Goal: Task Accomplishment & Management: Use online tool/utility

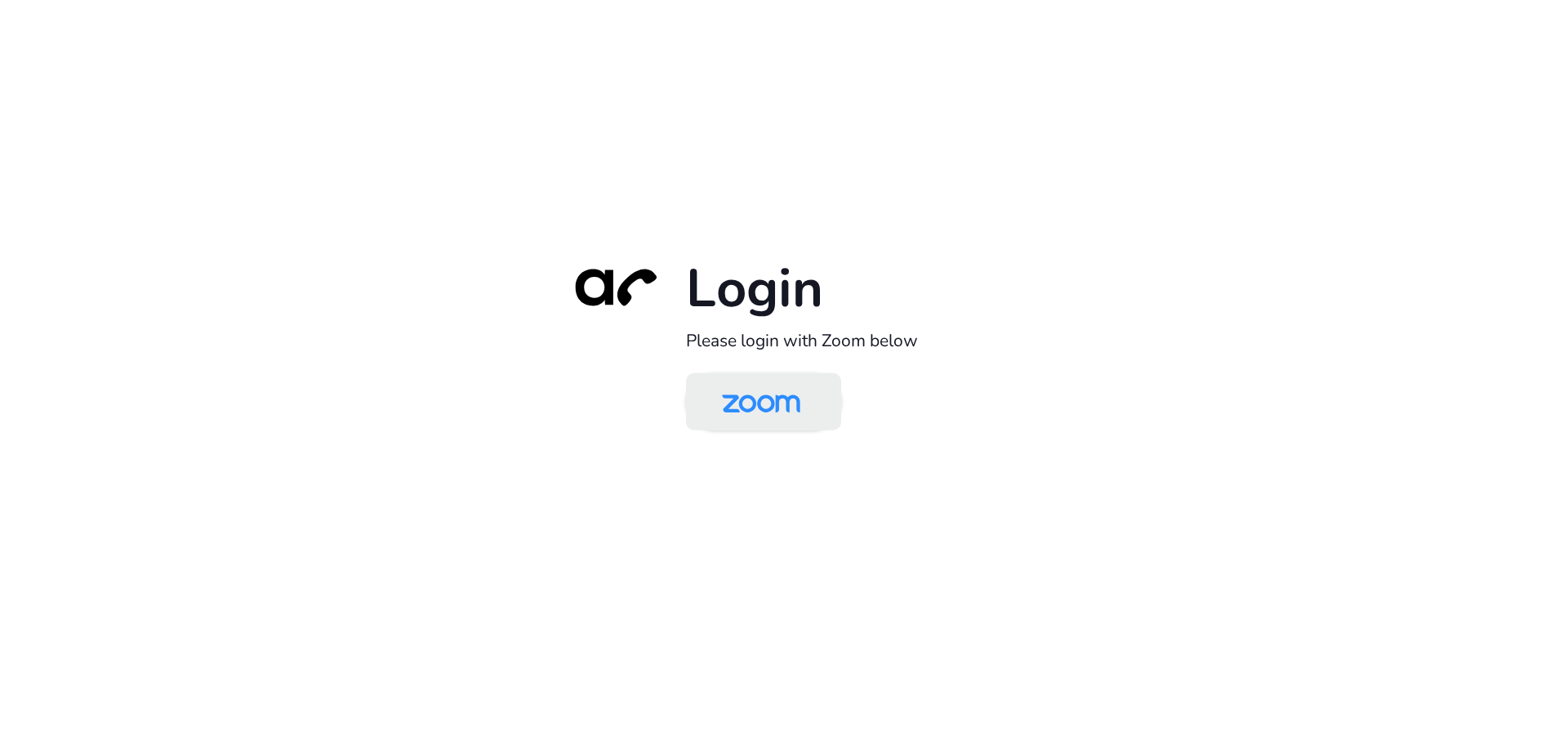
click at [795, 395] on img at bounding box center [761, 402] width 113 height 53
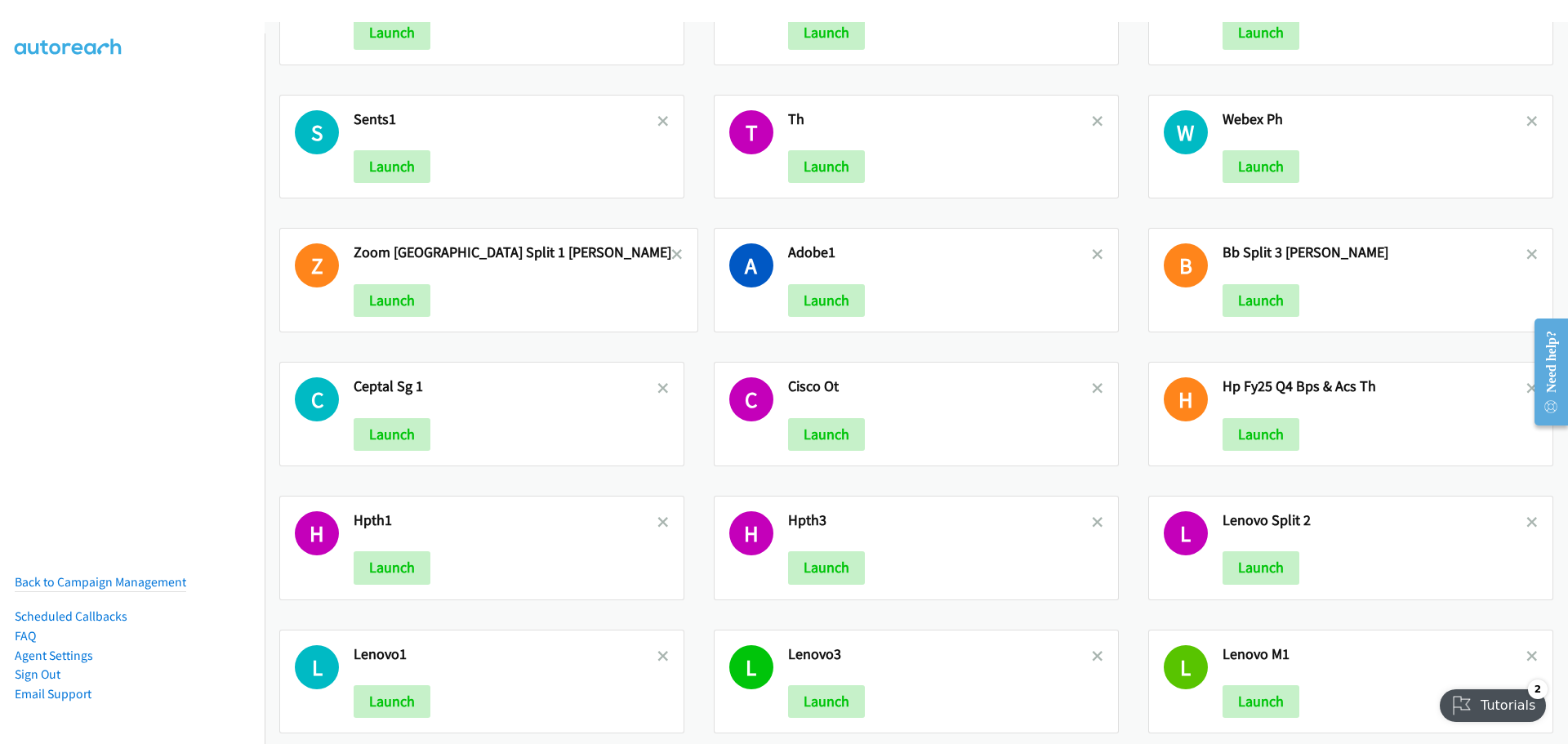
scroll to position [3219, 0]
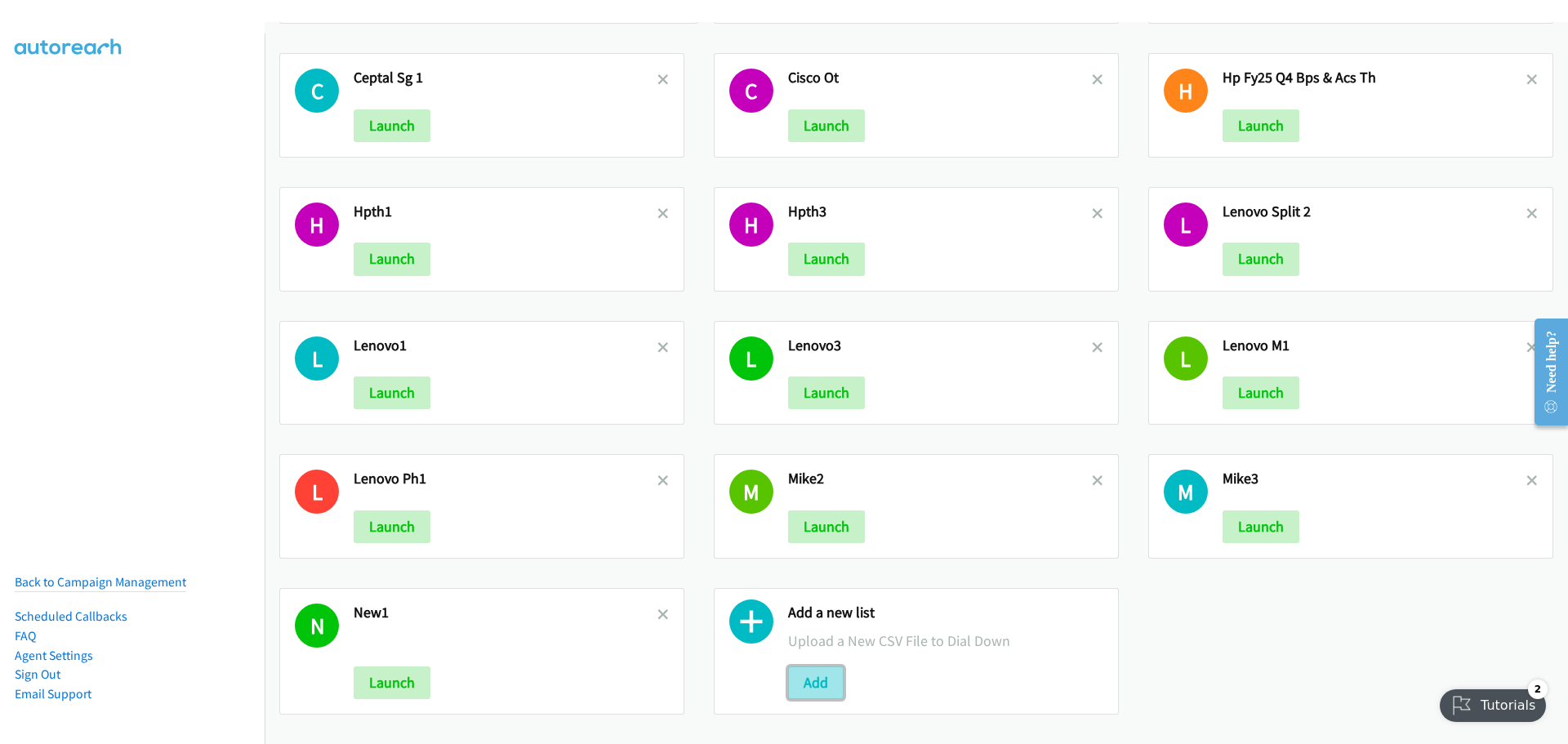
click at [822, 666] on button "Add" at bounding box center [816, 682] width 55 height 33
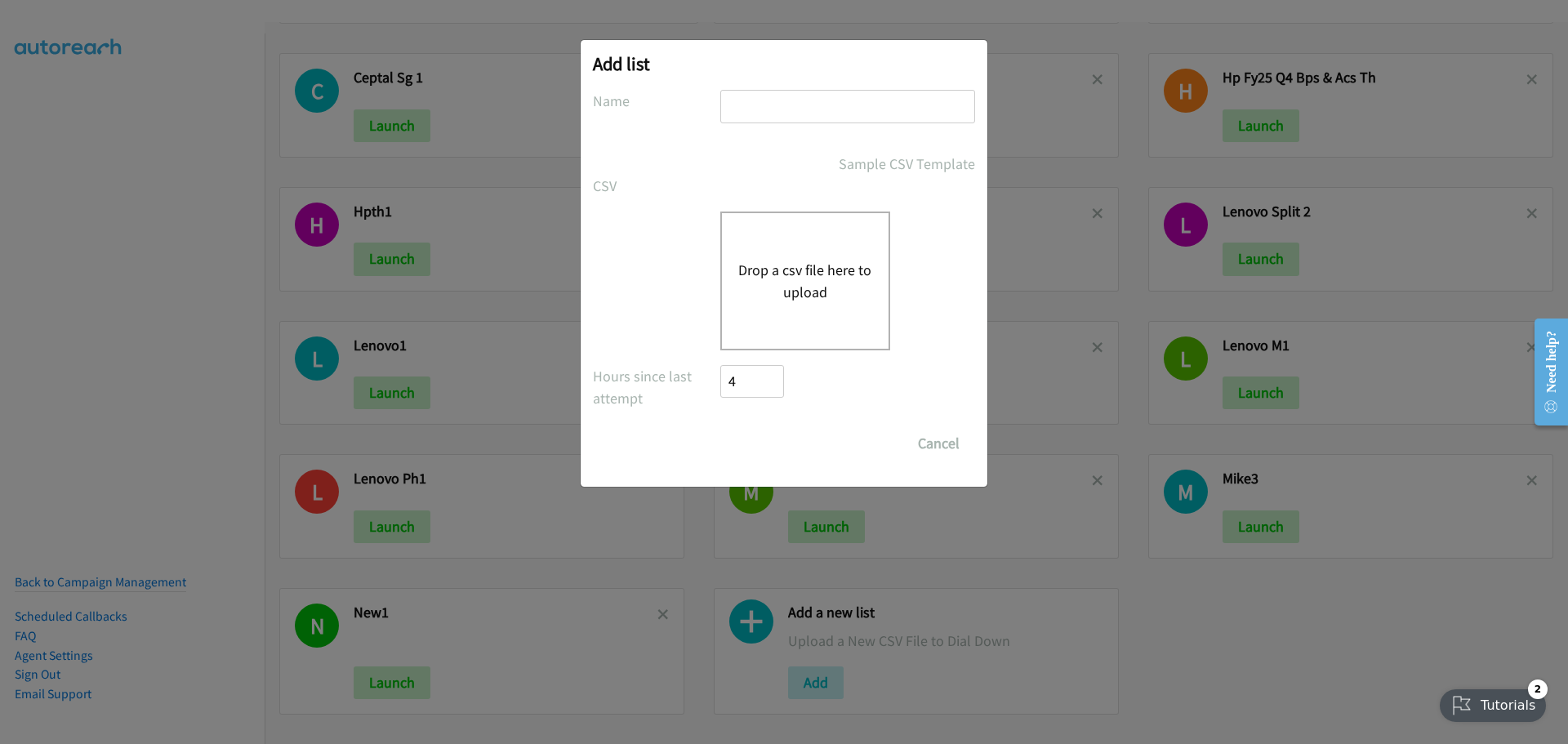
click at [829, 282] on button "Drop a csv file here to upload" at bounding box center [805, 280] width 134 height 44
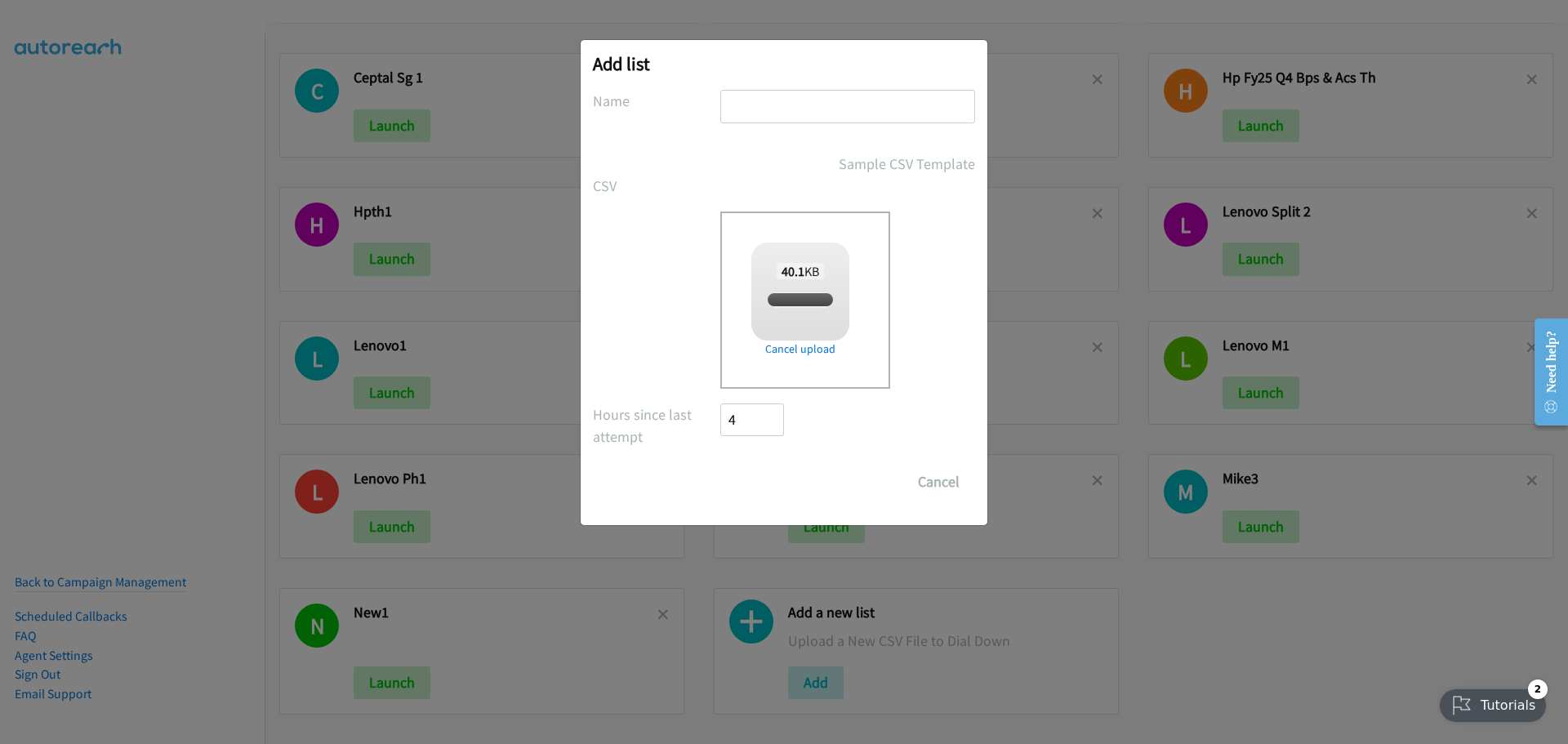
checkbox input "true"
click at [756, 114] on input "text" at bounding box center [847, 106] width 255 height 33
type input "HPTHAI"
click at [765, 476] on input "Save List" at bounding box center [763, 481] width 86 height 33
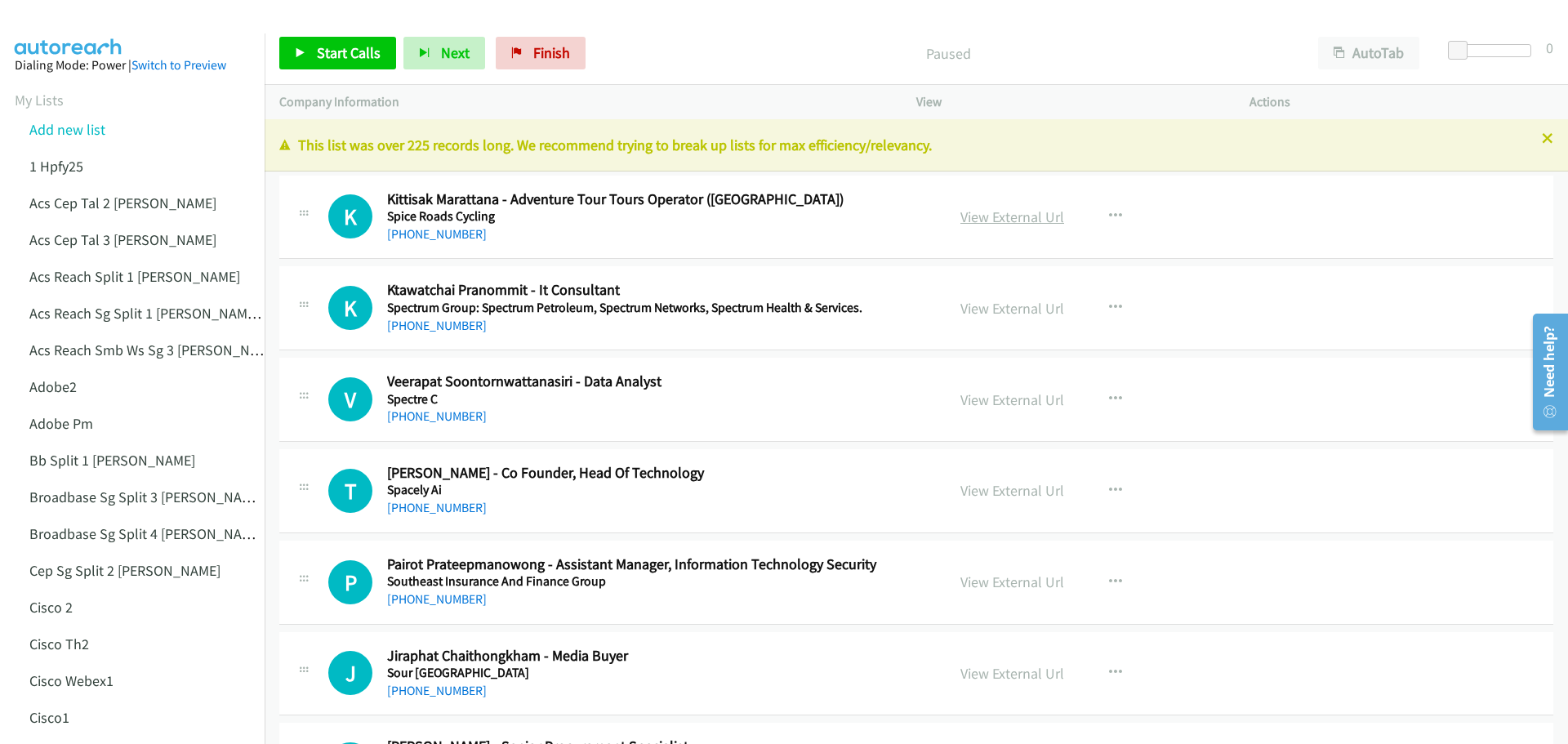
click at [1013, 221] on link "View External Url" at bounding box center [1013, 216] width 104 height 19
click at [328, 44] on span "Start Calls" at bounding box center [348, 52] width 64 height 19
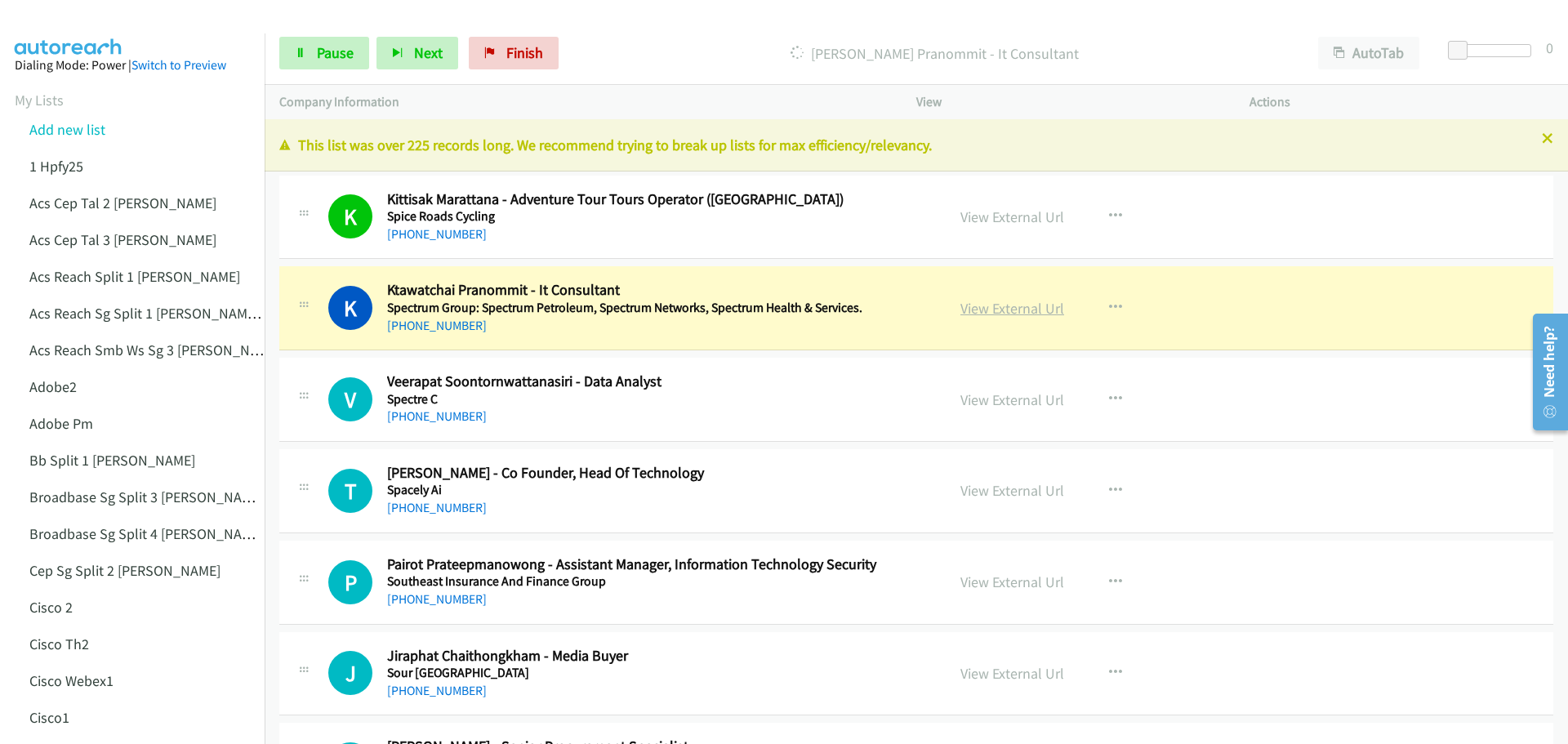
click at [975, 310] on link "View External Url" at bounding box center [1013, 308] width 104 height 19
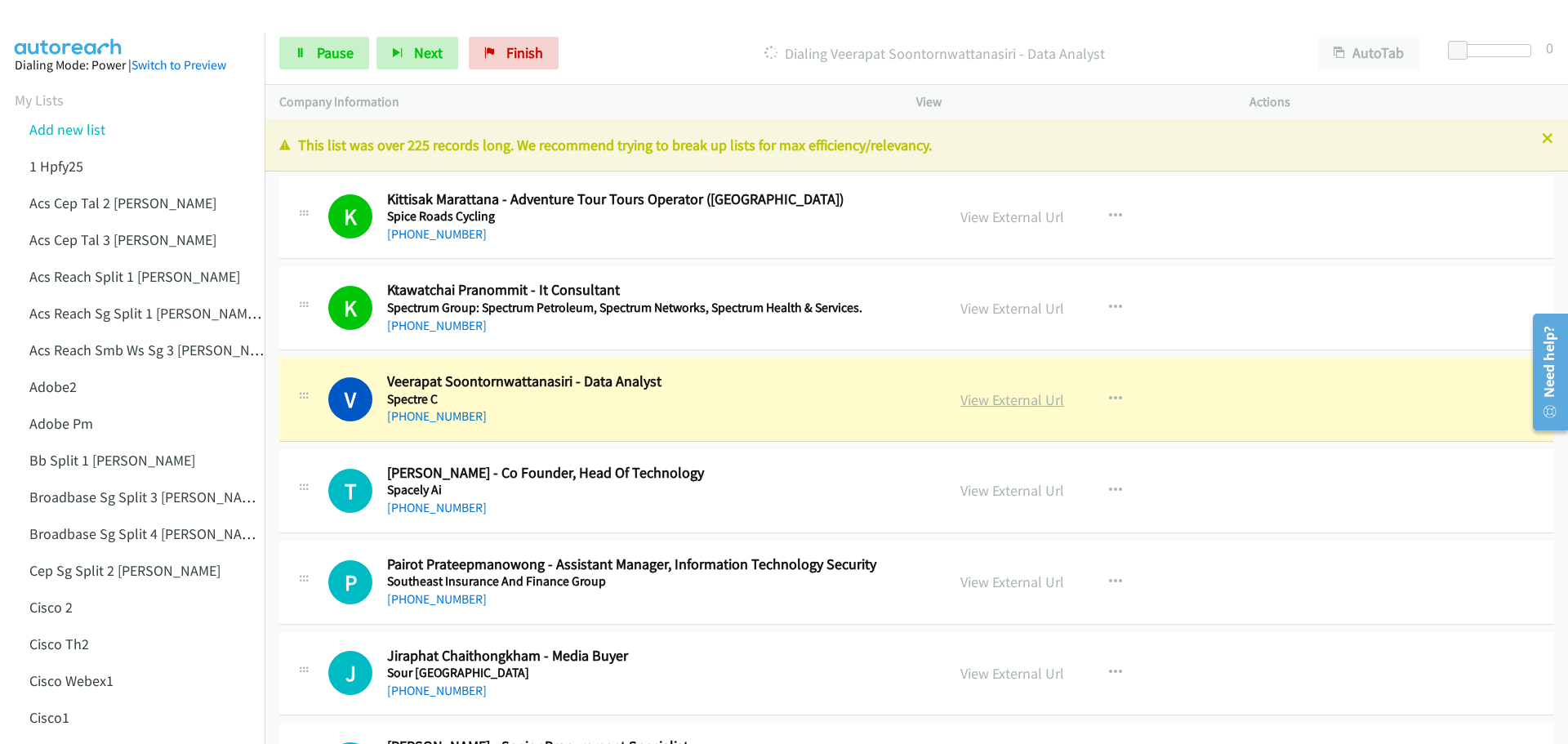
click at [1015, 405] on link "View External Url" at bounding box center [1013, 399] width 104 height 19
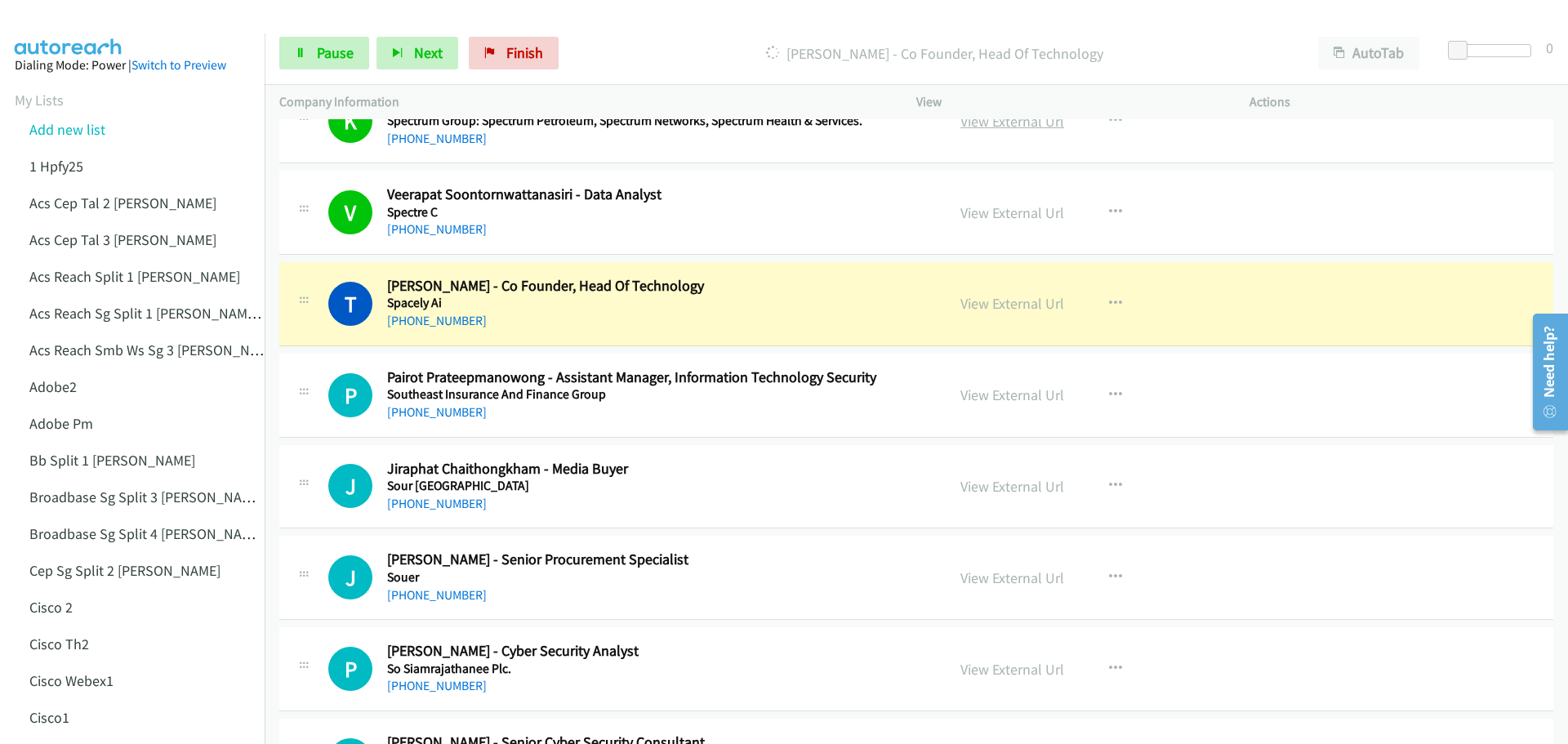
scroll to position [245, 0]
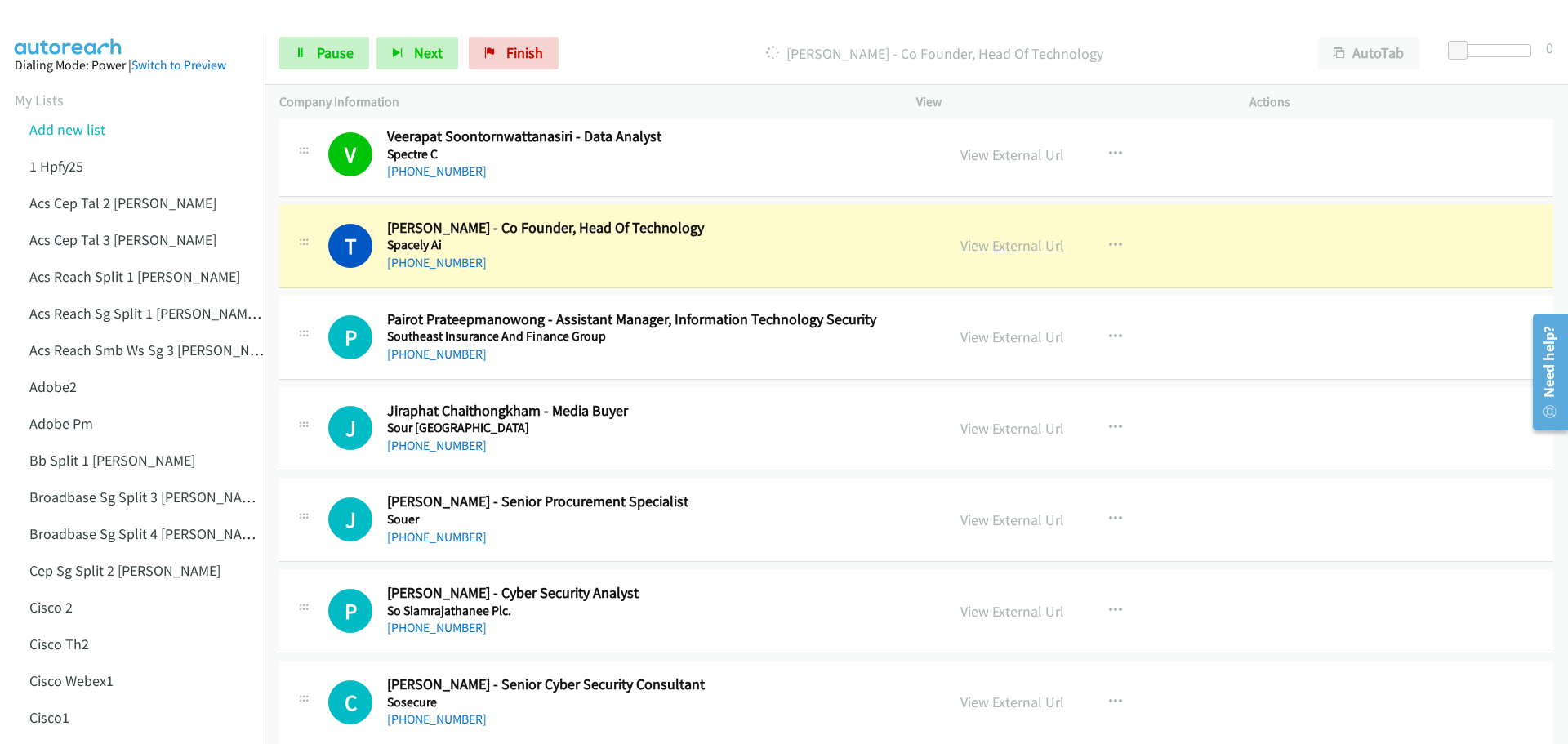
click at [996, 255] on link "View External Url" at bounding box center [1013, 245] width 104 height 19
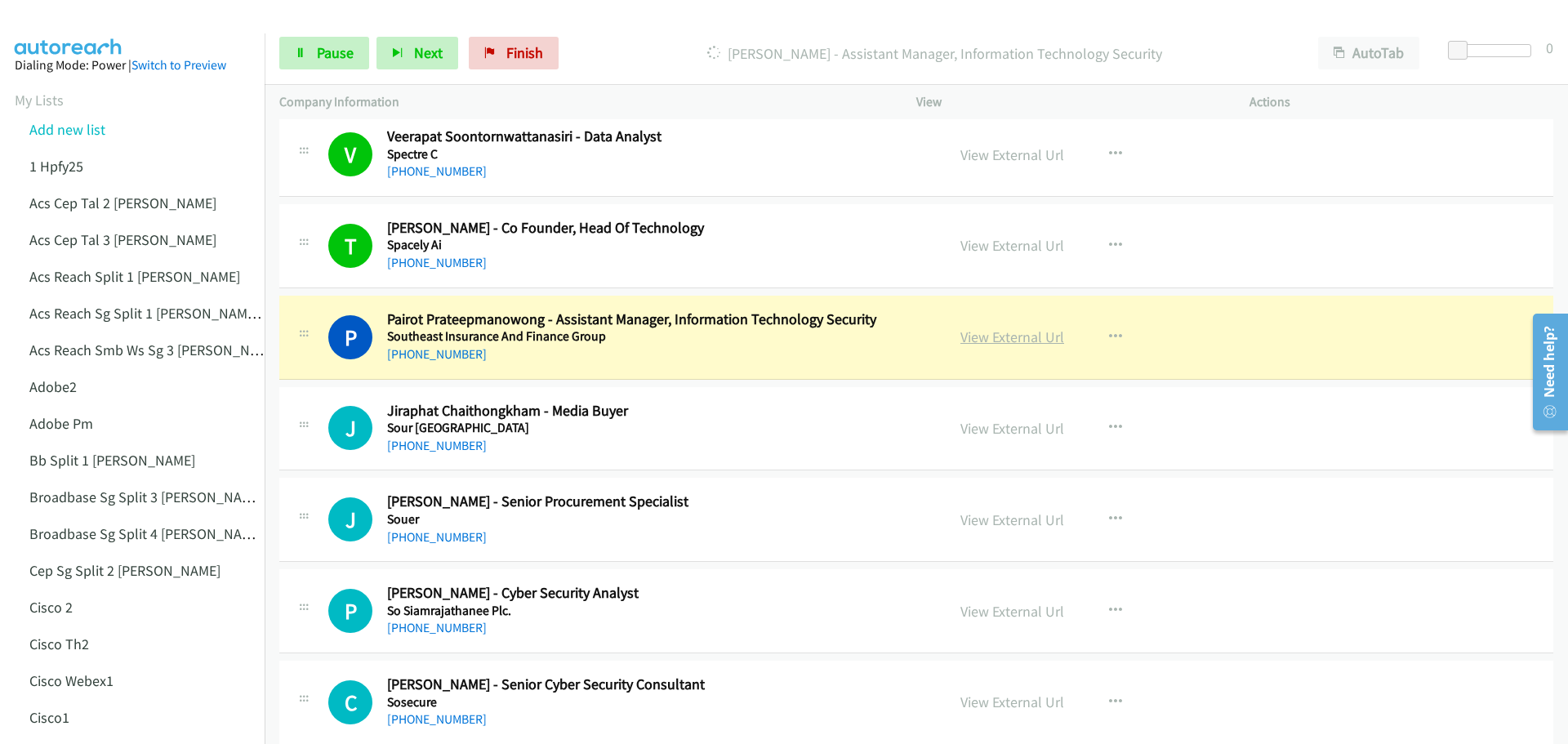
click at [993, 342] on link "View External Url" at bounding box center [1013, 336] width 104 height 19
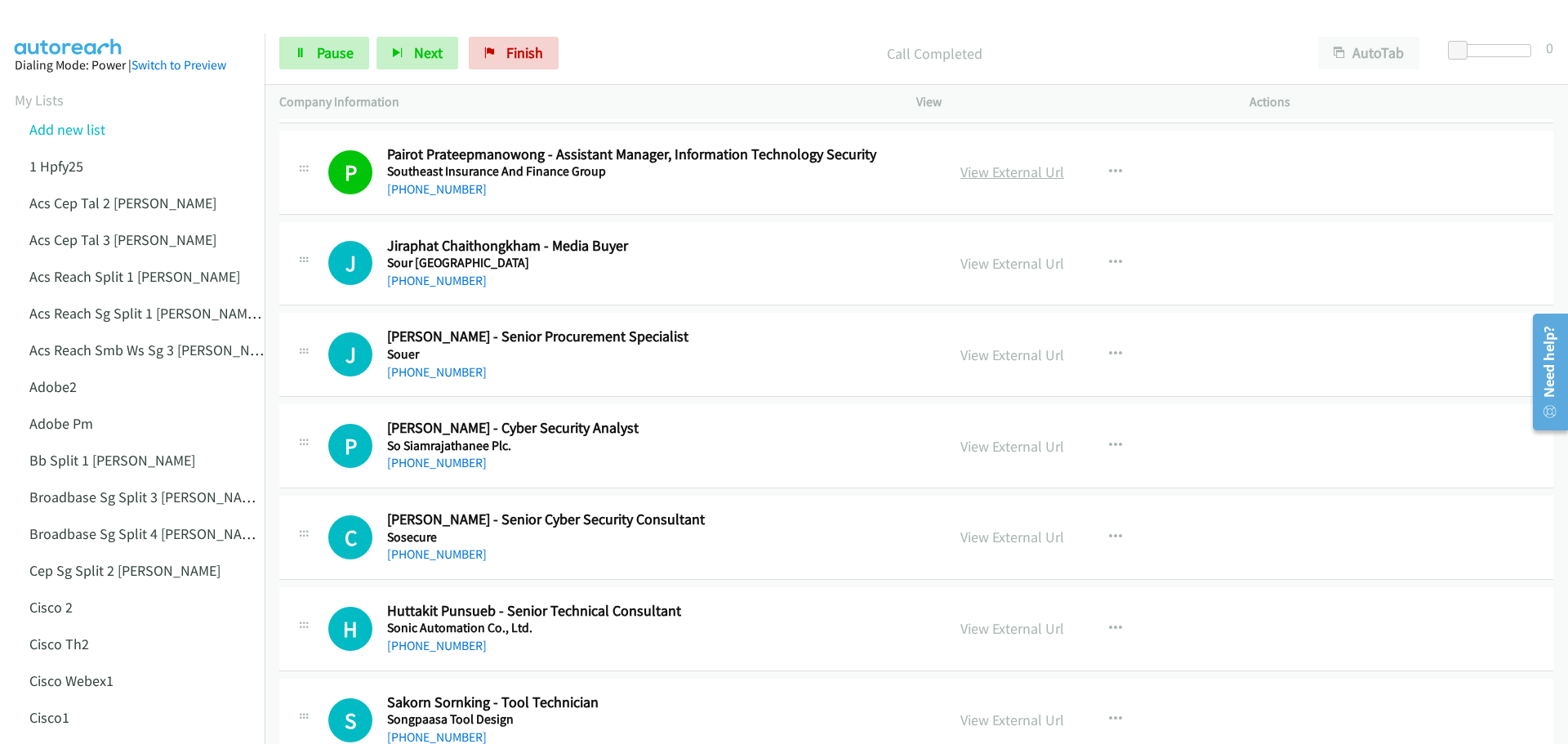
scroll to position [490, 0]
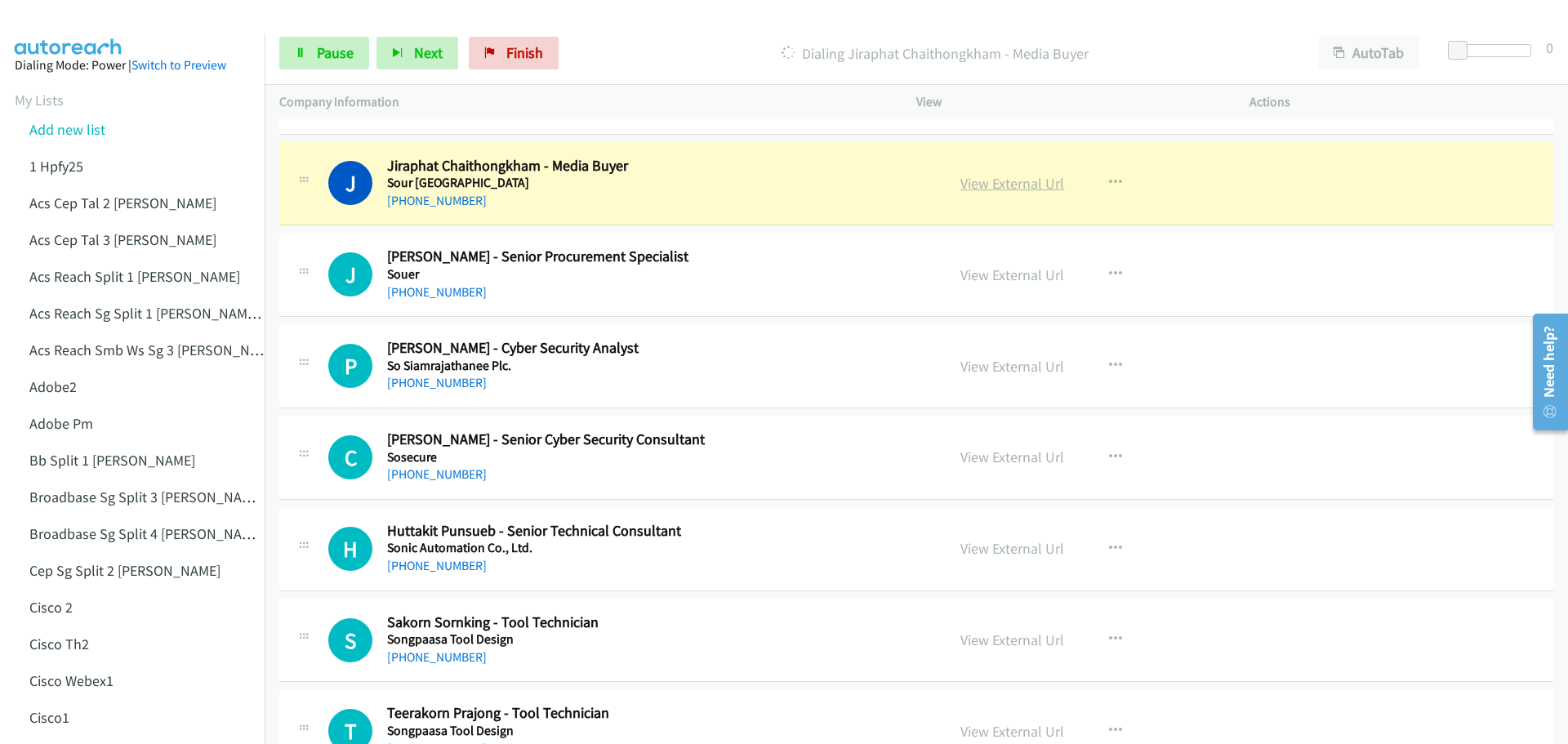
click at [1003, 179] on link "View External Url" at bounding box center [1013, 182] width 104 height 19
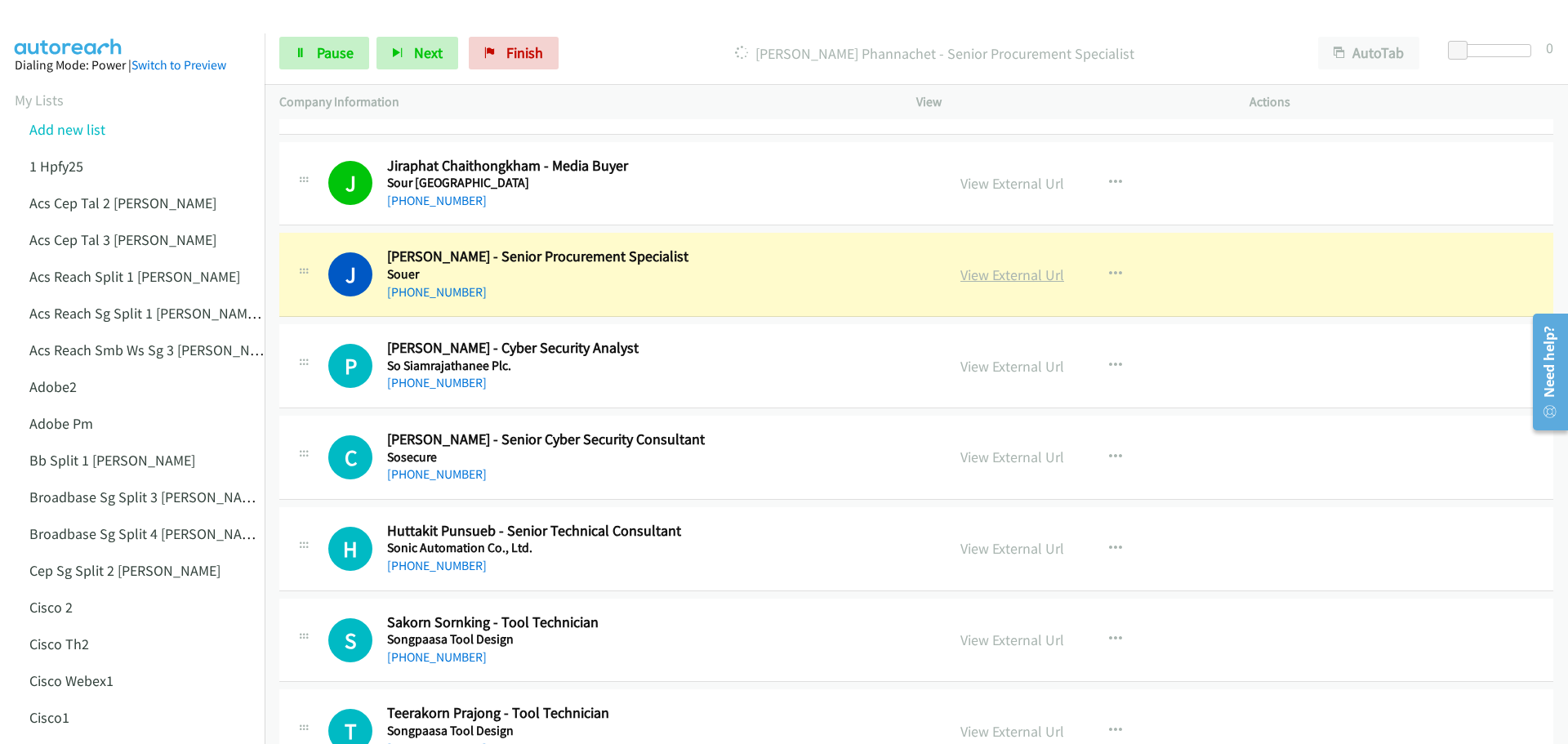
click at [1013, 274] on link "View External Url" at bounding box center [1013, 275] width 104 height 19
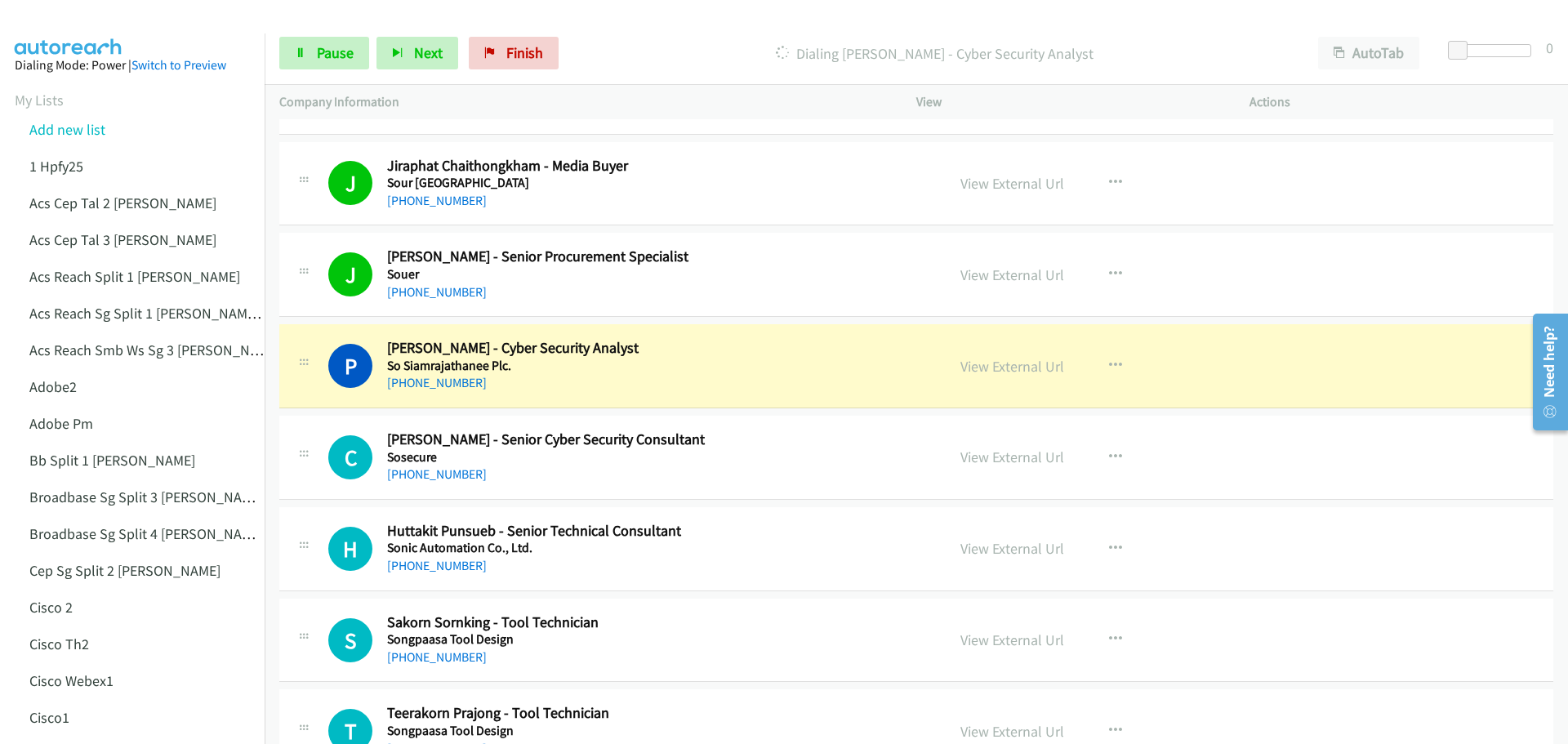
scroll to position [571, 0]
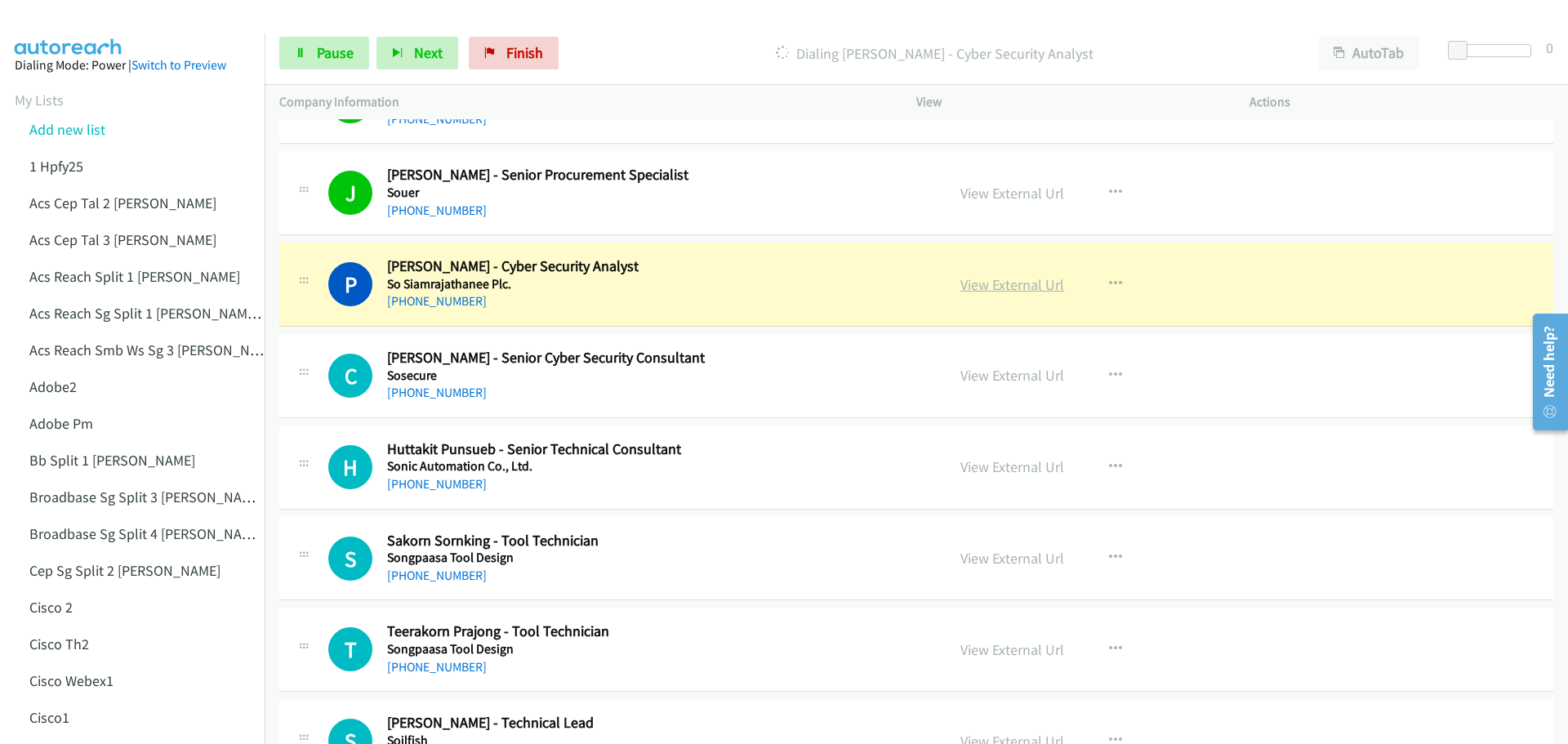
click at [1023, 286] on link "View External Url" at bounding box center [1013, 284] width 104 height 19
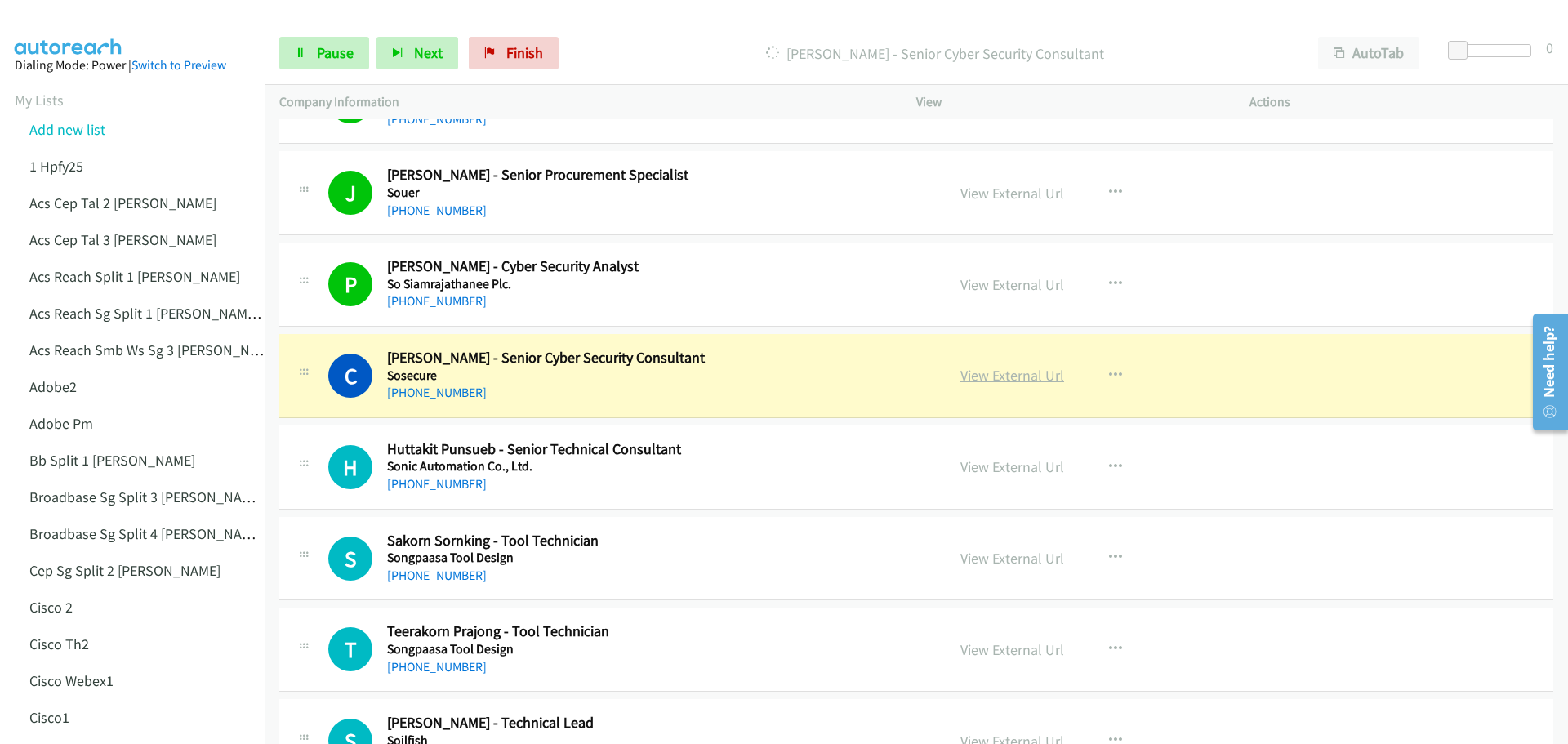
click at [1042, 368] on link "View External Url" at bounding box center [1013, 375] width 104 height 19
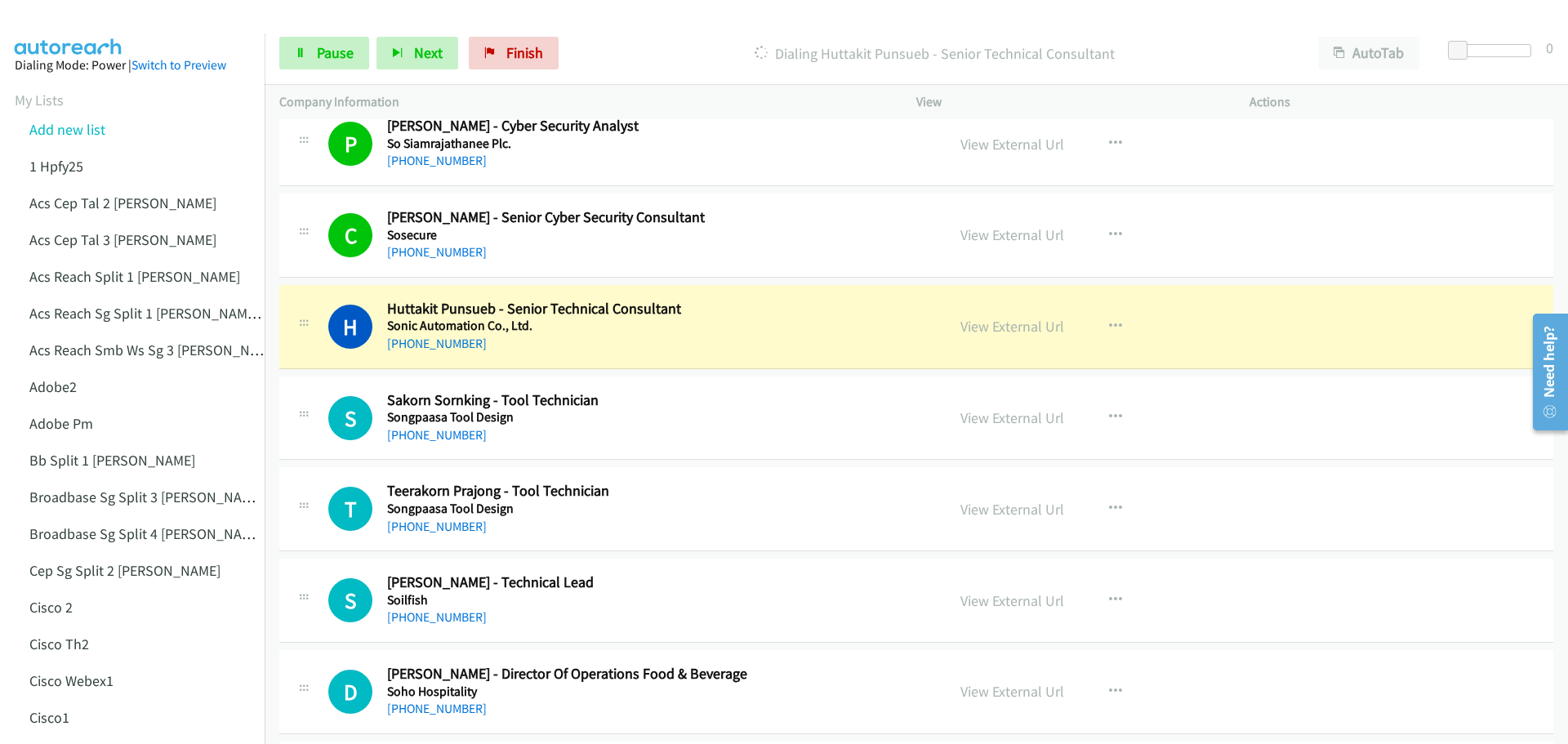
scroll to position [735, 0]
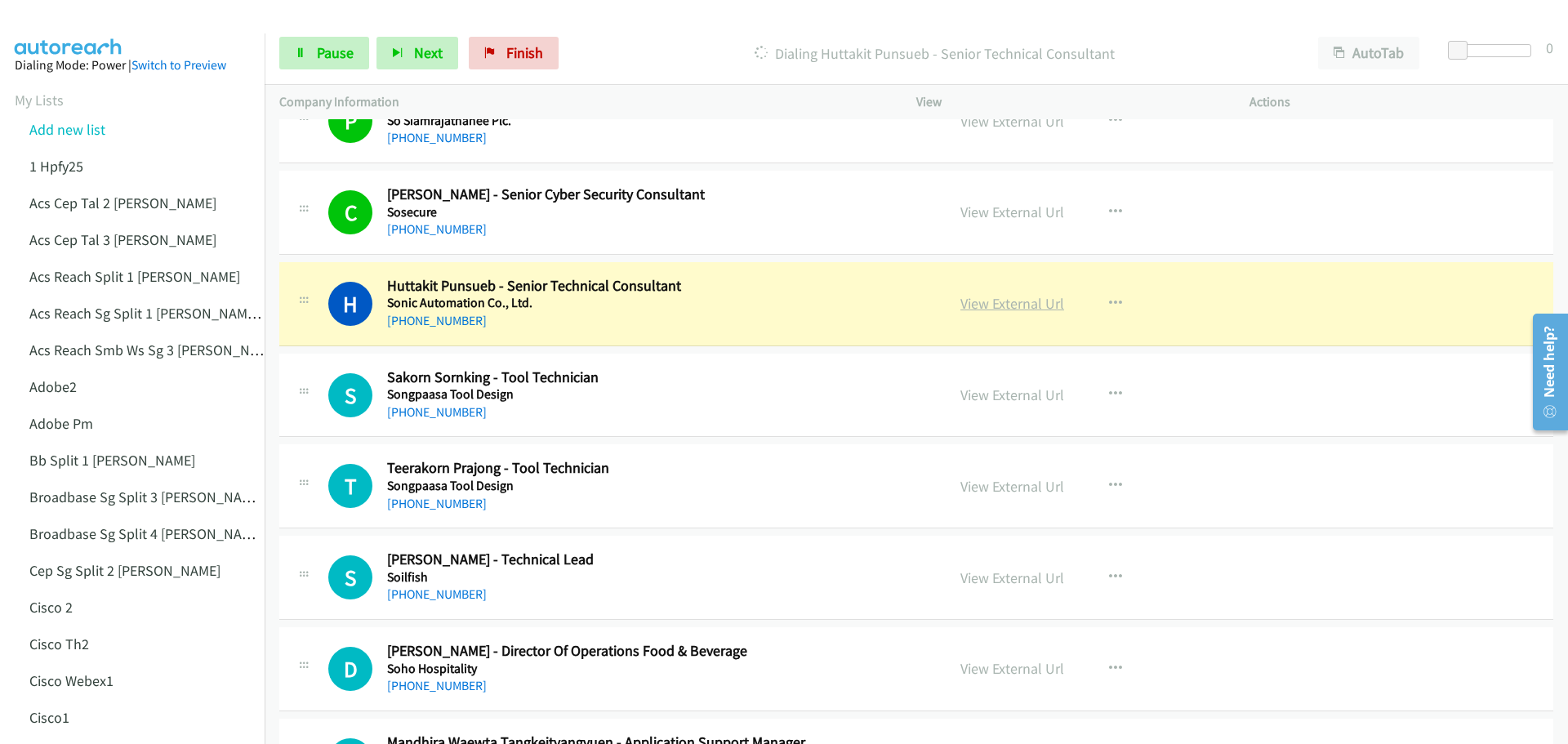
click at [987, 305] on link "View External Url" at bounding box center [1013, 303] width 104 height 19
drag, startPoint x: 341, startPoint y: 42, endPoint x: 378, endPoint y: 41, distance: 37.0
click at [341, 42] on link "Pause" at bounding box center [324, 53] width 89 height 33
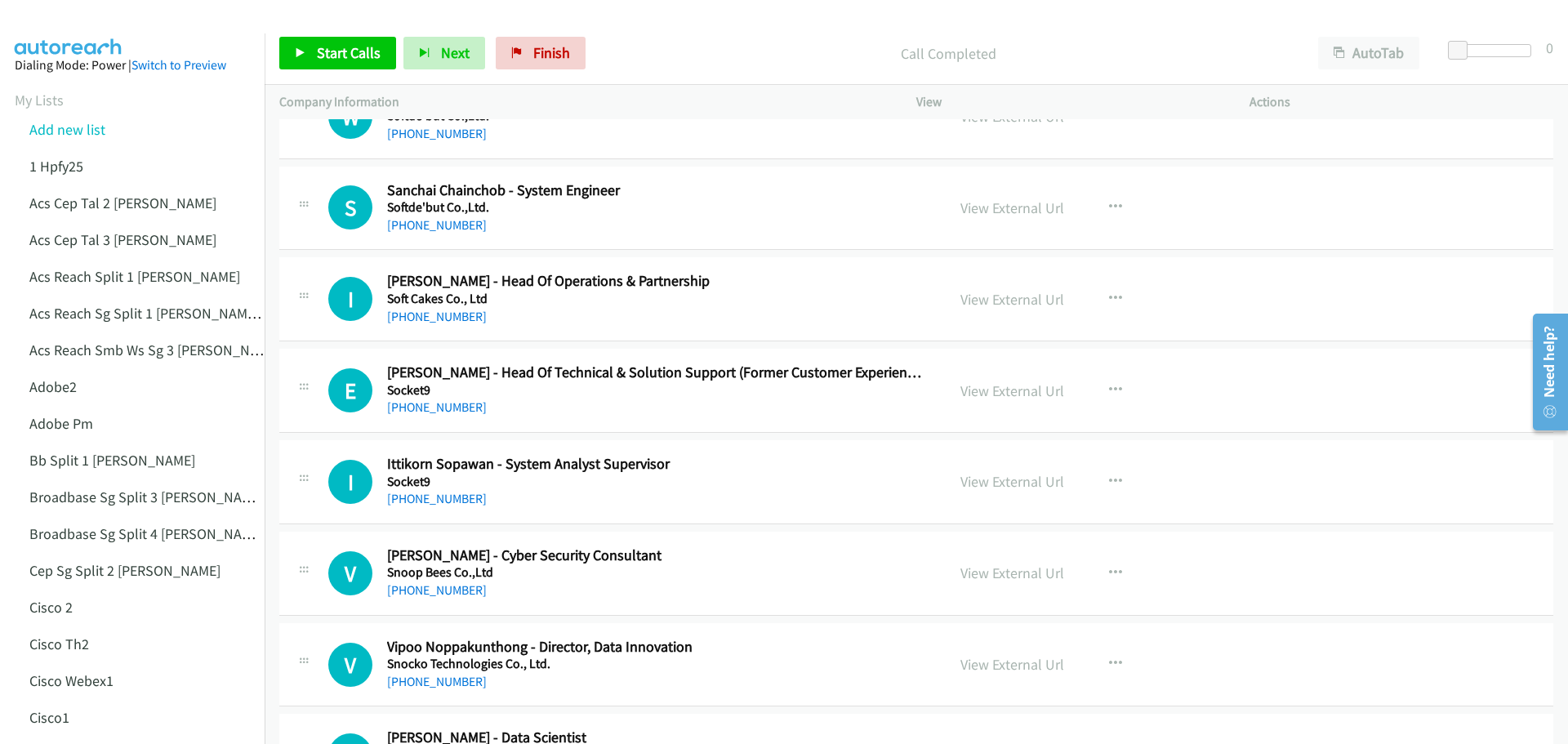
scroll to position [1959, 0]
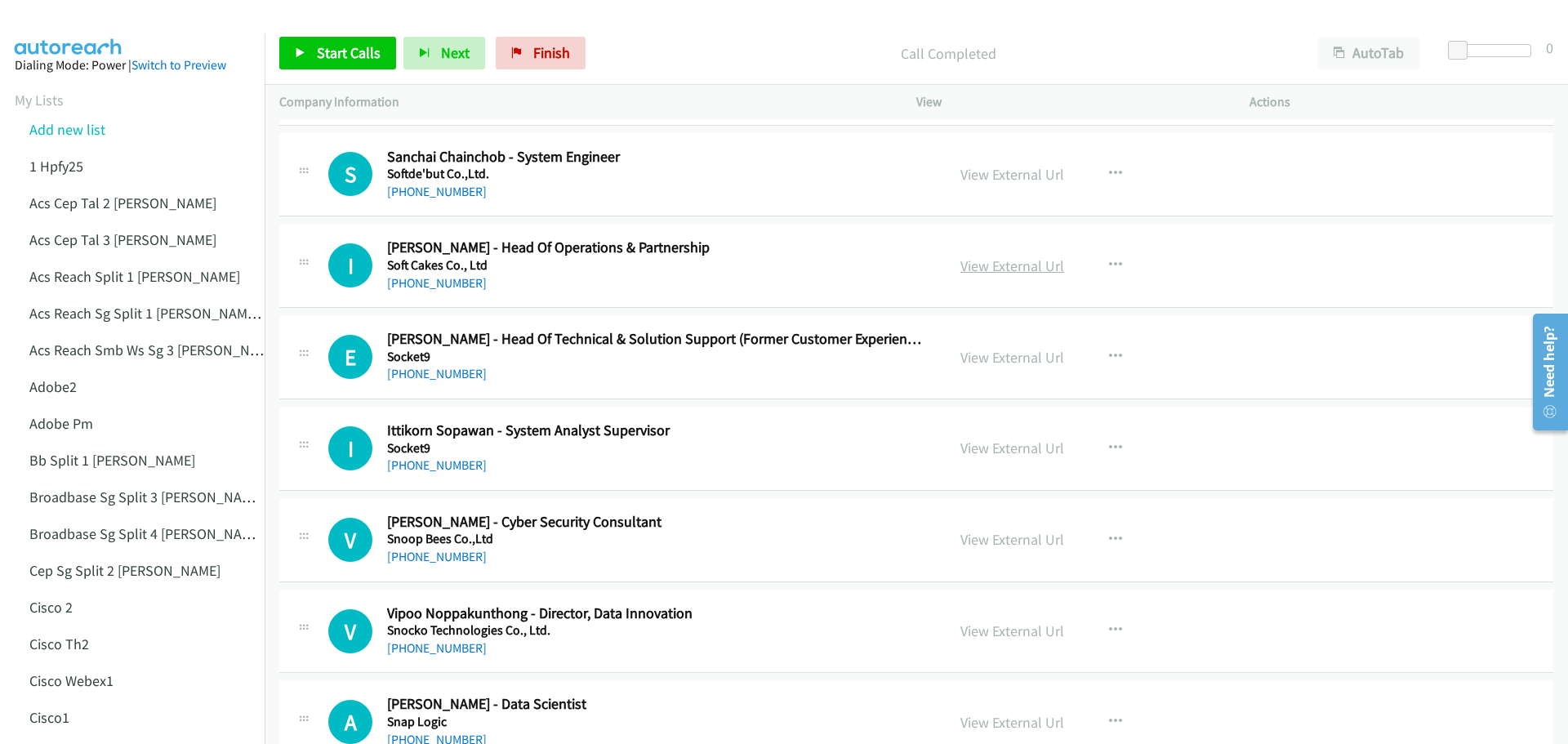
drag, startPoint x: 1024, startPoint y: 262, endPoint x: 1015, endPoint y: 265, distance: 9.5
click at [1015, 265] on link "View External Url" at bounding box center [1013, 266] width 104 height 19
click at [1109, 266] on icon "button" at bounding box center [1115, 265] width 13 height 13
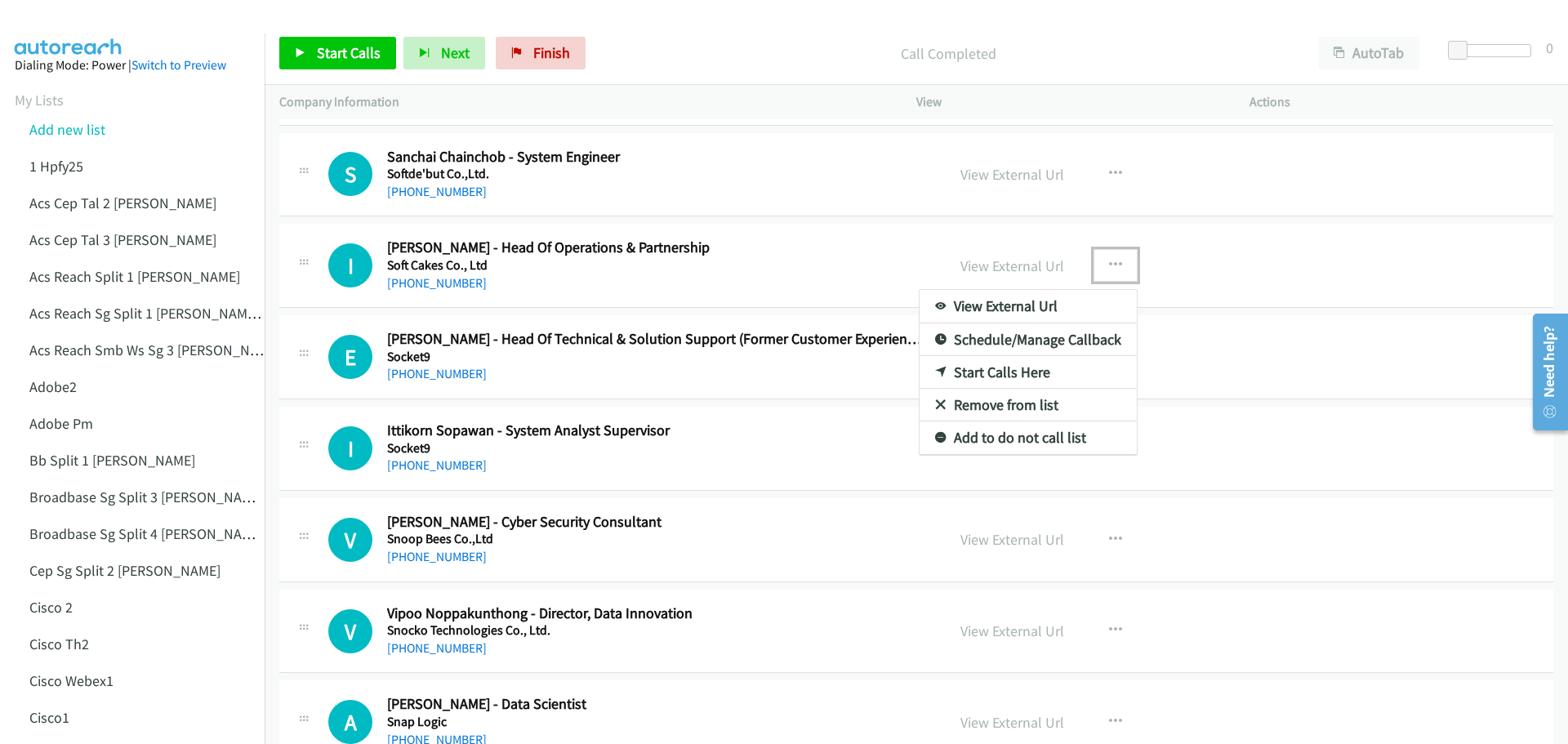
click at [1060, 370] on link "Start Calls Here" at bounding box center [1028, 372] width 217 height 33
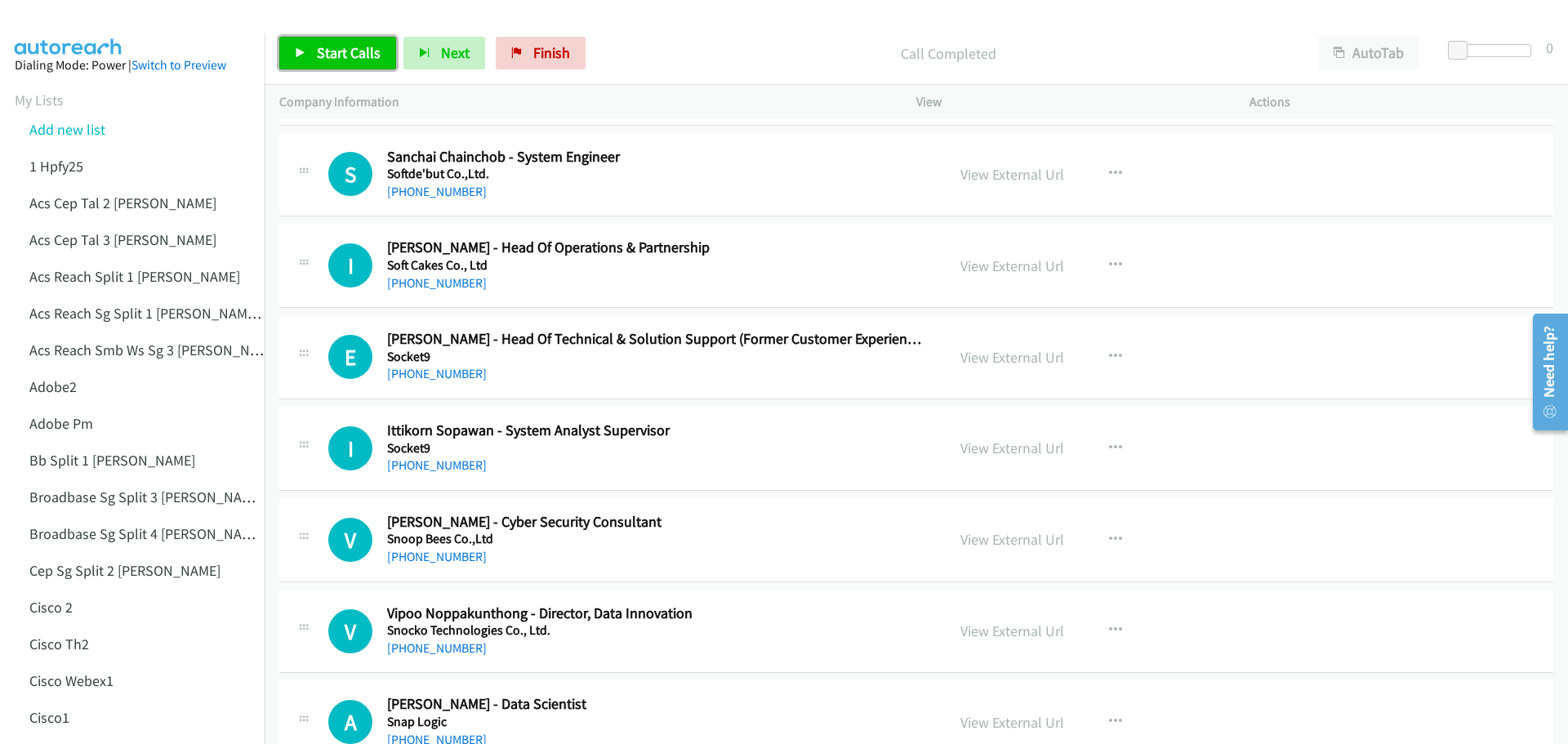
click at [349, 47] on span "Start Calls" at bounding box center [348, 52] width 64 height 19
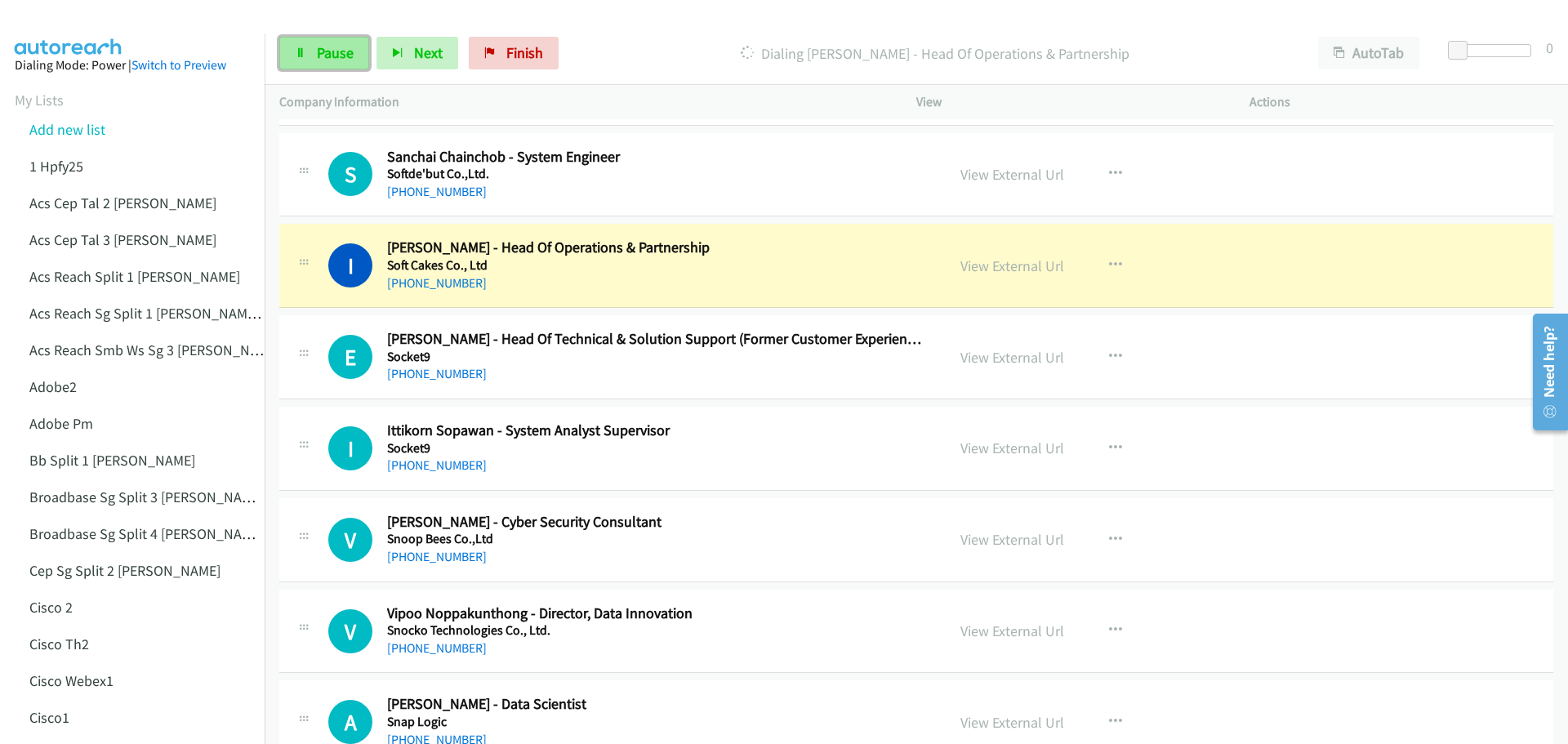
click at [315, 54] on link "Pause" at bounding box center [324, 53] width 89 height 33
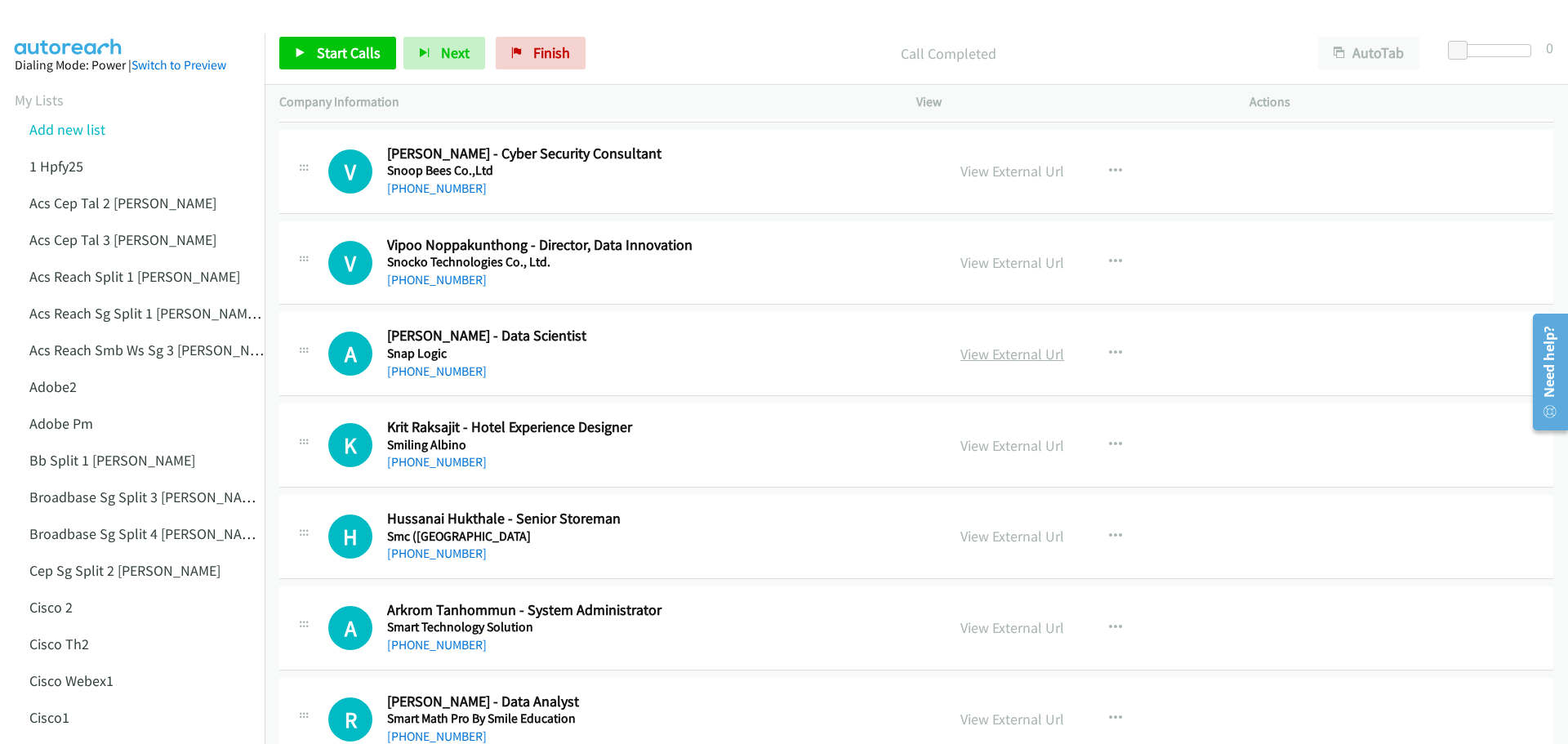
scroll to position [2367, 0]
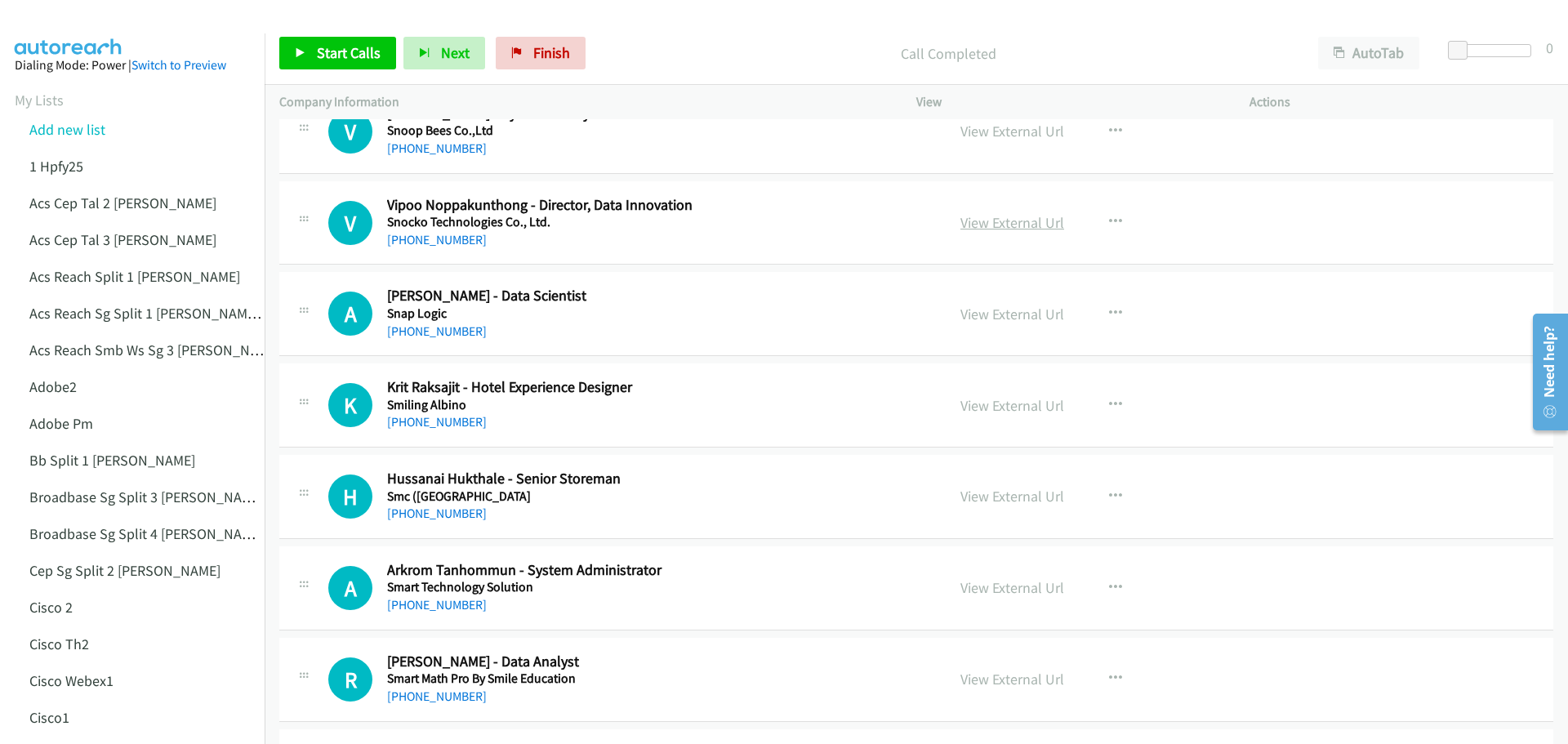
click at [1013, 227] on link "View External Url" at bounding box center [1013, 222] width 104 height 19
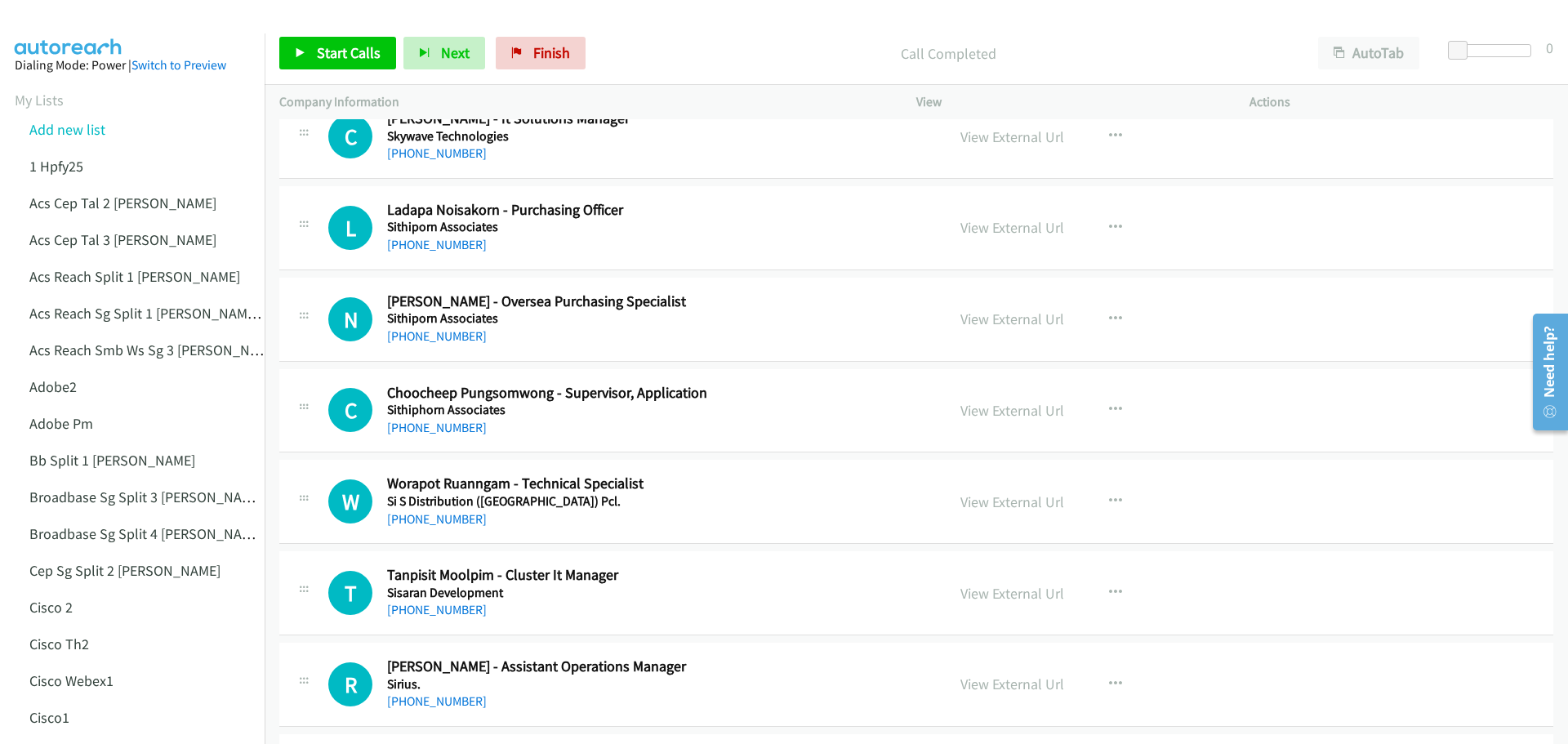
scroll to position [3102, 0]
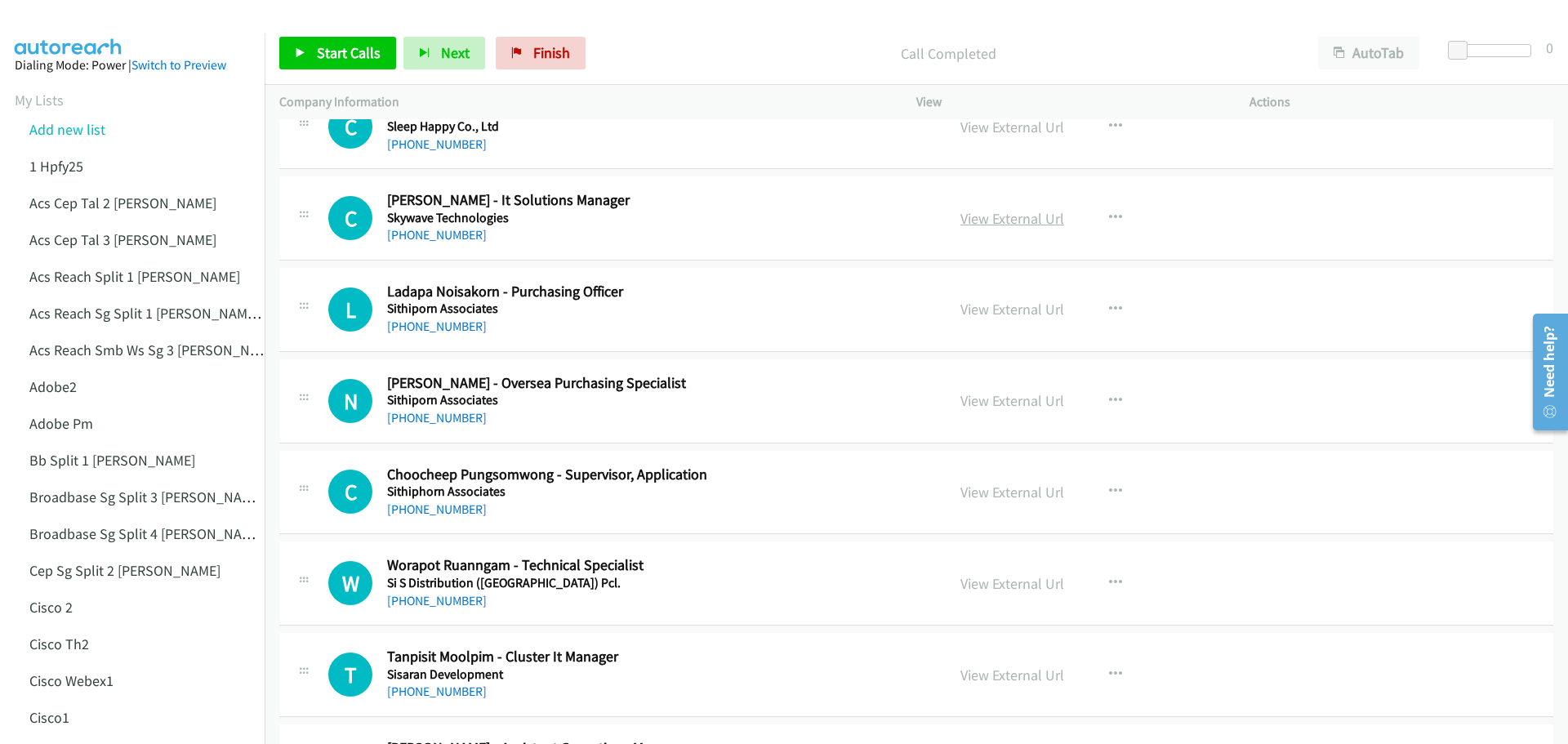
click at [1015, 224] on link "View External Url" at bounding box center [1013, 218] width 104 height 19
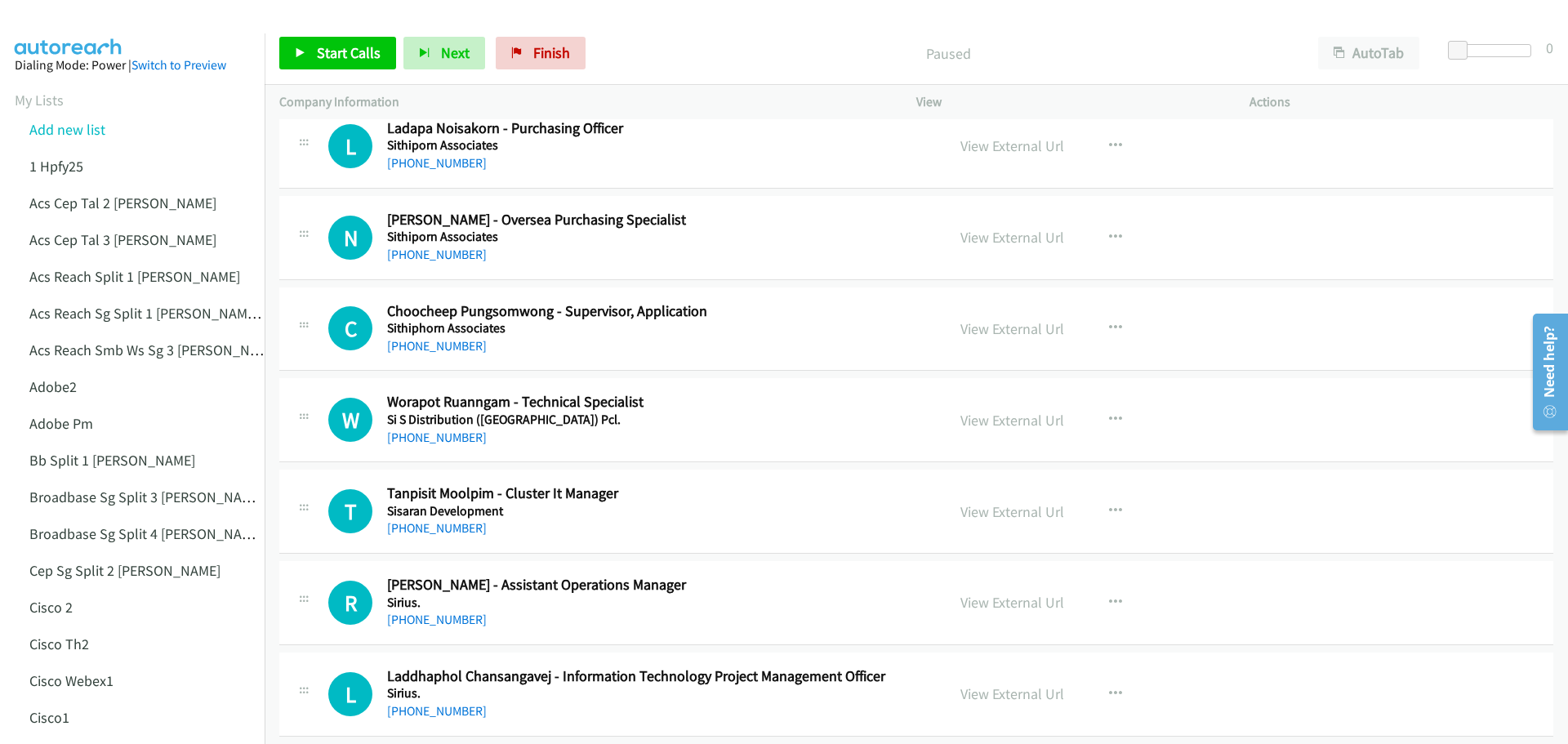
scroll to position [3183, 0]
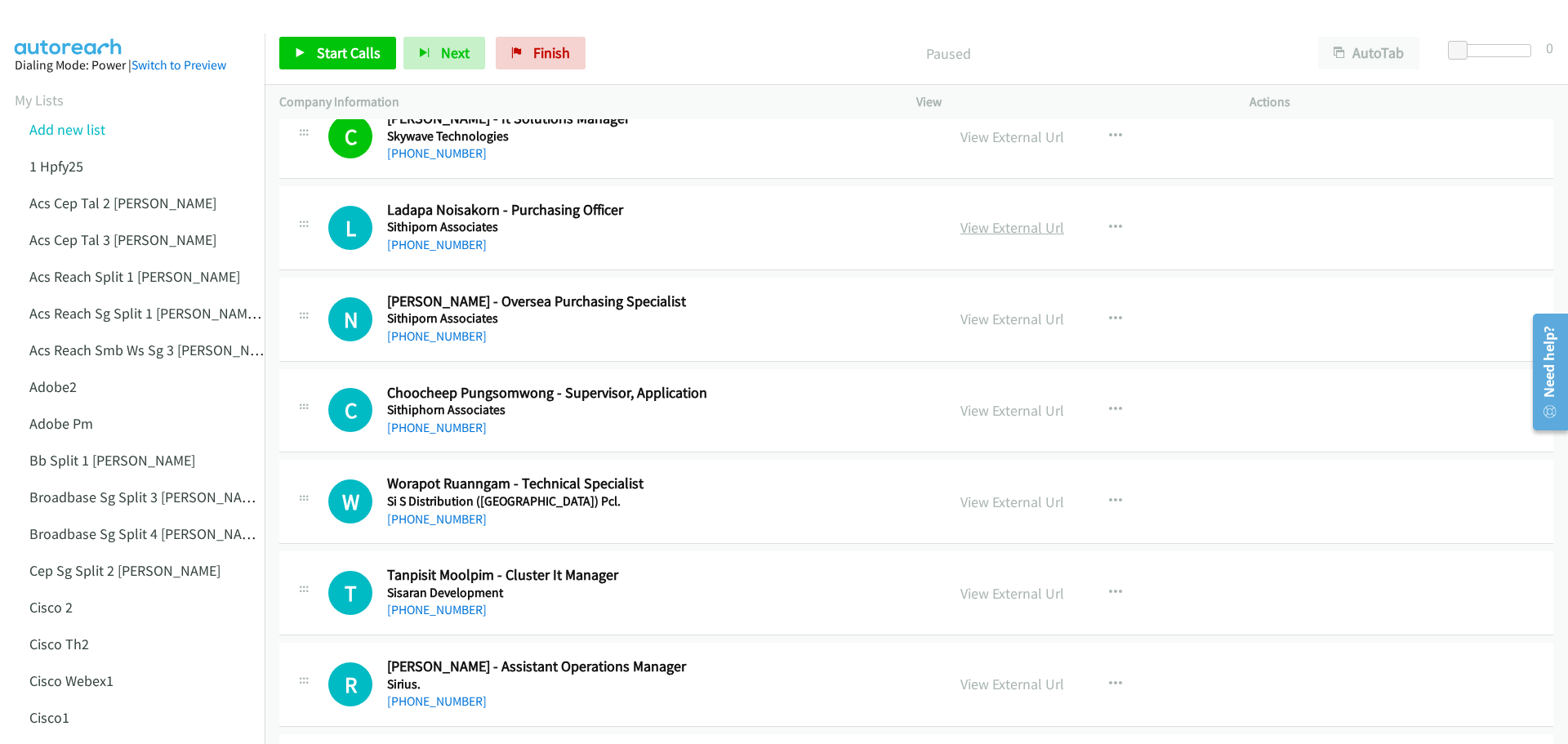
click at [1003, 230] on link "View External Url" at bounding box center [1013, 227] width 104 height 19
click at [998, 326] on link "View External Url" at bounding box center [1013, 318] width 104 height 19
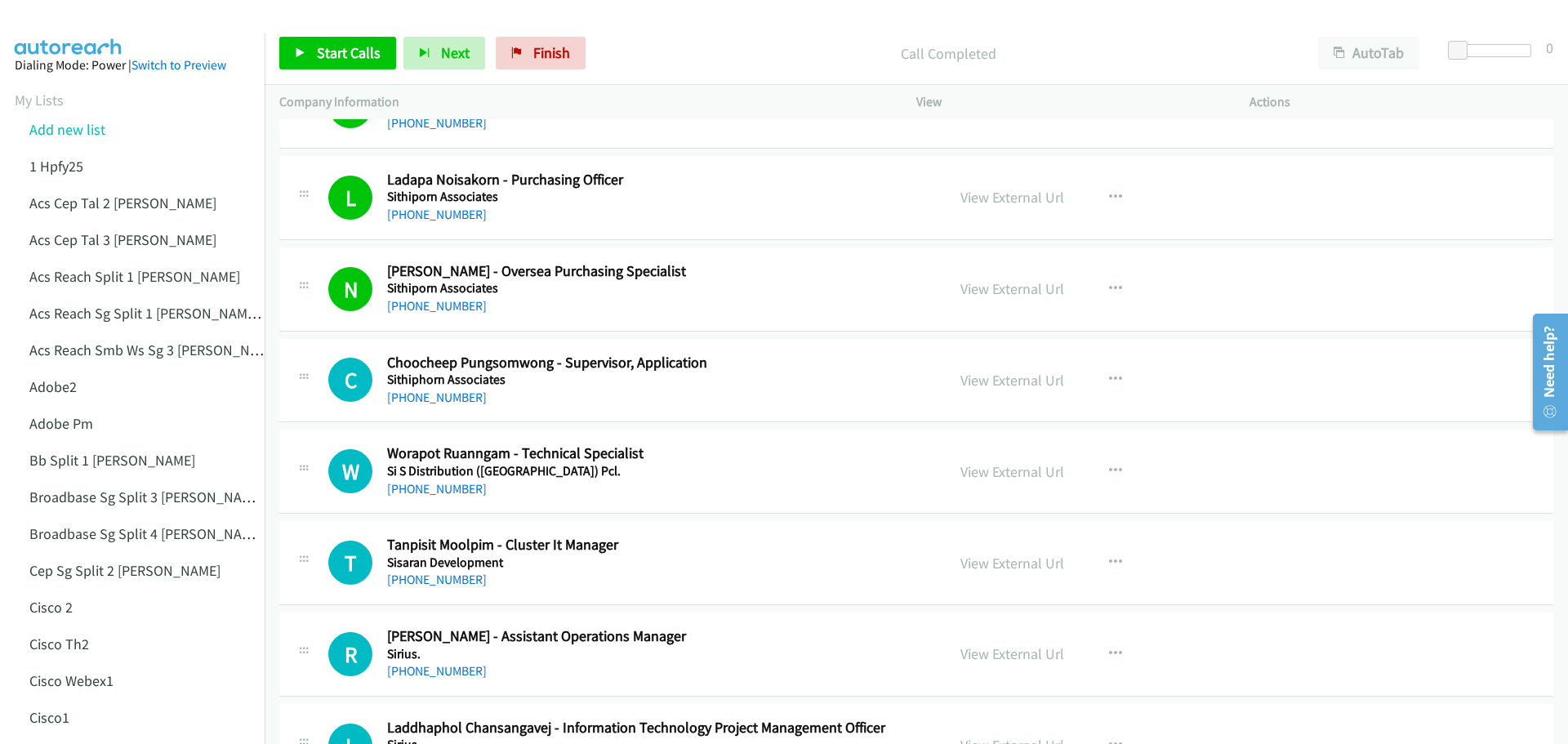
scroll to position [3347, 0]
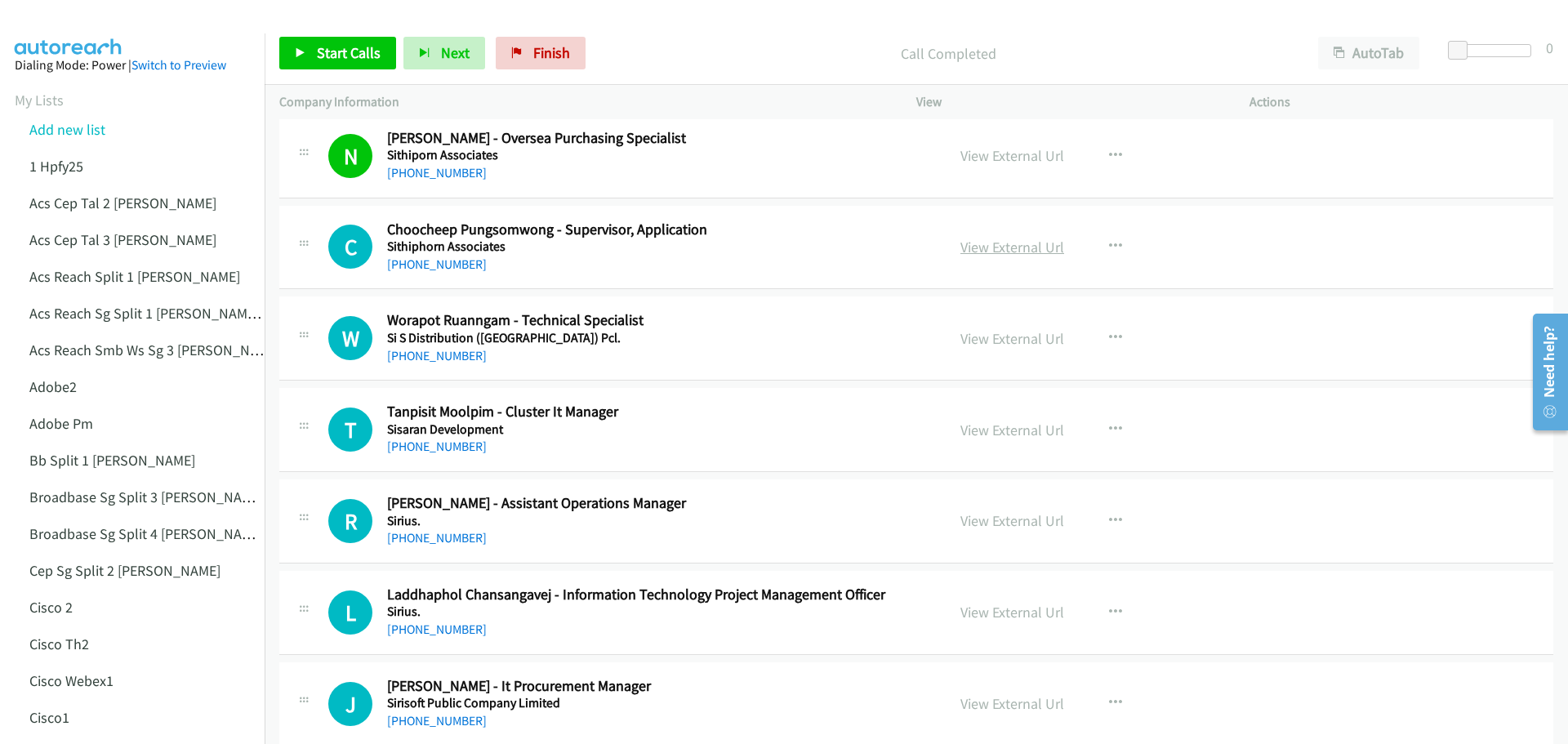
click at [994, 241] on link "View External Url" at bounding box center [1013, 247] width 104 height 19
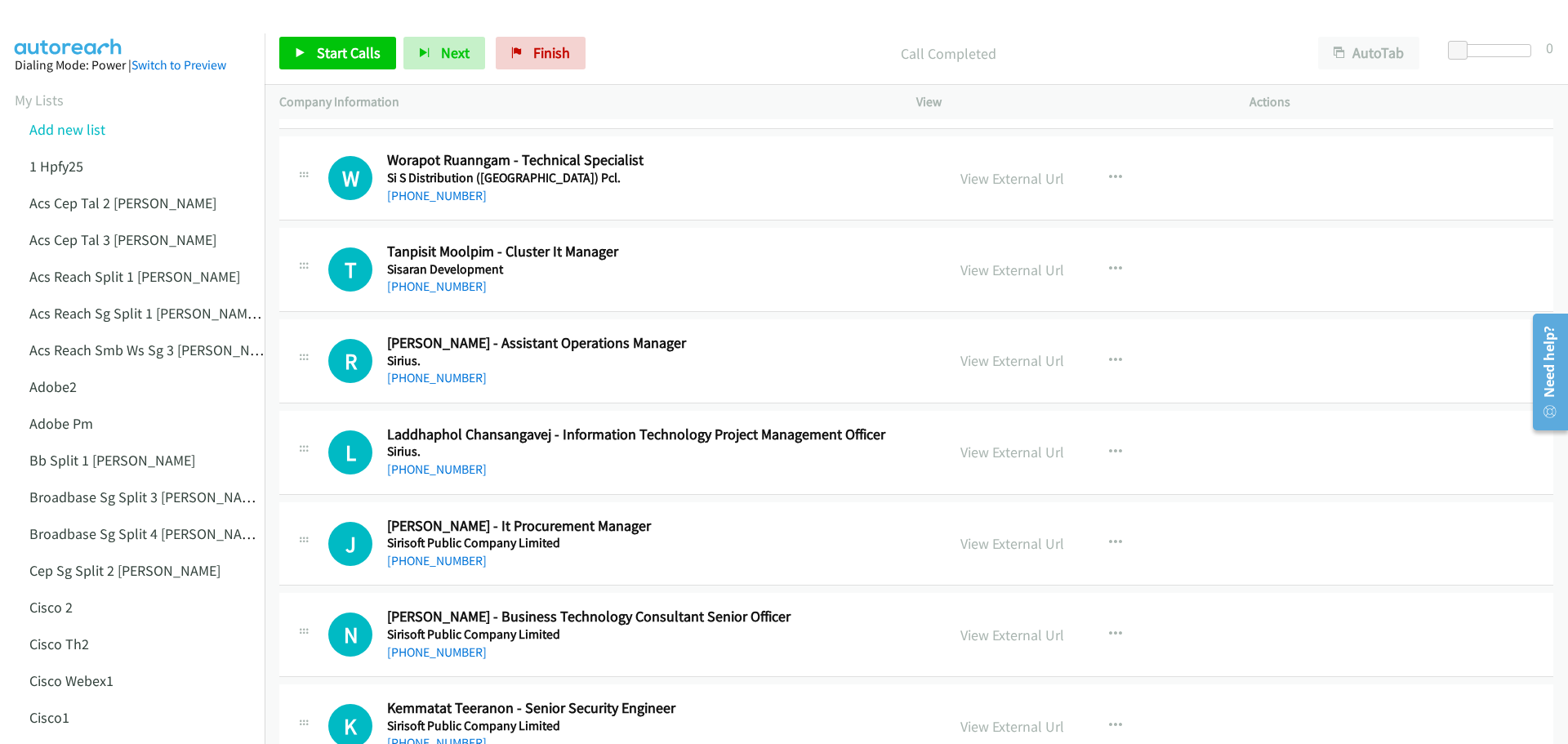
scroll to position [3511, 0]
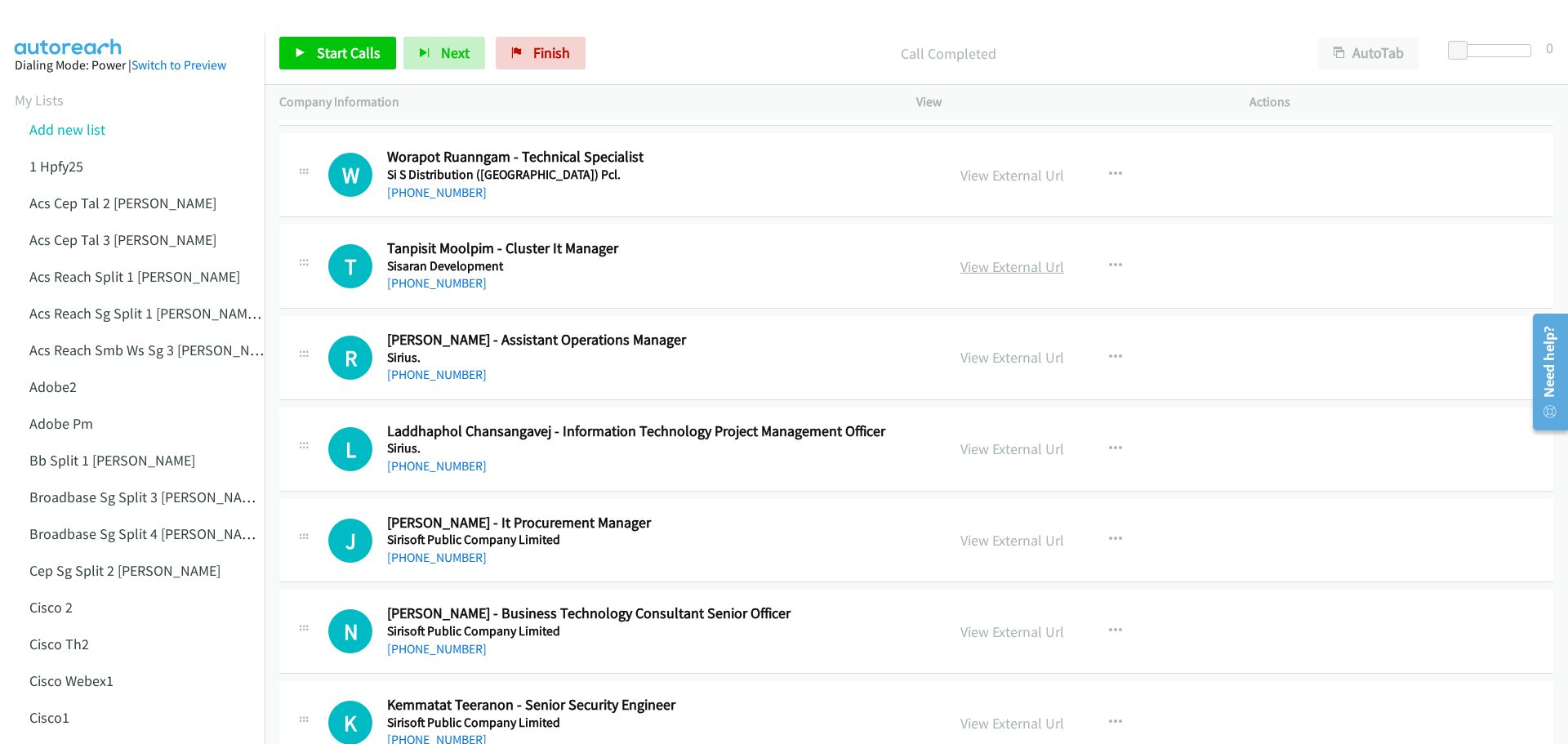
click at [1004, 262] on link "View External Url" at bounding box center [1013, 266] width 104 height 19
click at [1027, 353] on link "View External Url" at bounding box center [1013, 357] width 104 height 19
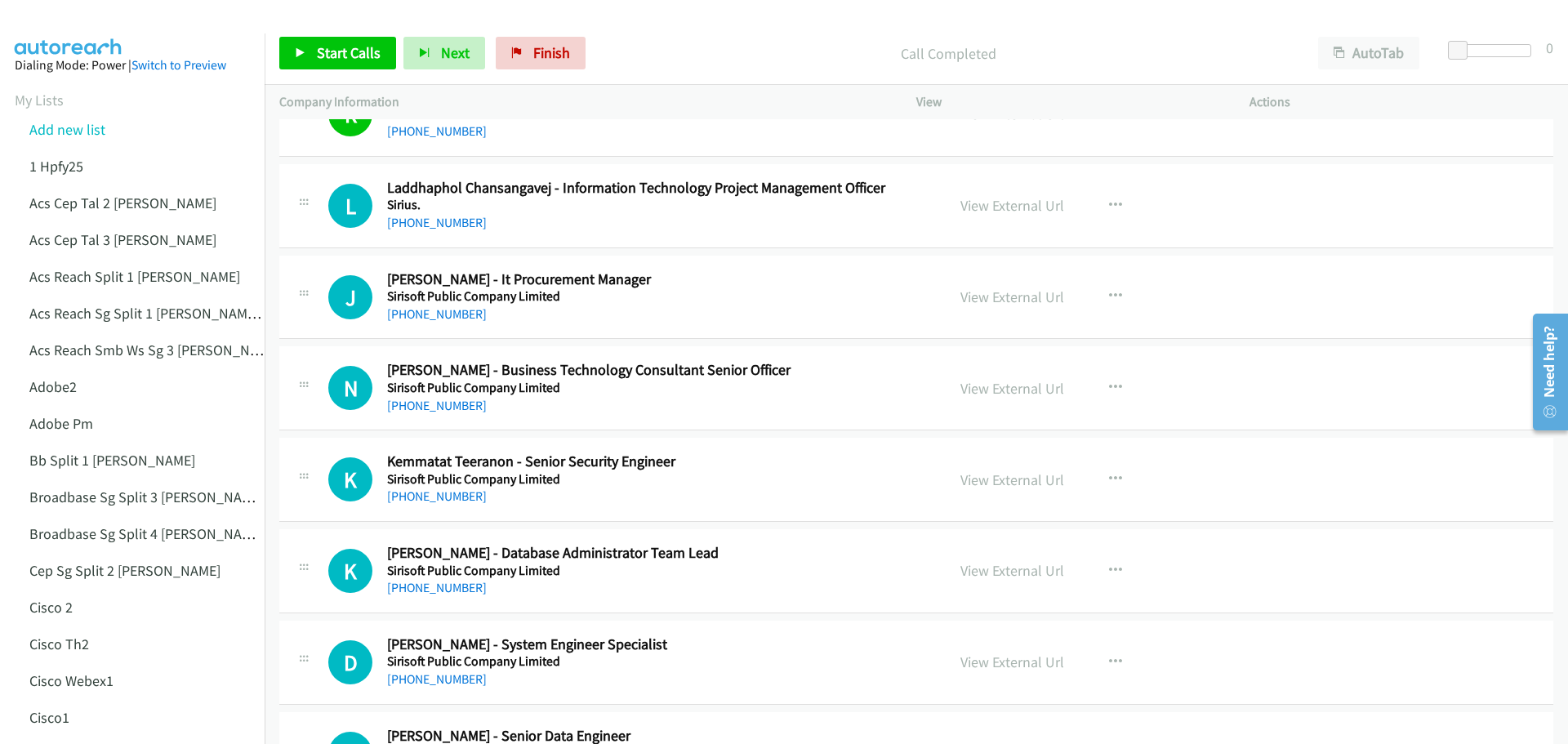
scroll to position [3755, 0]
click at [1041, 208] on link "View External Url" at bounding box center [1013, 203] width 104 height 19
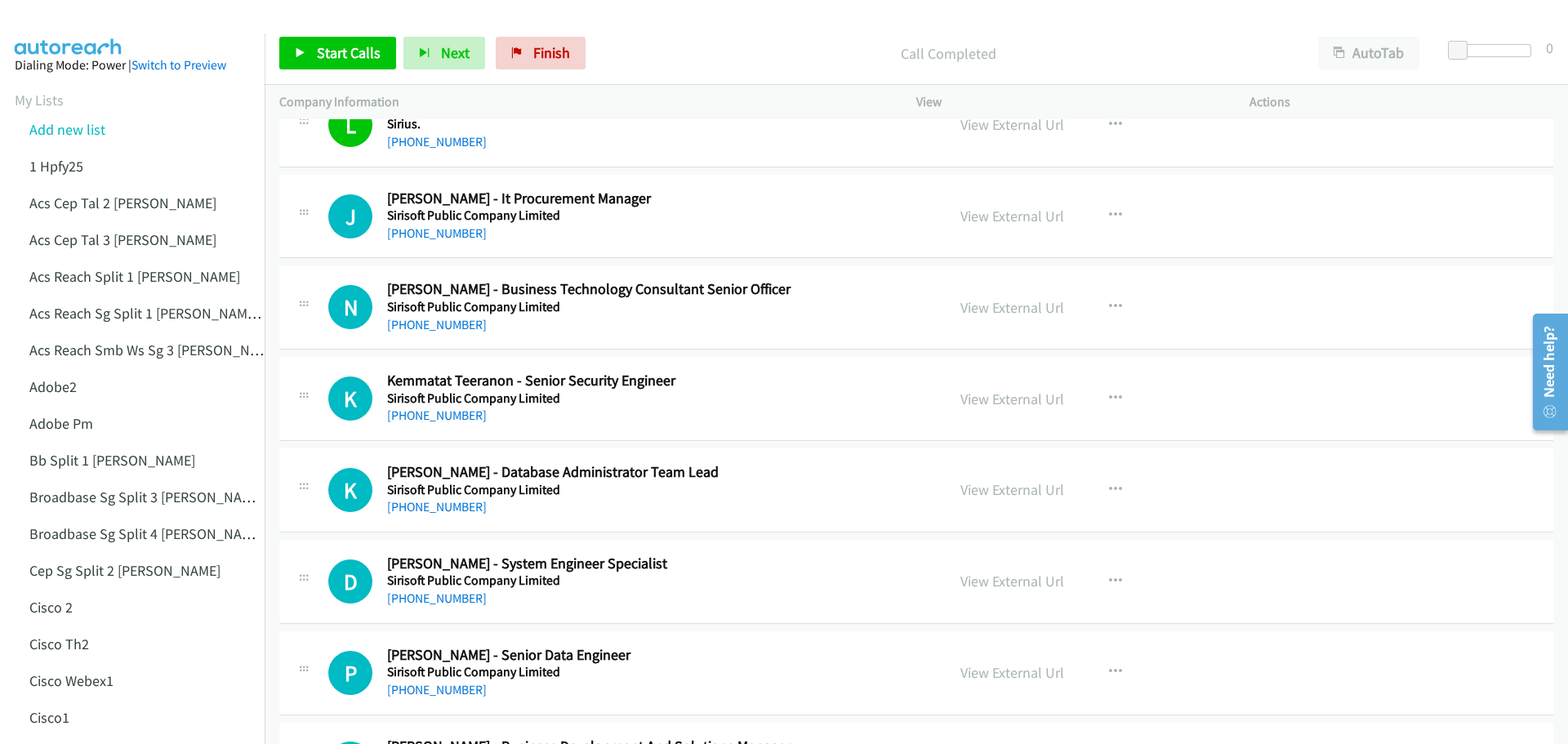
scroll to position [3837, 0]
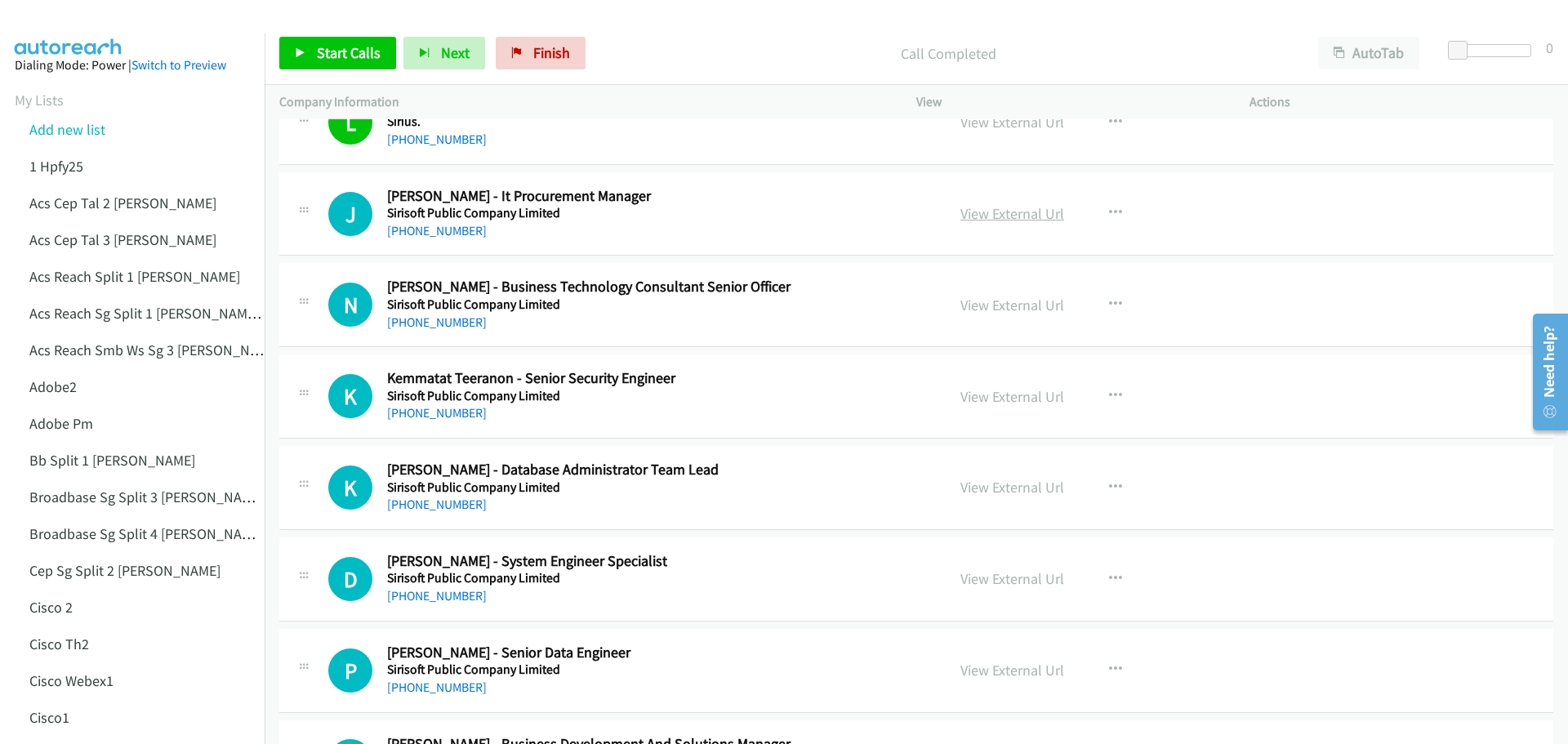
click at [1024, 209] on link "View External Url" at bounding box center [1013, 213] width 104 height 19
click at [1035, 304] on link "View External Url" at bounding box center [1013, 304] width 104 height 19
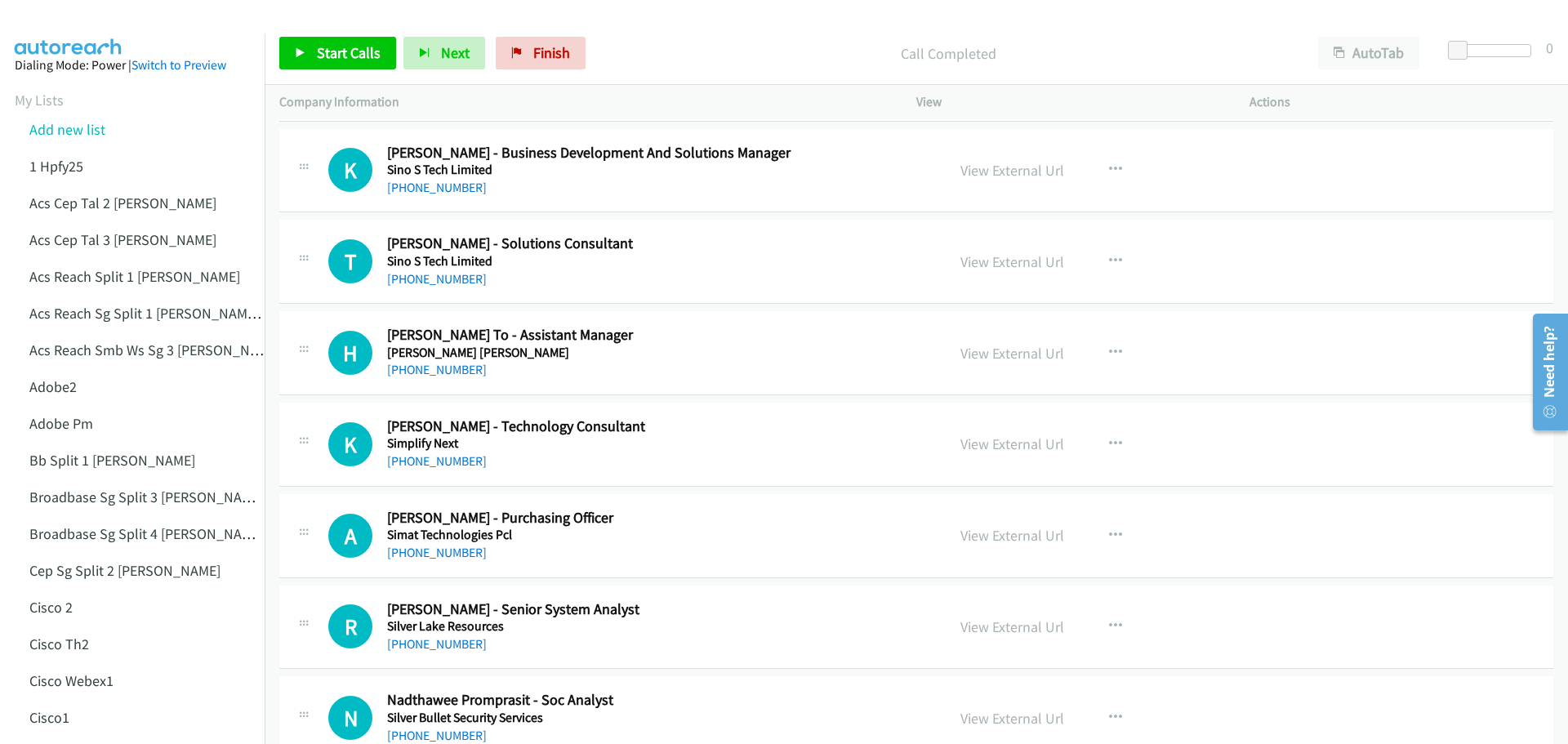
scroll to position [4490, 0]
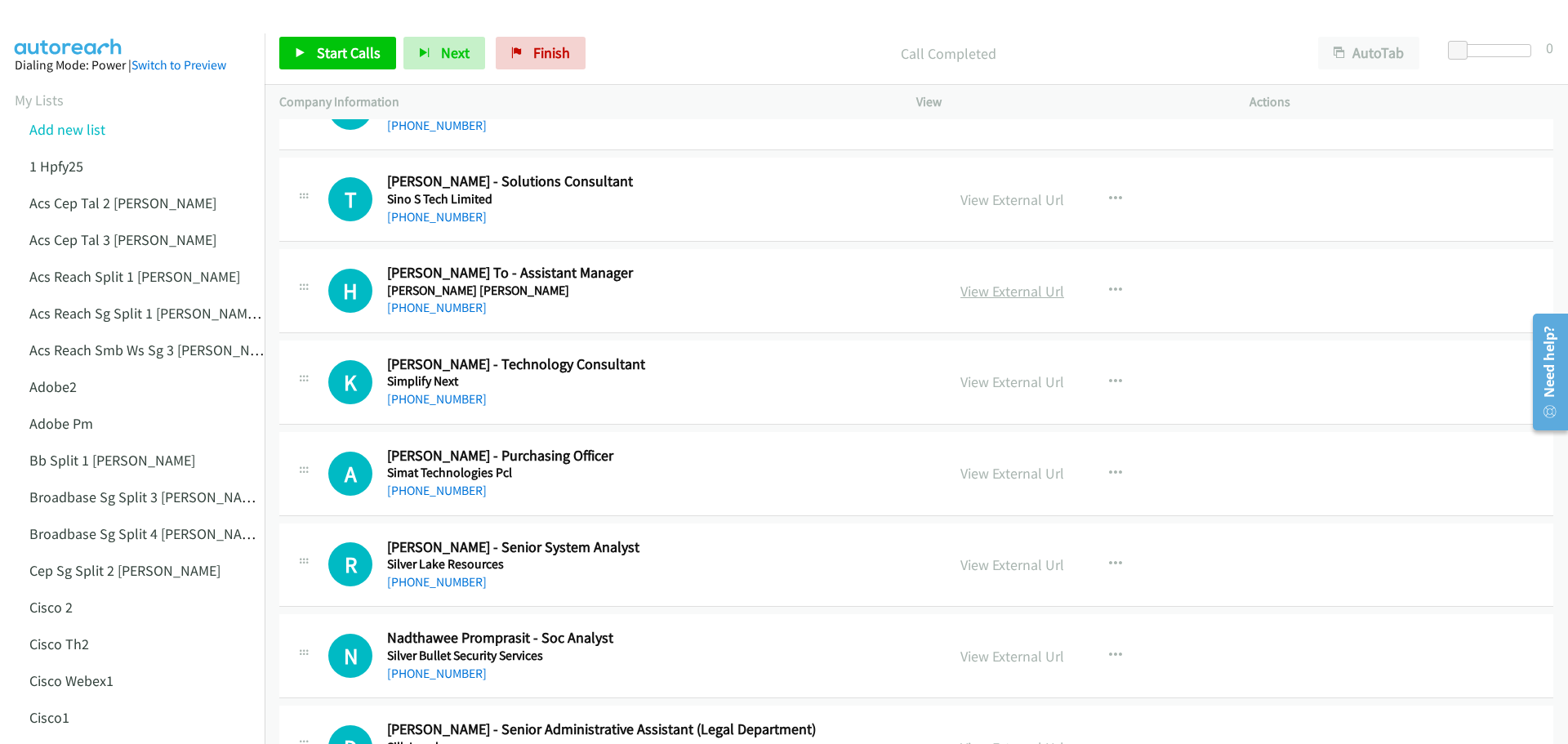
click at [1001, 289] on link "View External Url" at bounding box center [1013, 291] width 104 height 19
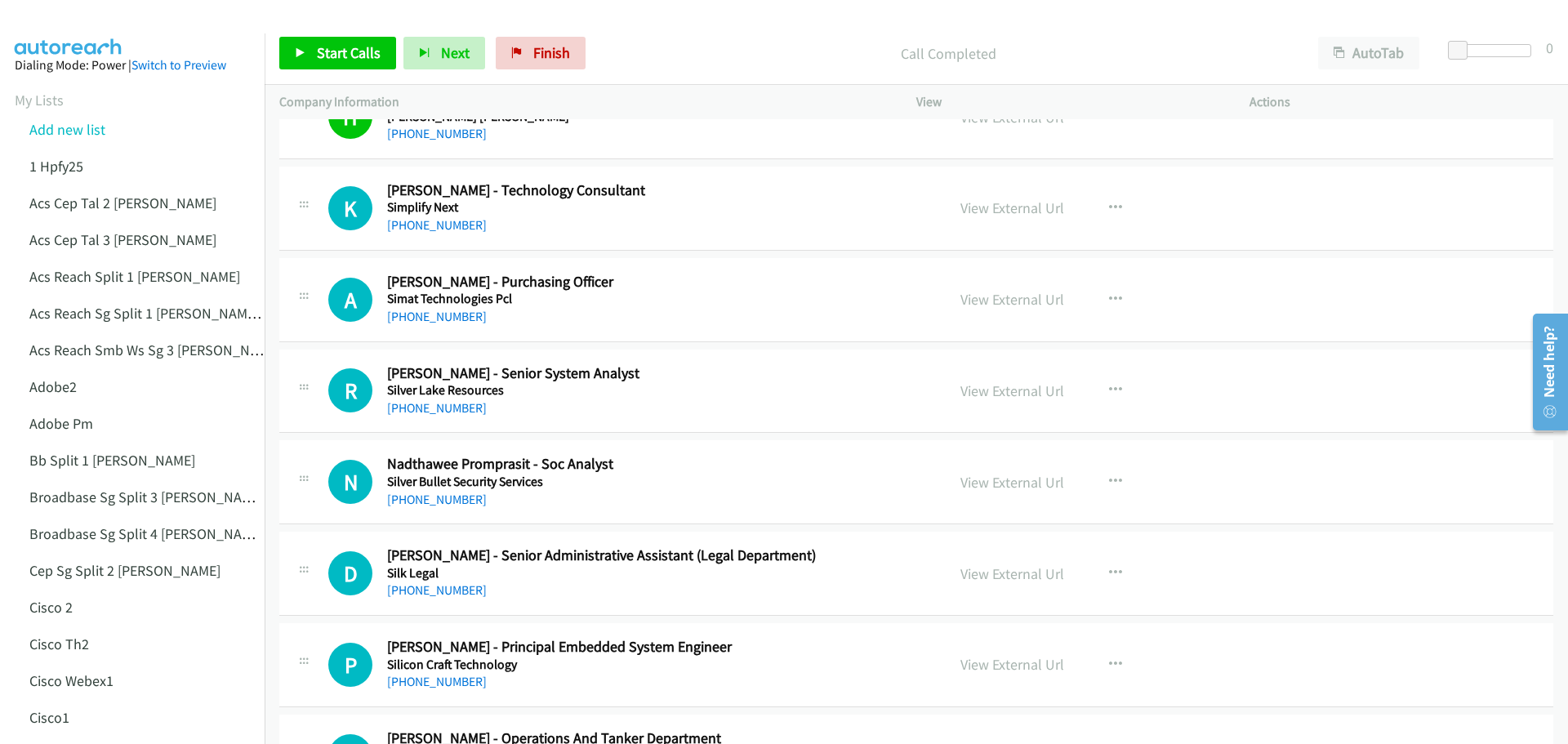
scroll to position [4735, 0]
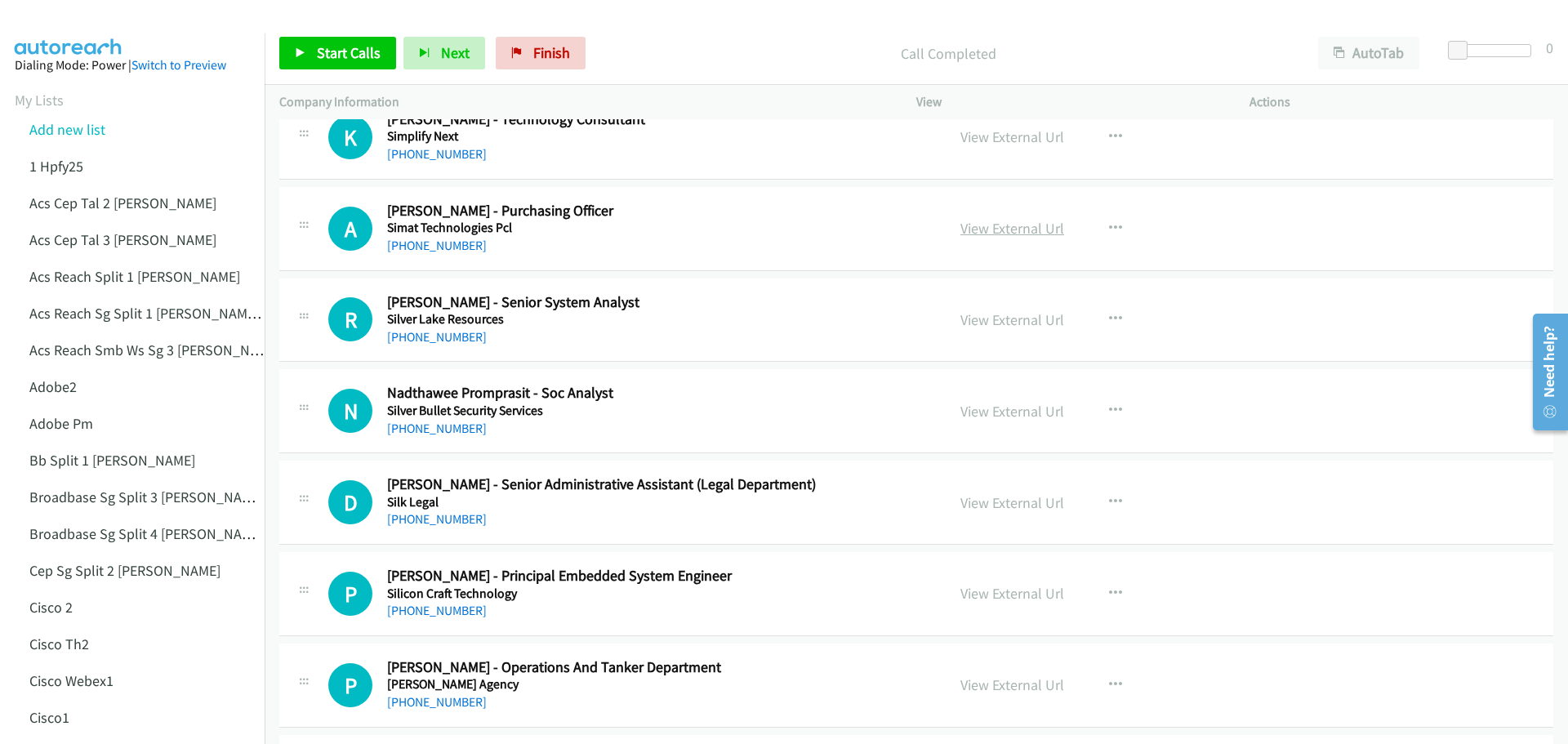
click at [1046, 222] on link "View External Url" at bounding box center [1013, 228] width 104 height 19
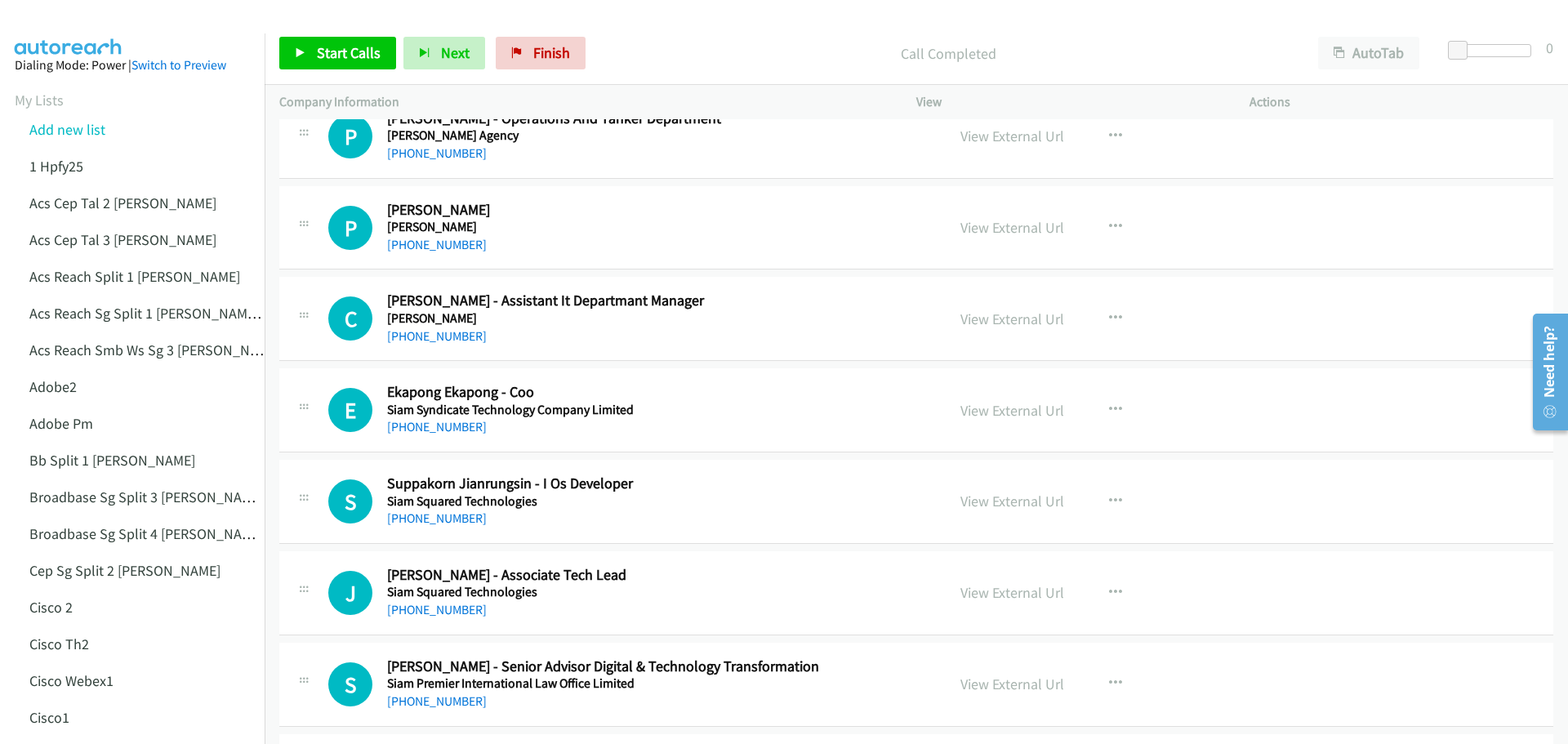
scroll to position [5306, 0]
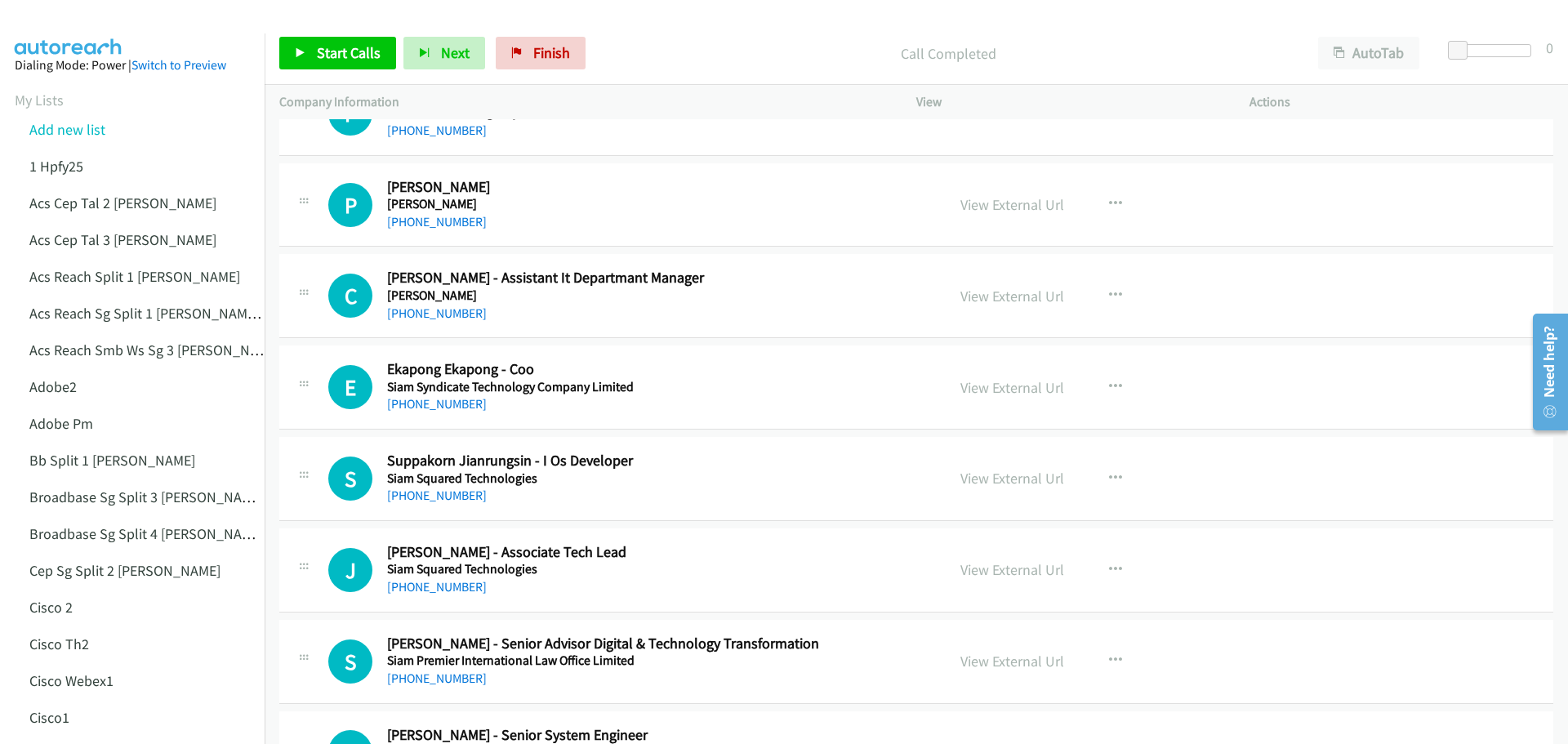
drag, startPoint x: 1181, startPoint y: 626, endPoint x: 1155, endPoint y: 570, distance: 61.7
drag, startPoint x: 1155, startPoint y: 570, endPoint x: 1086, endPoint y: 388, distance: 194.6
drag, startPoint x: 1075, startPoint y: 381, endPoint x: 1014, endPoint y: 292, distance: 107.9
click at [1014, 292] on link "View External Url" at bounding box center [1013, 295] width 104 height 19
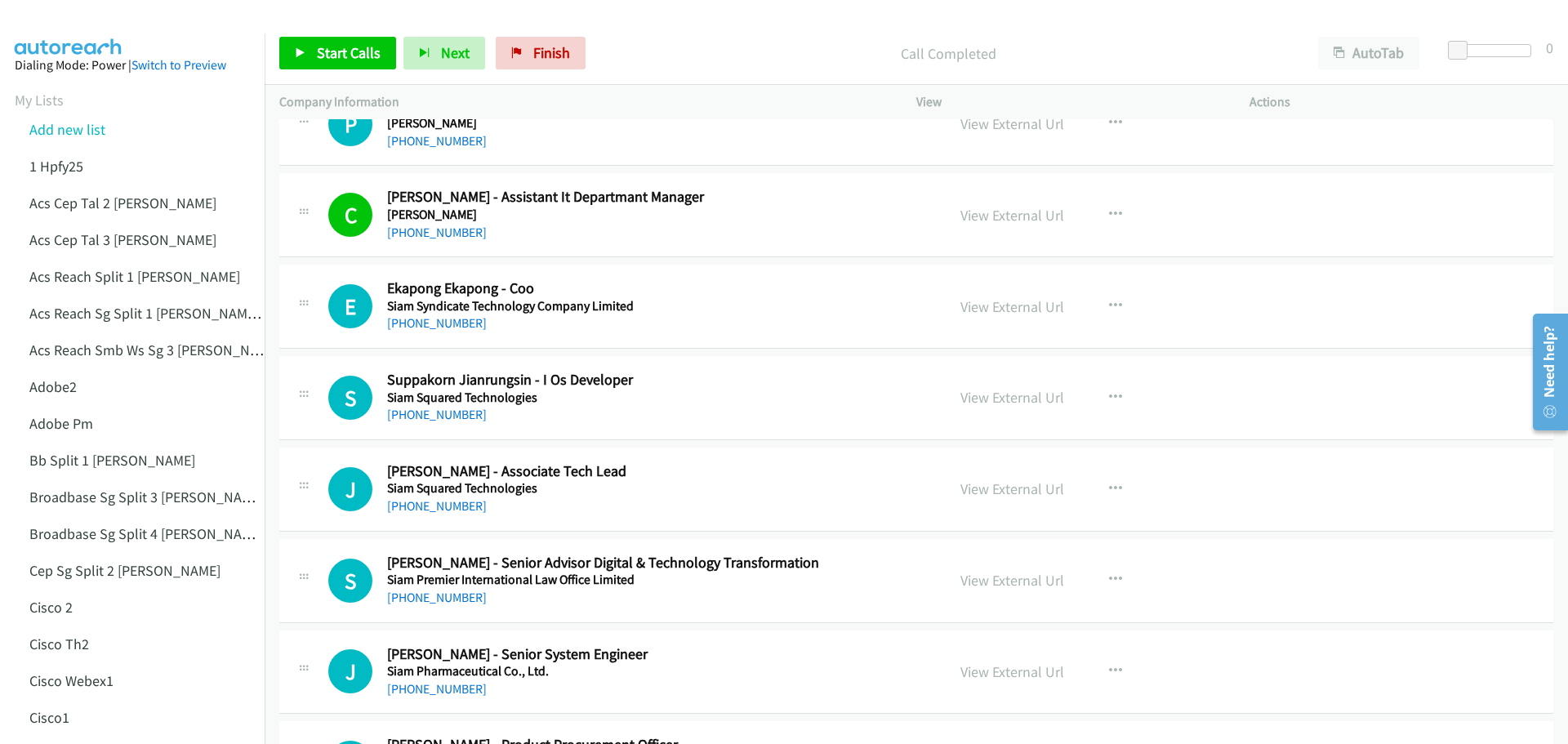
scroll to position [5388, 0]
click at [1034, 310] on link "View External Url" at bounding box center [1013, 305] width 104 height 19
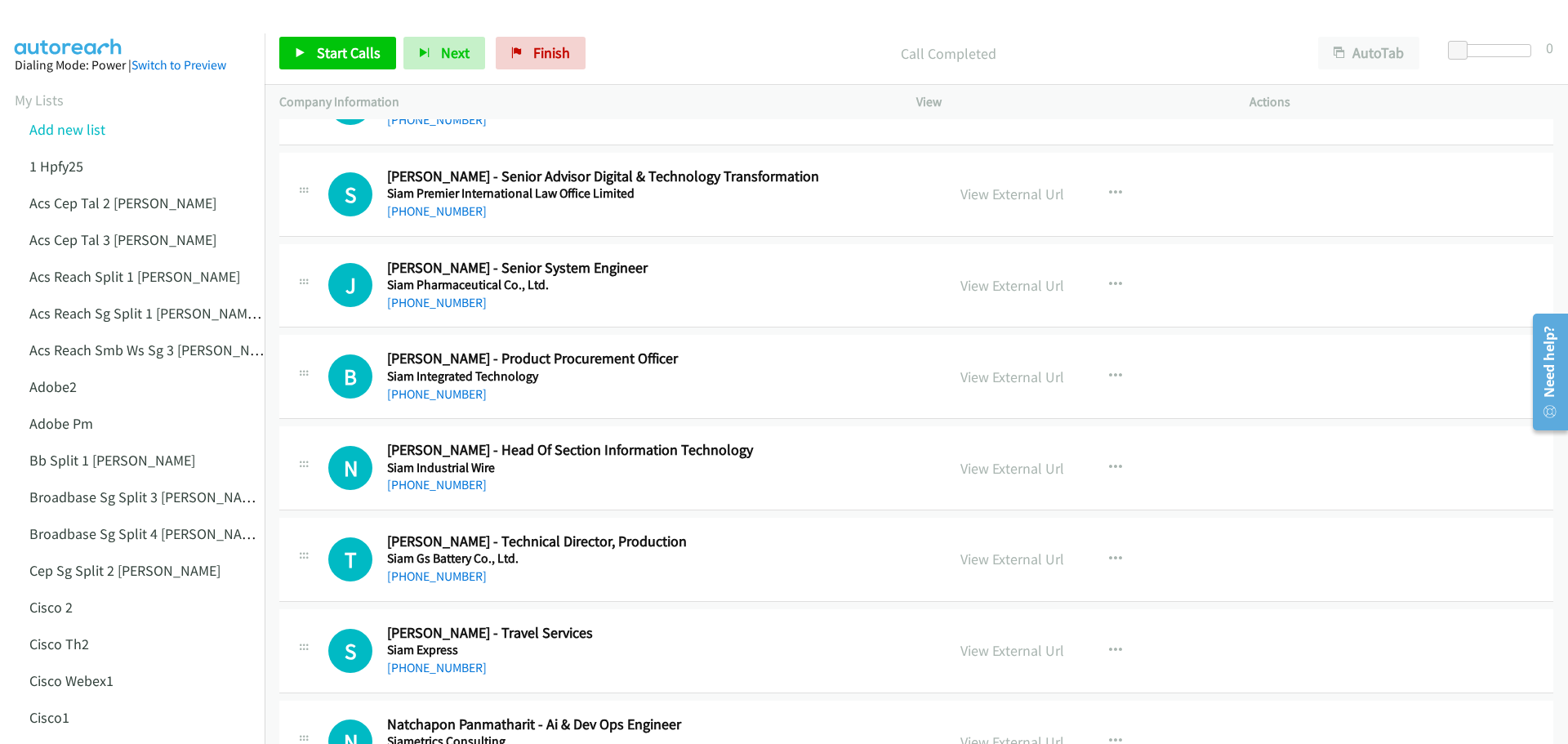
scroll to position [5796, 0]
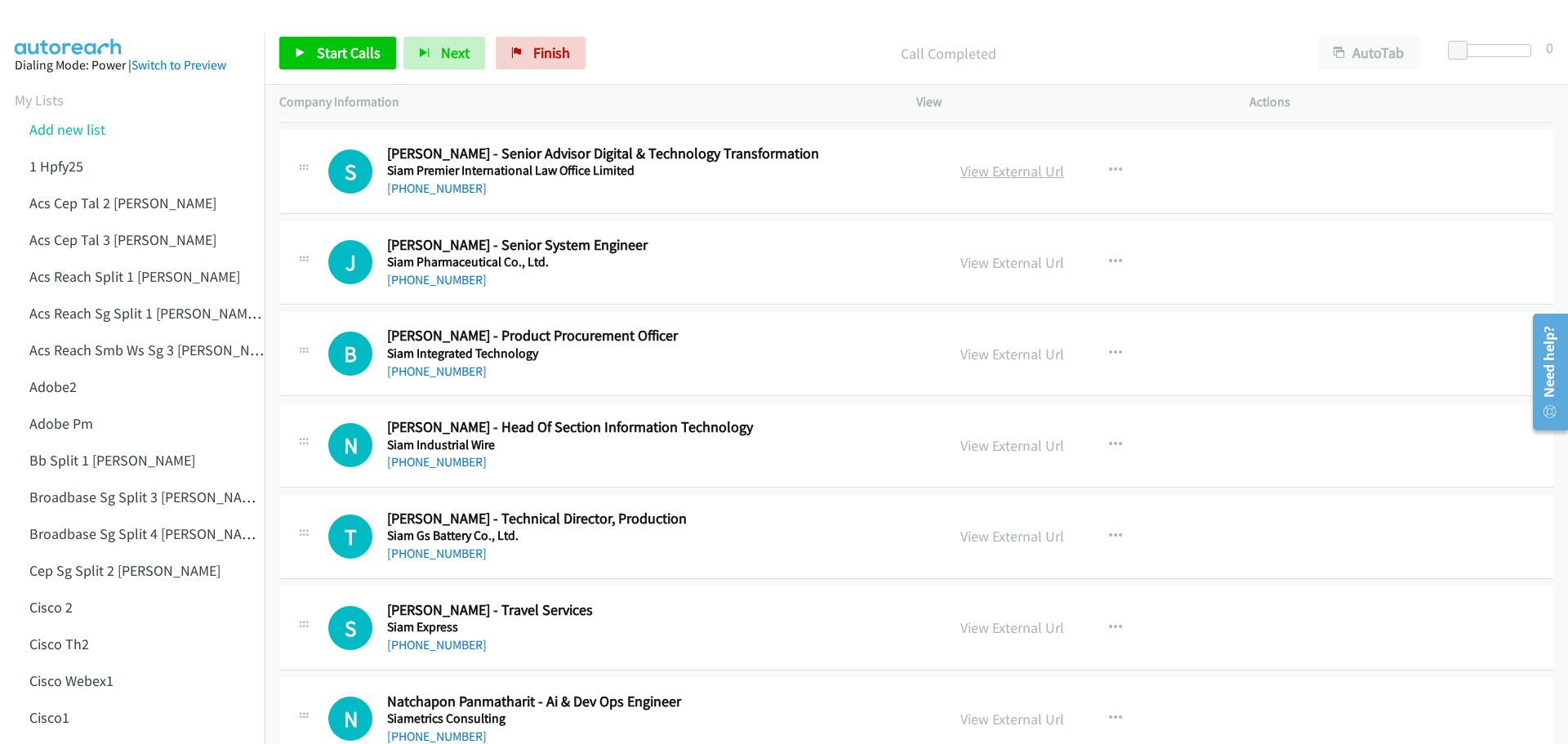
click at [1009, 171] on link "View External Url" at bounding box center [1013, 171] width 104 height 19
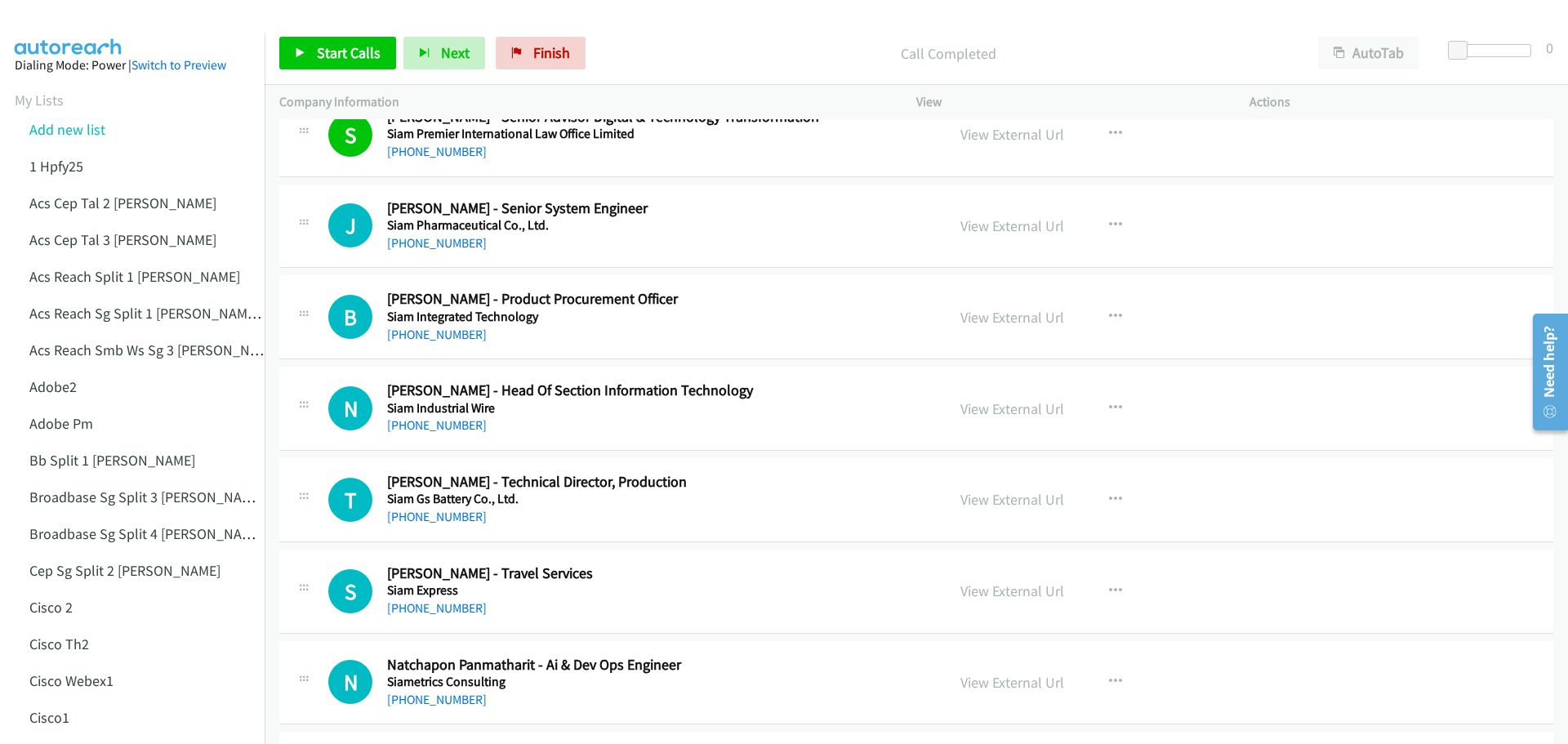
scroll to position [5878, 0]
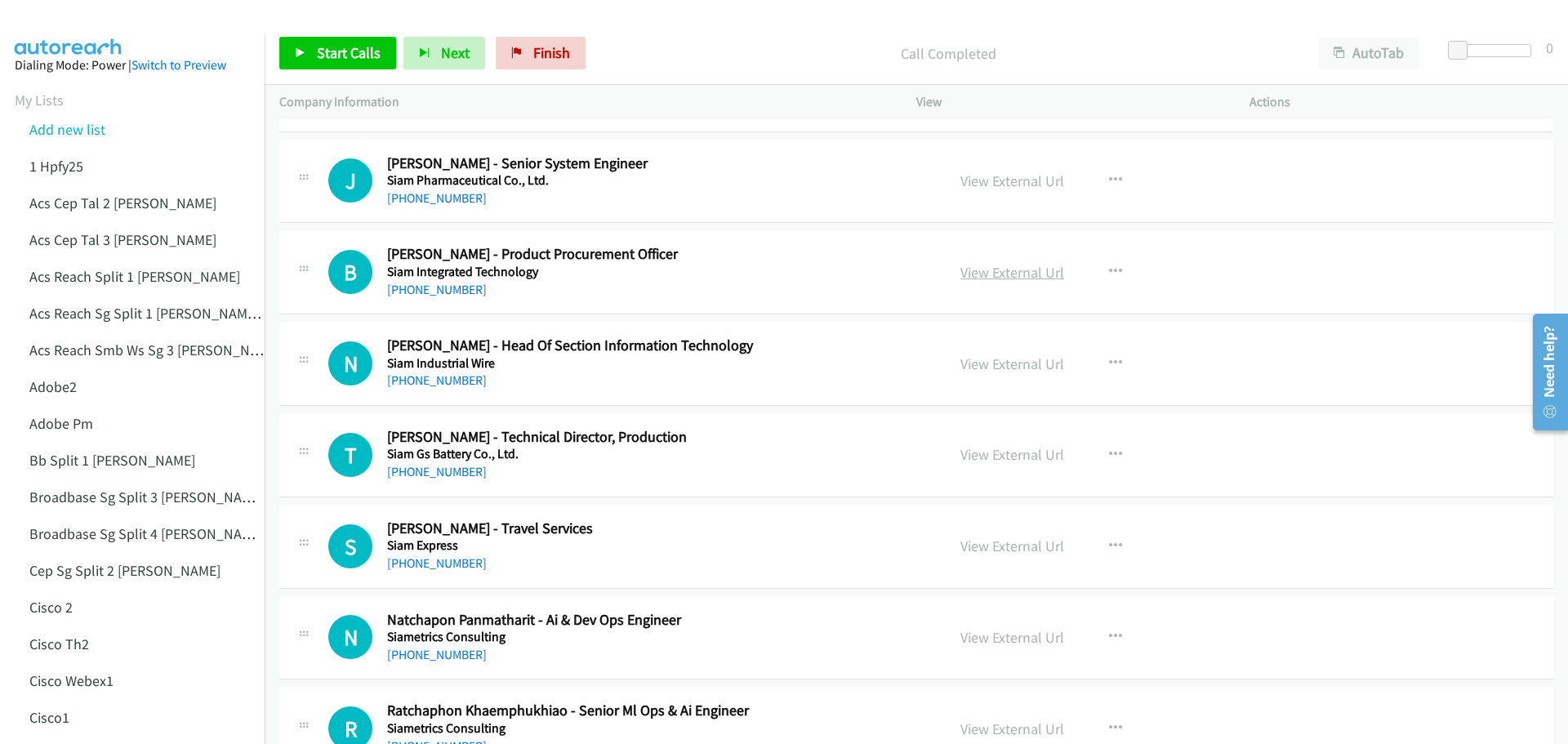
click at [1029, 276] on link "View External Url" at bounding box center [1013, 272] width 104 height 19
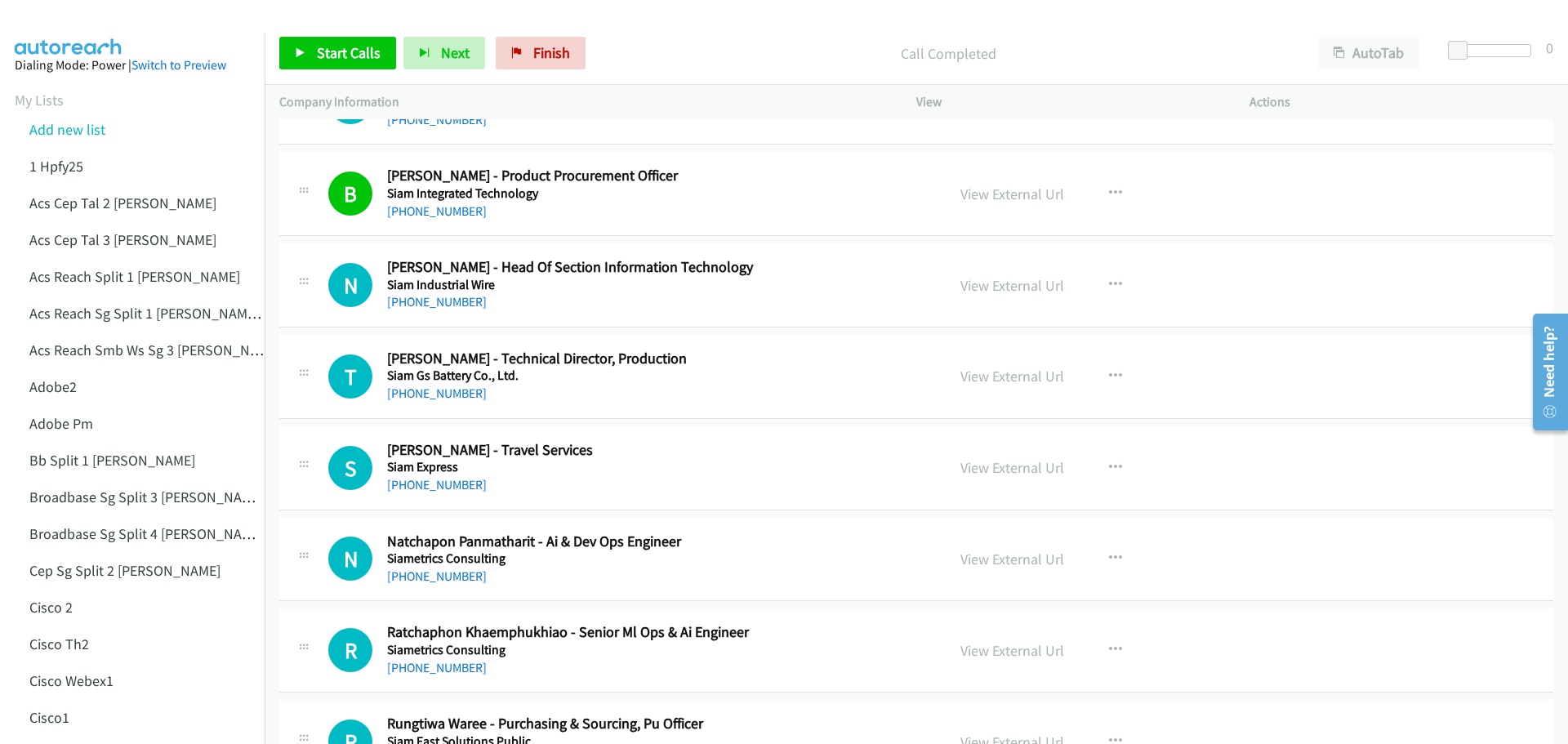
scroll to position [5959, 0]
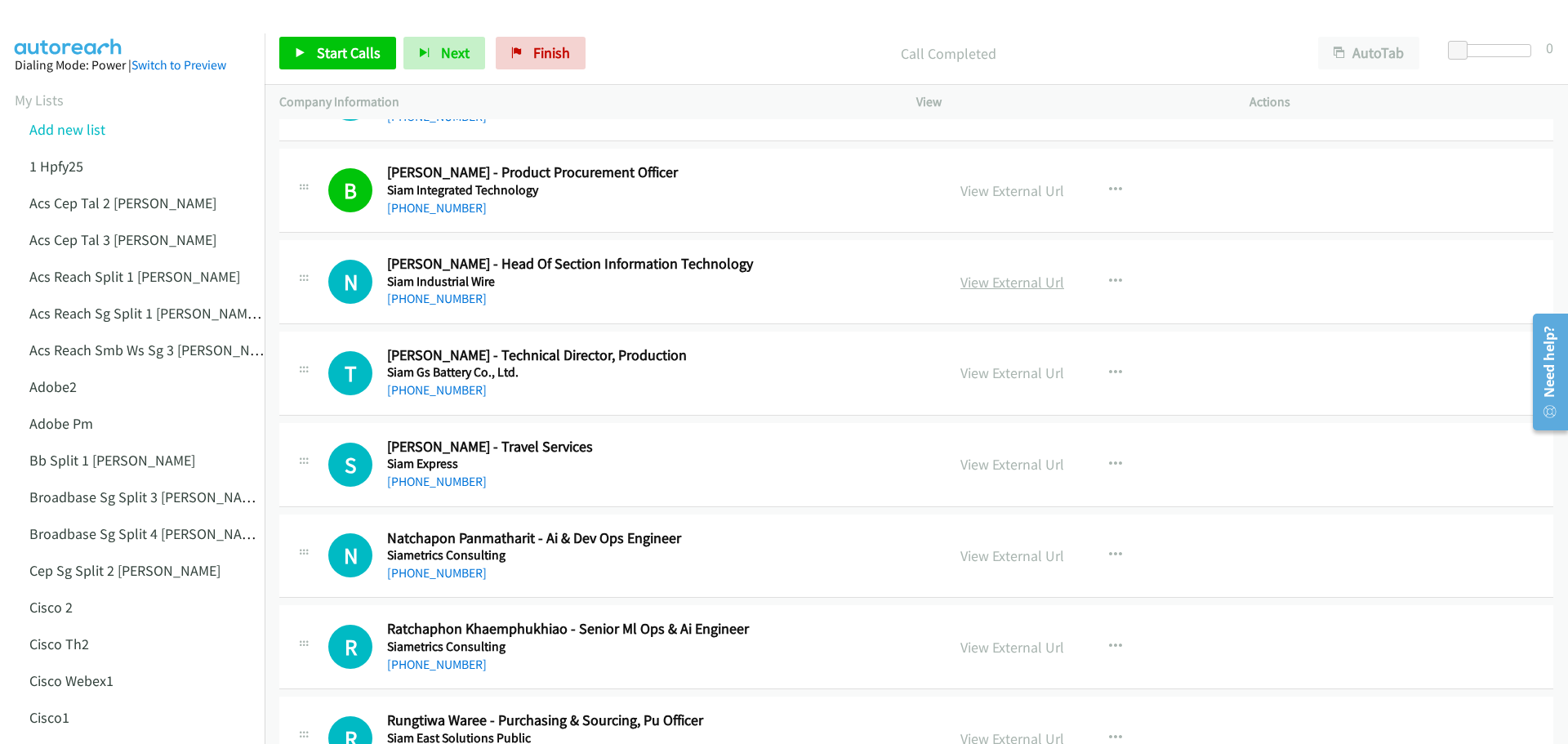
click at [1038, 290] on link "View External Url" at bounding box center [1013, 282] width 104 height 19
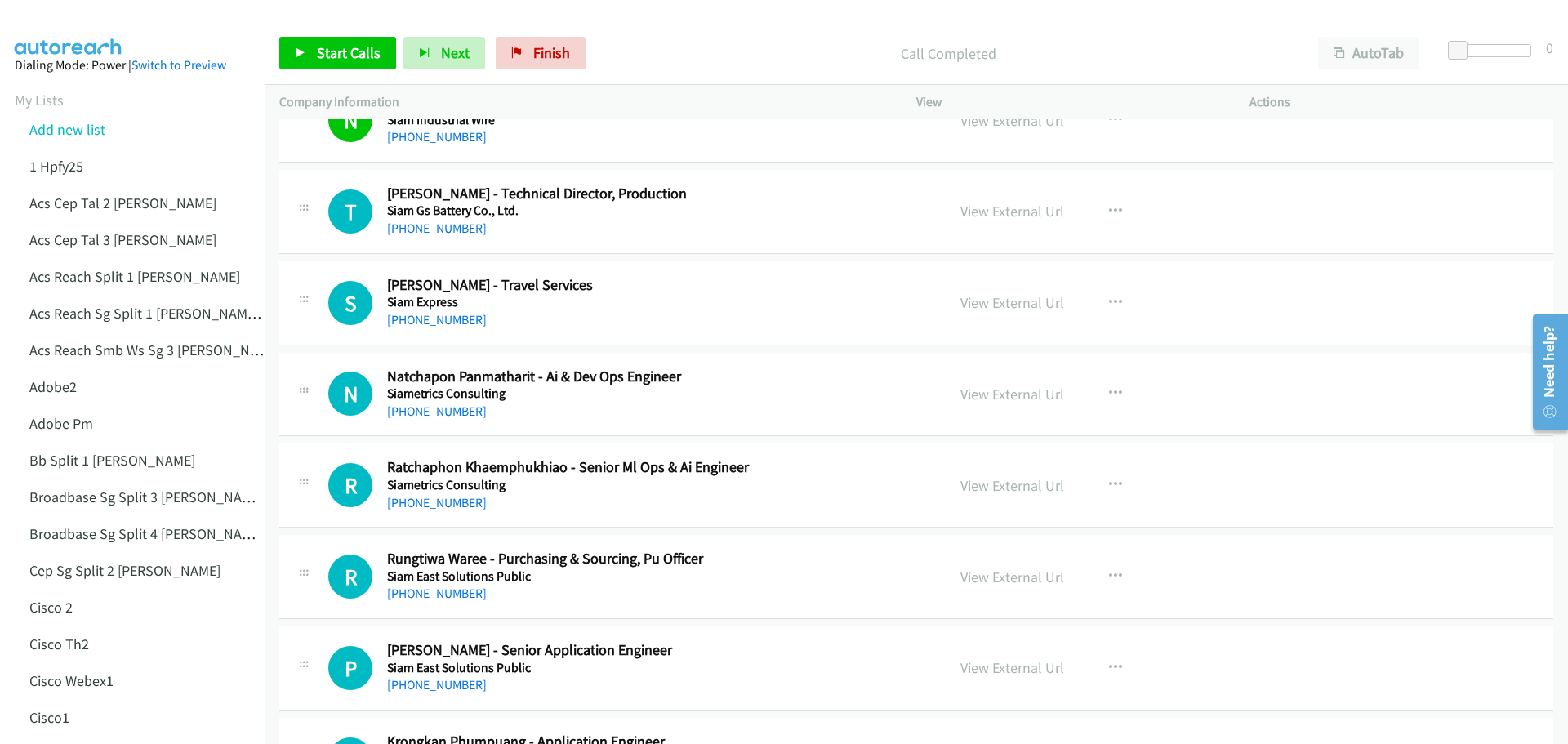
scroll to position [6123, 0]
click at [1024, 211] on link "View External Url" at bounding box center [1013, 209] width 104 height 19
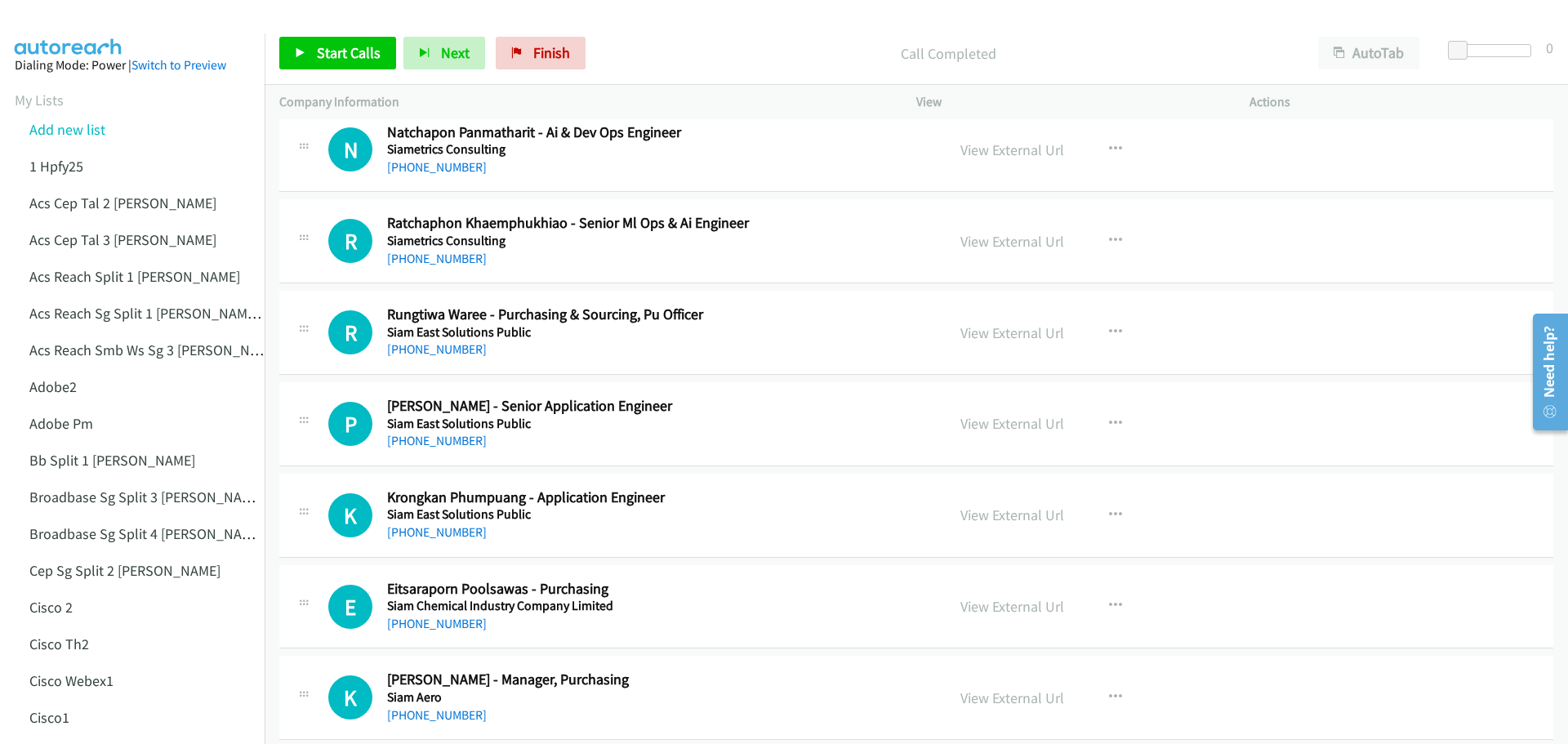
scroll to position [6368, 0]
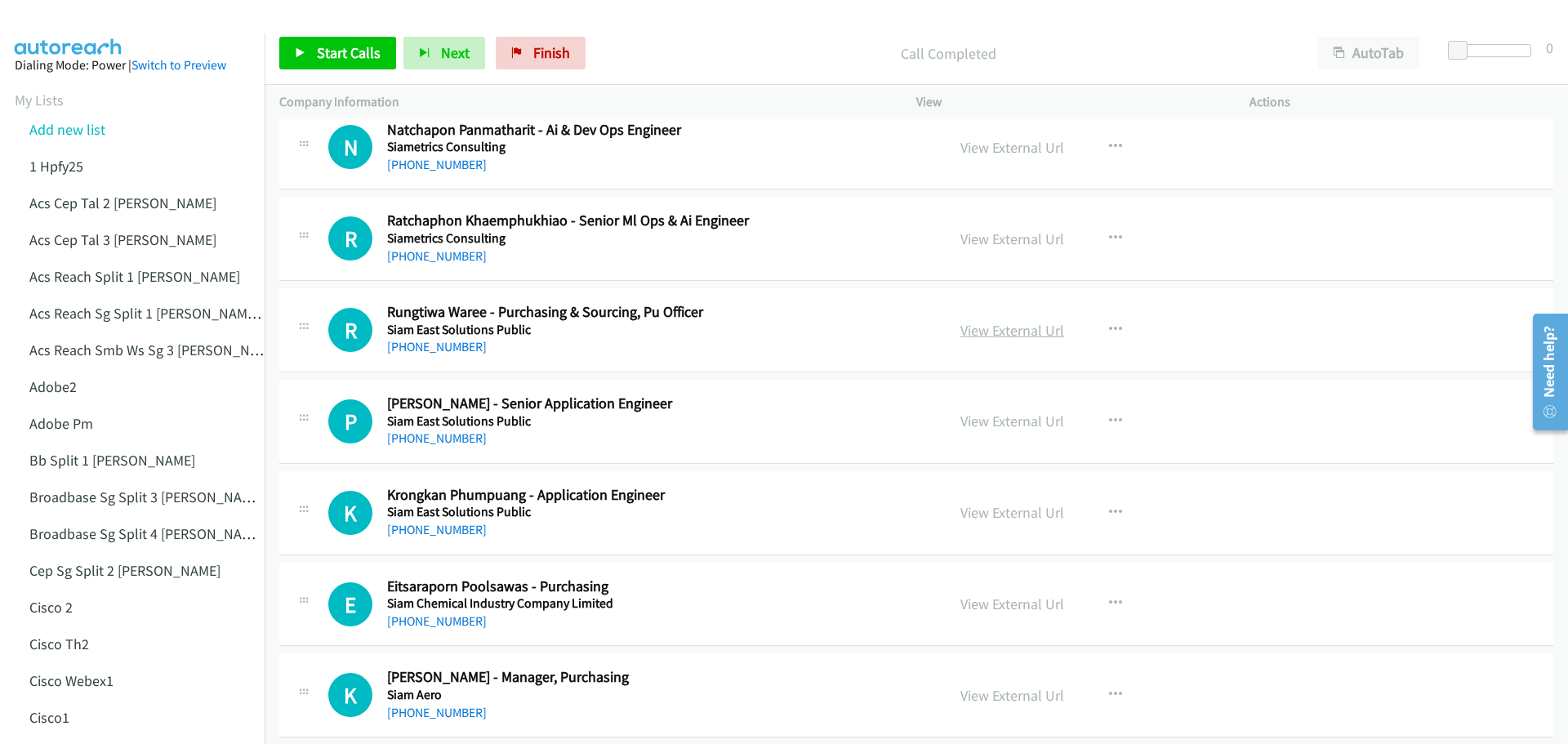
click at [1012, 330] on link "View External Url" at bounding box center [1013, 330] width 104 height 19
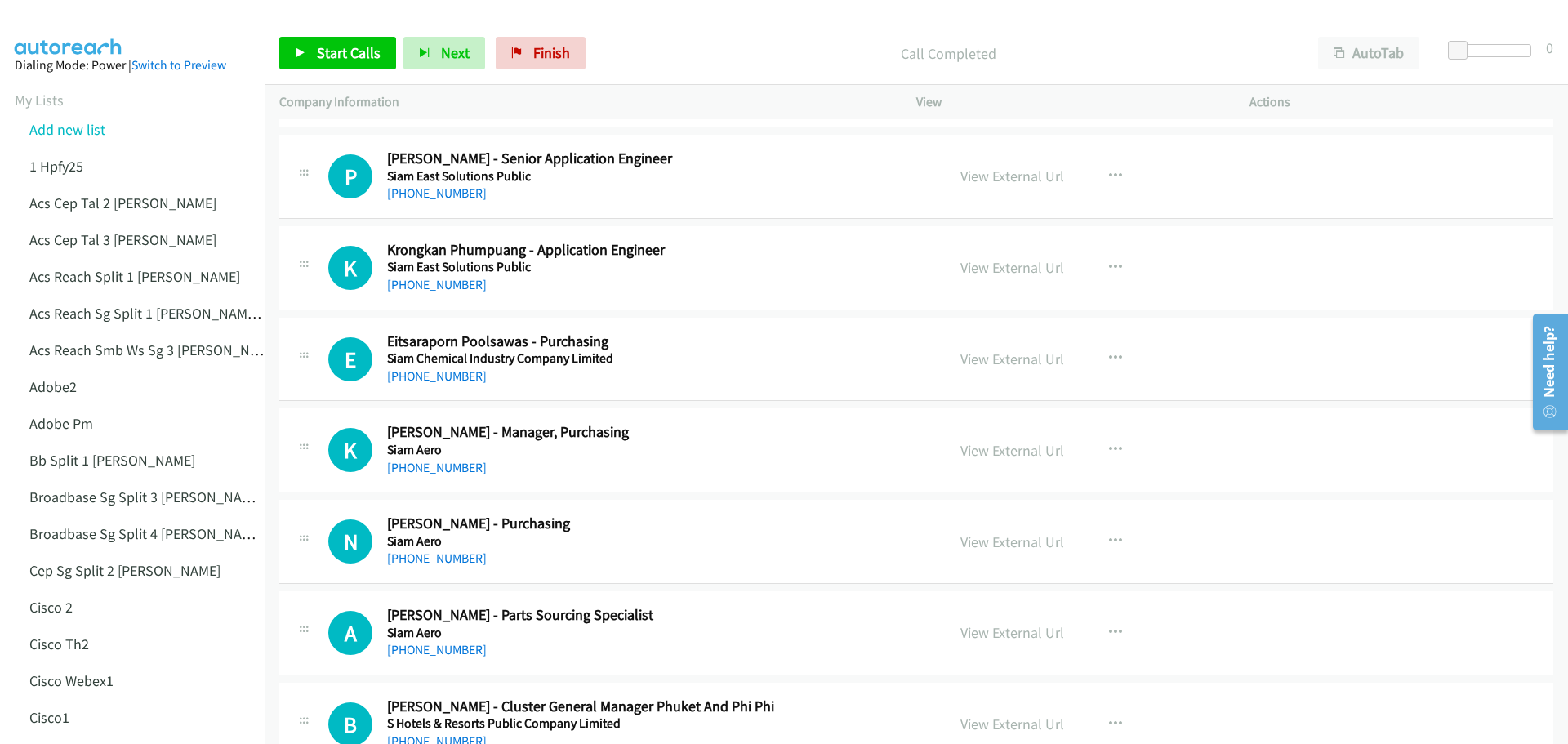
scroll to position [6694, 0]
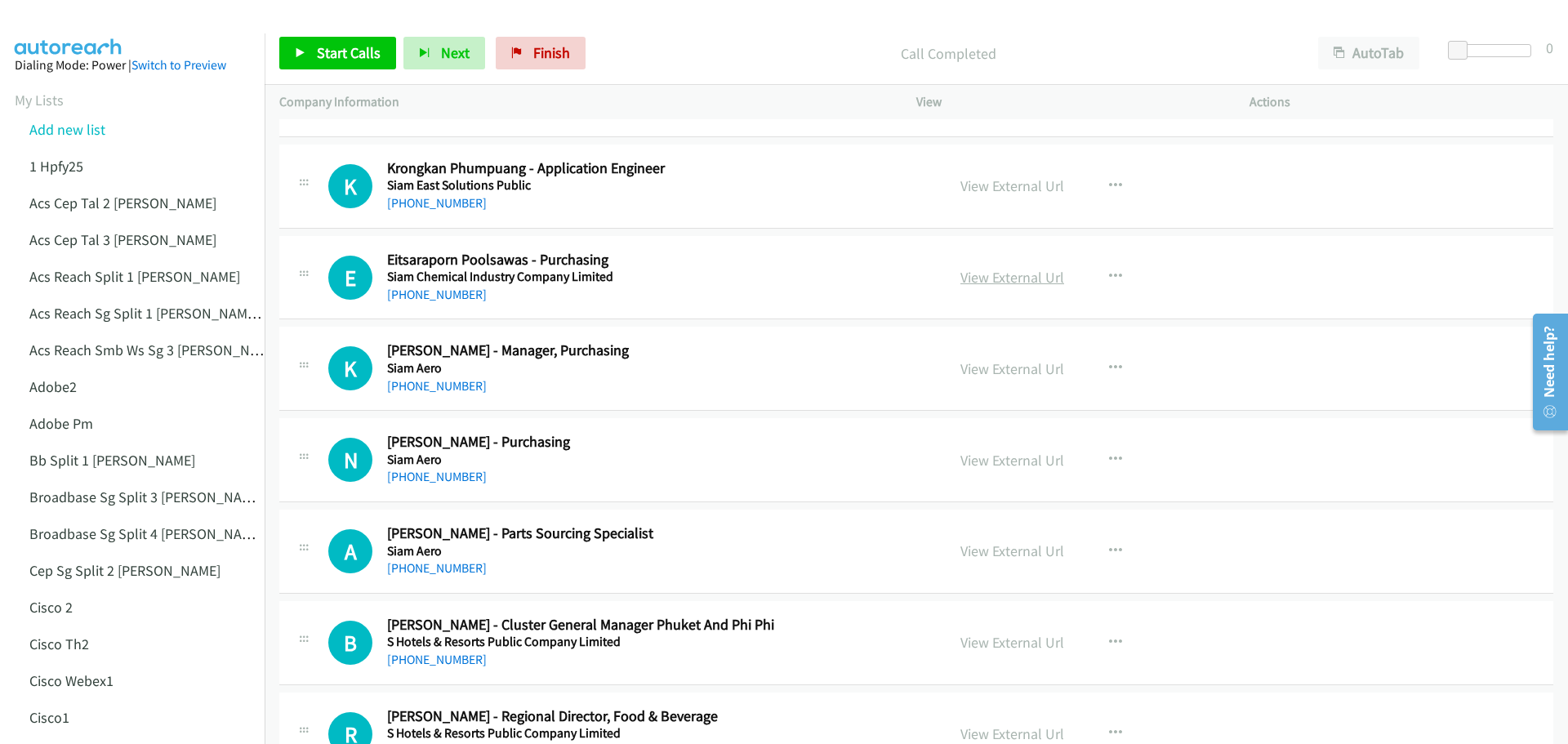
click at [992, 276] on link "View External Url" at bounding box center [1013, 276] width 104 height 19
click at [1012, 367] on link "View External Url" at bounding box center [1013, 368] width 104 height 19
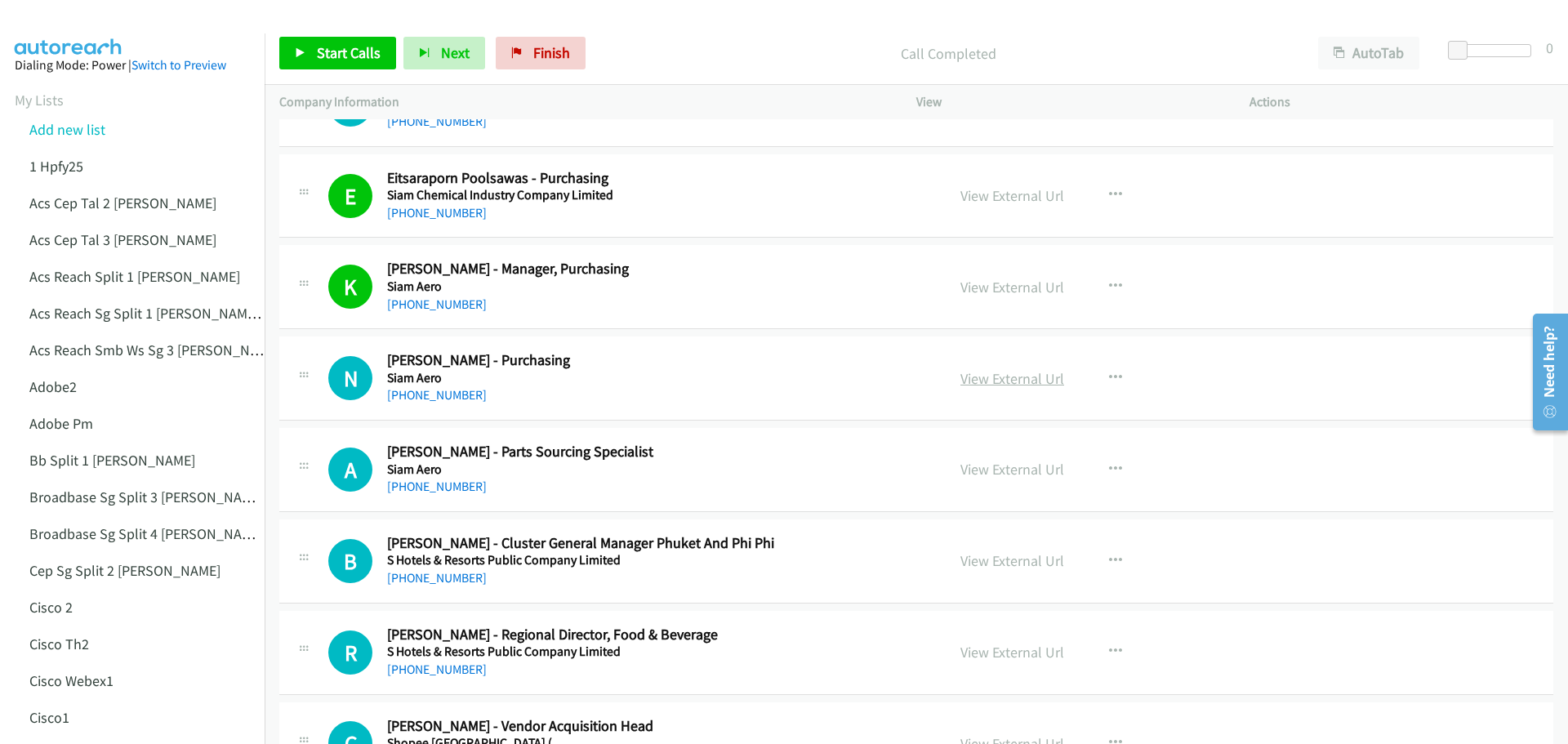
click at [1020, 376] on link "View External Url" at bounding box center [1013, 378] width 104 height 19
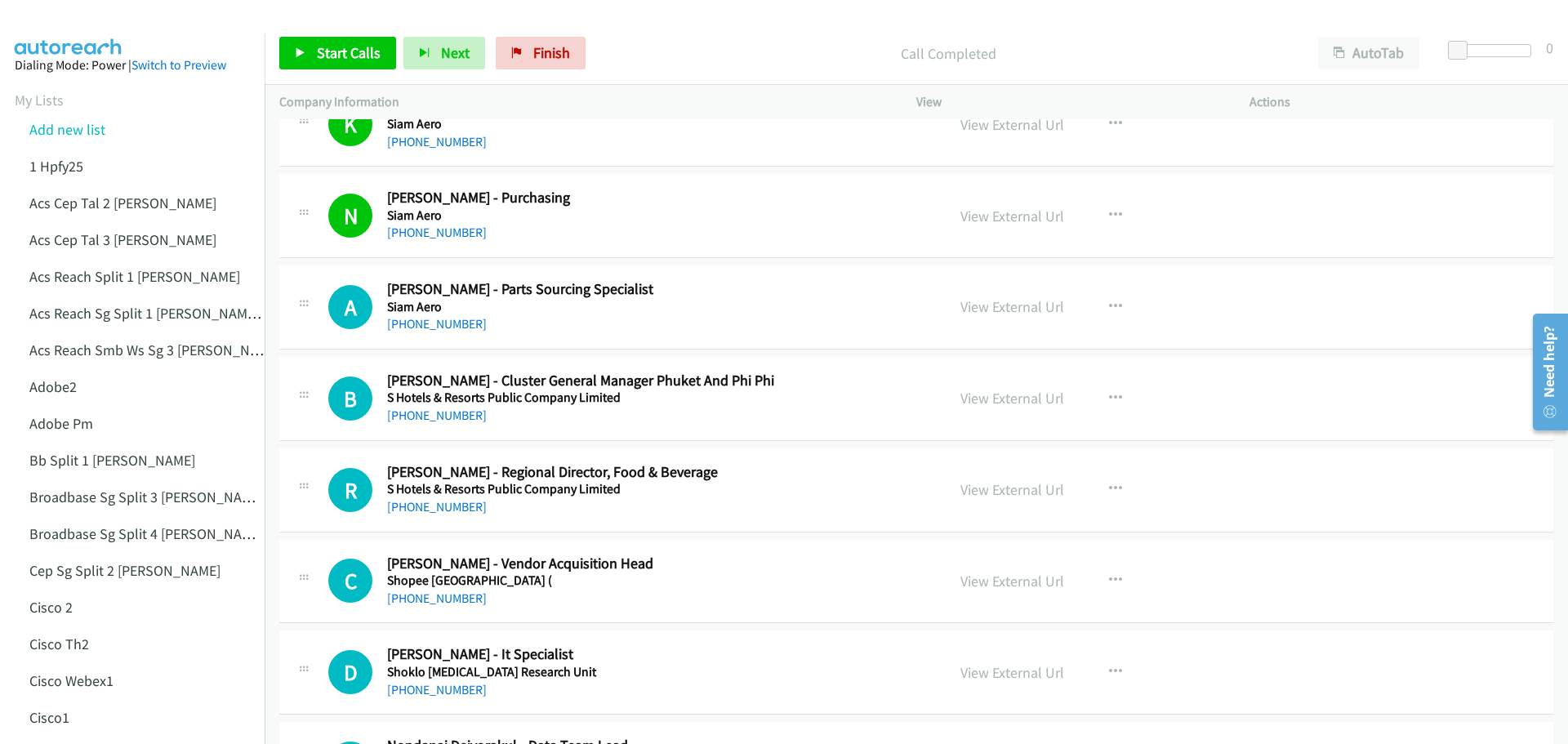
scroll to position [6939, 0]
click at [1026, 403] on link "View External Url" at bounding box center [1013, 397] width 104 height 19
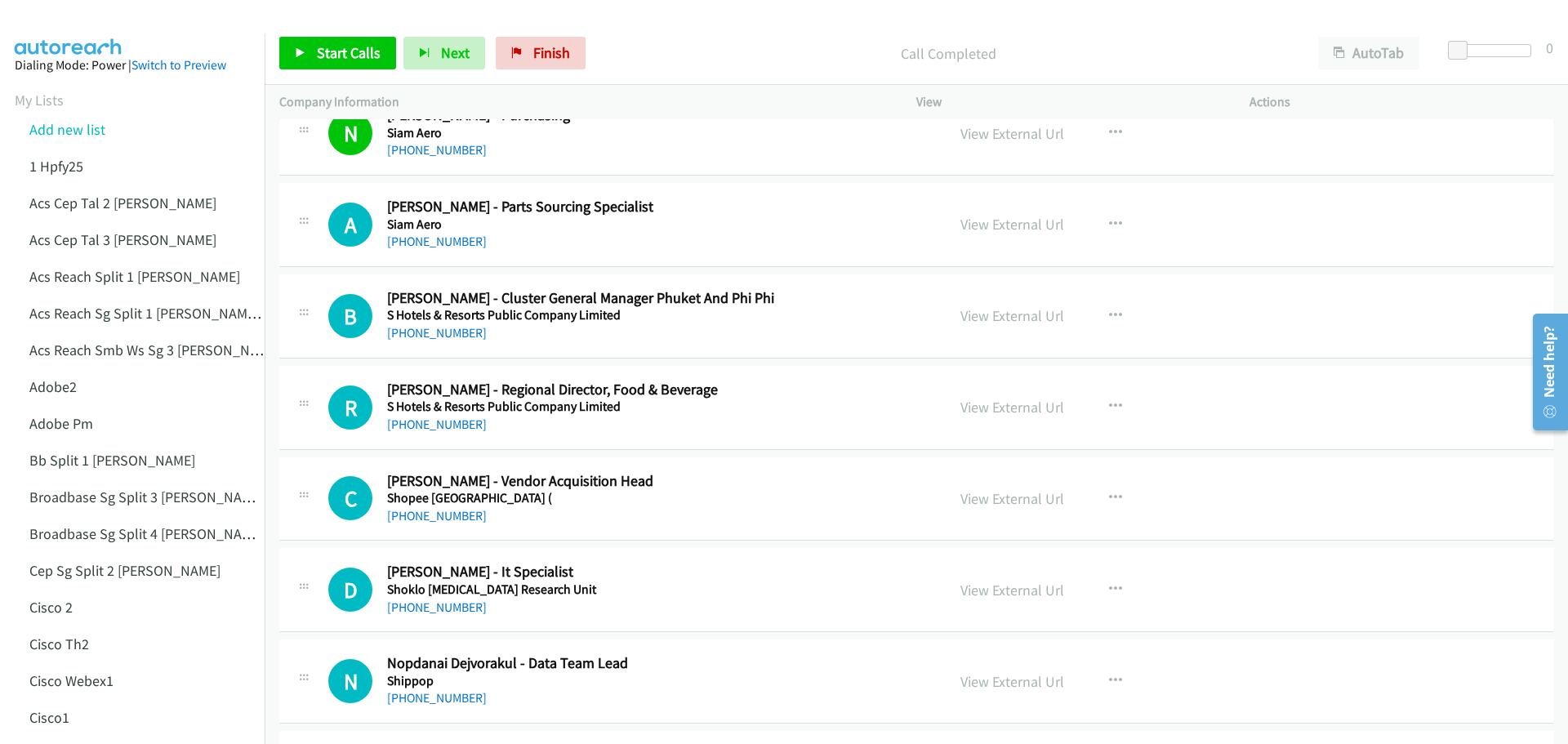
scroll to position [7102, 0]
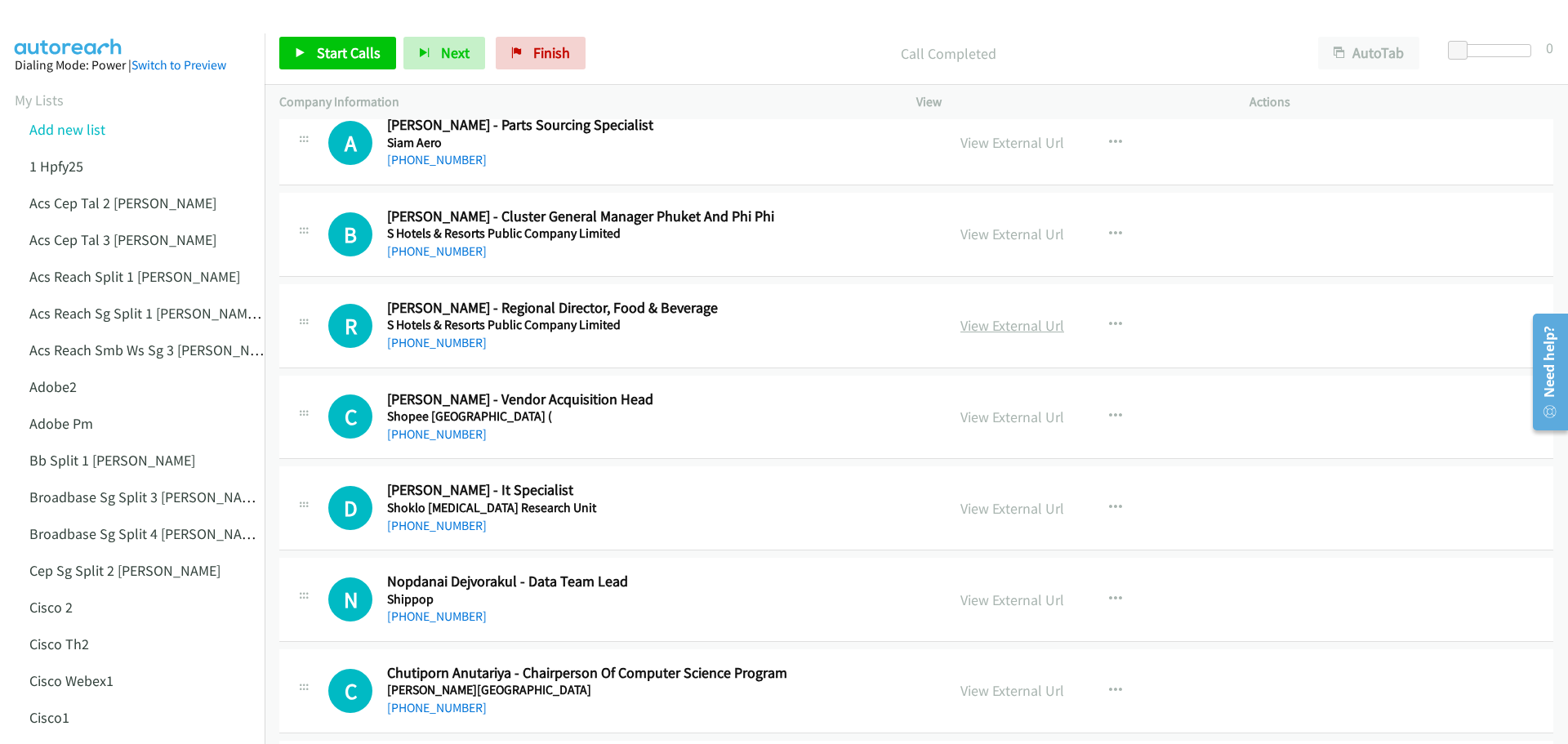
click at [991, 326] on link "View External Url" at bounding box center [1013, 325] width 104 height 19
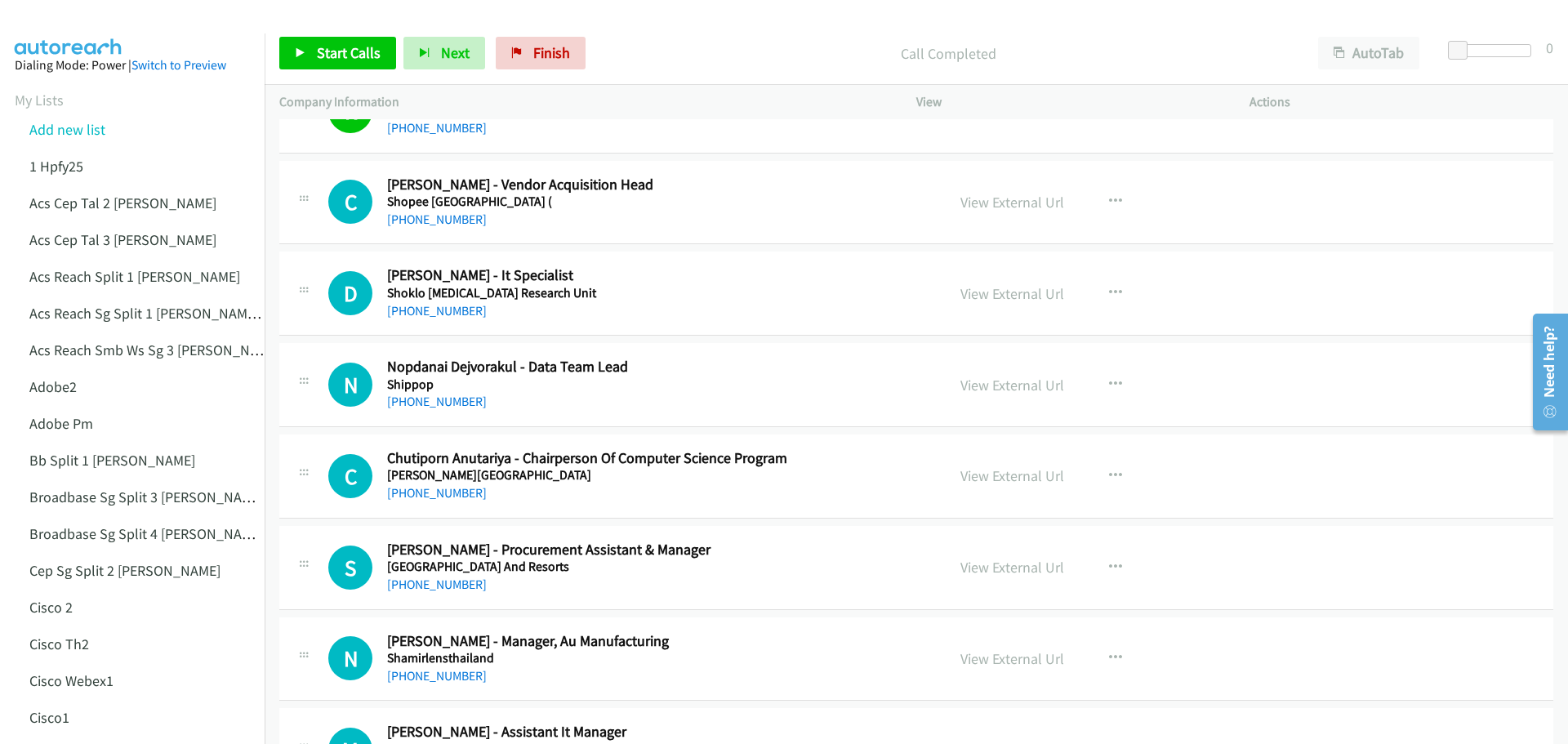
scroll to position [7347, 0]
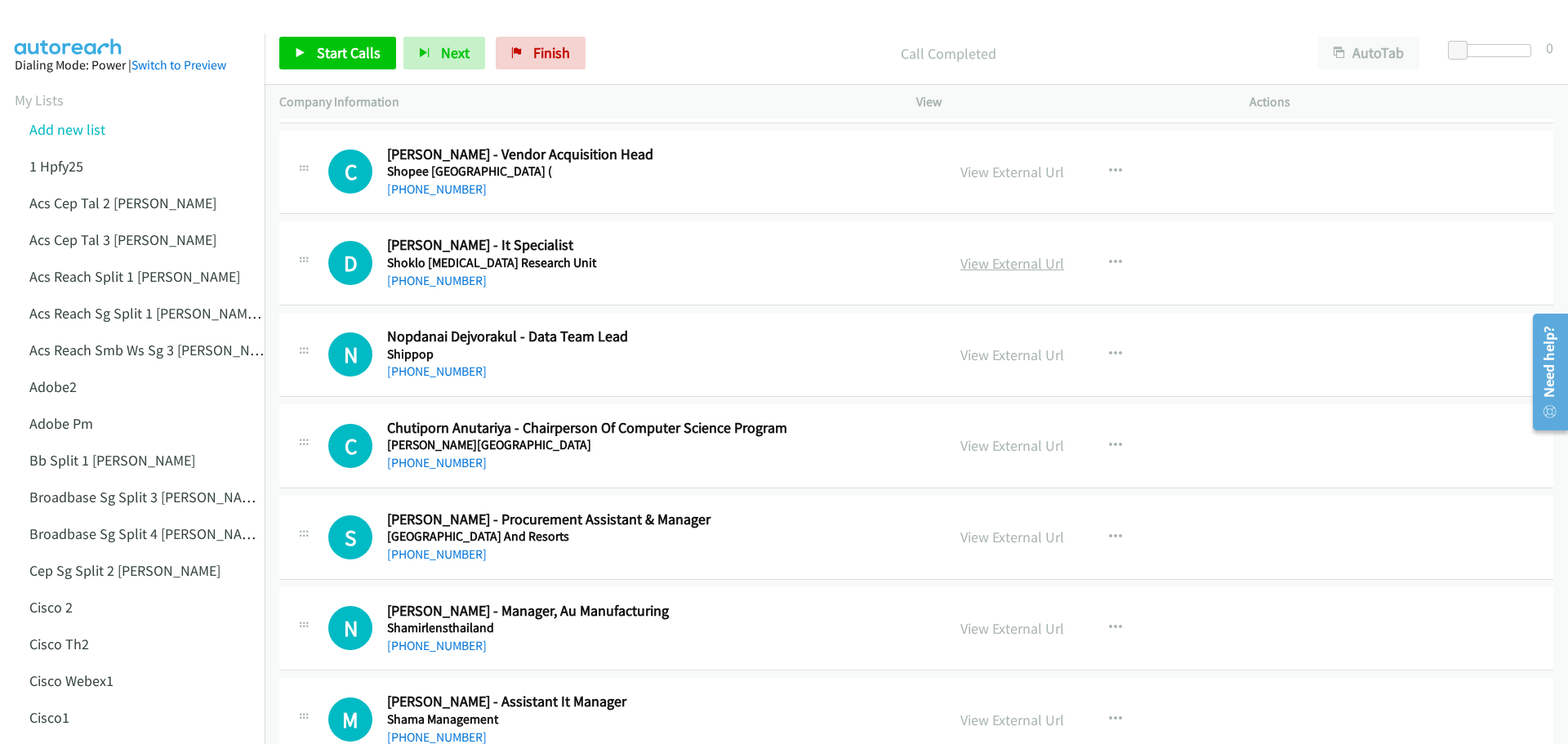
click at [1017, 254] on link "View External Url" at bounding box center [1013, 263] width 104 height 19
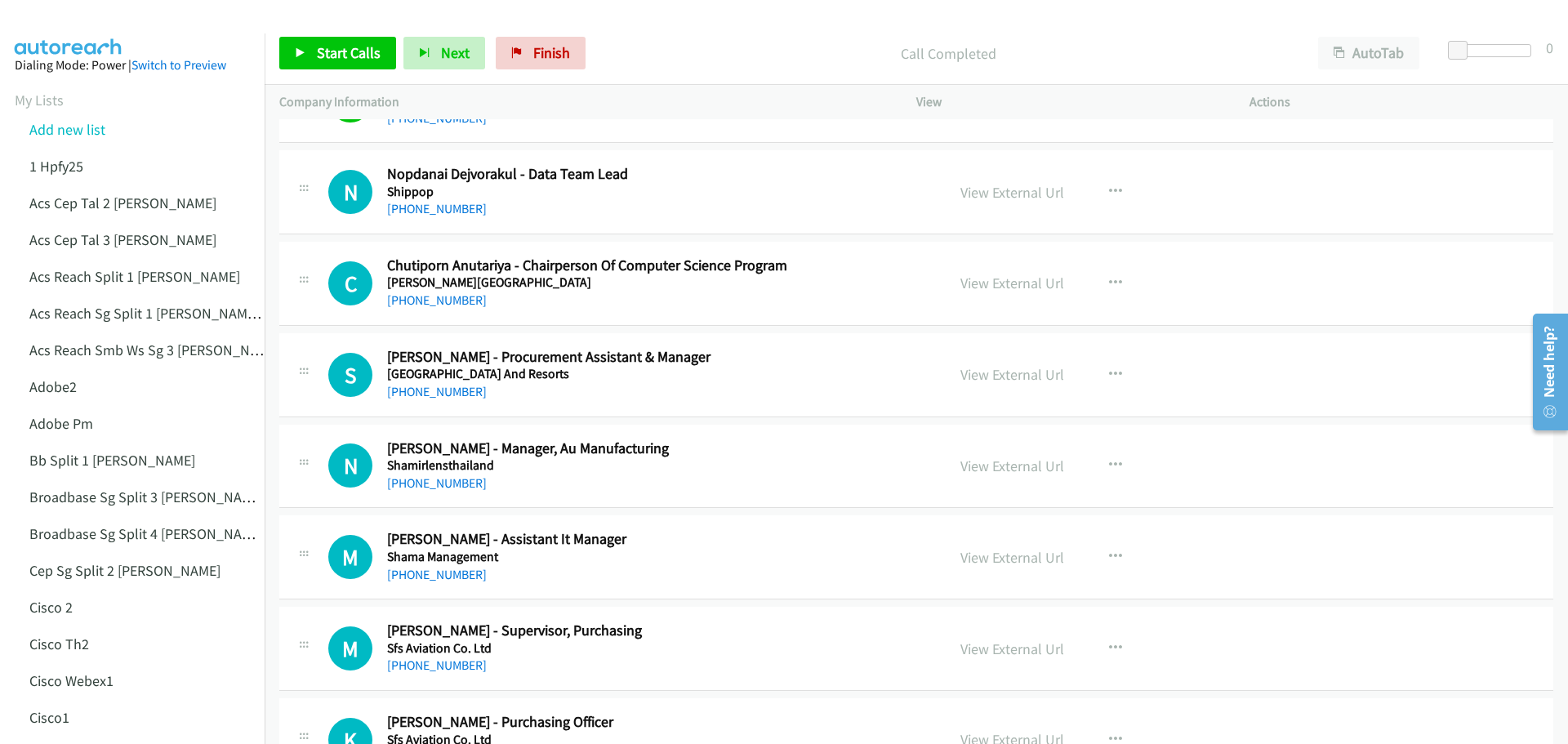
scroll to position [7511, 0]
click at [1035, 381] on link "View External Url" at bounding box center [1013, 373] width 104 height 19
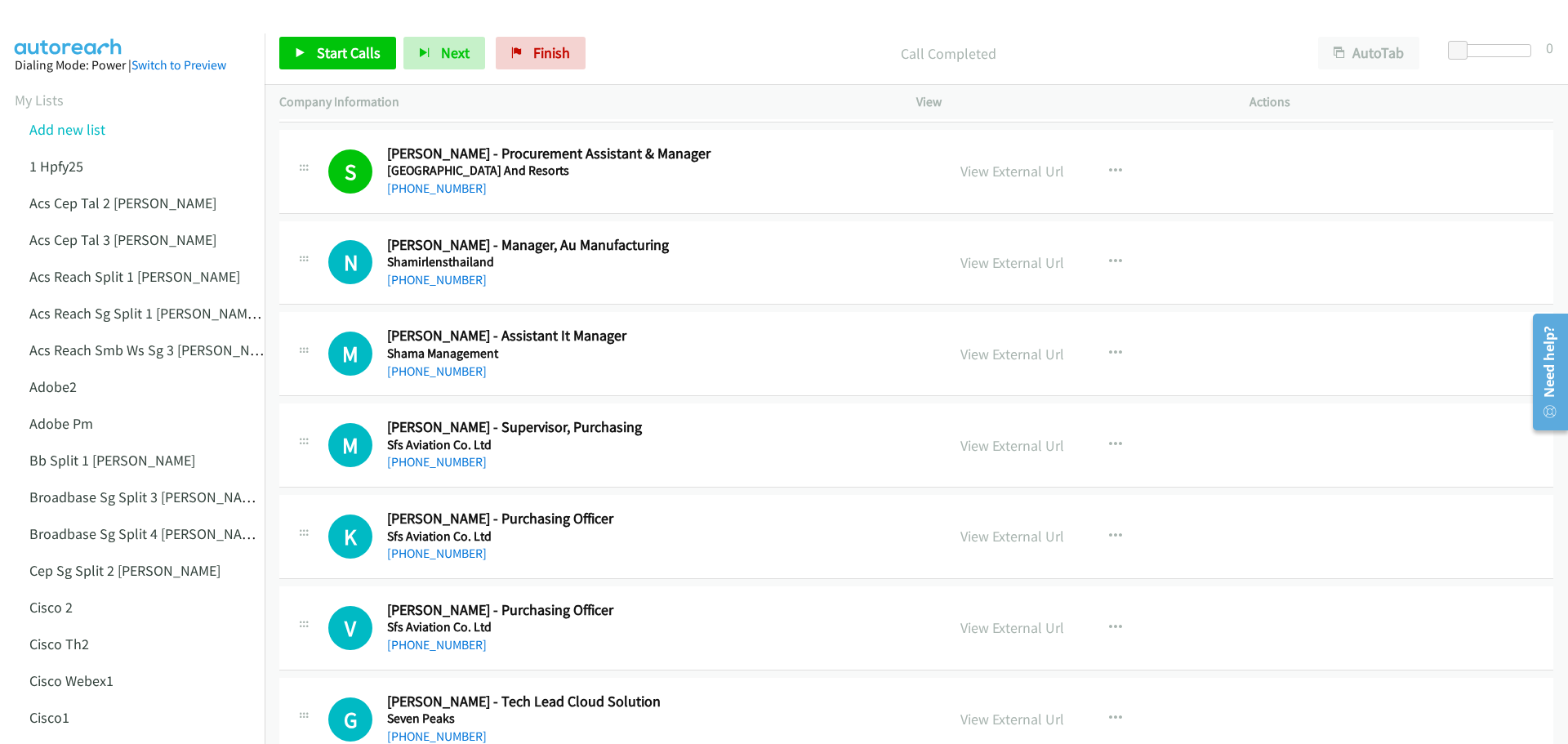
scroll to position [7756, 0]
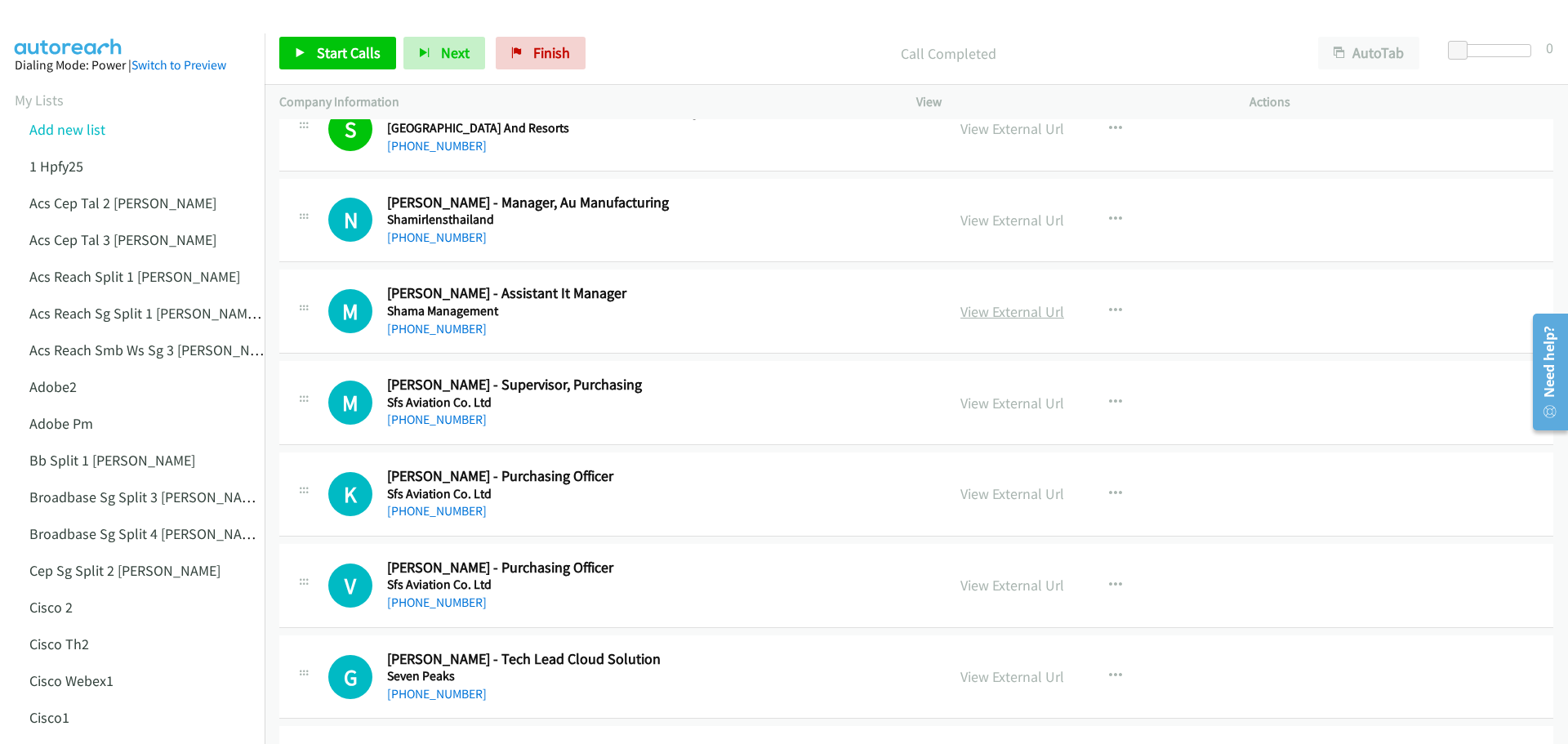
click at [1039, 306] on link "View External Url" at bounding box center [1013, 311] width 104 height 19
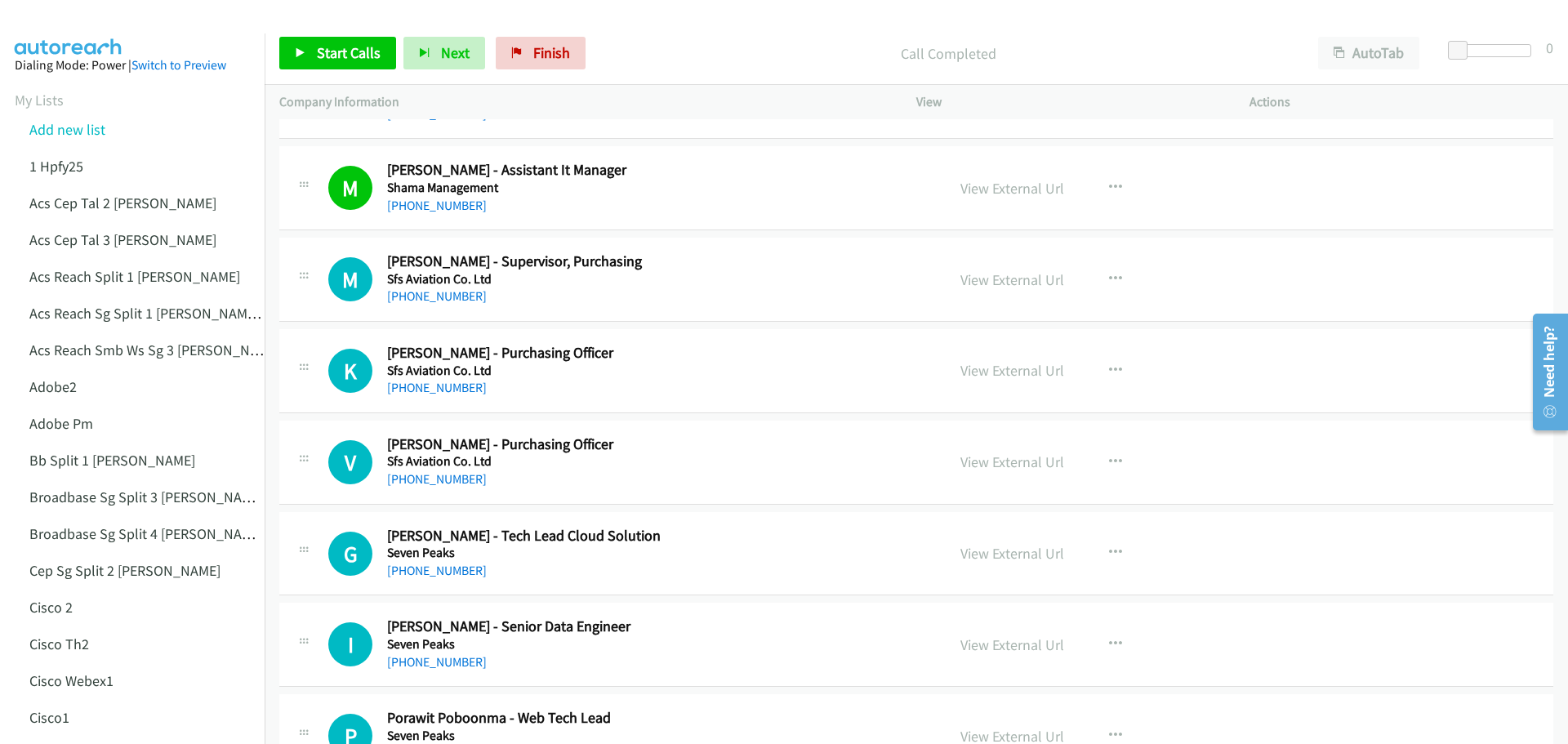
scroll to position [7918, 0]
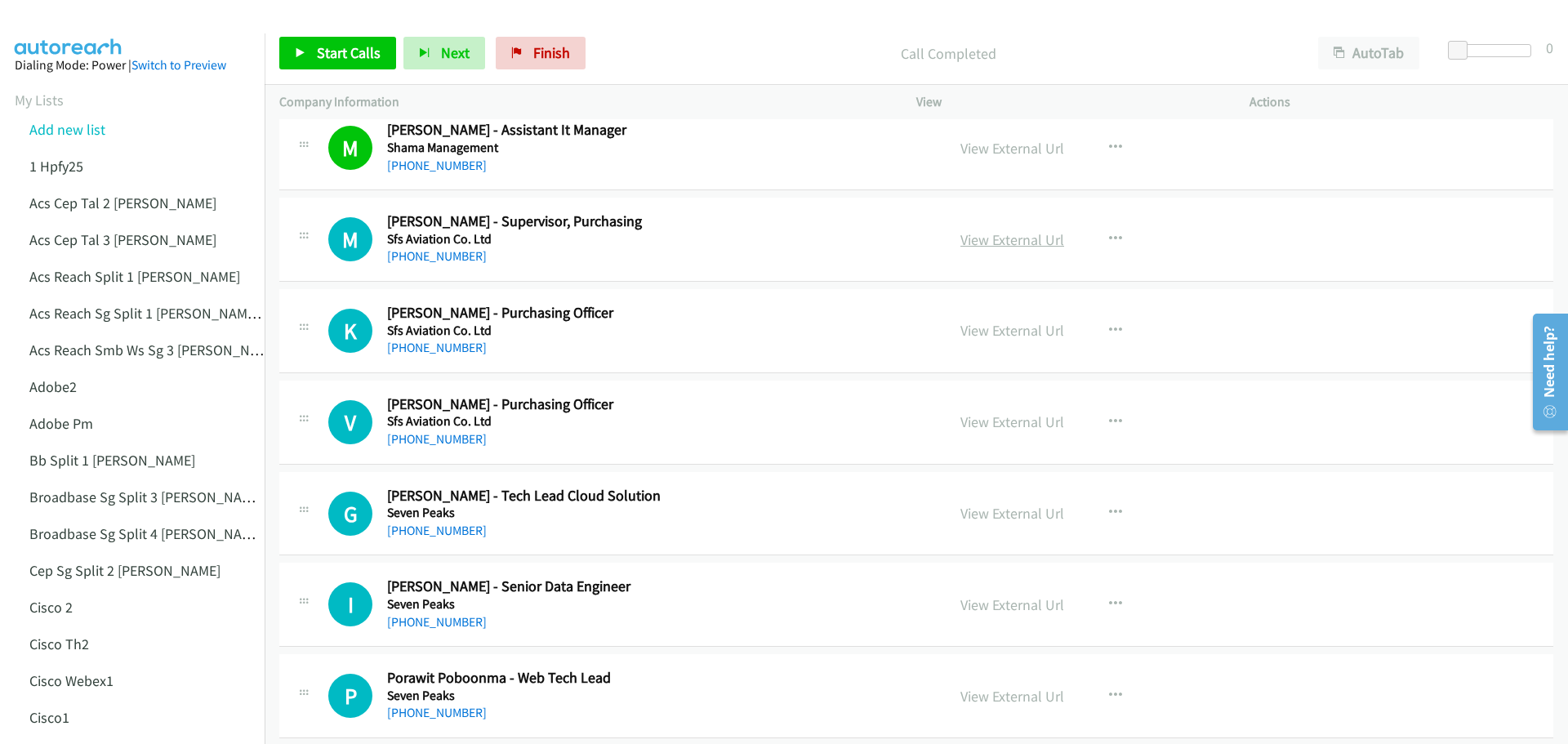
click at [1015, 233] on link "View External Url" at bounding box center [1013, 239] width 104 height 19
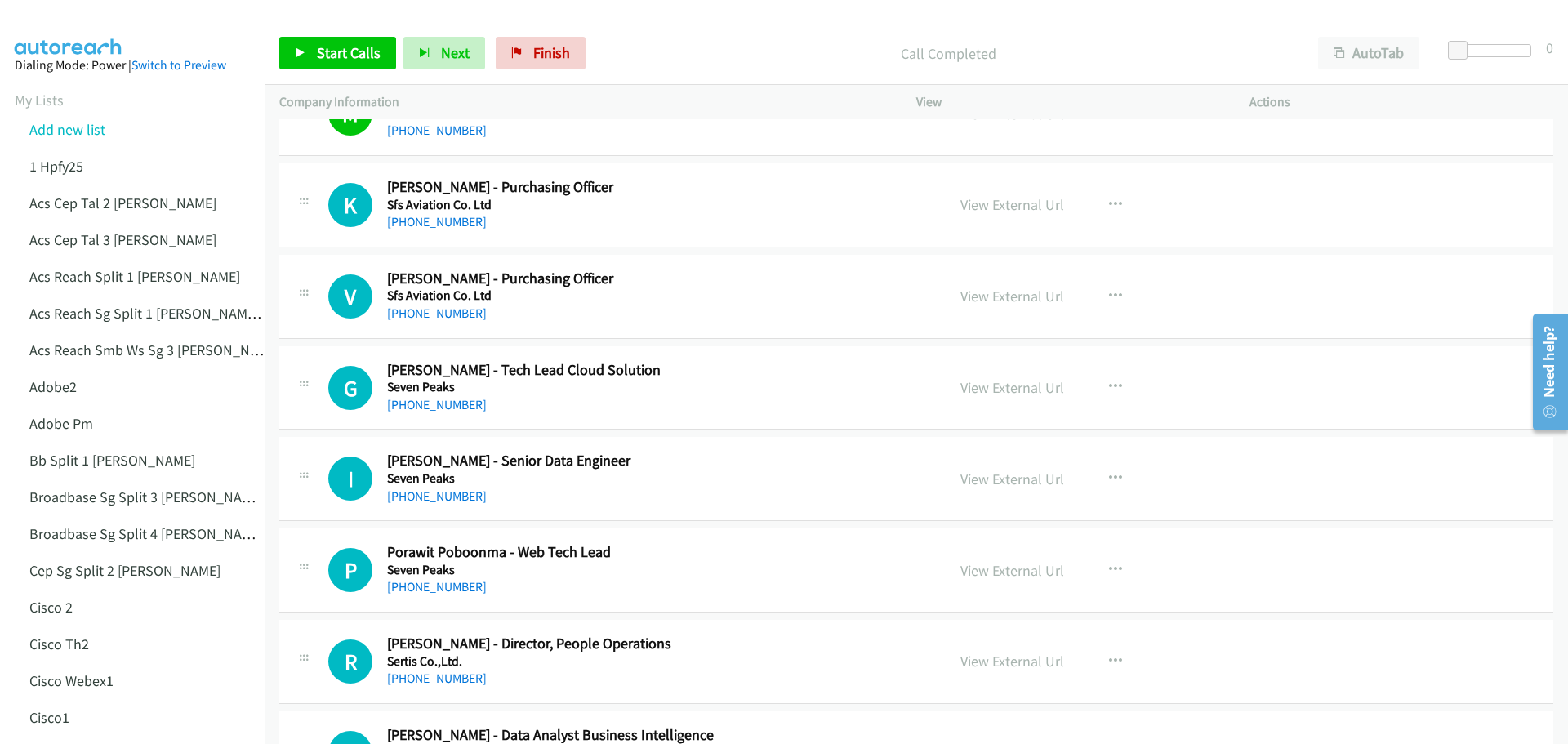
scroll to position [8082, 0]
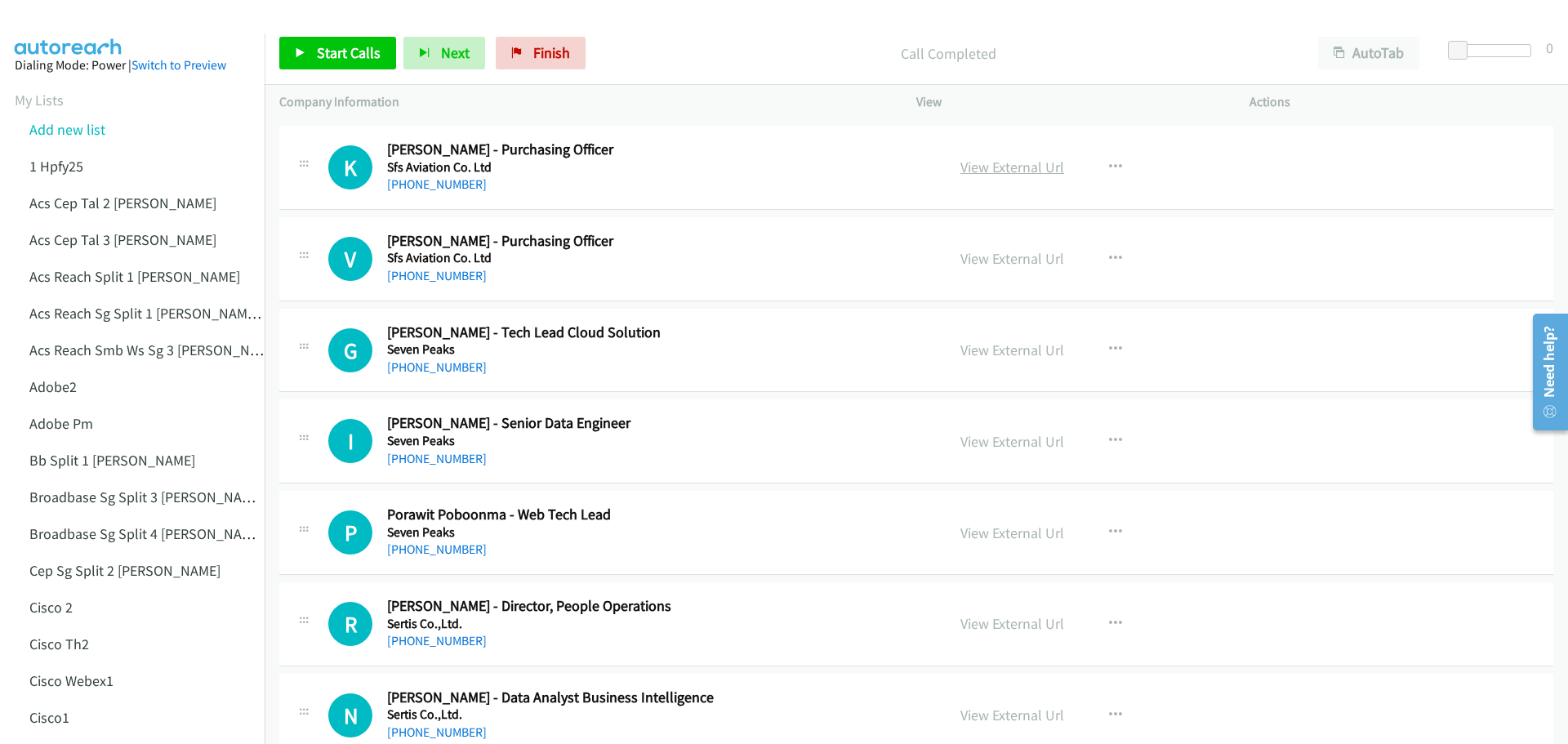
click at [1017, 168] on link "View External Url" at bounding box center [1013, 166] width 104 height 19
click at [1035, 251] on link "View External Url" at bounding box center [1013, 258] width 104 height 19
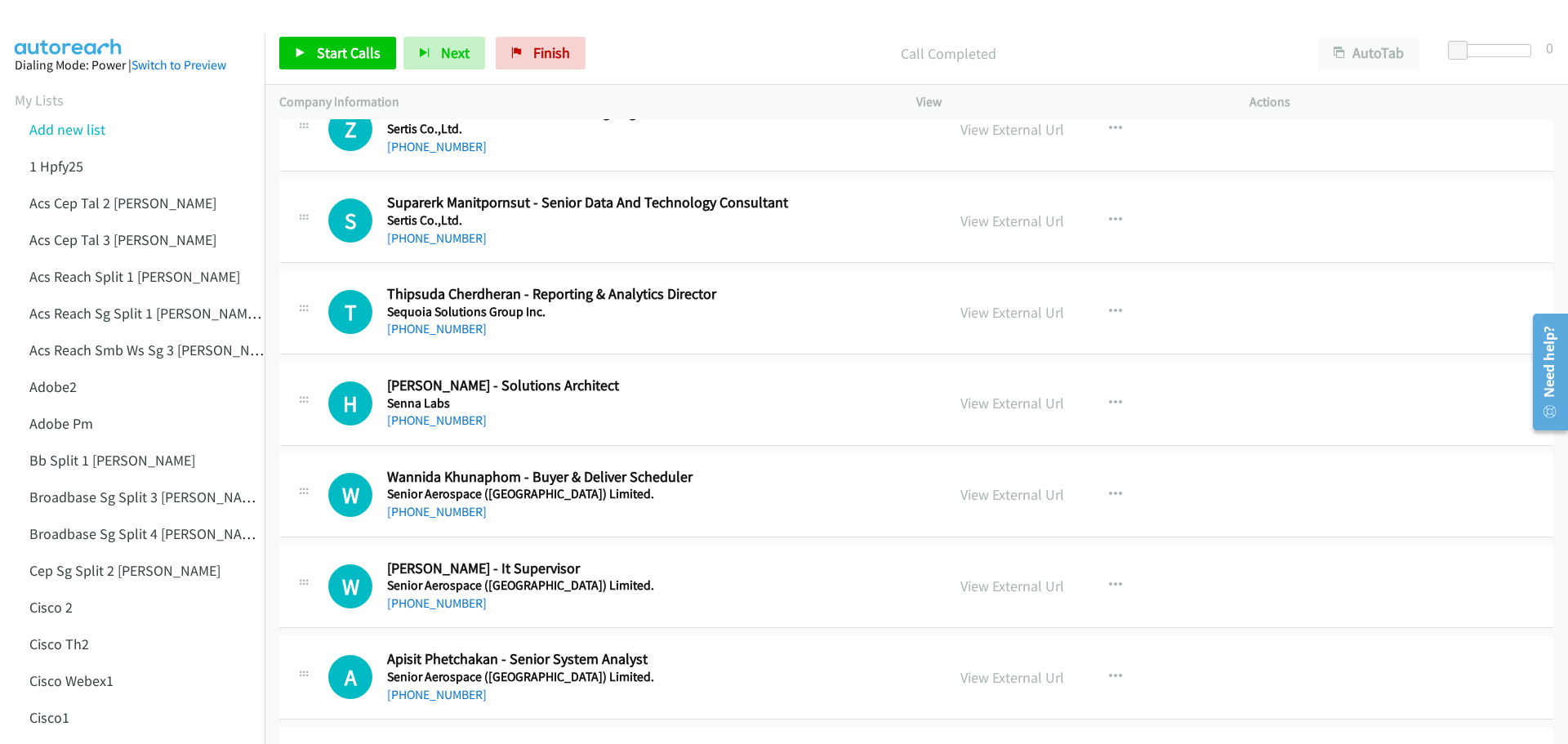
scroll to position [9388, 0]
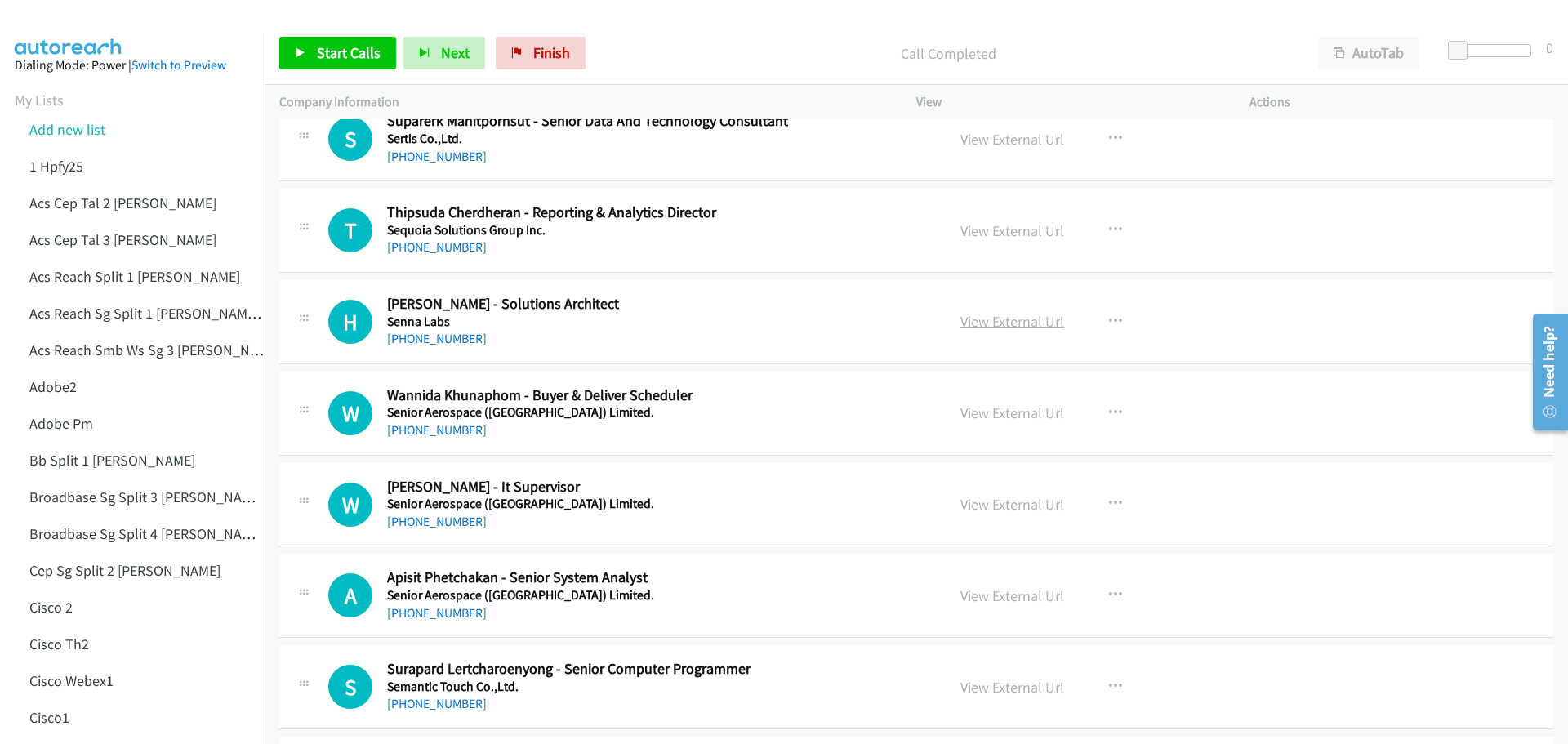
click at [1011, 324] on link "View External Url" at bounding box center [1013, 321] width 104 height 19
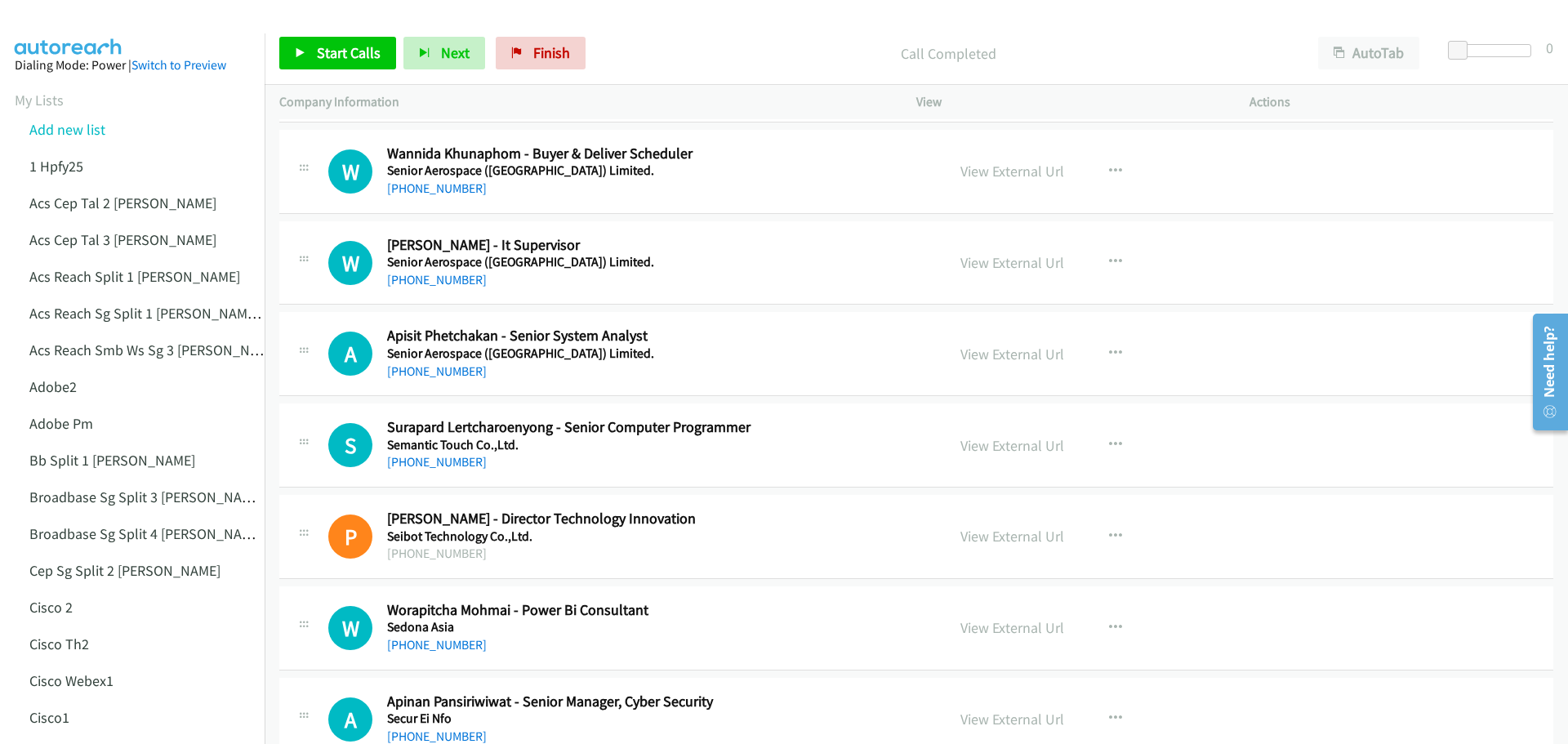
scroll to position [9633, 0]
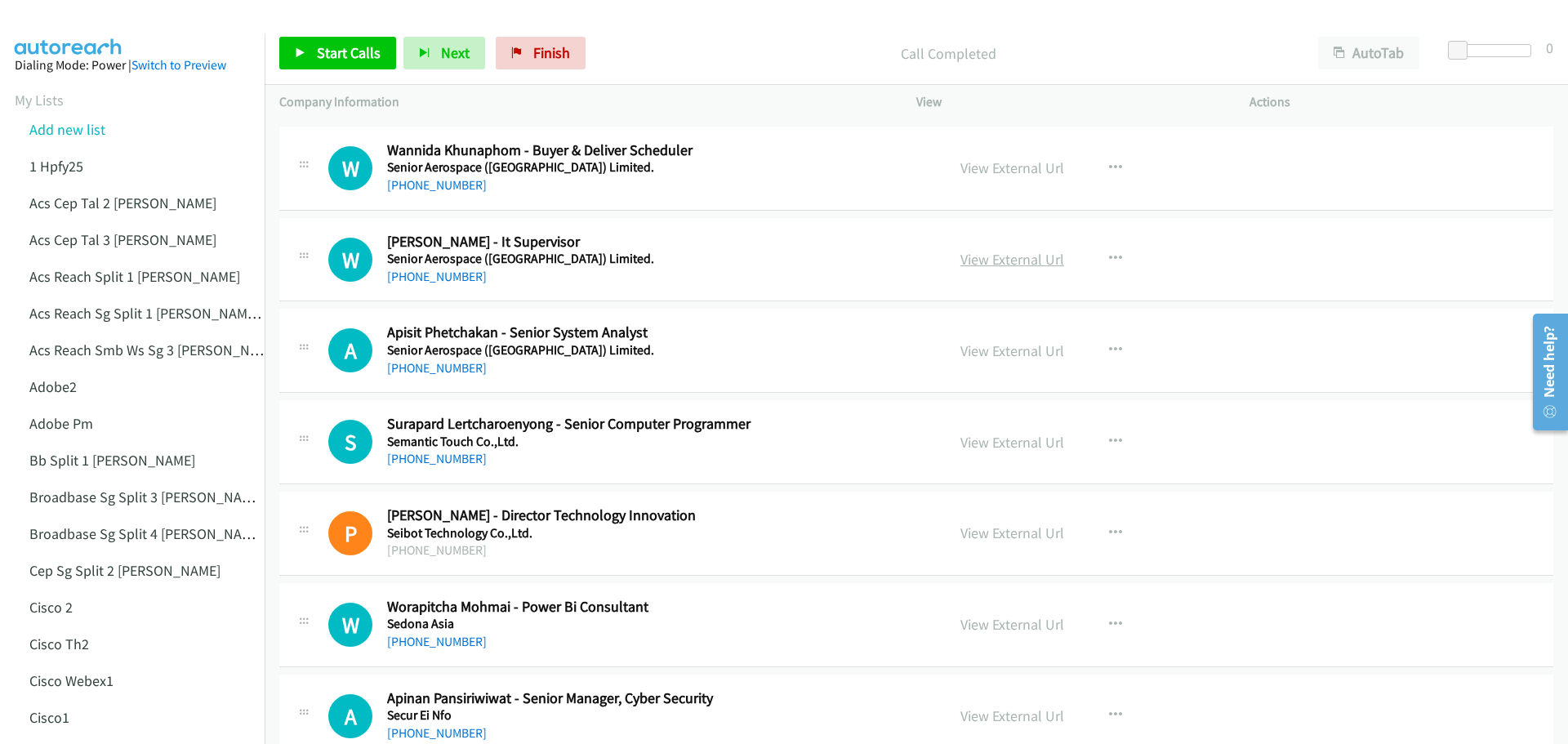
click at [1003, 262] on link "View External Url" at bounding box center [1013, 258] width 104 height 19
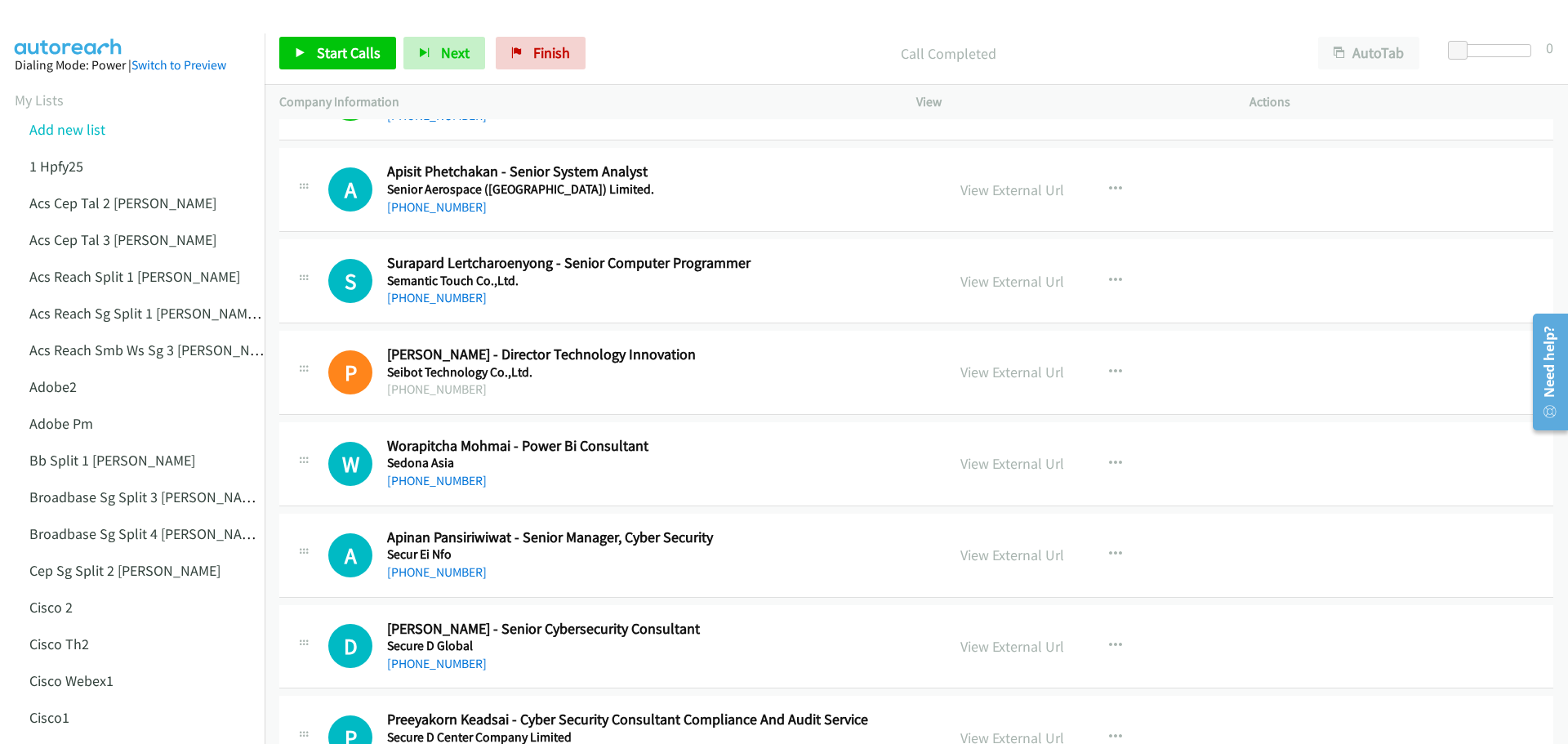
scroll to position [9796, 0]
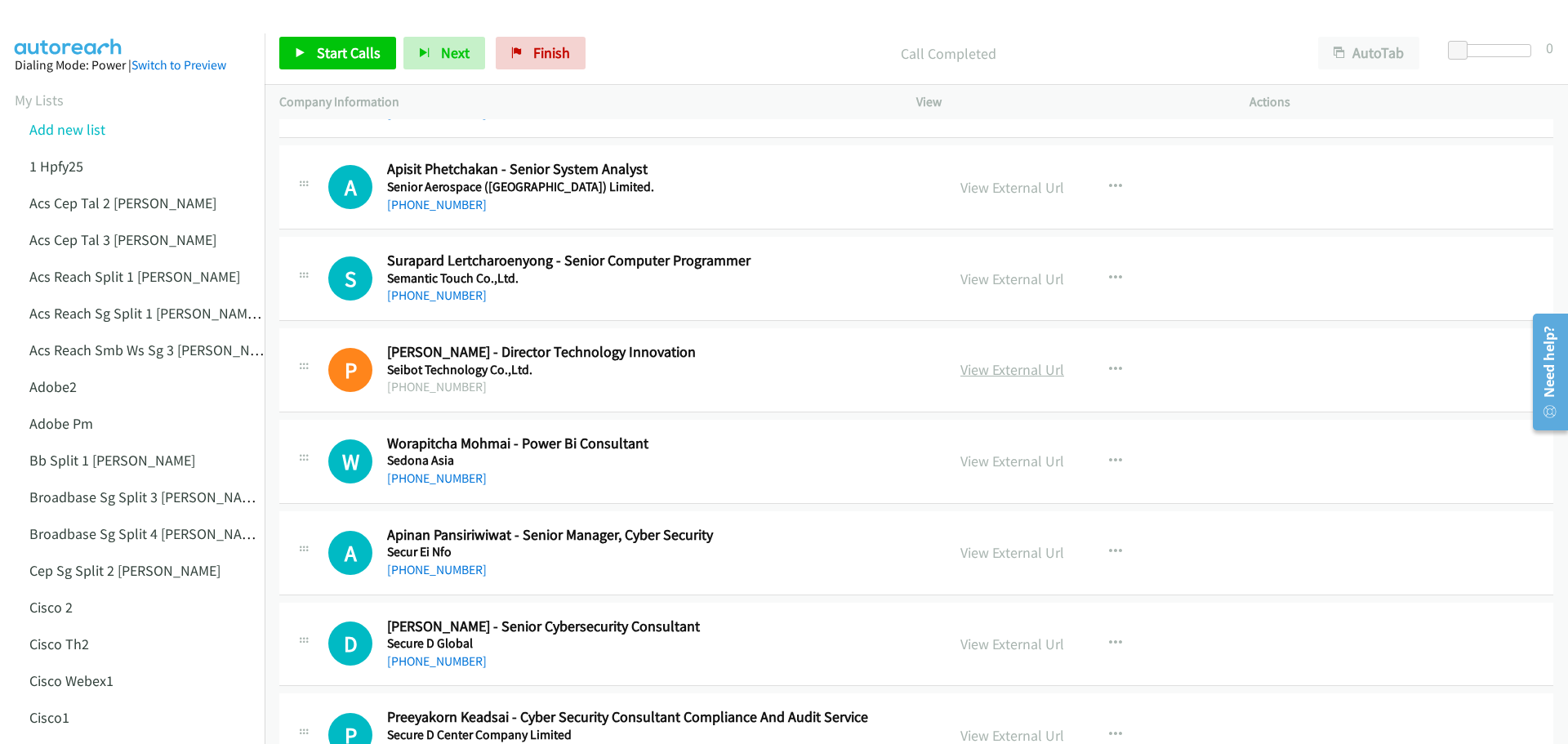
click at [1012, 366] on link "View External Url" at bounding box center [1013, 369] width 104 height 19
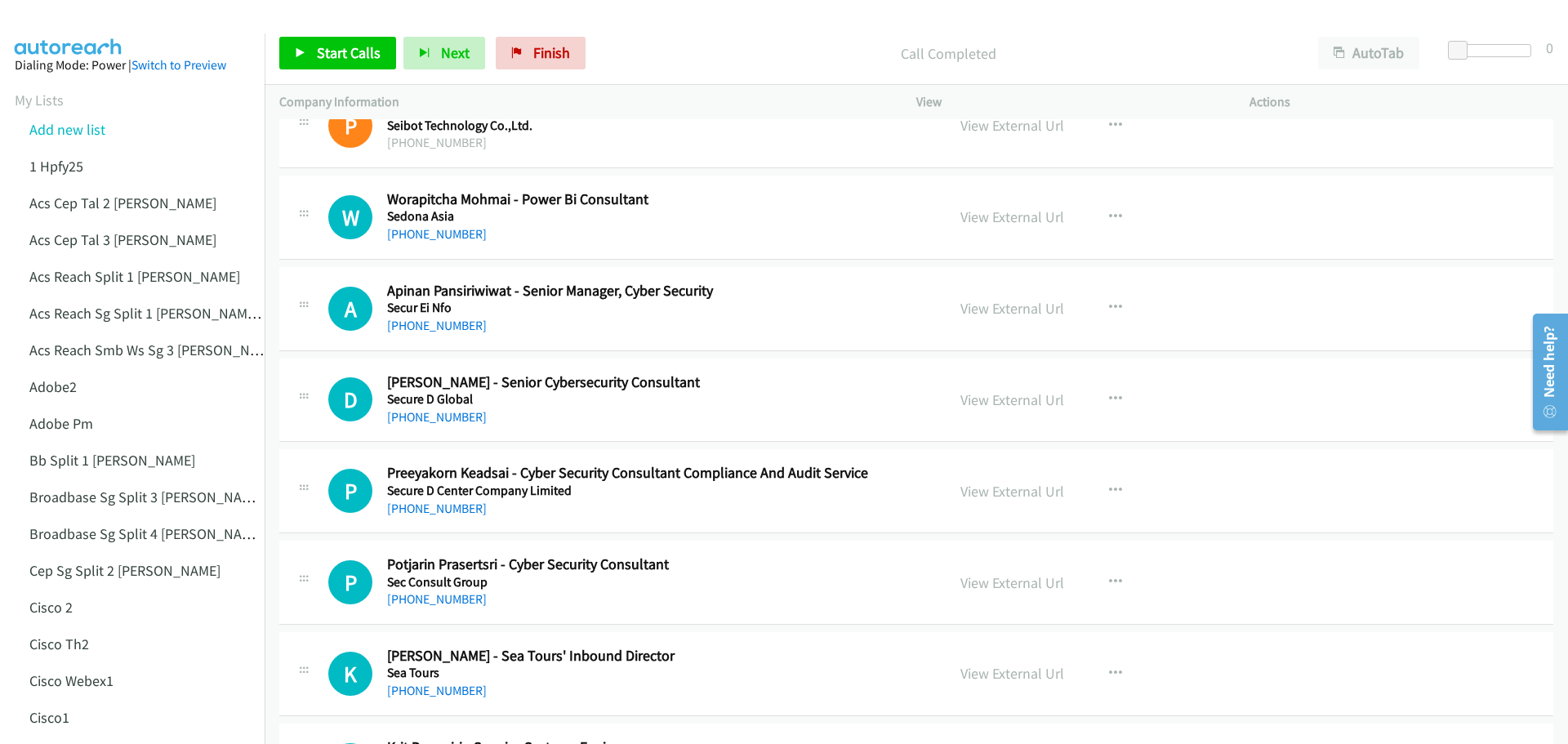
scroll to position [10041, 0]
click at [1003, 313] on link "View External Url" at bounding box center [1013, 307] width 104 height 19
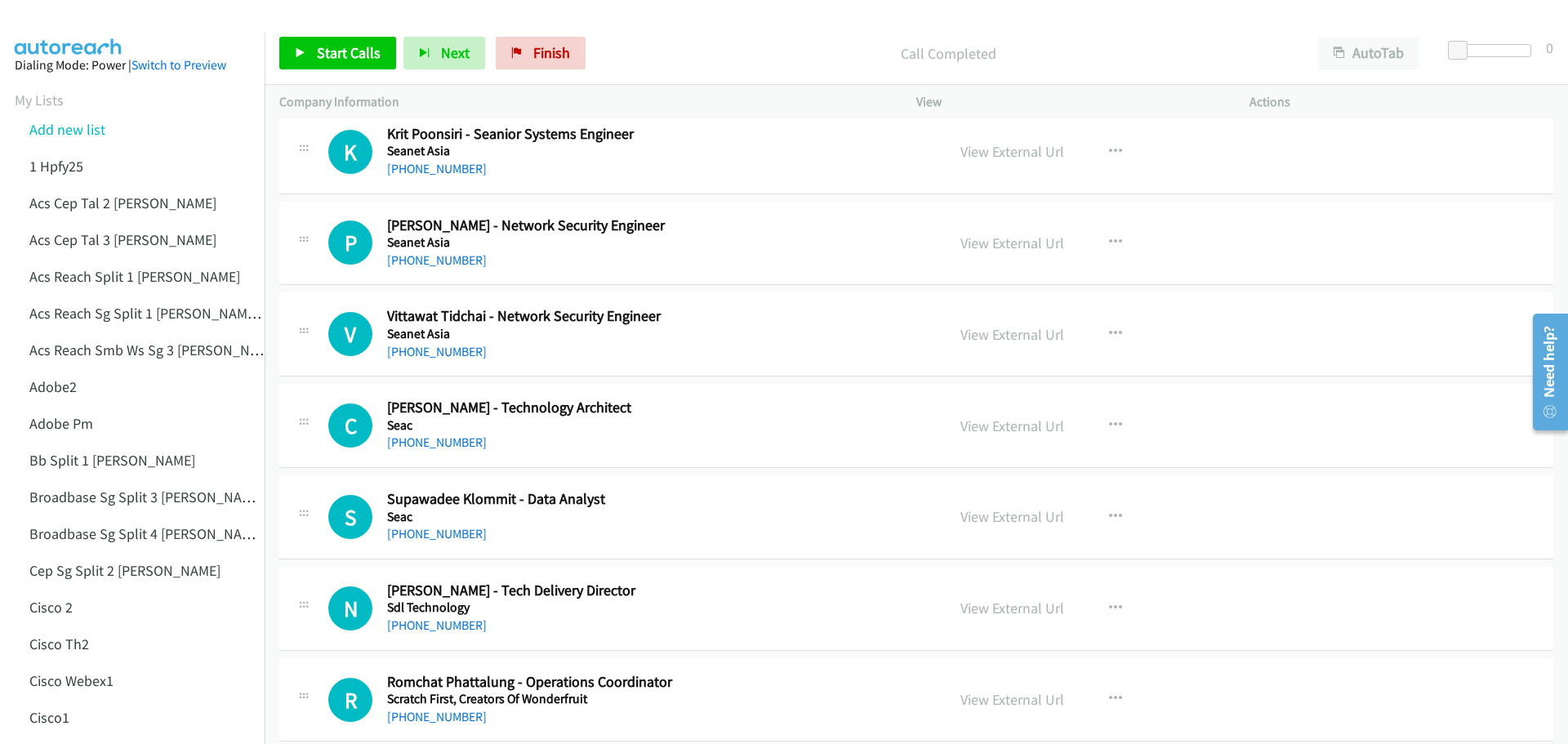
scroll to position [10694, 0]
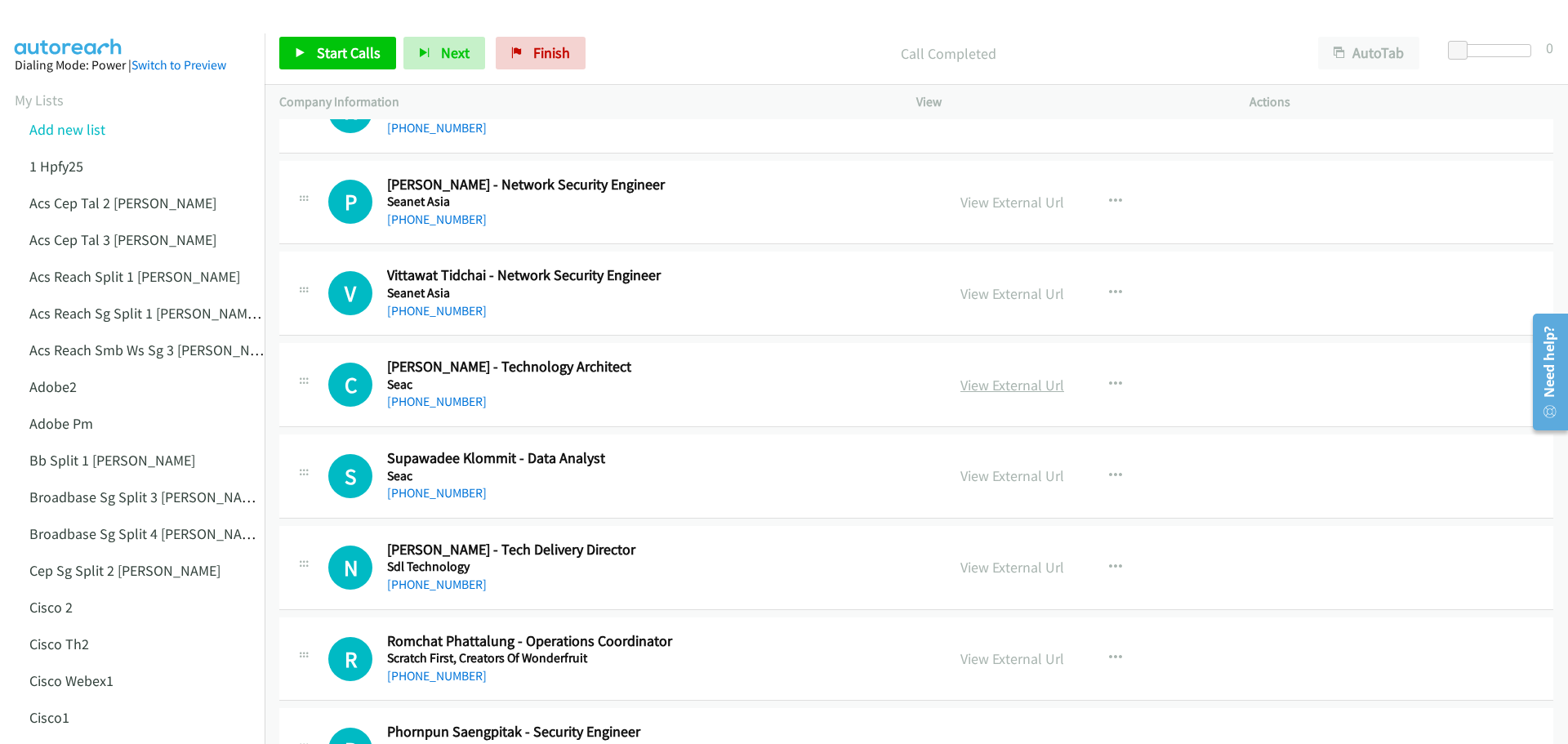
click at [1051, 387] on link "View External Url" at bounding box center [1013, 385] width 104 height 19
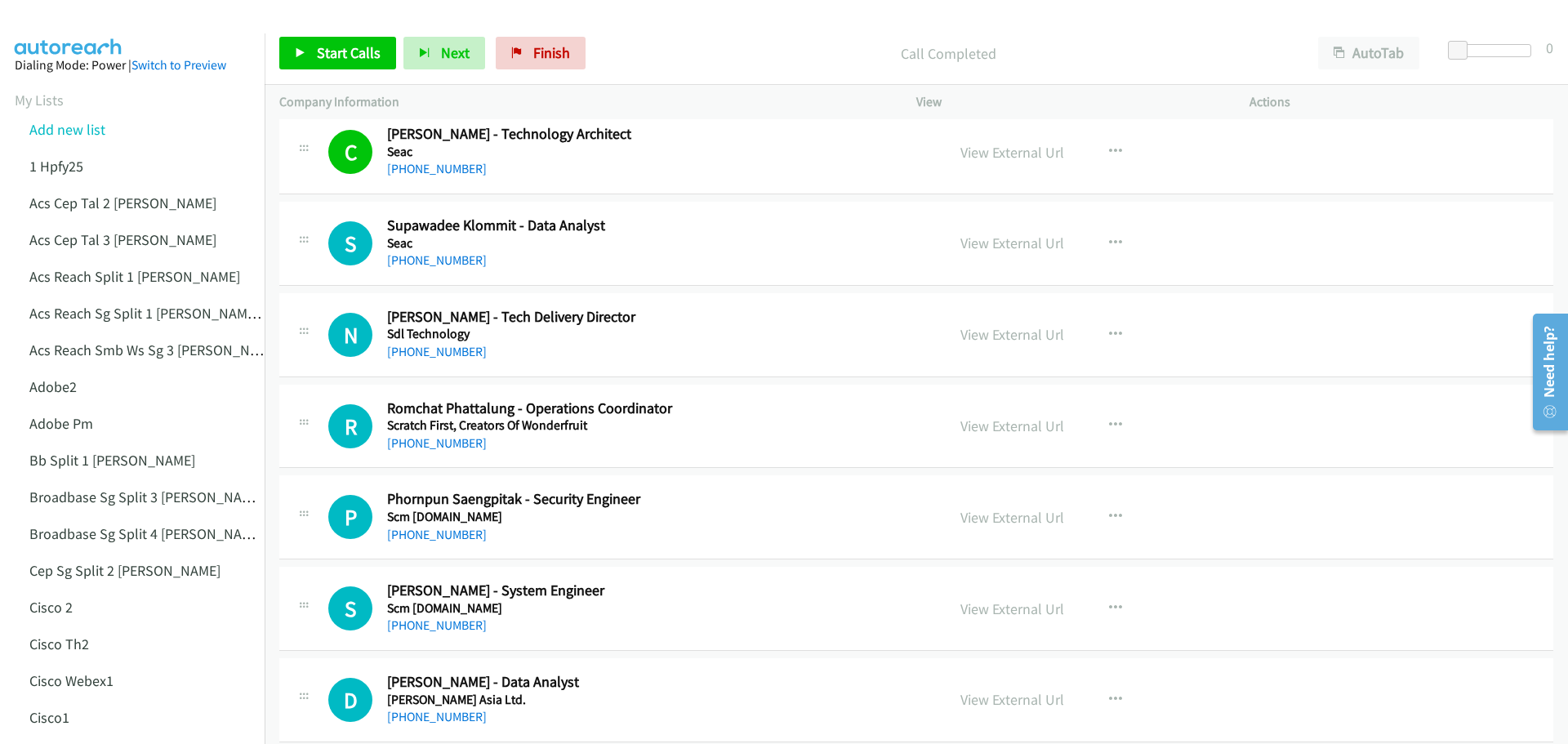
scroll to position [10939, 0]
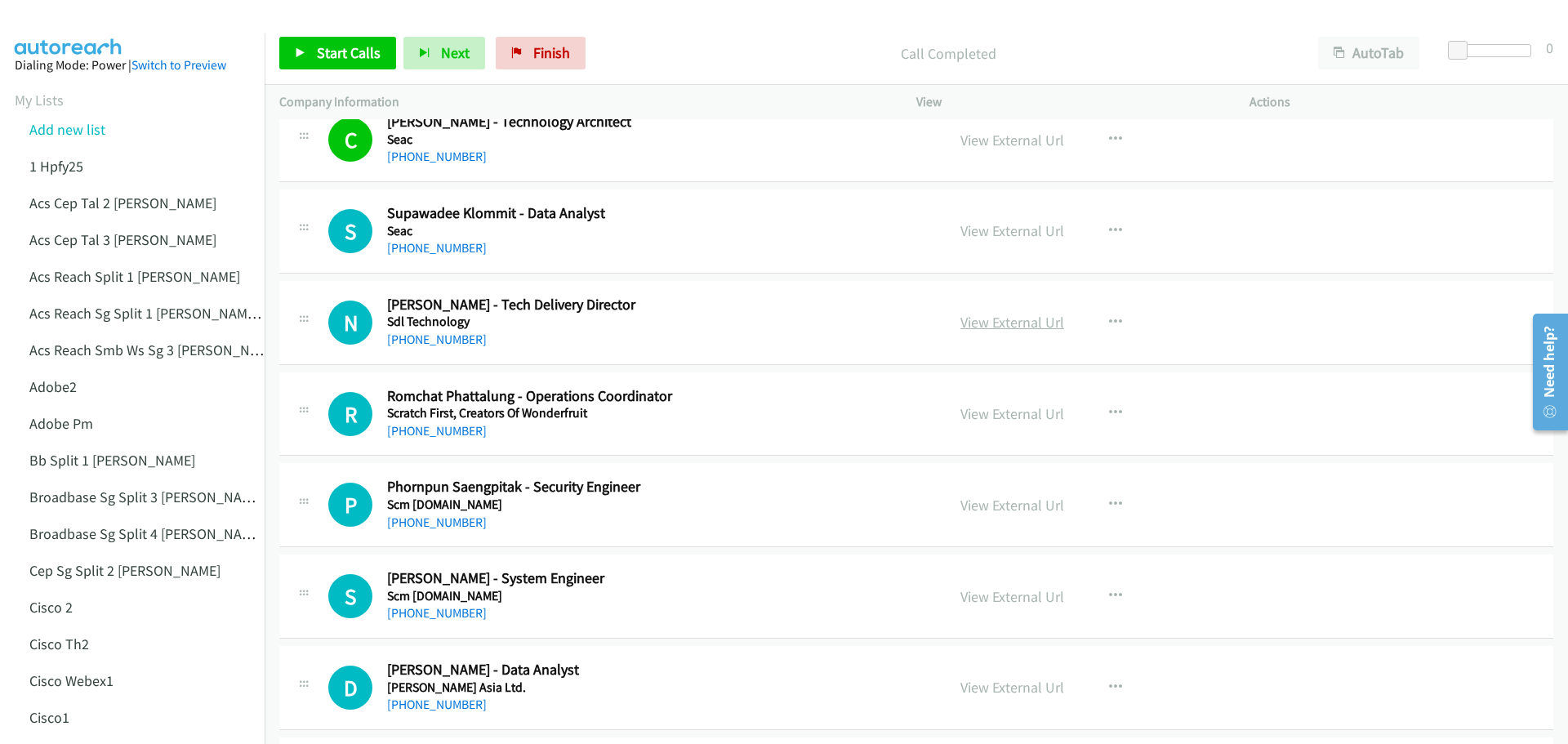
click at [996, 313] on link "View External Url" at bounding box center [1013, 322] width 104 height 19
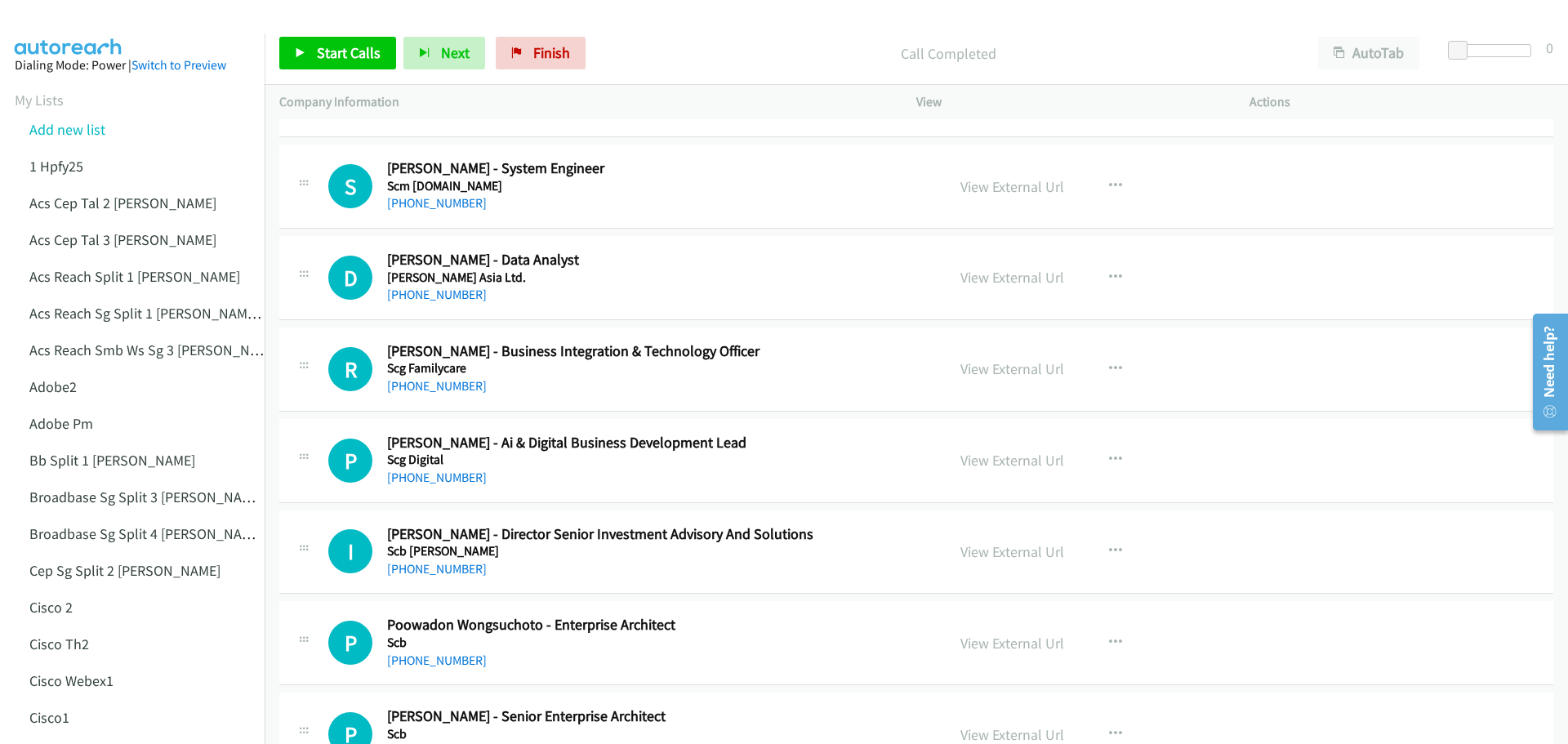
scroll to position [11347, 0]
click at [1019, 370] on link "View External Url" at bounding box center [1013, 370] width 104 height 19
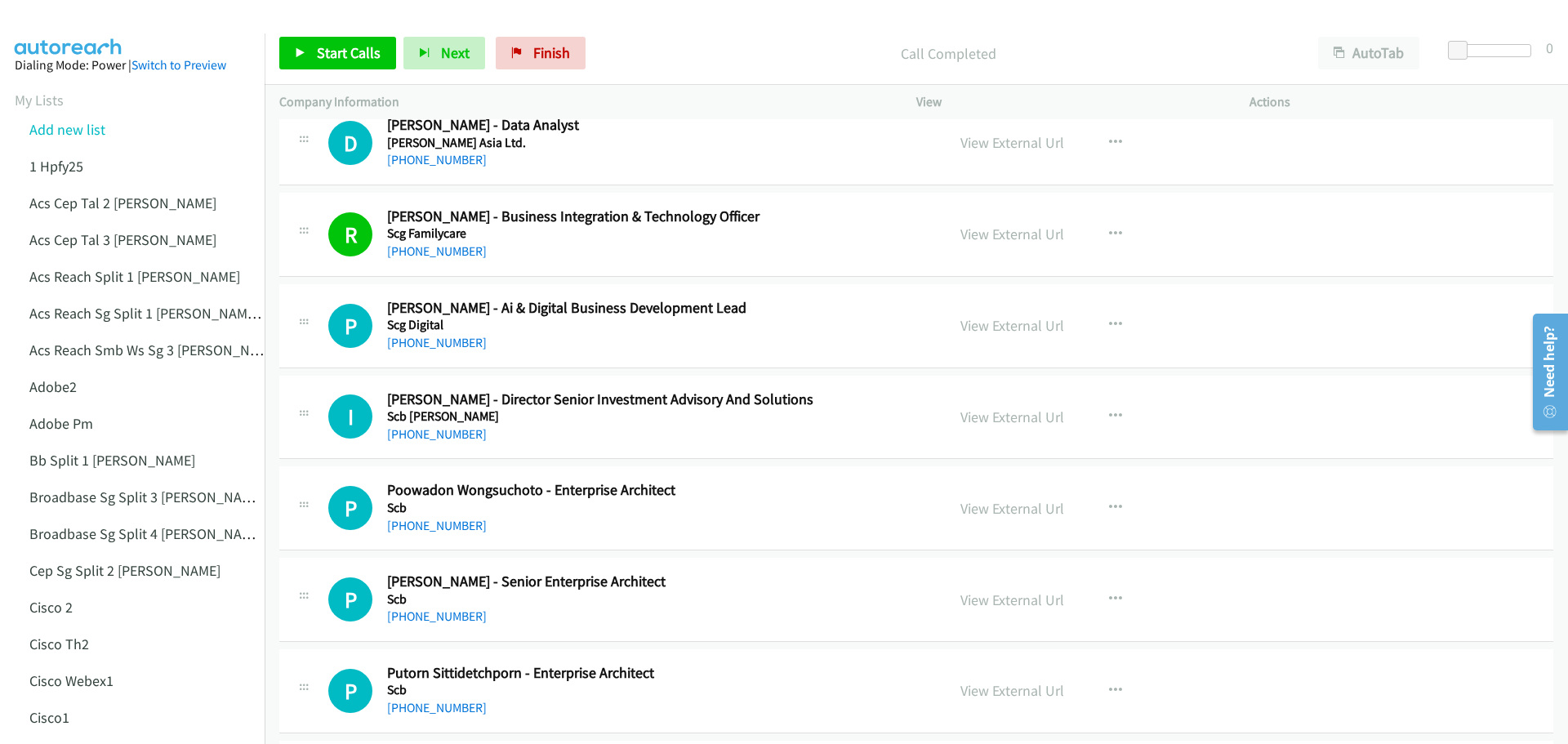
scroll to position [11511, 0]
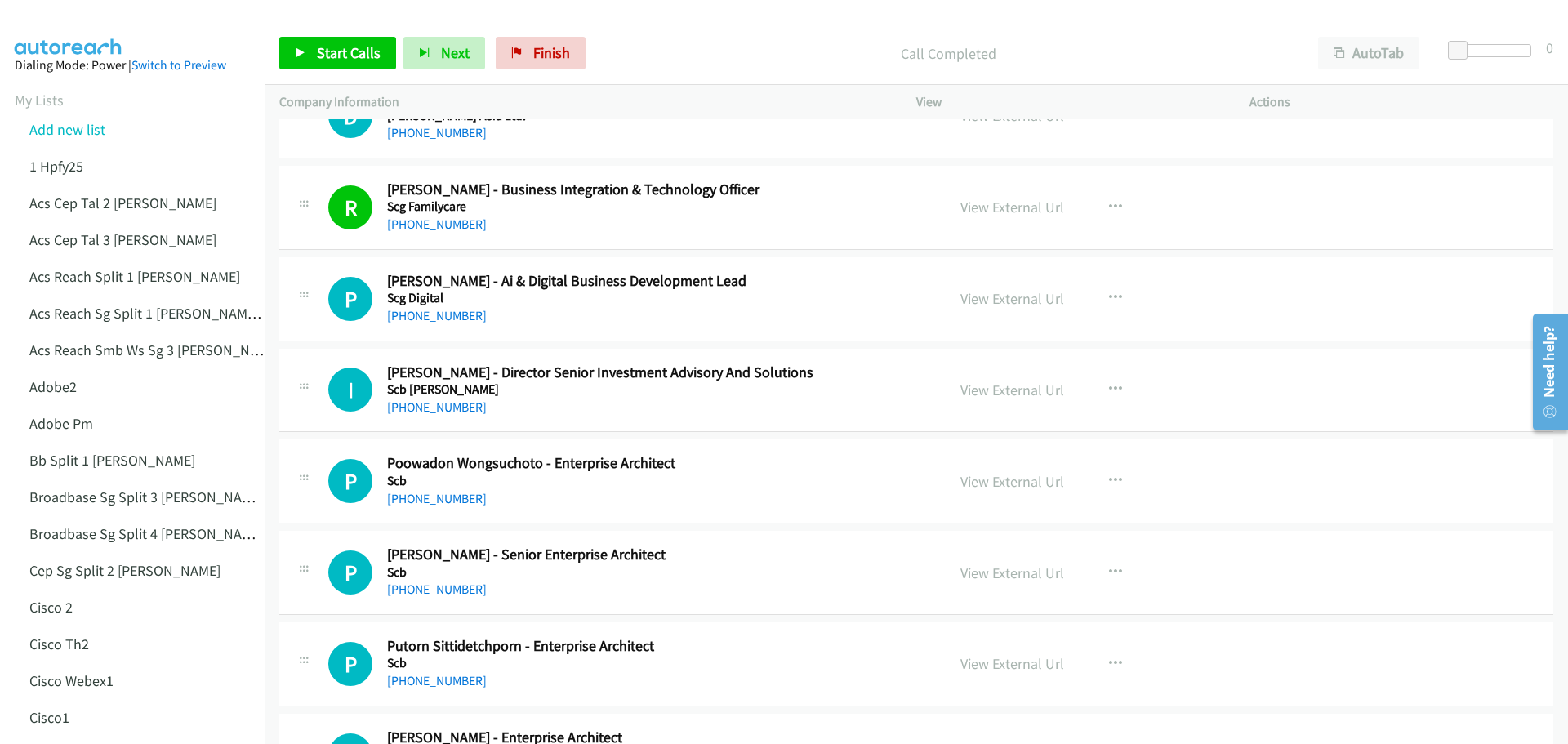
click at [1016, 296] on link "View External Url" at bounding box center [1013, 298] width 104 height 19
click at [1021, 382] on link "View External Url" at bounding box center [1013, 389] width 104 height 19
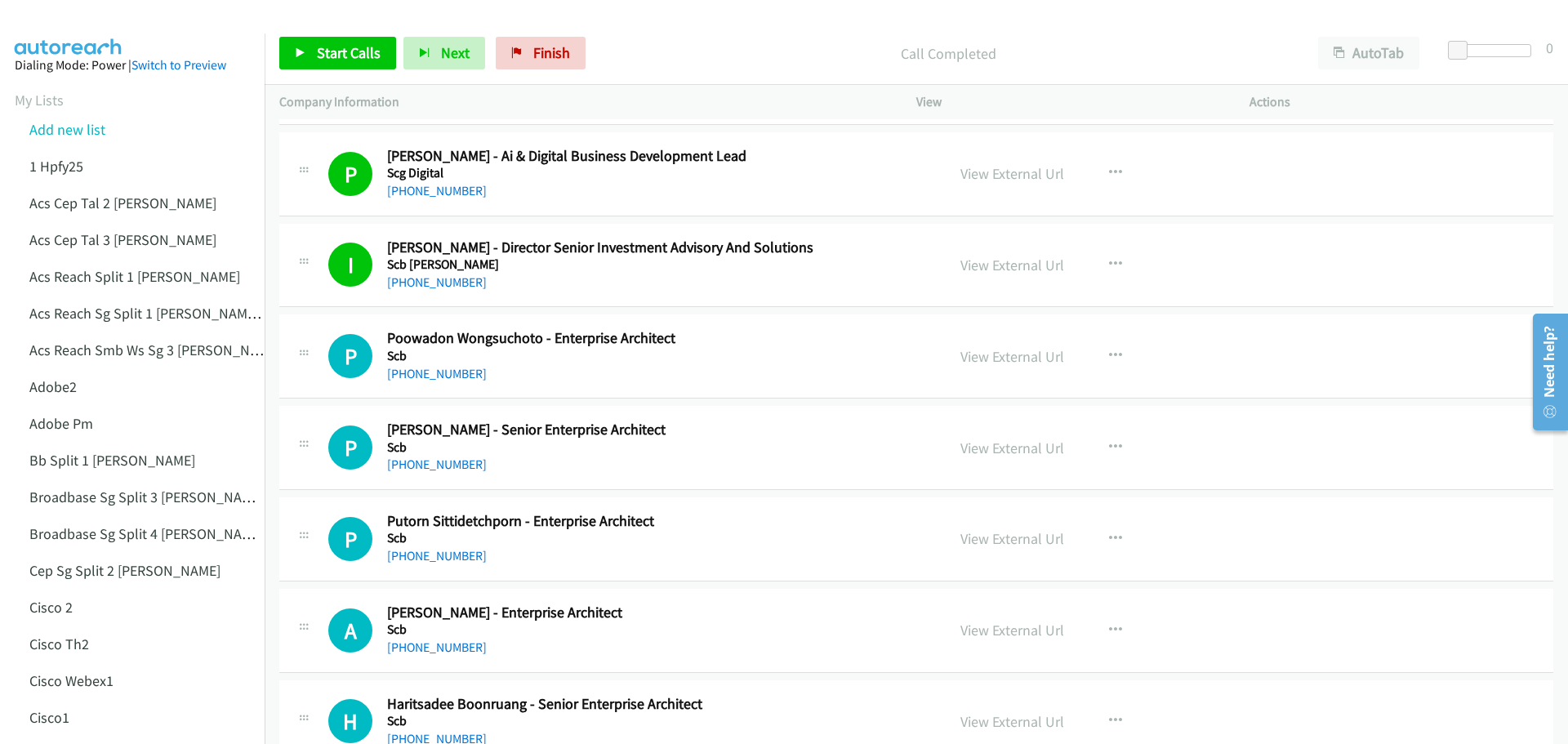
scroll to position [11674, 0]
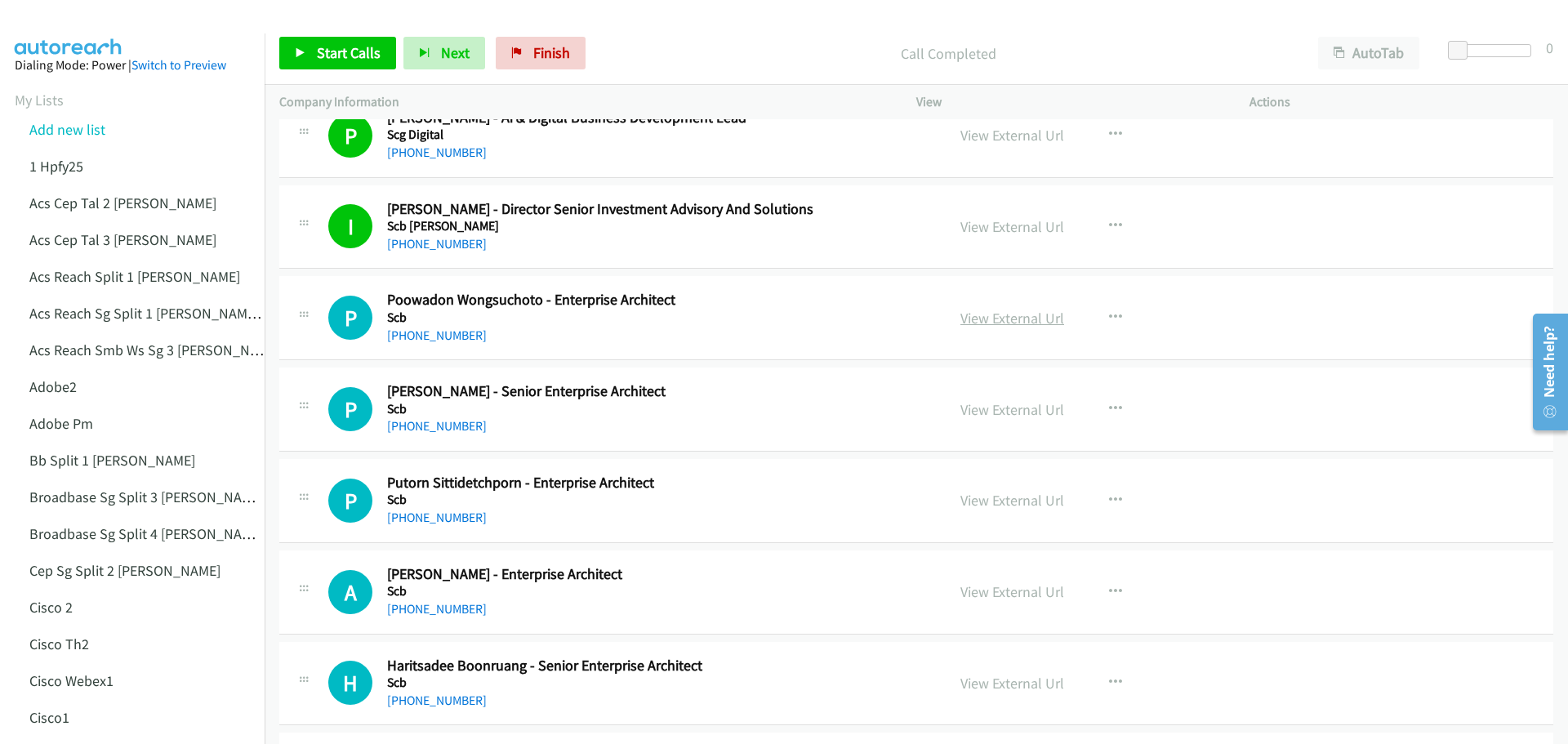
click at [1008, 313] on link "View External Url" at bounding box center [1013, 317] width 104 height 19
click at [1009, 410] on link "View External Url" at bounding box center [1013, 409] width 104 height 19
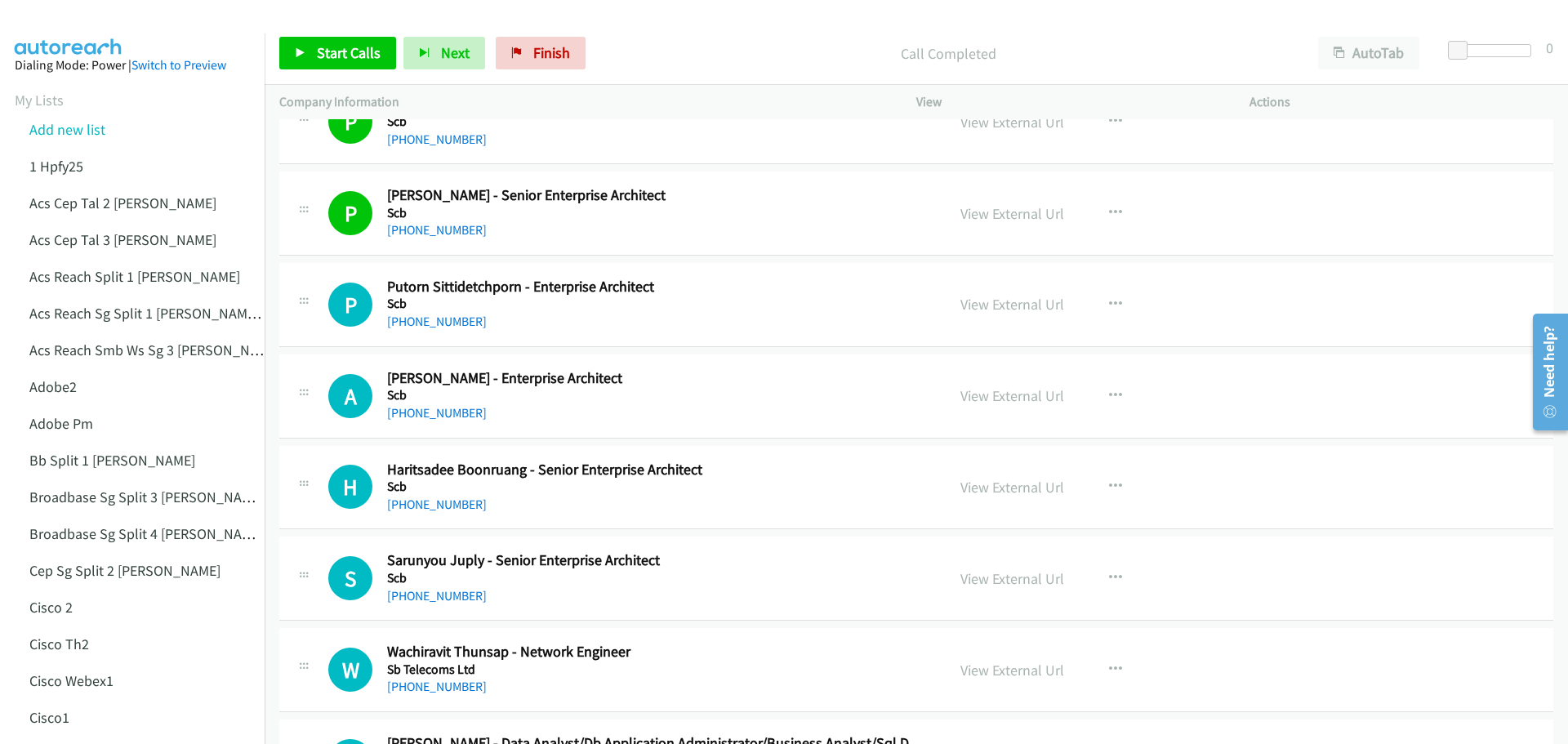
scroll to position [11919, 0]
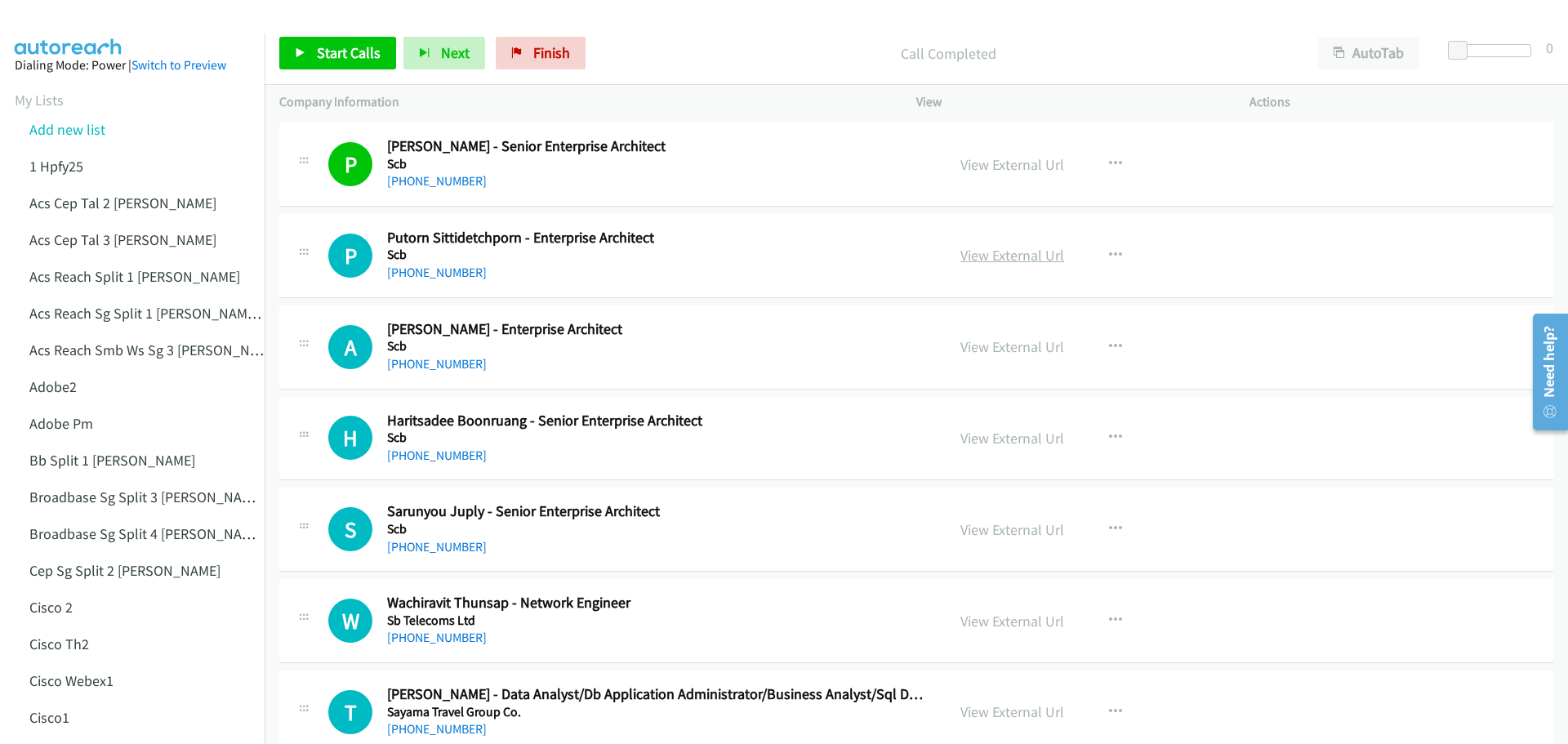
click at [1017, 262] on link "View External Url" at bounding box center [1013, 255] width 104 height 19
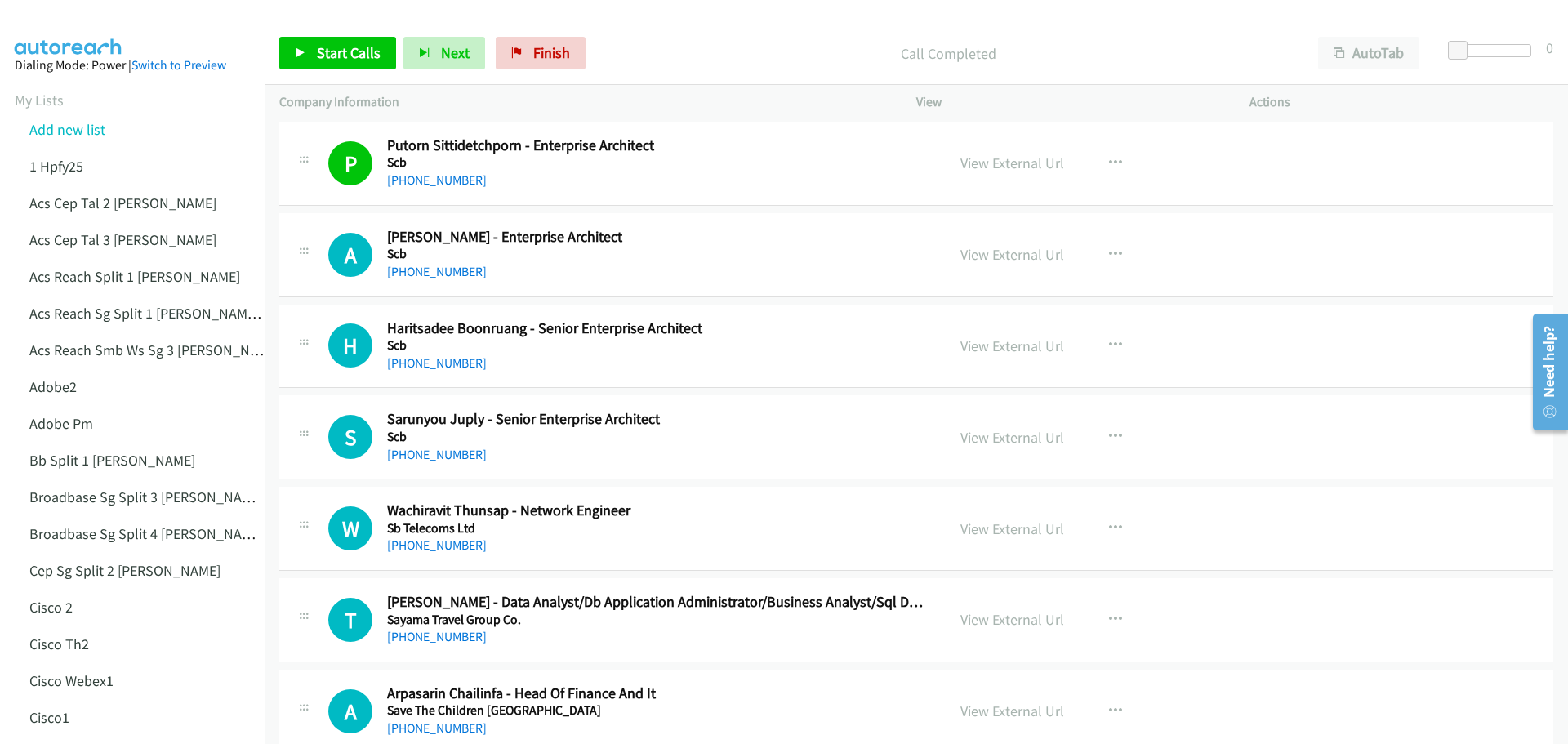
scroll to position [12082, 0]
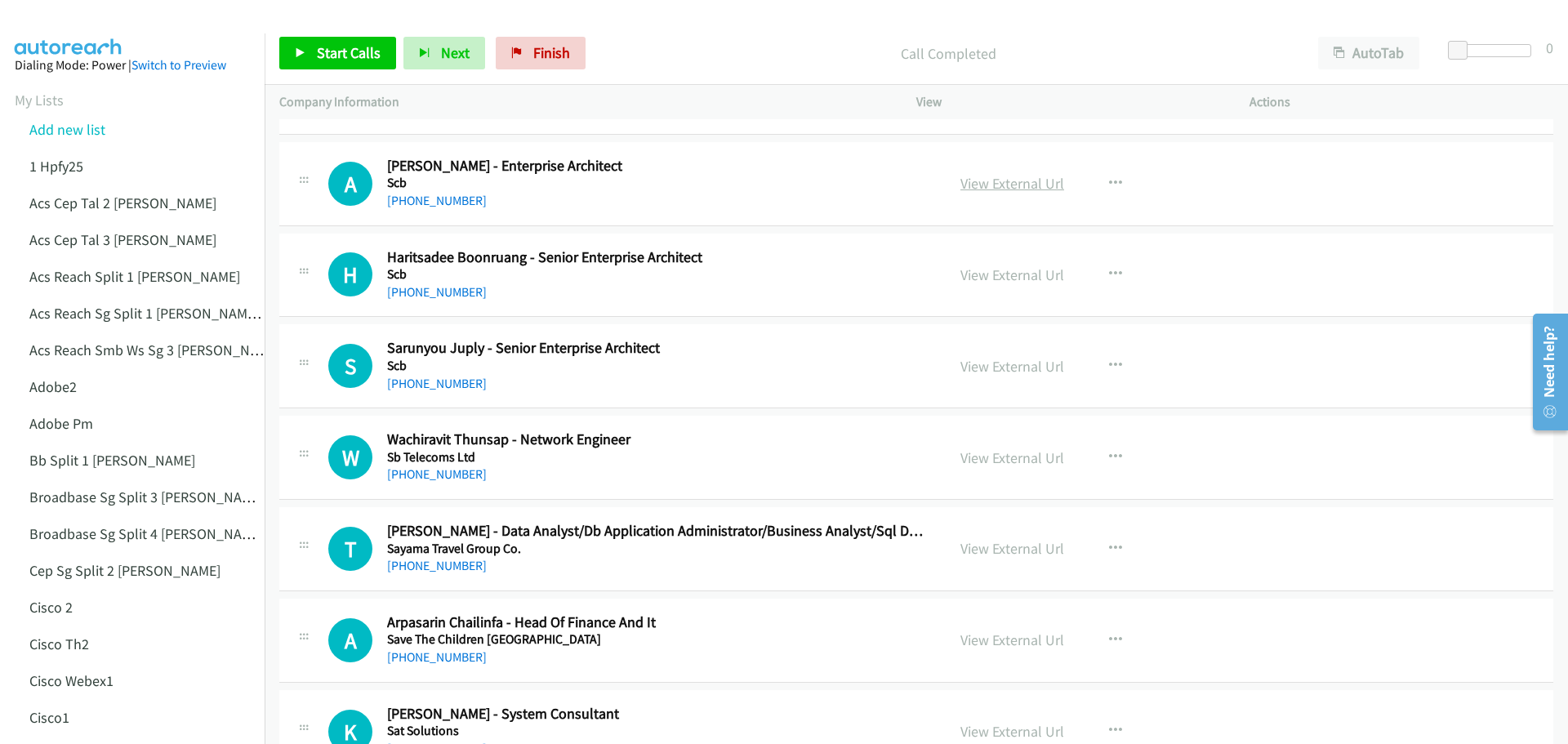
click at [1004, 186] on link "View External Url" at bounding box center [1013, 182] width 104 height 19
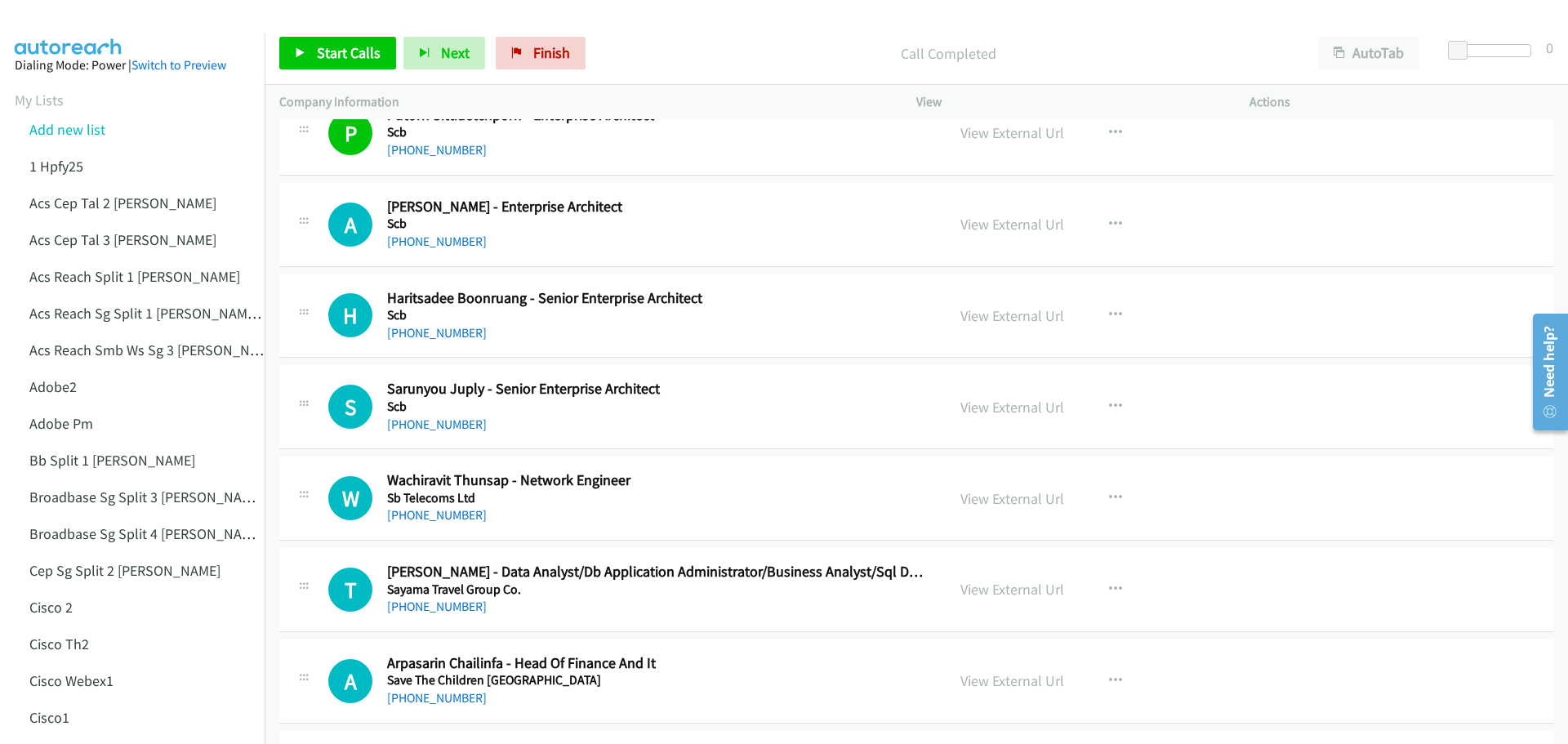
scroll to position [12001, 0]
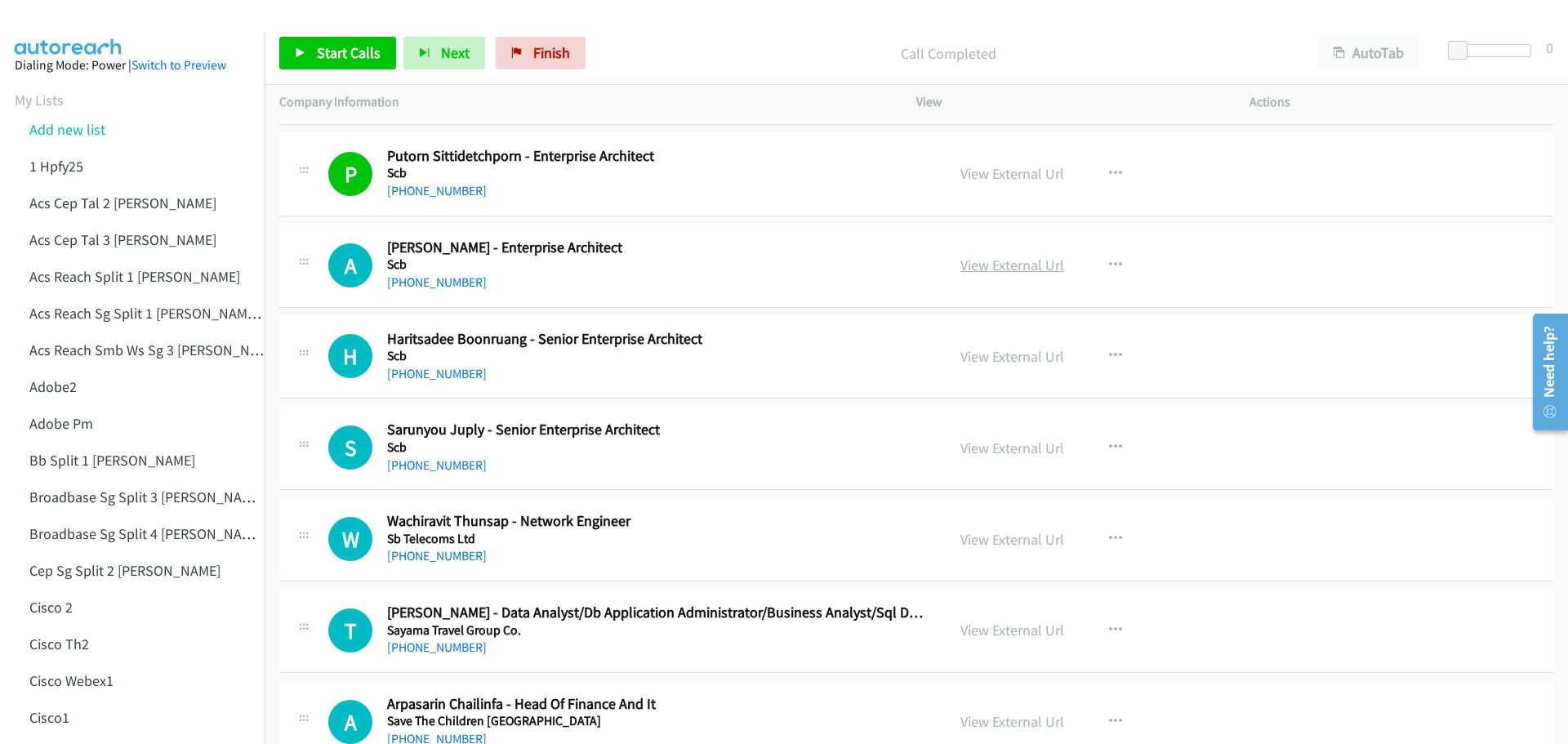
click at [1017, 265] on link "View External Url" at bounding box center [1013, 265] width 104 height 19
click at [1001, 362] on link "View External Url" at bounding box center [1013, 356] width 104 height 19
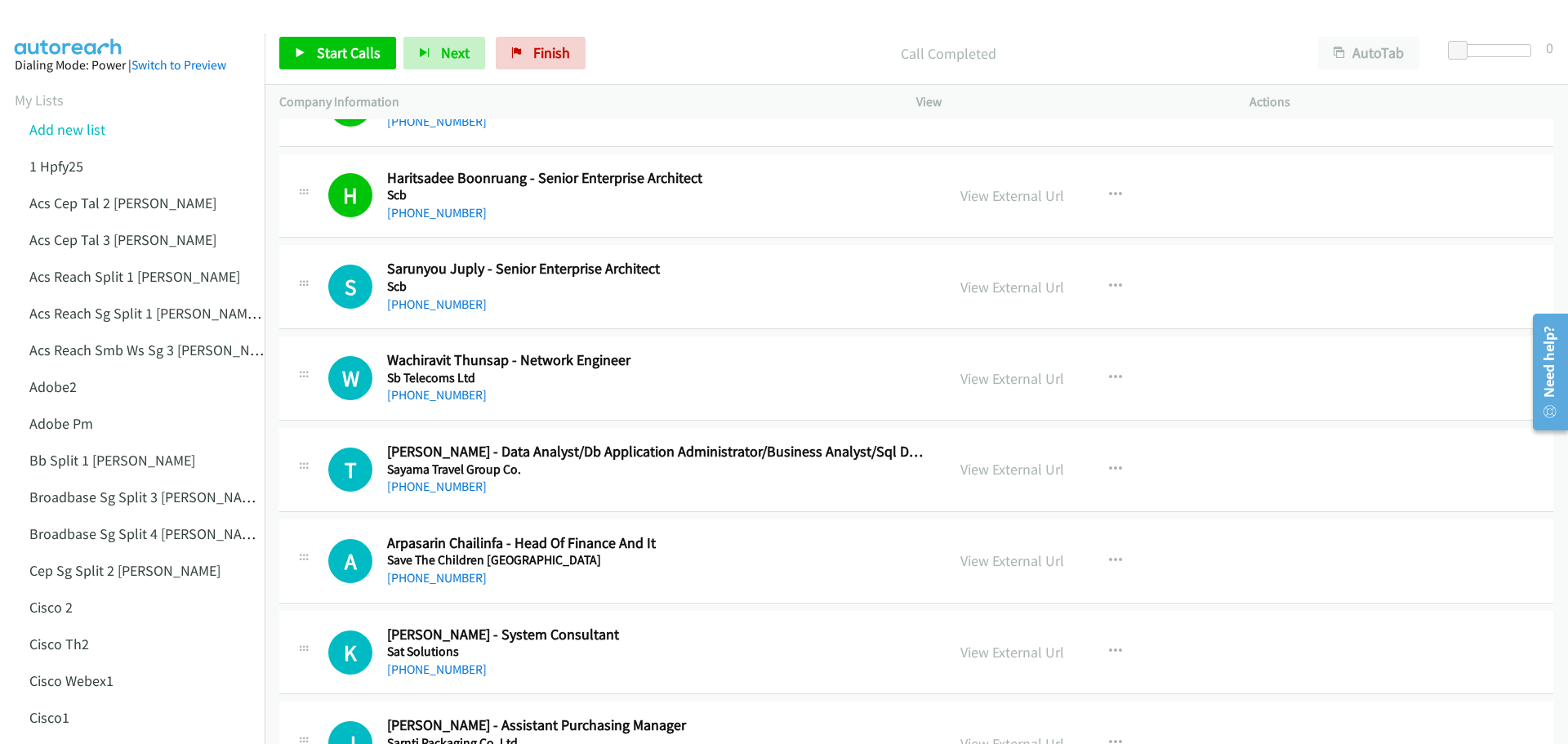
scroll to position [12163, 0]
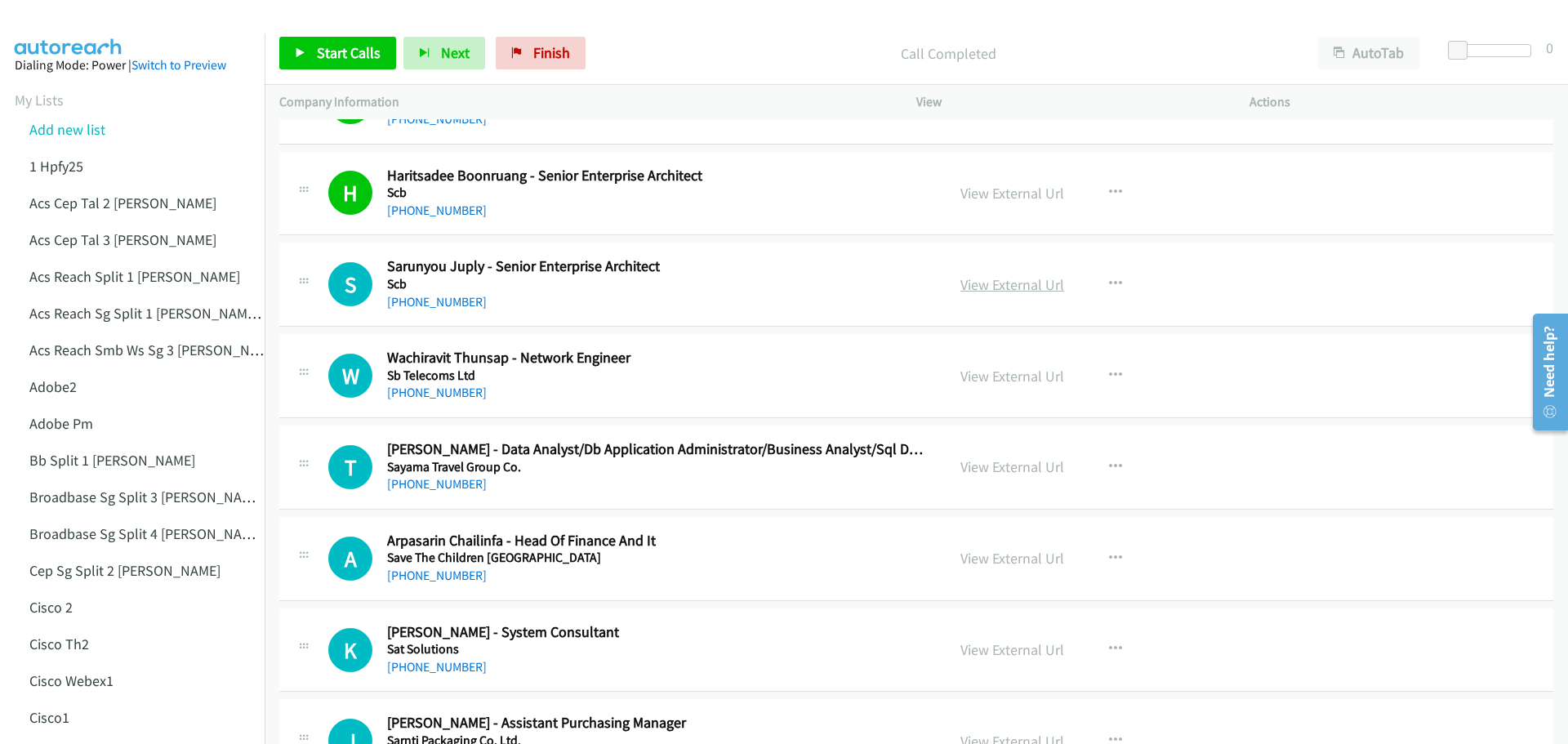
click at [1013, 277] on link "View External Url" at bounding box center [1013, 284] width 104 height 19
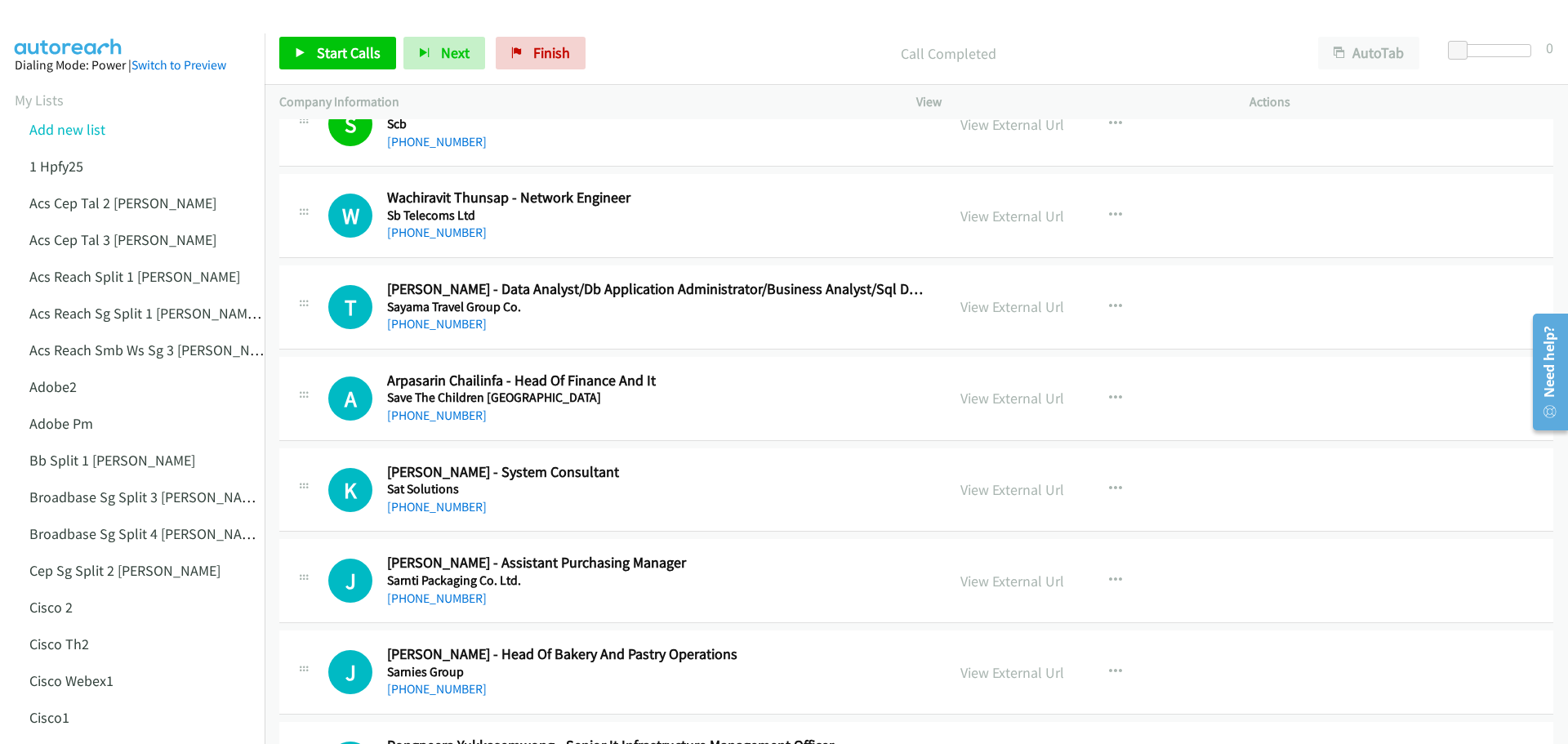
scroll to position [12327, 0]
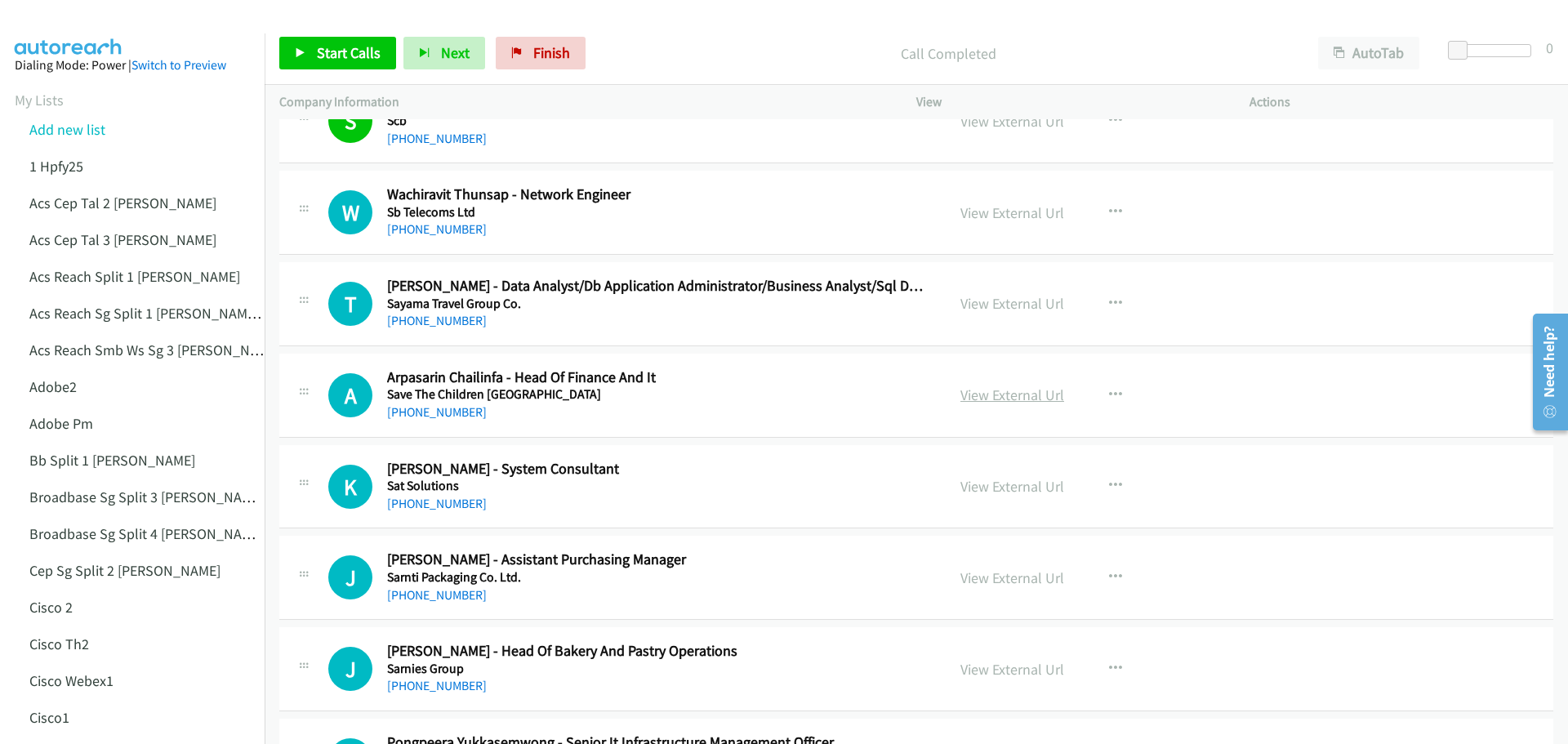
click at [1011, 394] on link "View External Url" at bounding box center [1013, 394] width 104 height 19
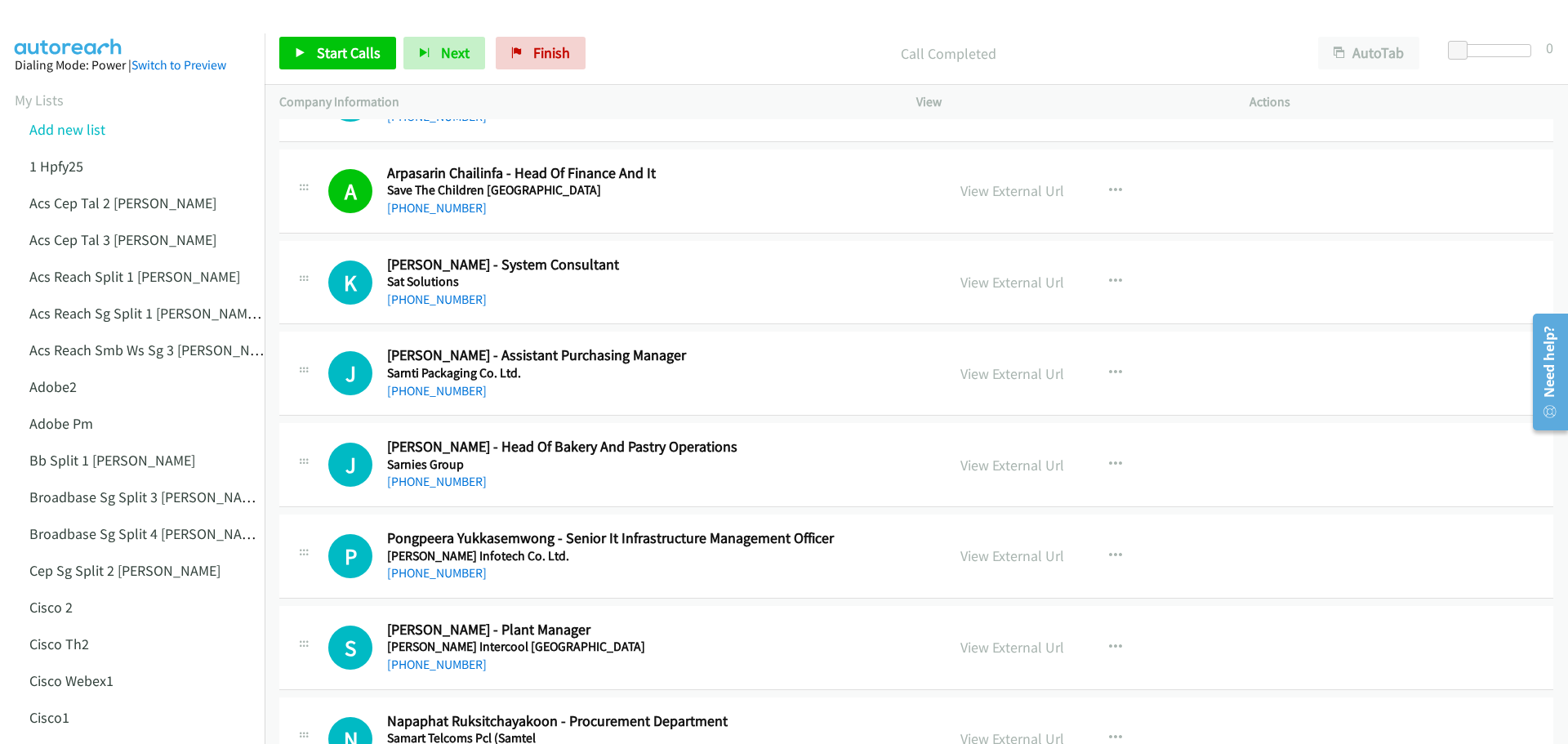
scroll to position [12572, 0]
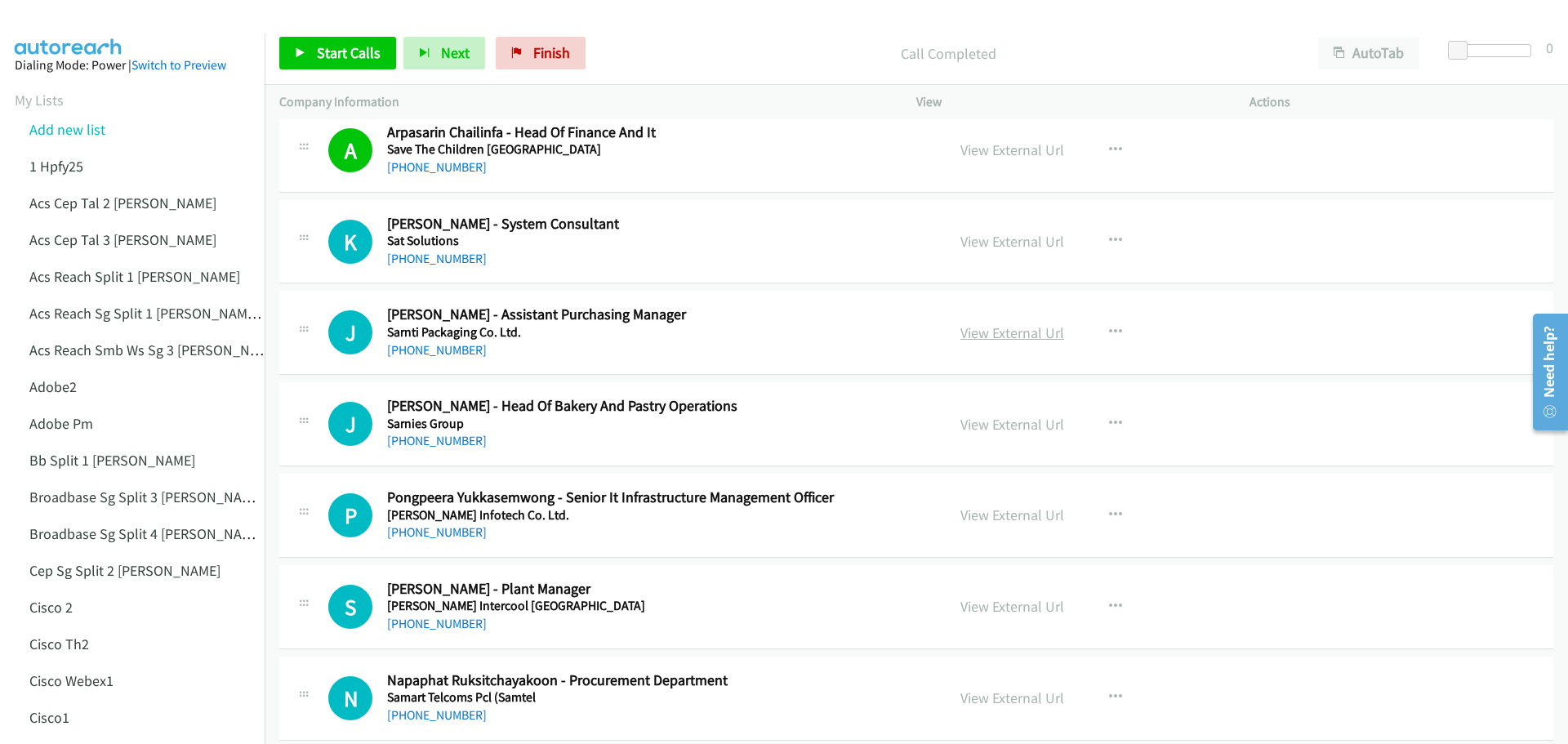
click at [1030, 324] on link "View External Url" at bounding box center [1013, 333] width 104 height 19
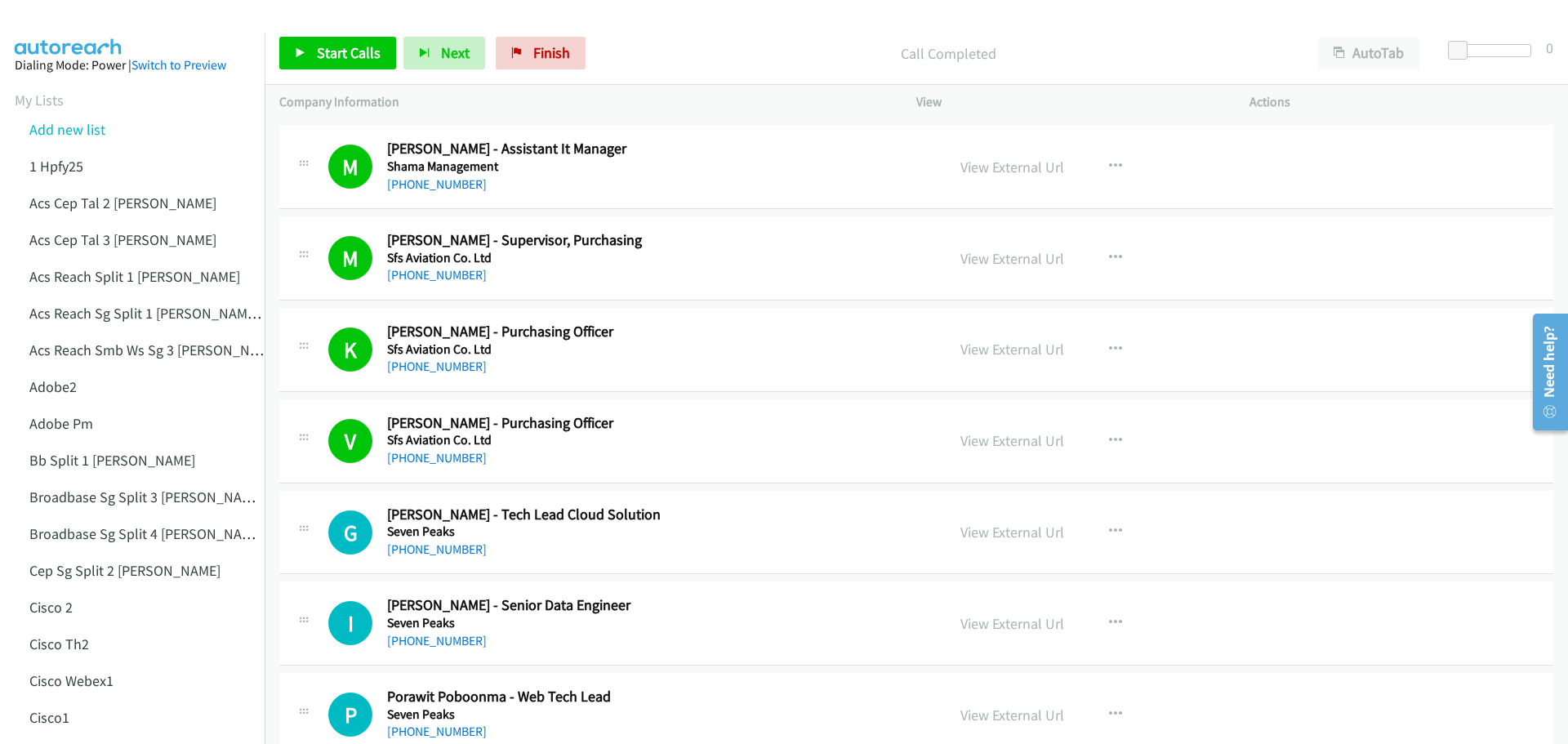
scroll to position [7837, 0]
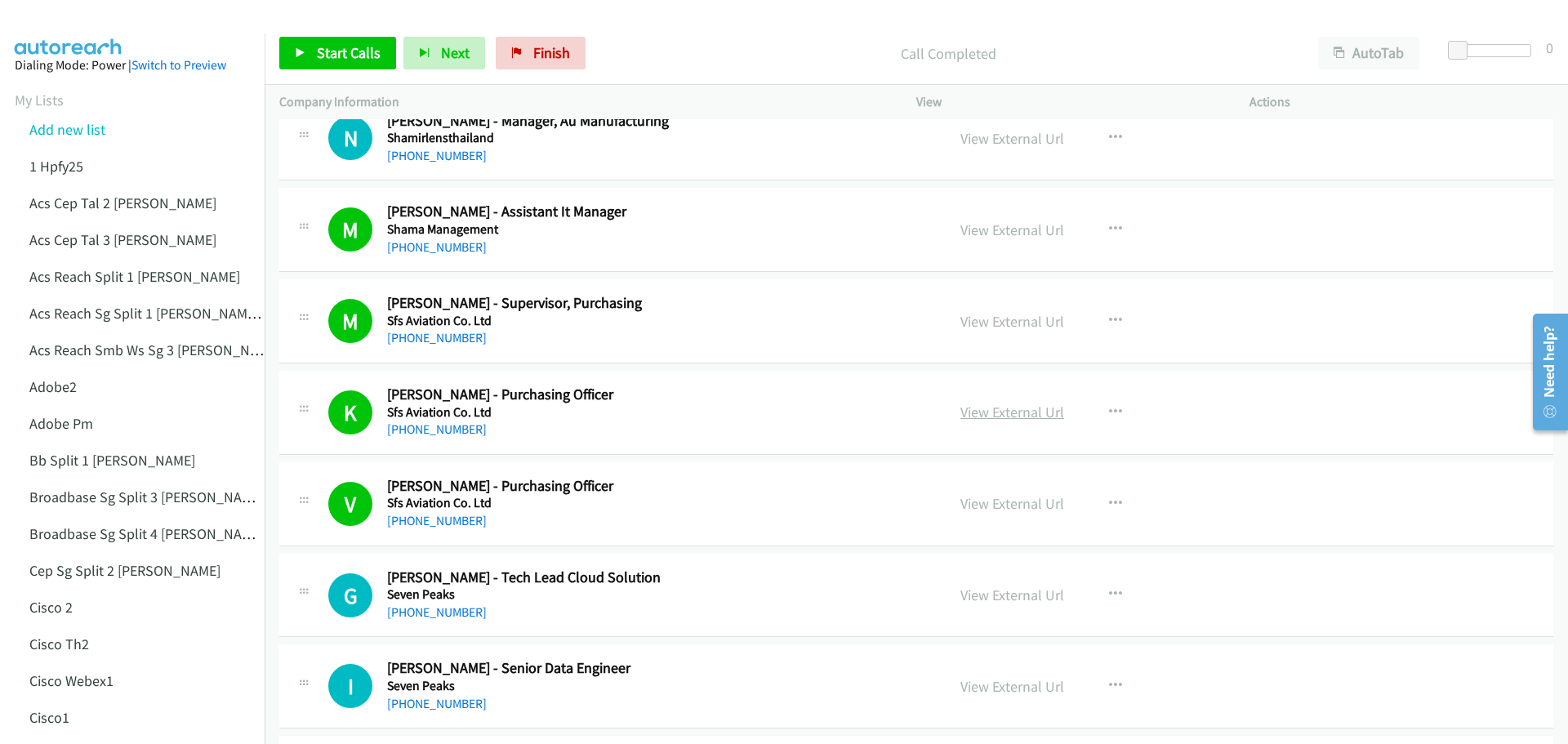
click at [1011, 410] on link "View External Url" at bounding box center [1013, 411] width 104 height 19
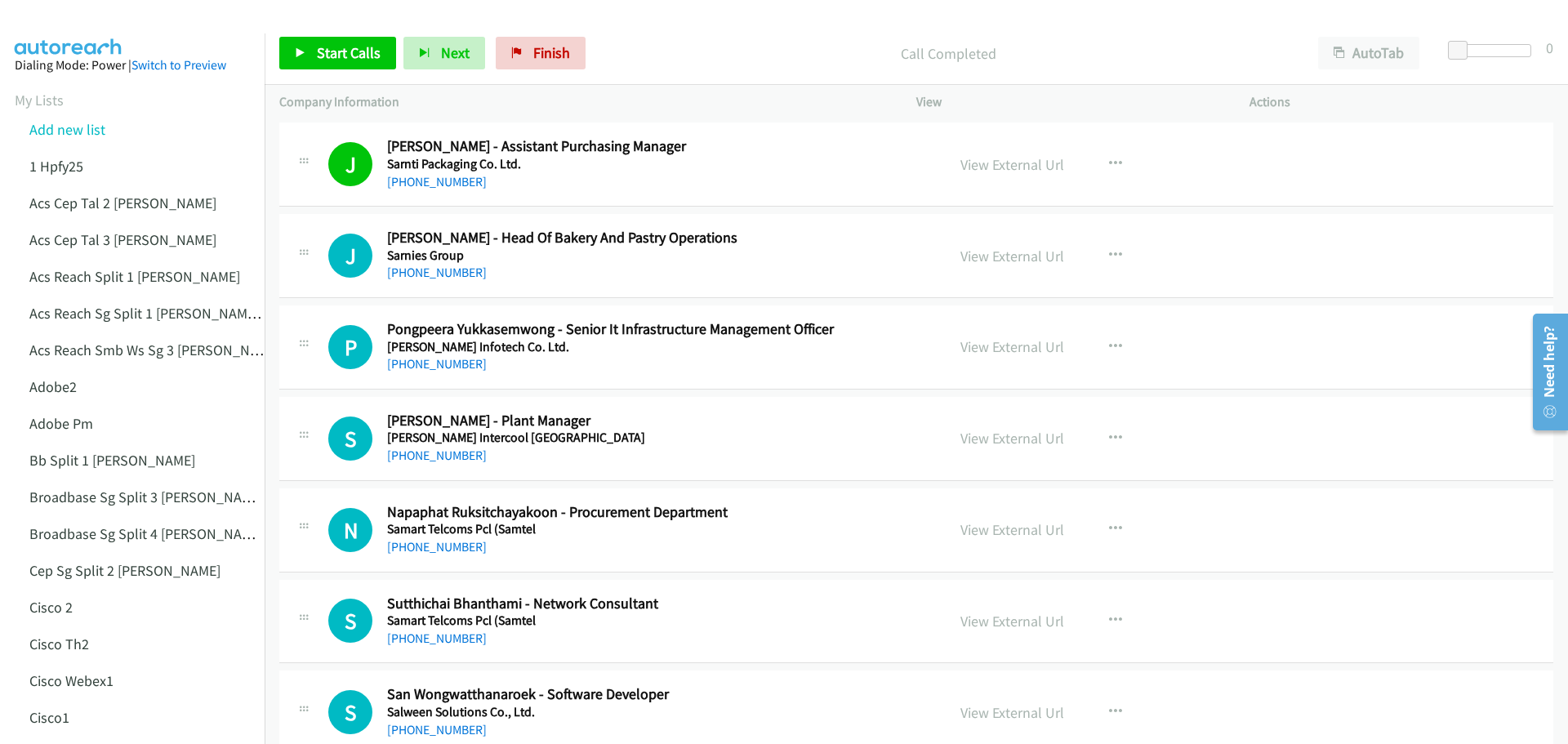
scroll to position [12735, 0]
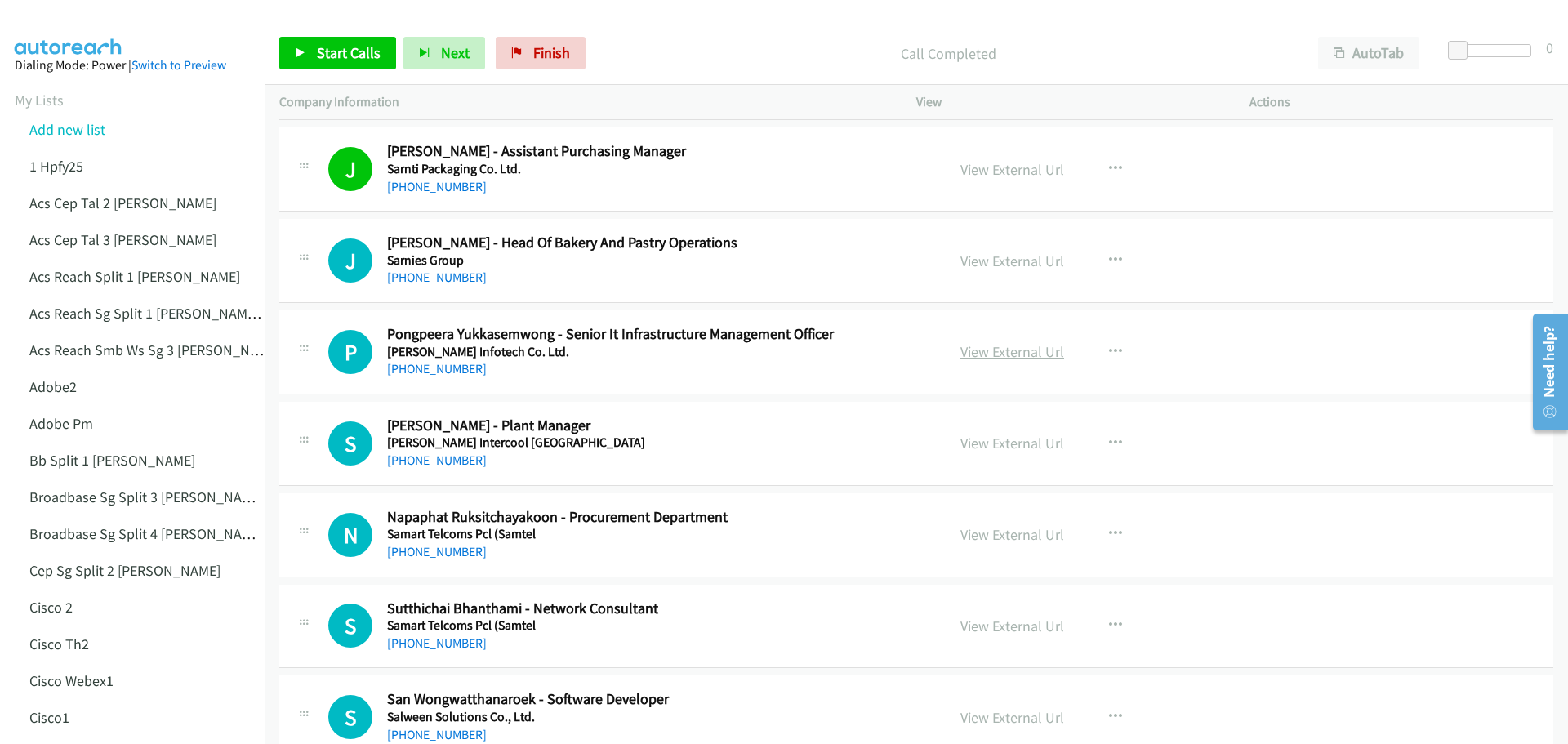
click at [1013, 355] on link "View External Url" at bounding box center [1013, 351] width 104 height 19
click at [1021, 348] on link "View External Url" at bounding box center [1013, 351] width 104 height 19
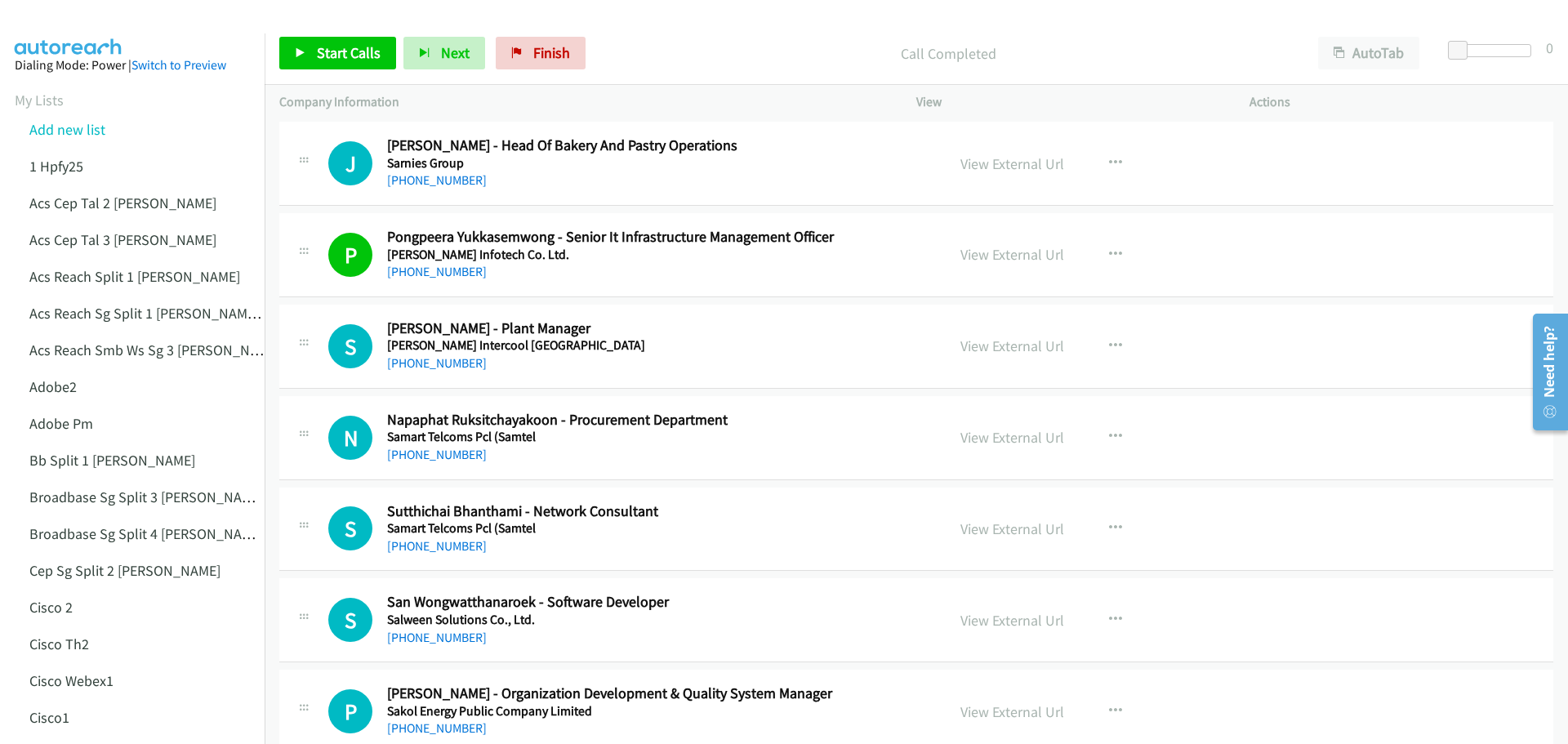
scroll to position [12898, 0]
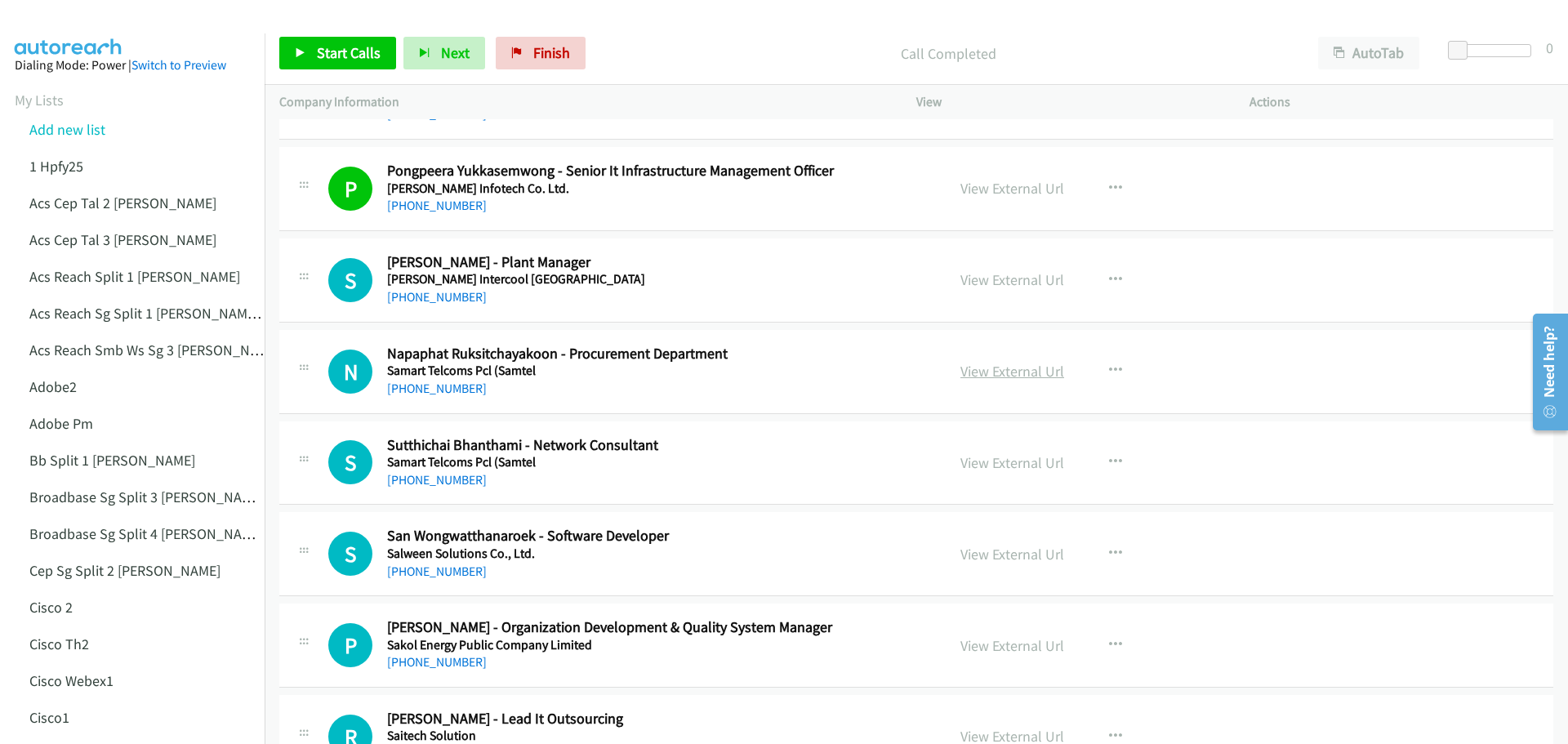
click at [1006, 366] on link "View External Url" at bounding box center [1013, 370] width 104 height 19
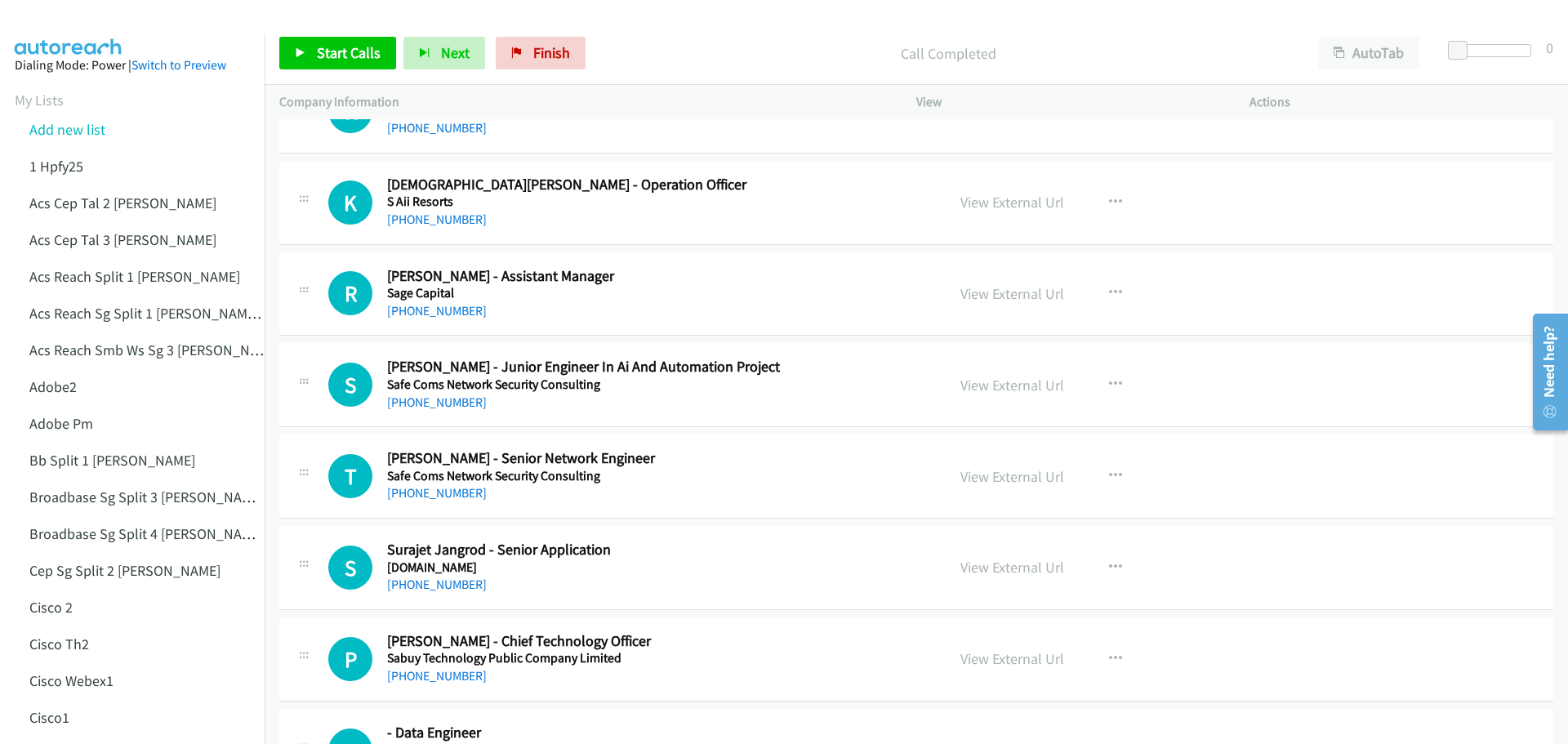
scroll to position [13551, 0]
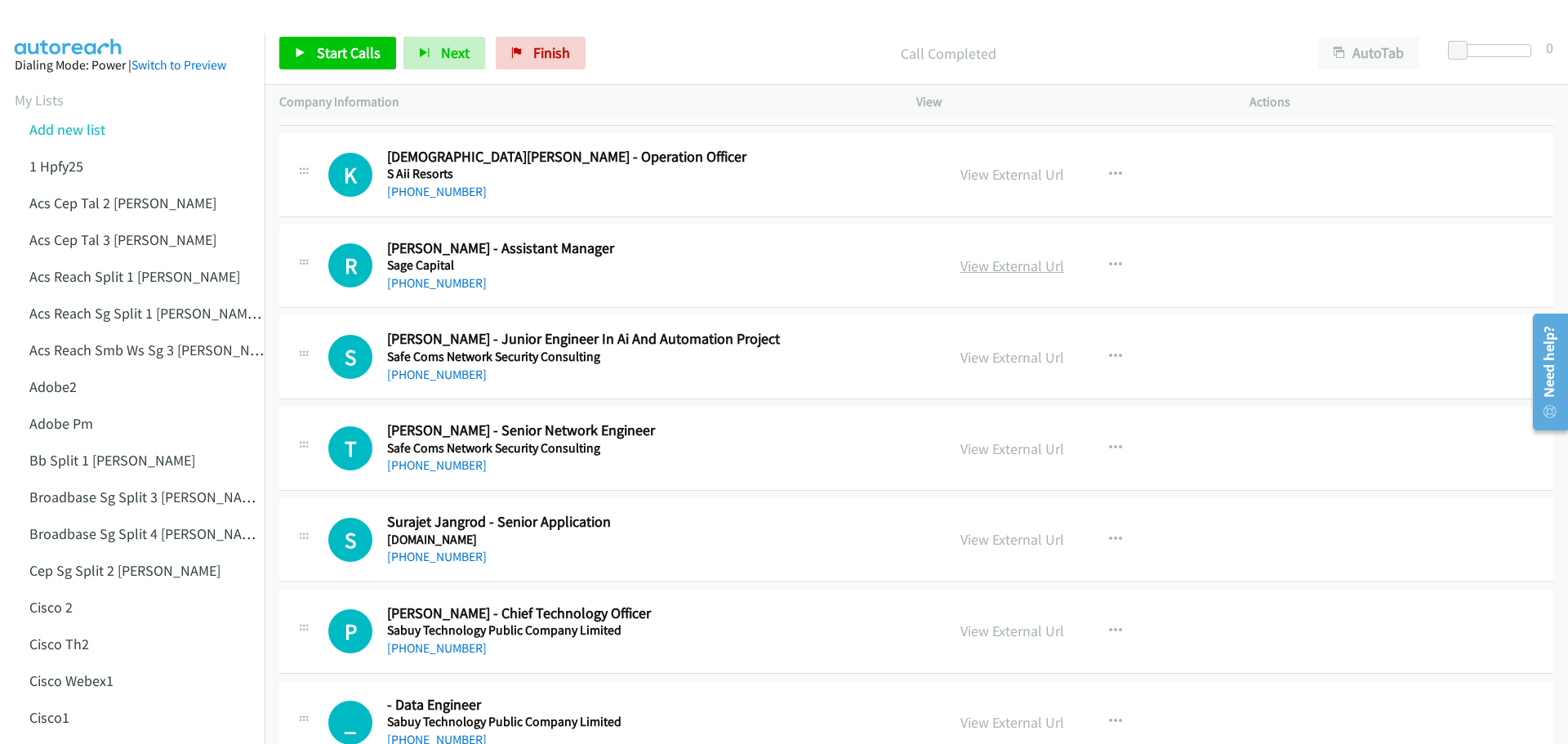
click at [1008, 270] on link "View External Url" at bounding box center [1013, 266] width 104 height 19
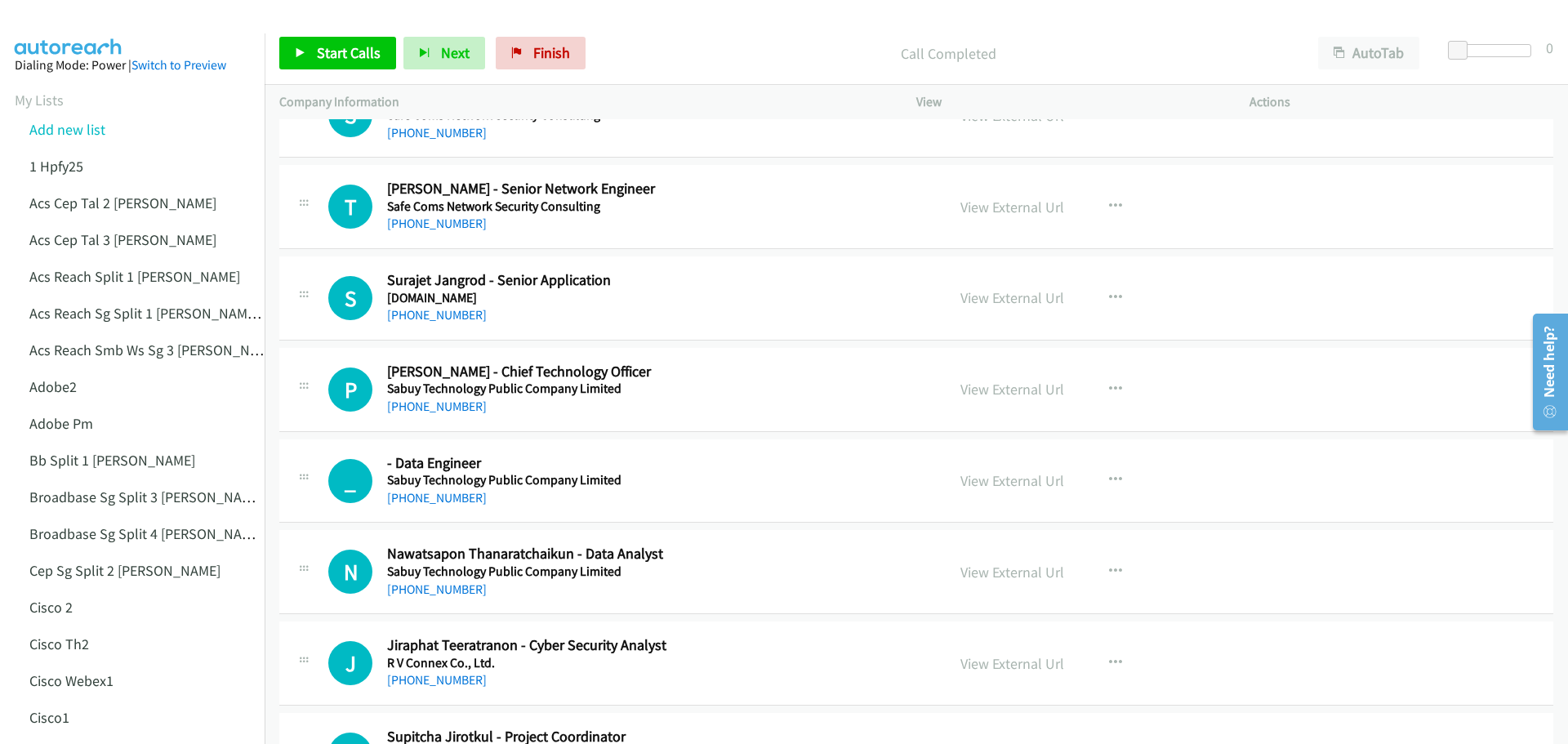
scroll to position [13796, 0]
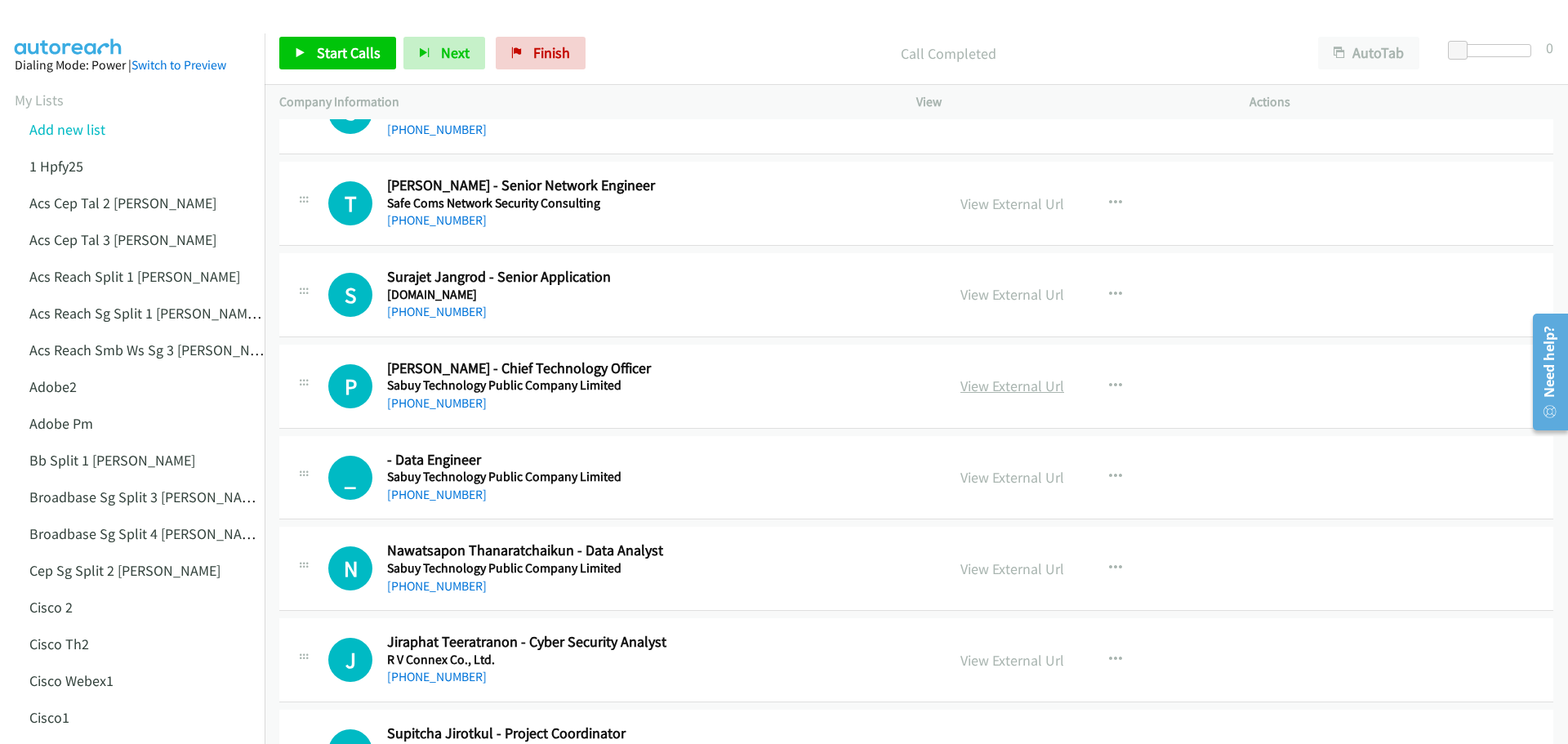
click at [1038, 385] on link "View External Url" at bounding box center [1013, 385] width 104 height 19
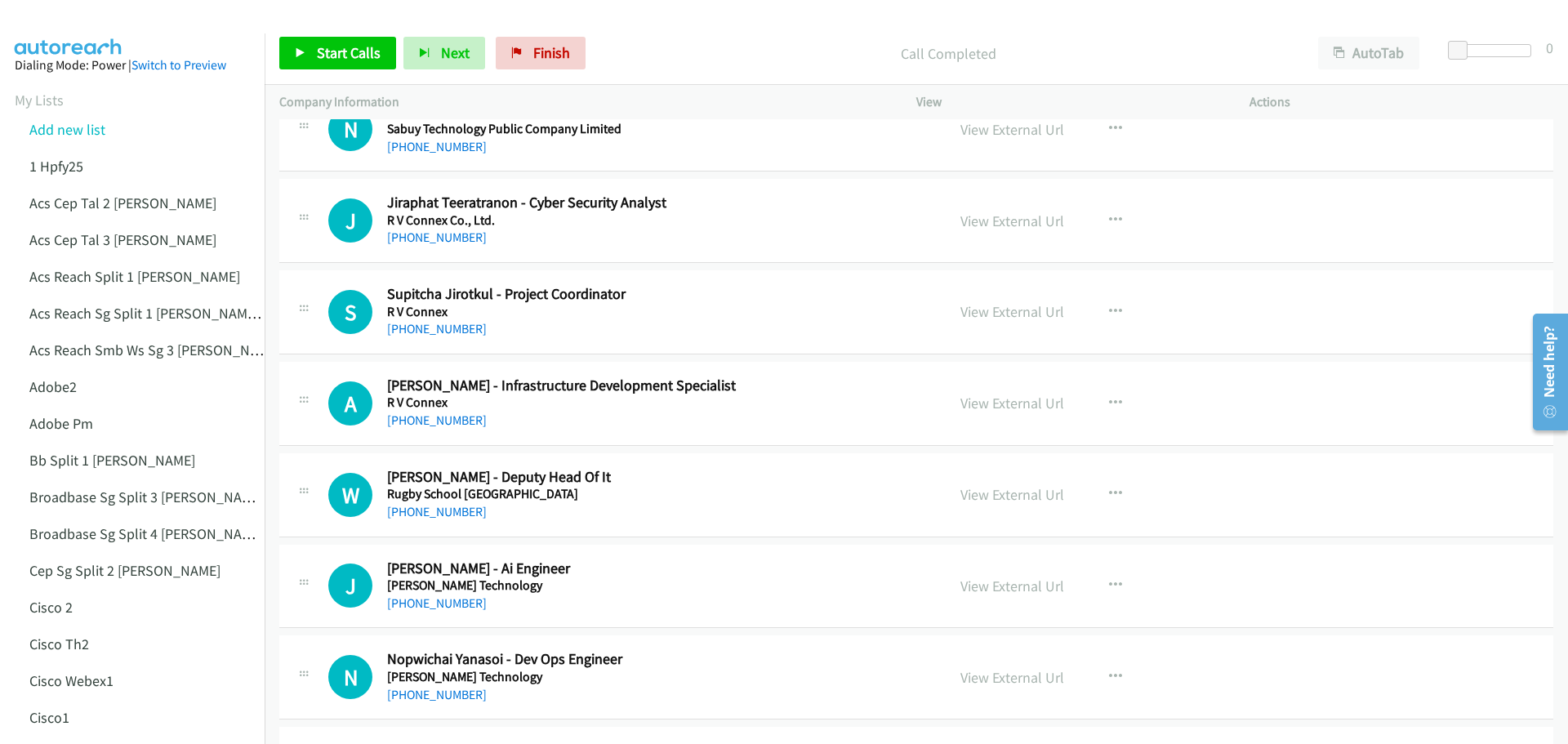
scroll to position [14286, 0]
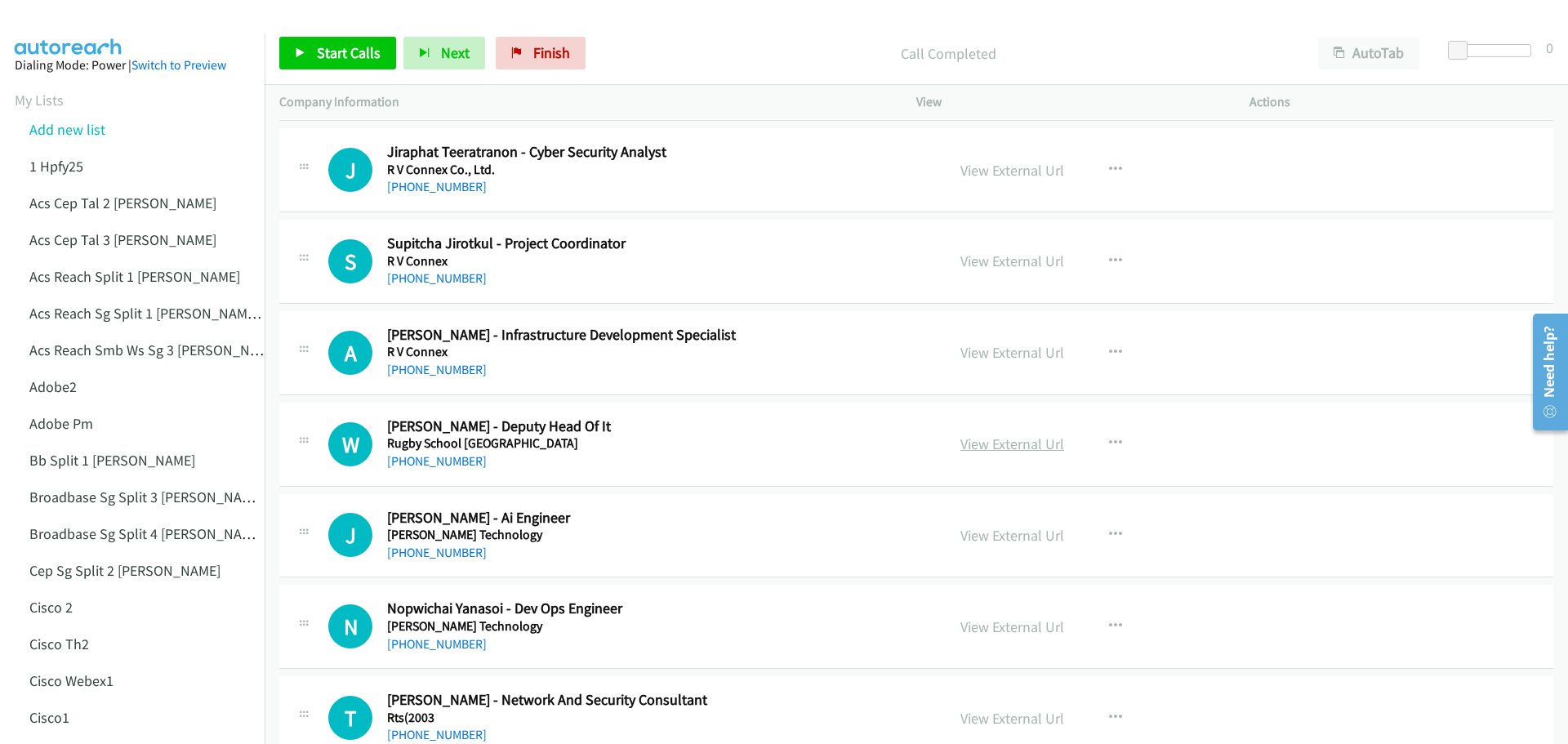
click at [998, 449] on link "View External Url" at bounding box center [1013, 444] width 104 height 19
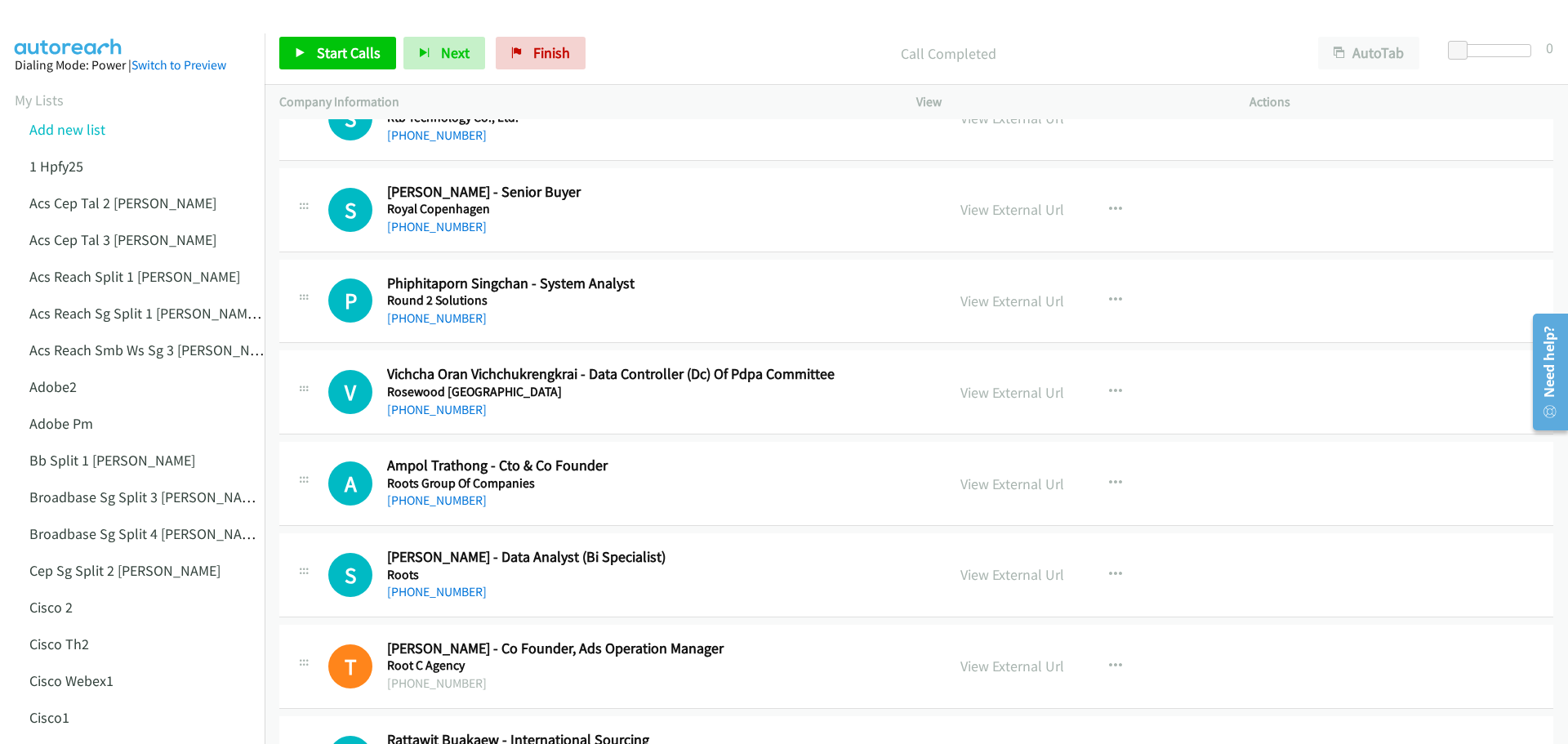
scroll to position [15021, 0]
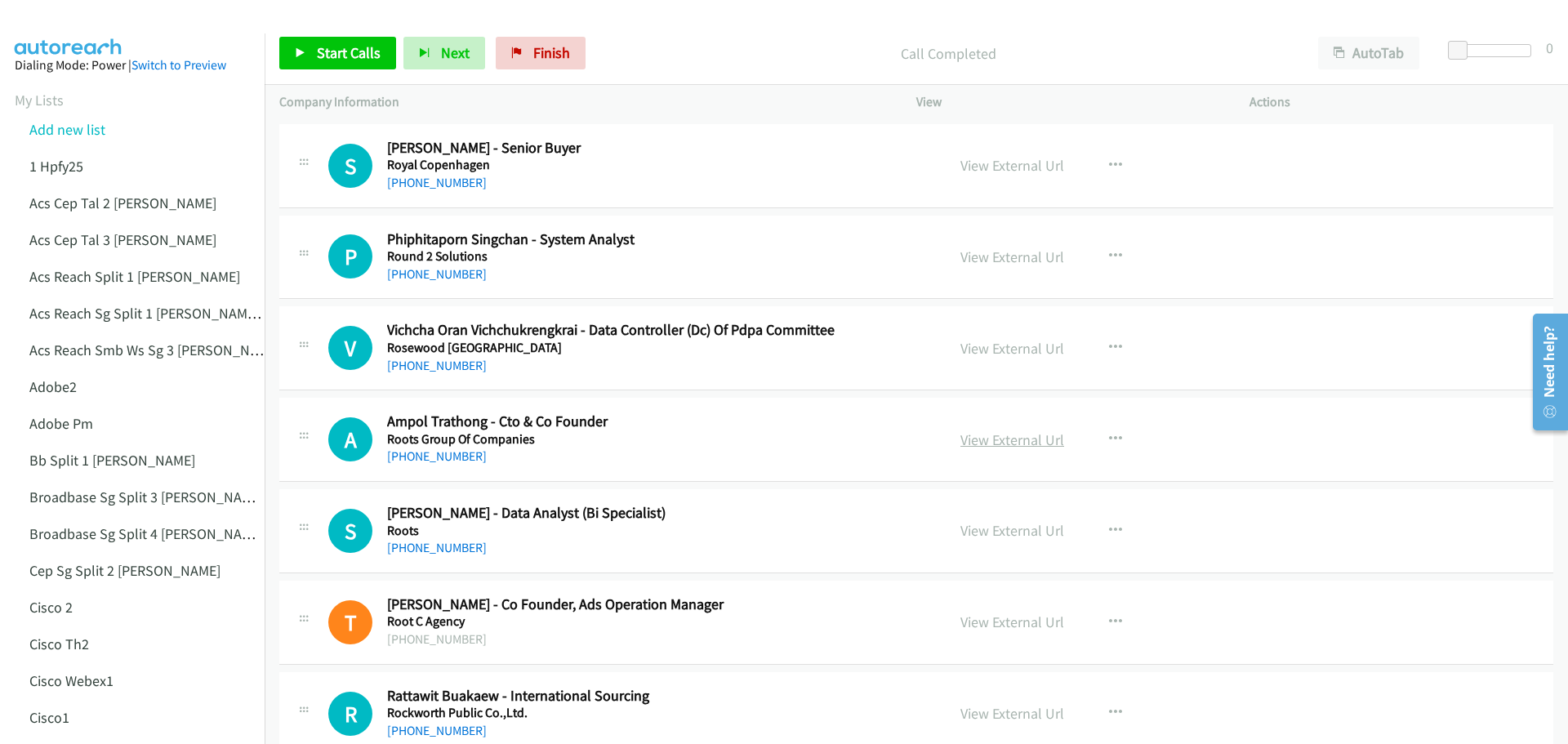
click at [1017, 439] on link "View External Url" at bounding box center [1013, 439] width 104 height 19
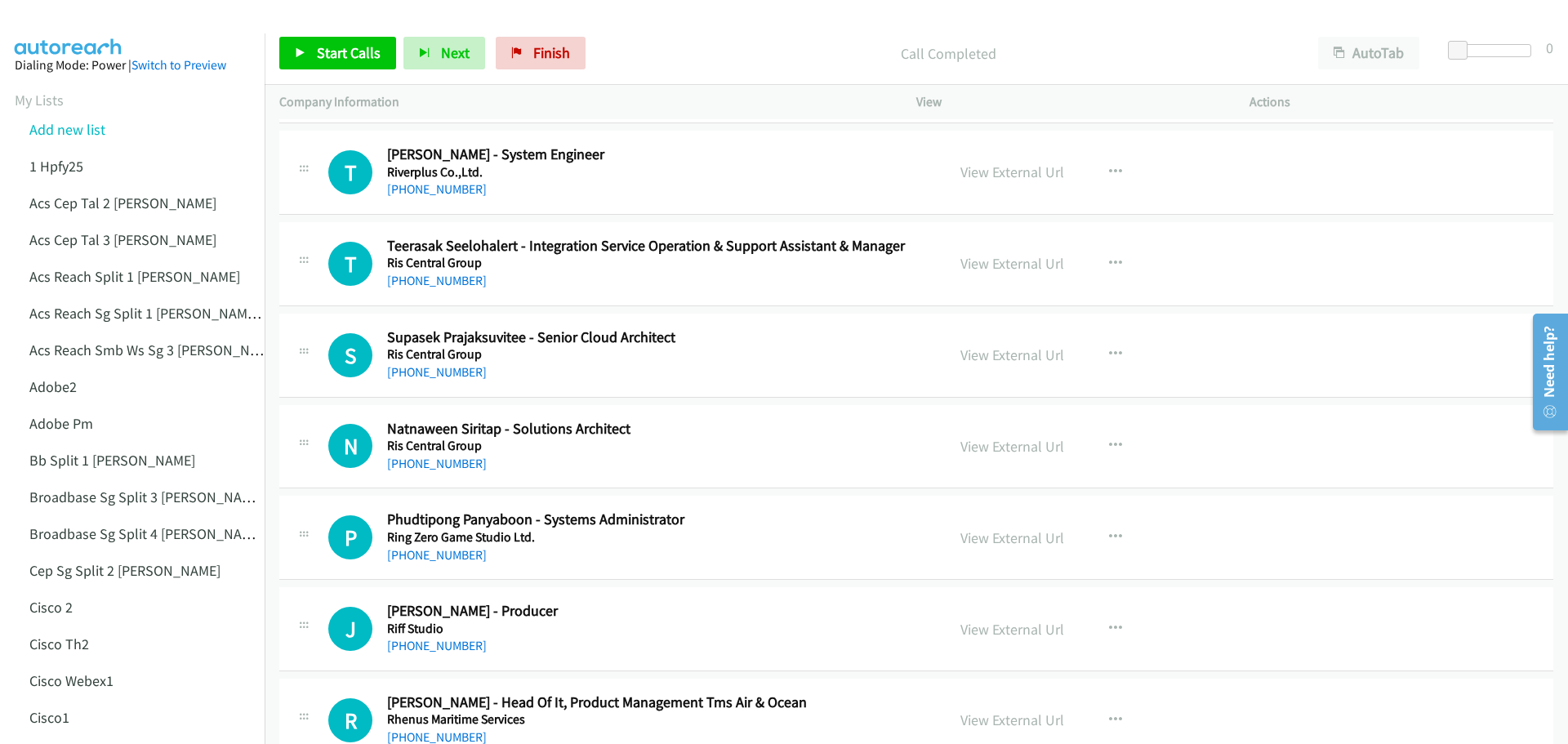
scroll to position [15837, 0]
click at [994, 357] on link "View External Url" at bounding box center [1013, 352] width 104 height 19
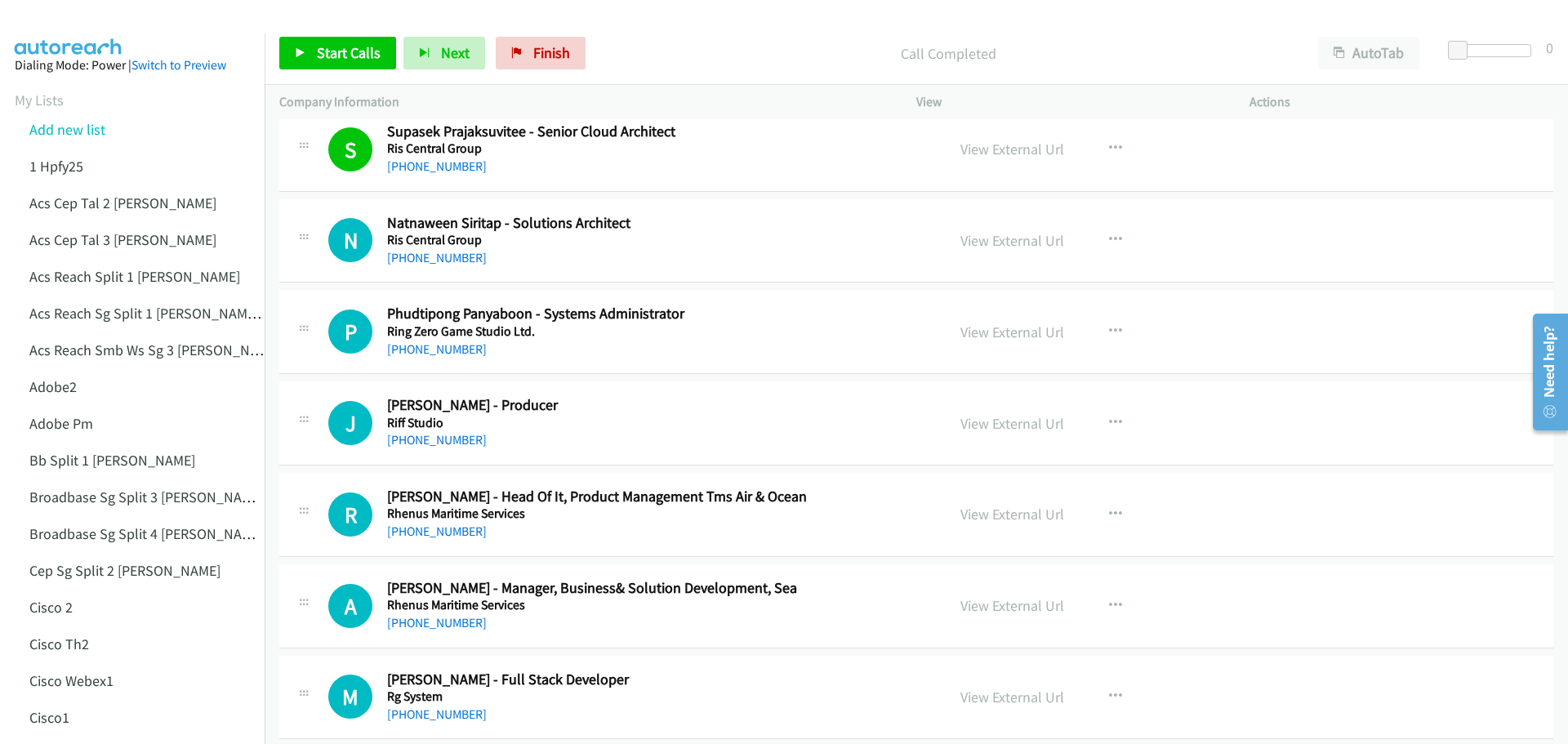
scroll to position [16000, 0]
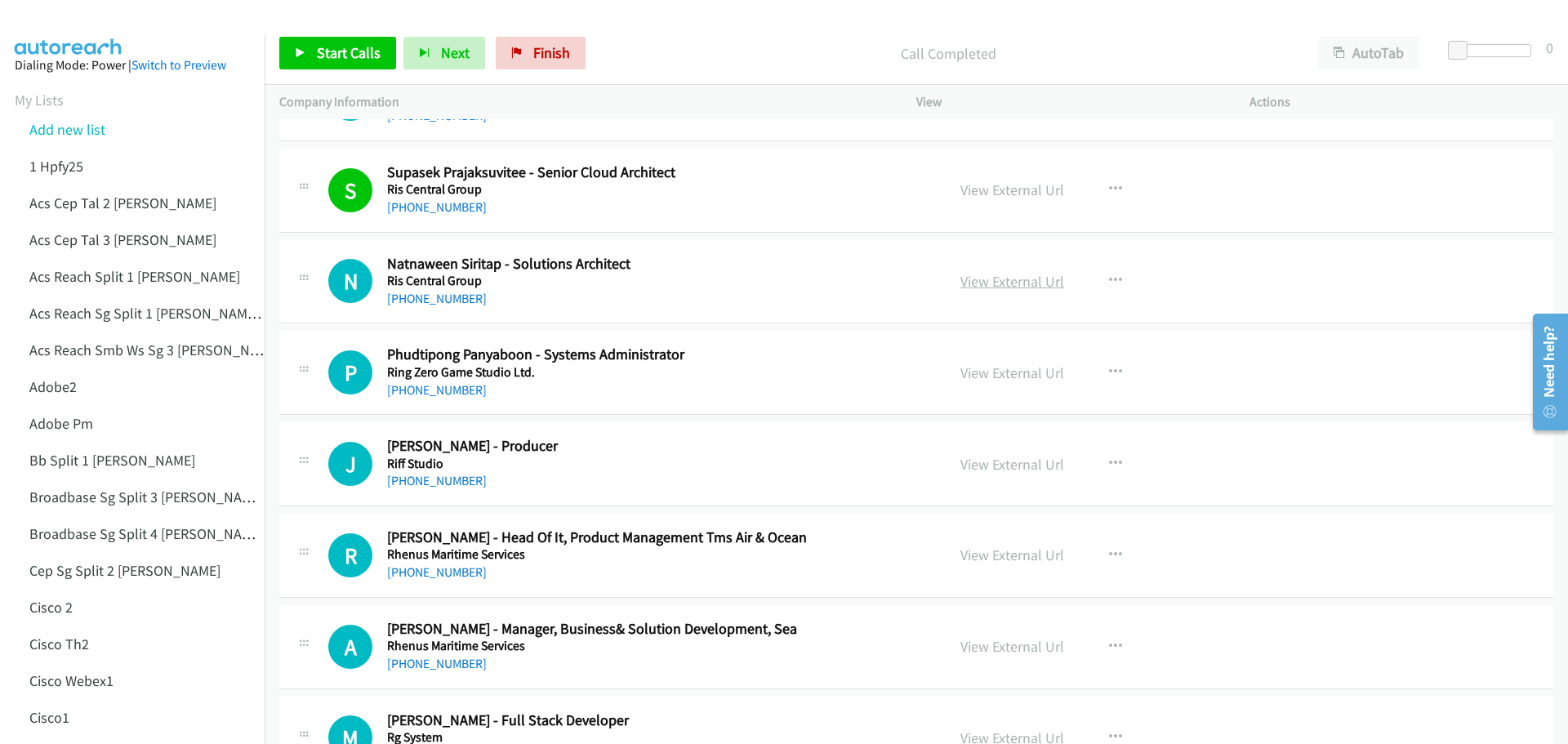
click at [1044, 286] on link "View External Url" at bounding box center [1013, 281] width 104 height 19
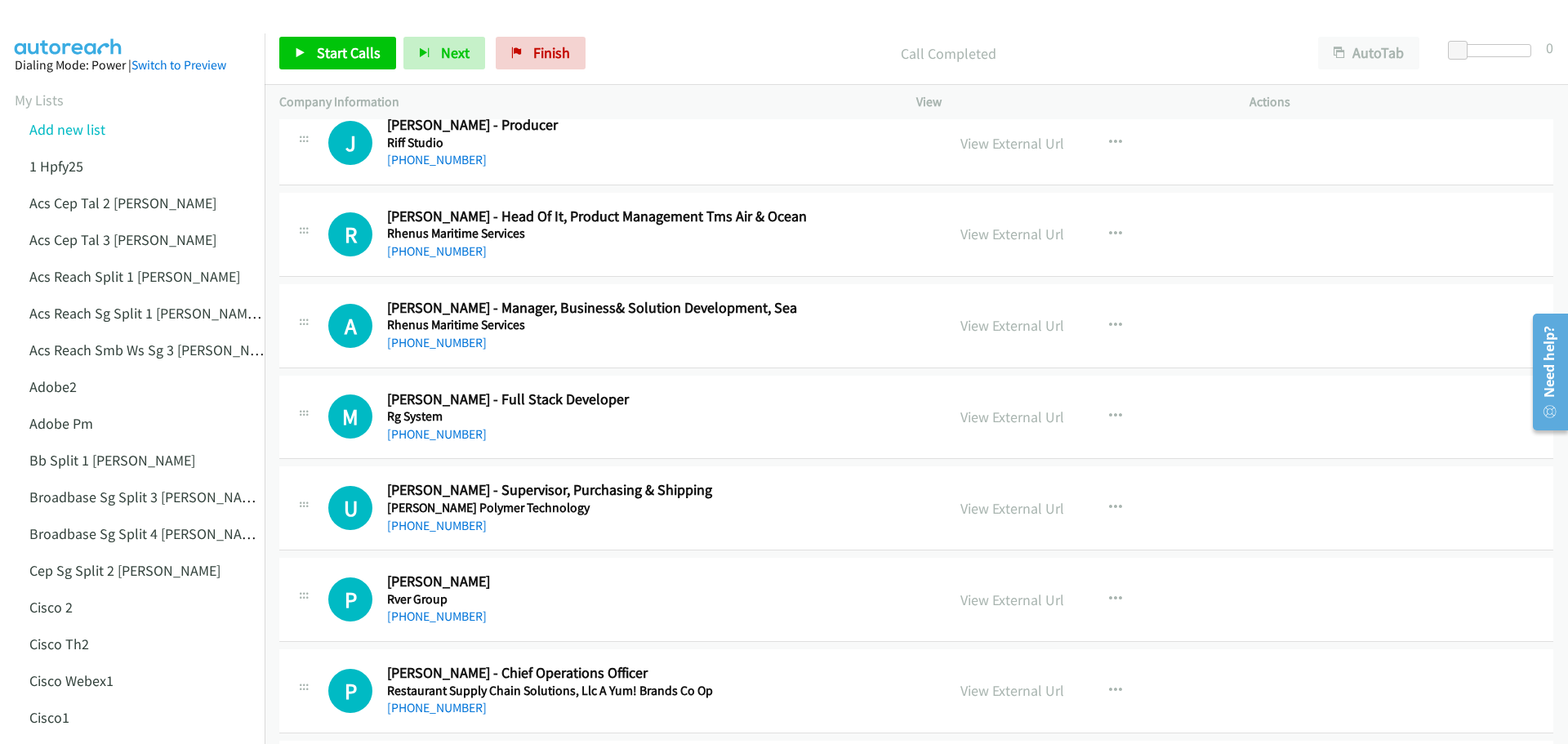
scroll to position [16327, 0]
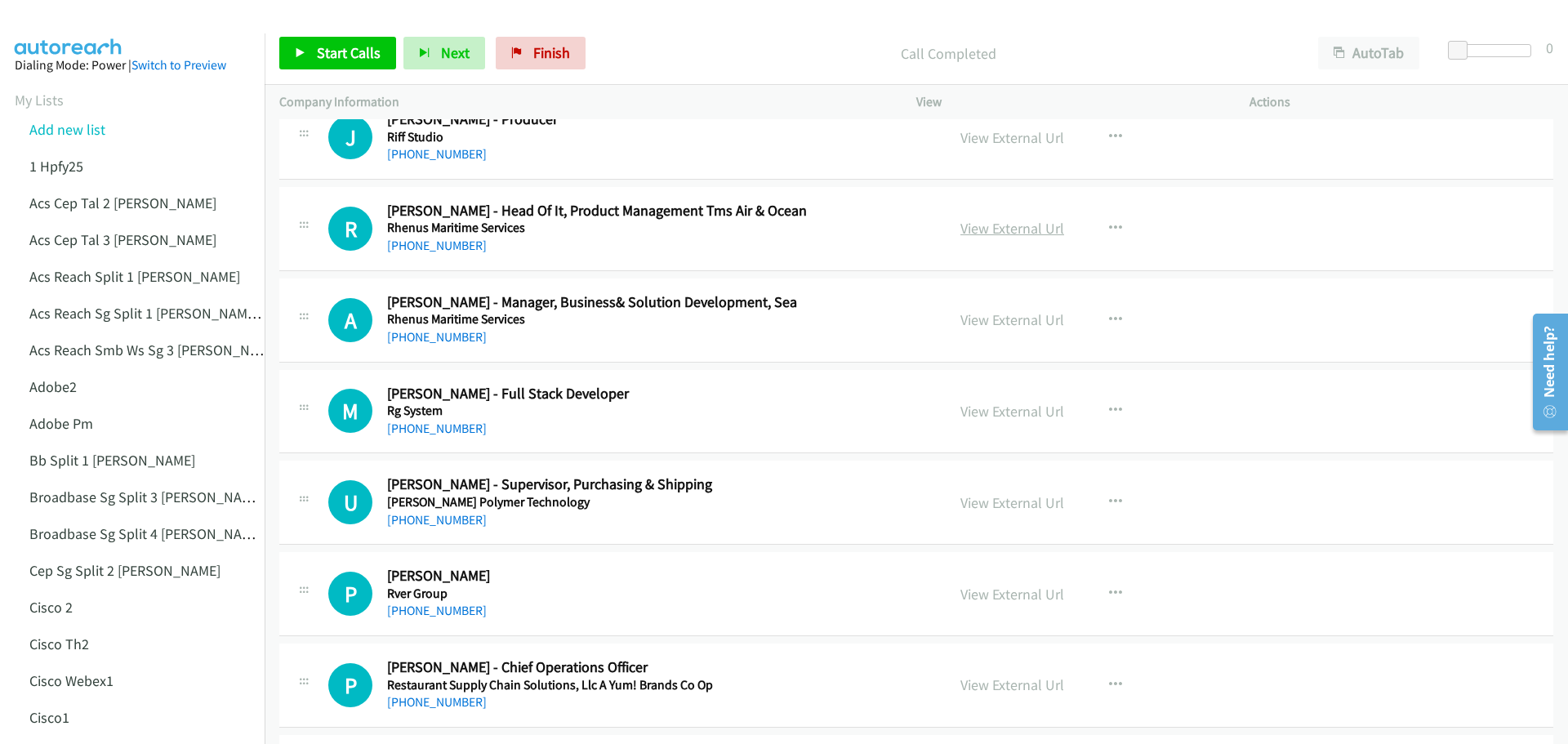
click at [1001, 231] on link "View External Url" at bounding box center [1013, 228] width 104 height 19
click at [999, 325] on link "View External Url" at bounding box center [1013, 319] width 104 height 19
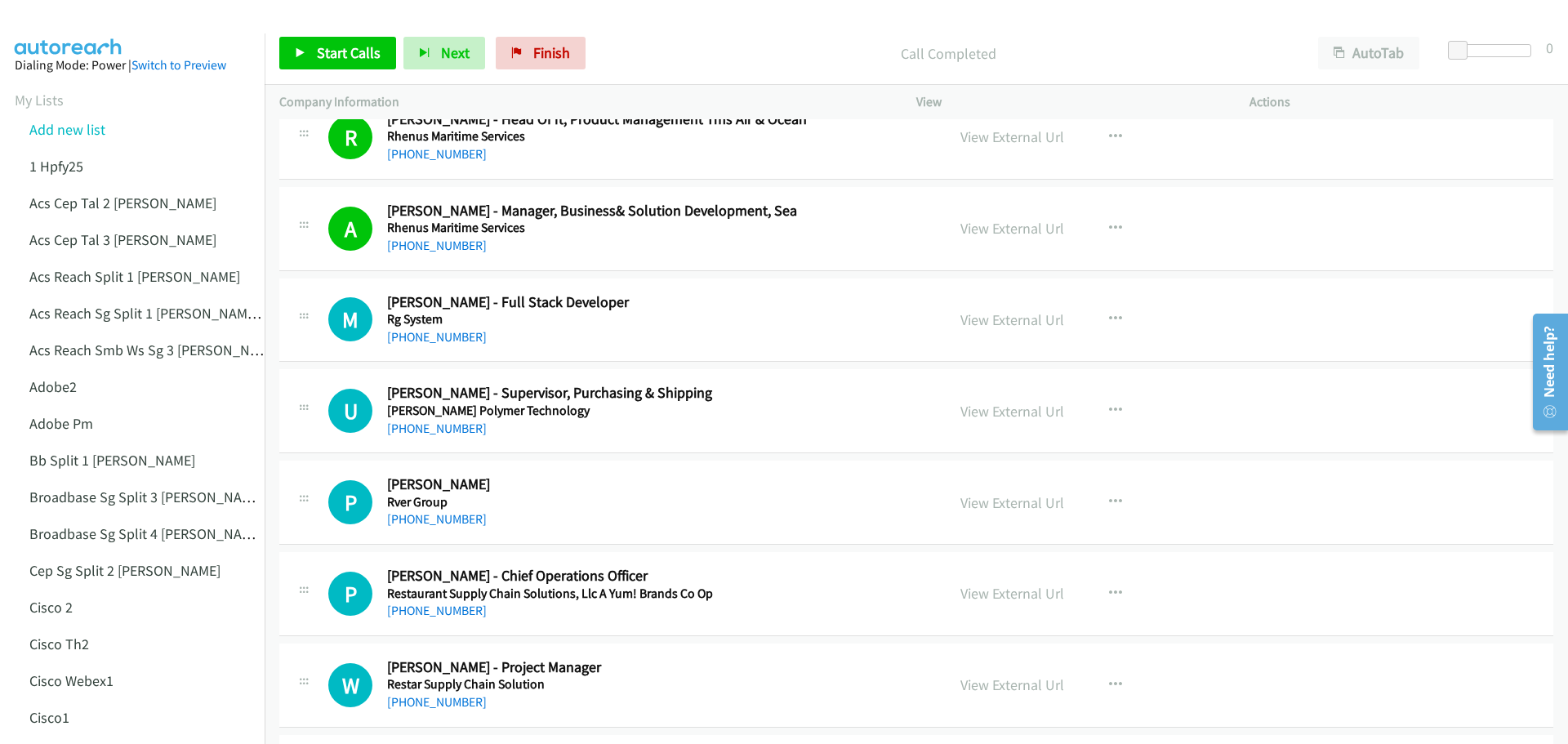
scroll to position [16491, 0]
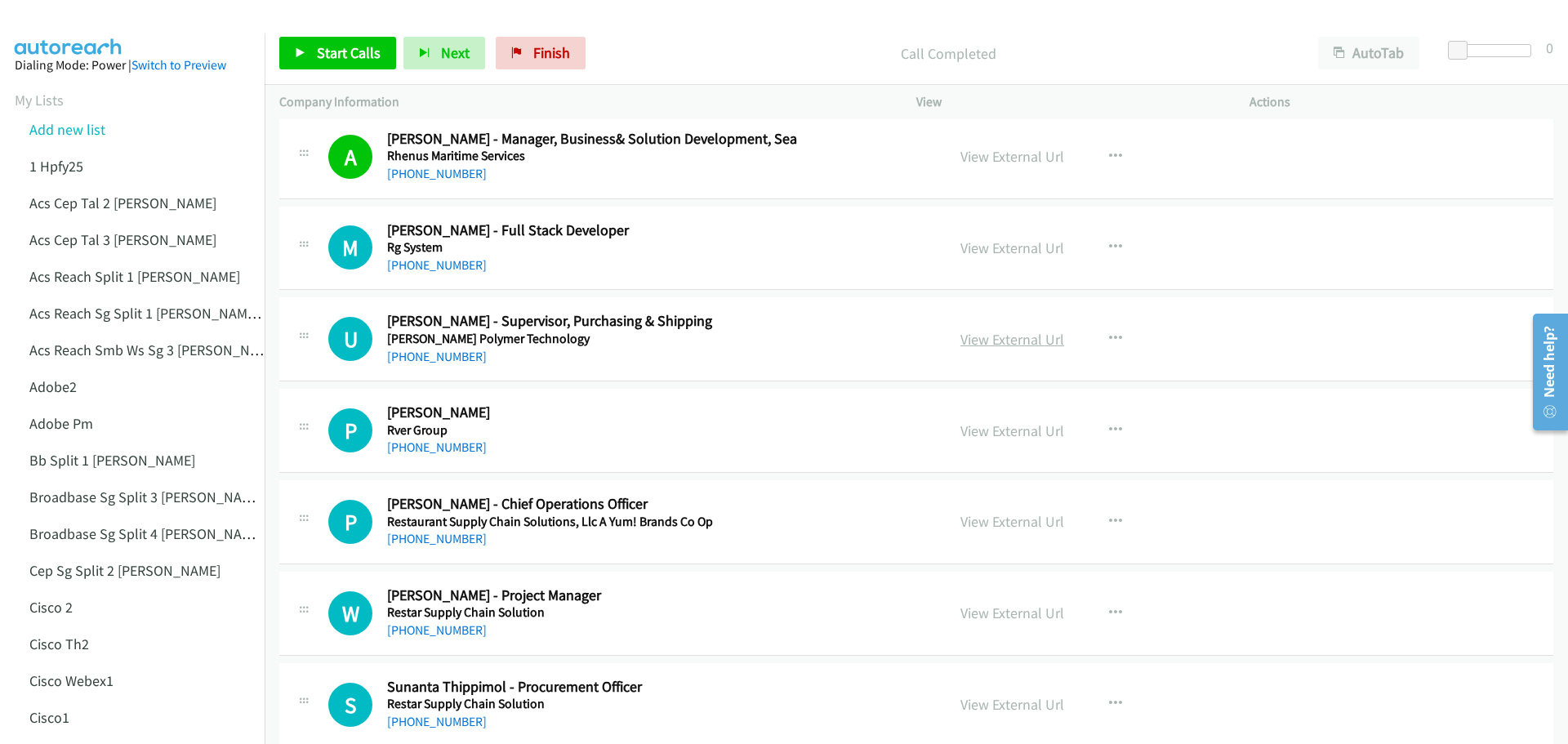
click at [979, 341] on link "View External Url" at bounding box center [1013, 339] width 104 height 19
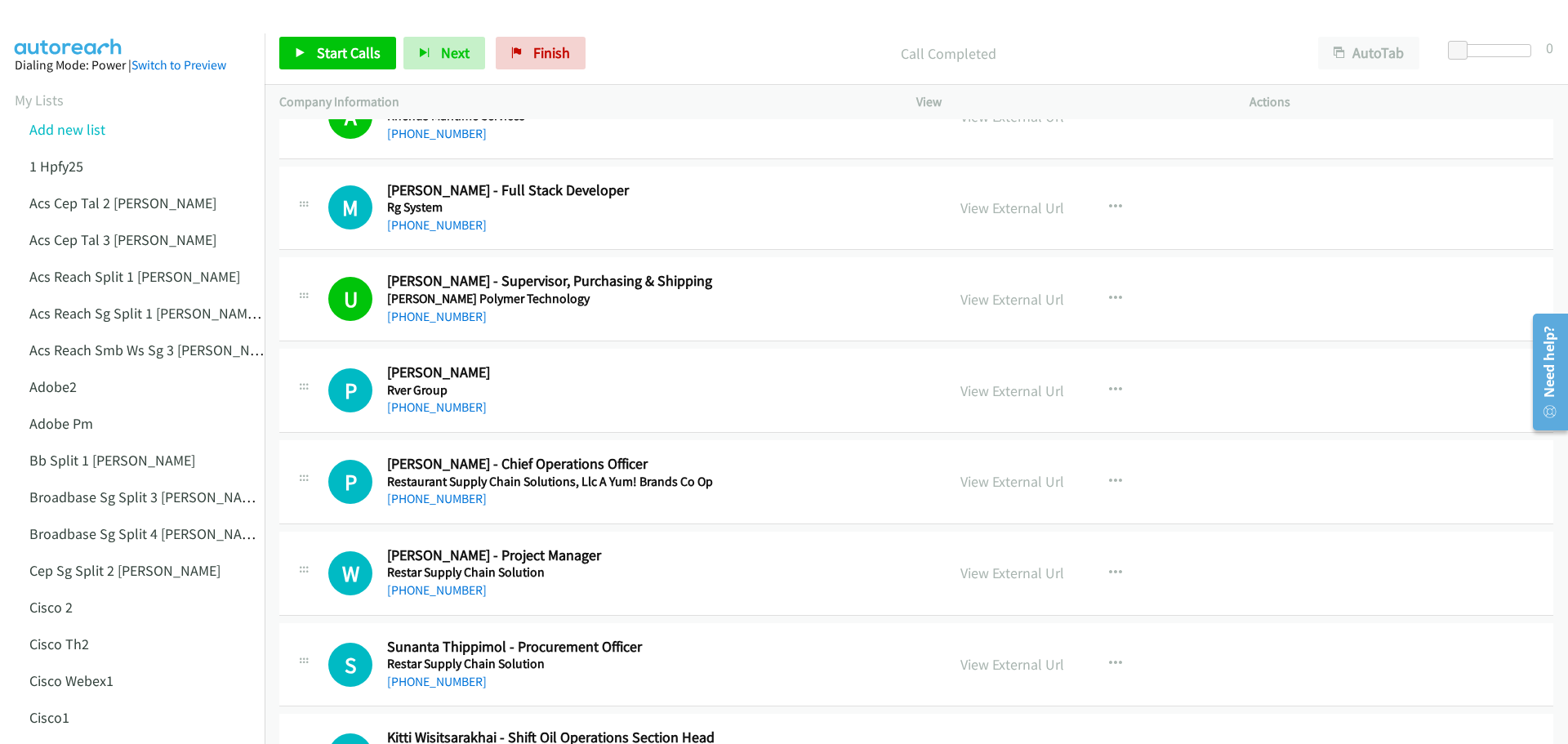
scroll to position [16653, 0]
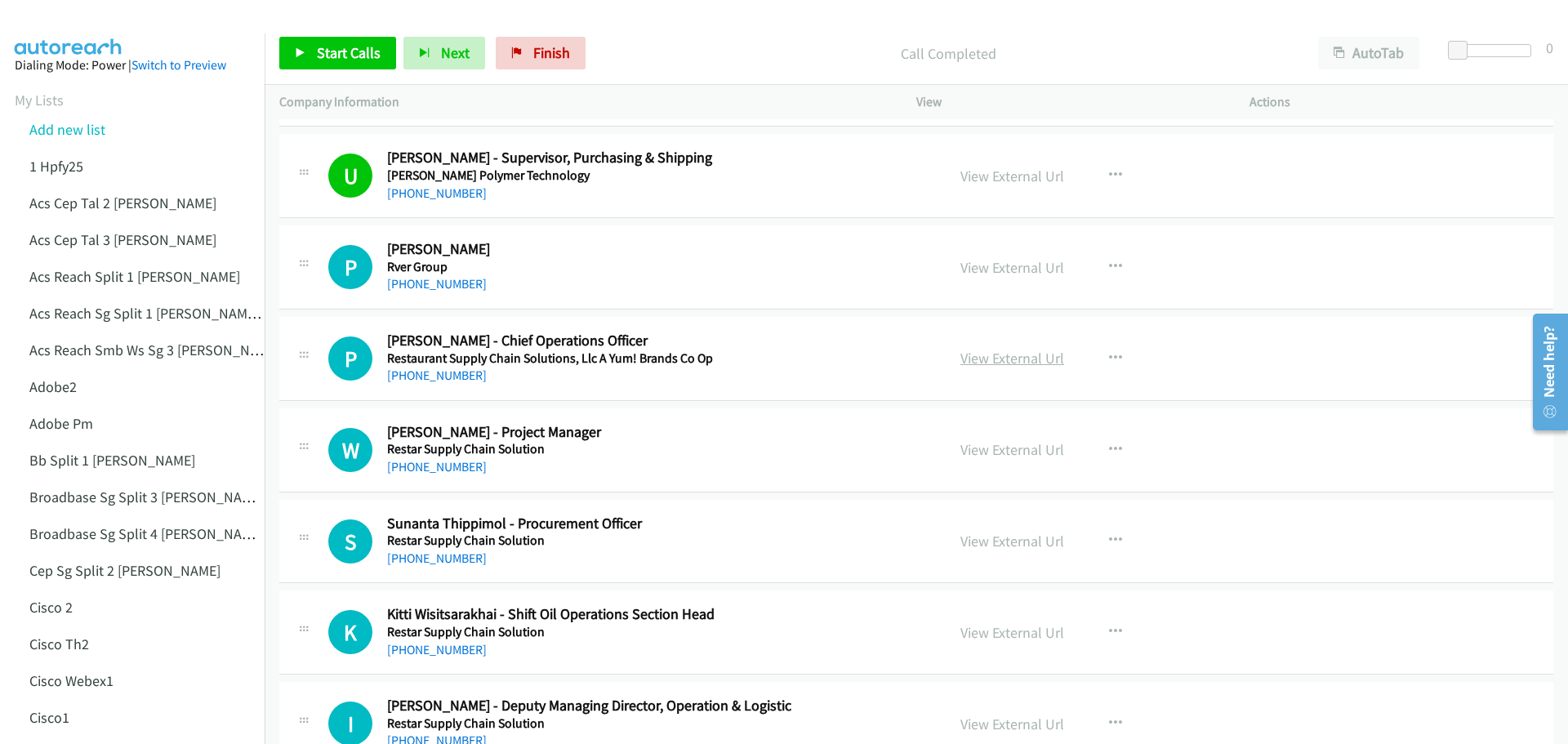
click at [991, 359] on link "View External Url" at bounding box center [1013, 358] width 104 height 19
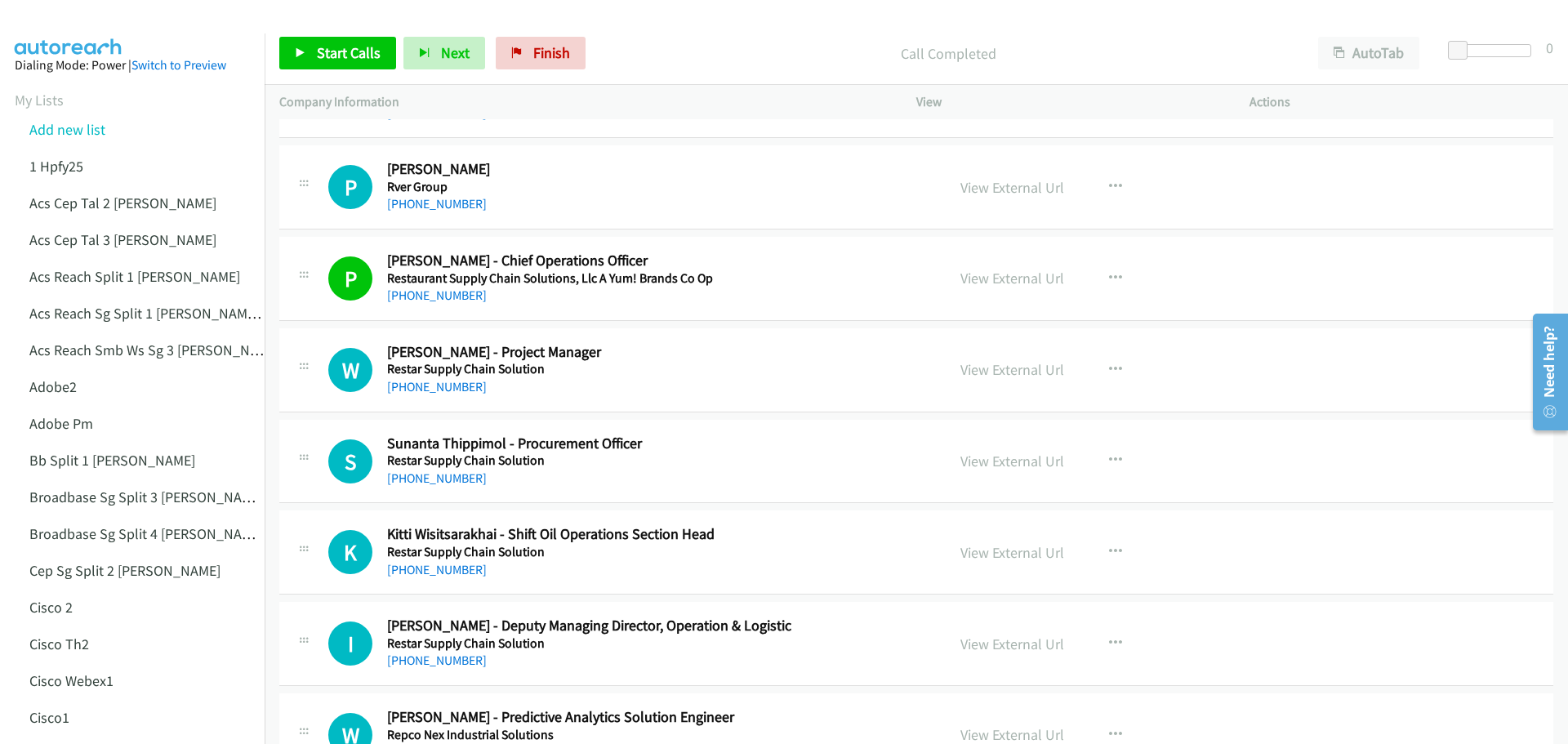
scroll to position [16736, 0]
click at [1014, 364] on link "View External Url" at bounding box center [1013, 368] width 104 height 19
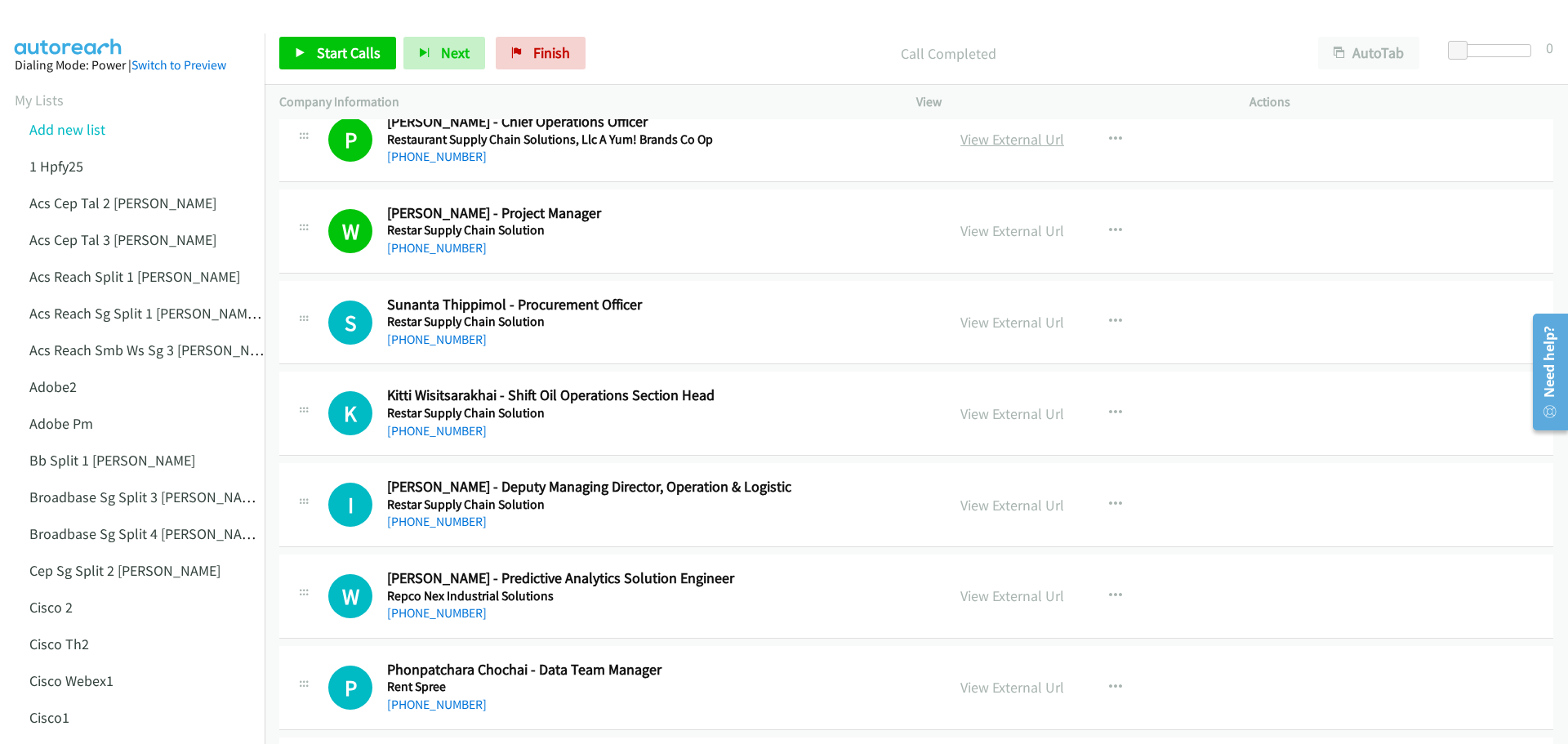
scroll to position [16898, 0]
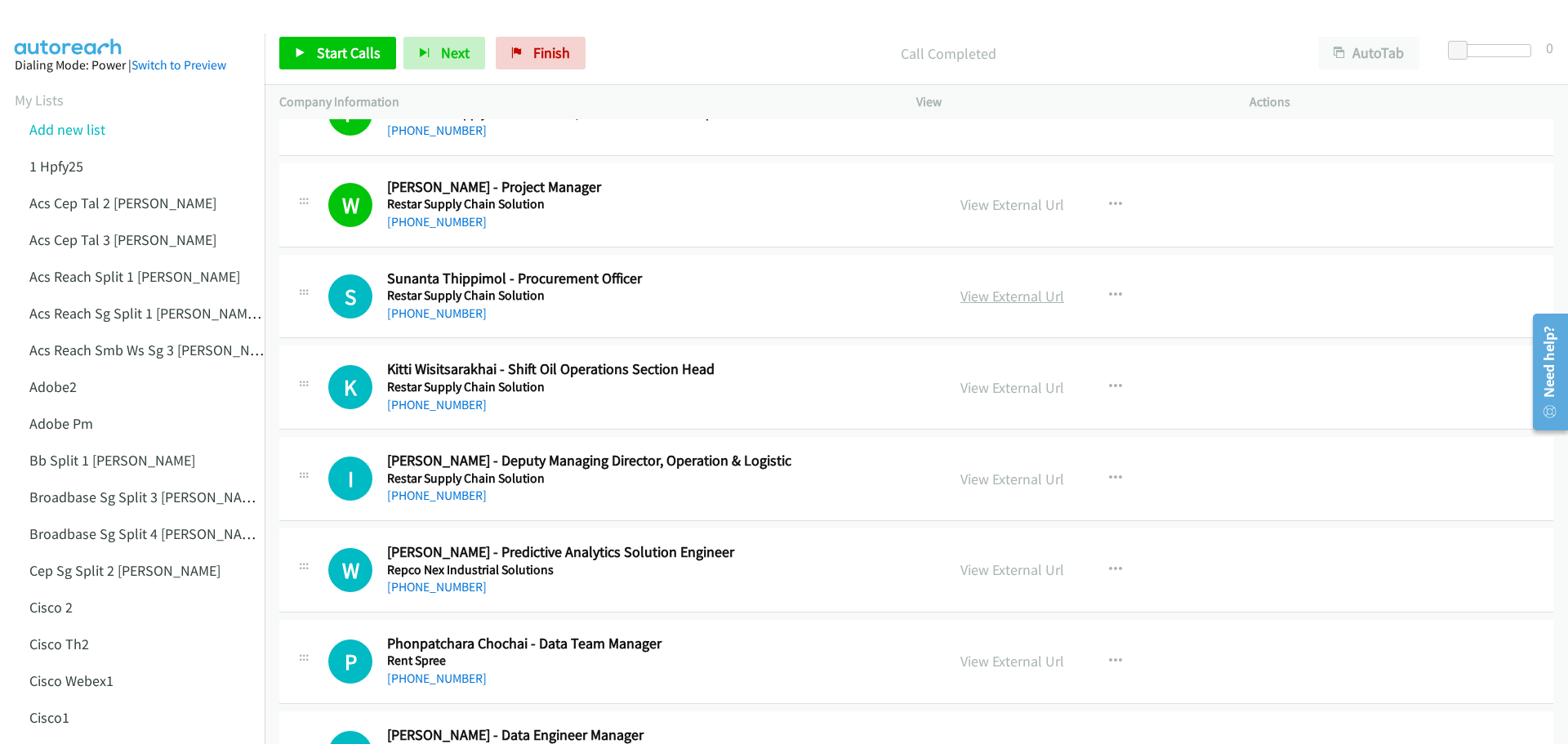
click at [992, 297] on link "View External Url" at bounding box center [1013, 295] width 104 height 19
click at [994, 474] on link "View External Url" at bounding box center [1013, 478] width 104 height 19
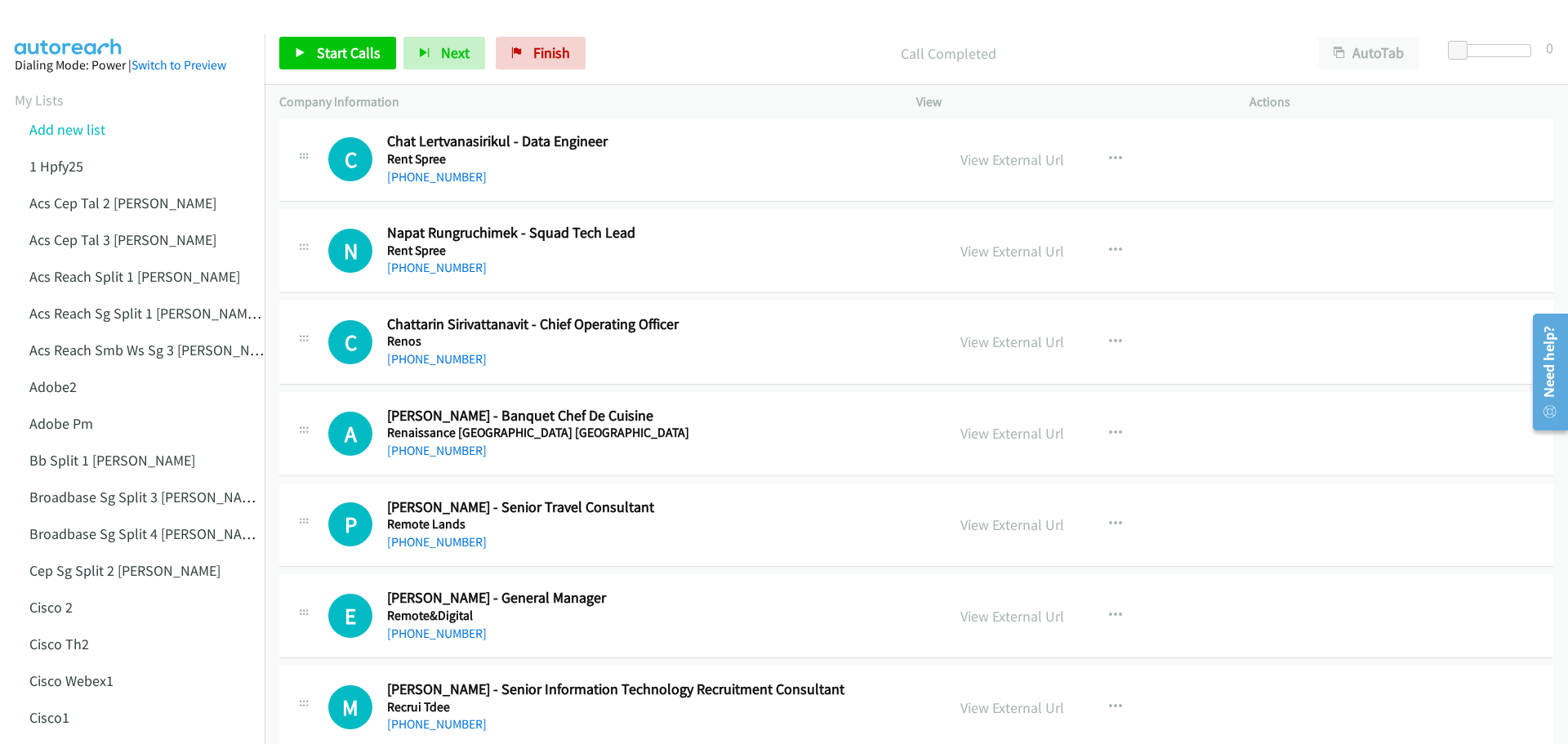
scroll to position [17715, 0]
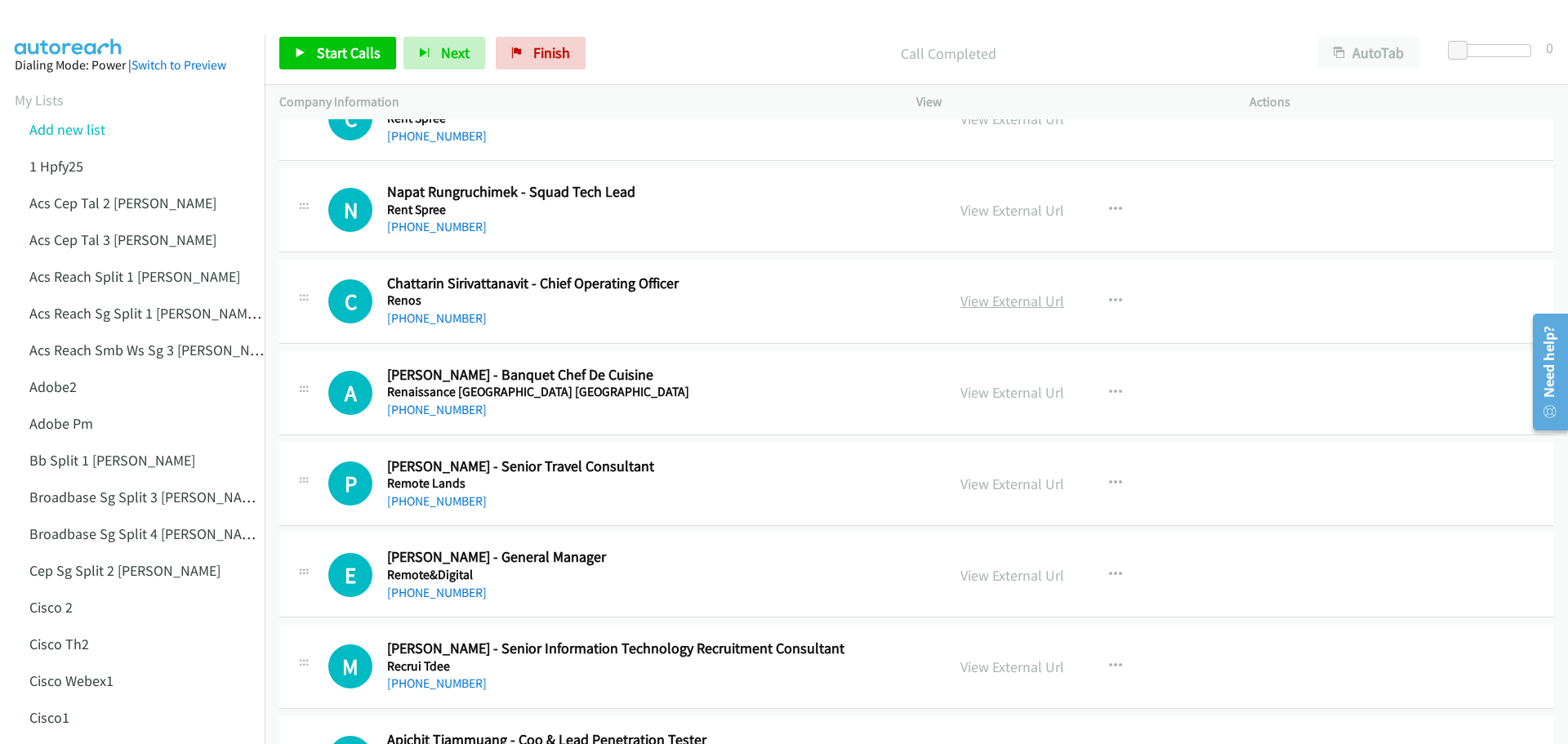
click at [998, 304] on link "View External Url" at bounding box center [1013, 300] width 104 height 19
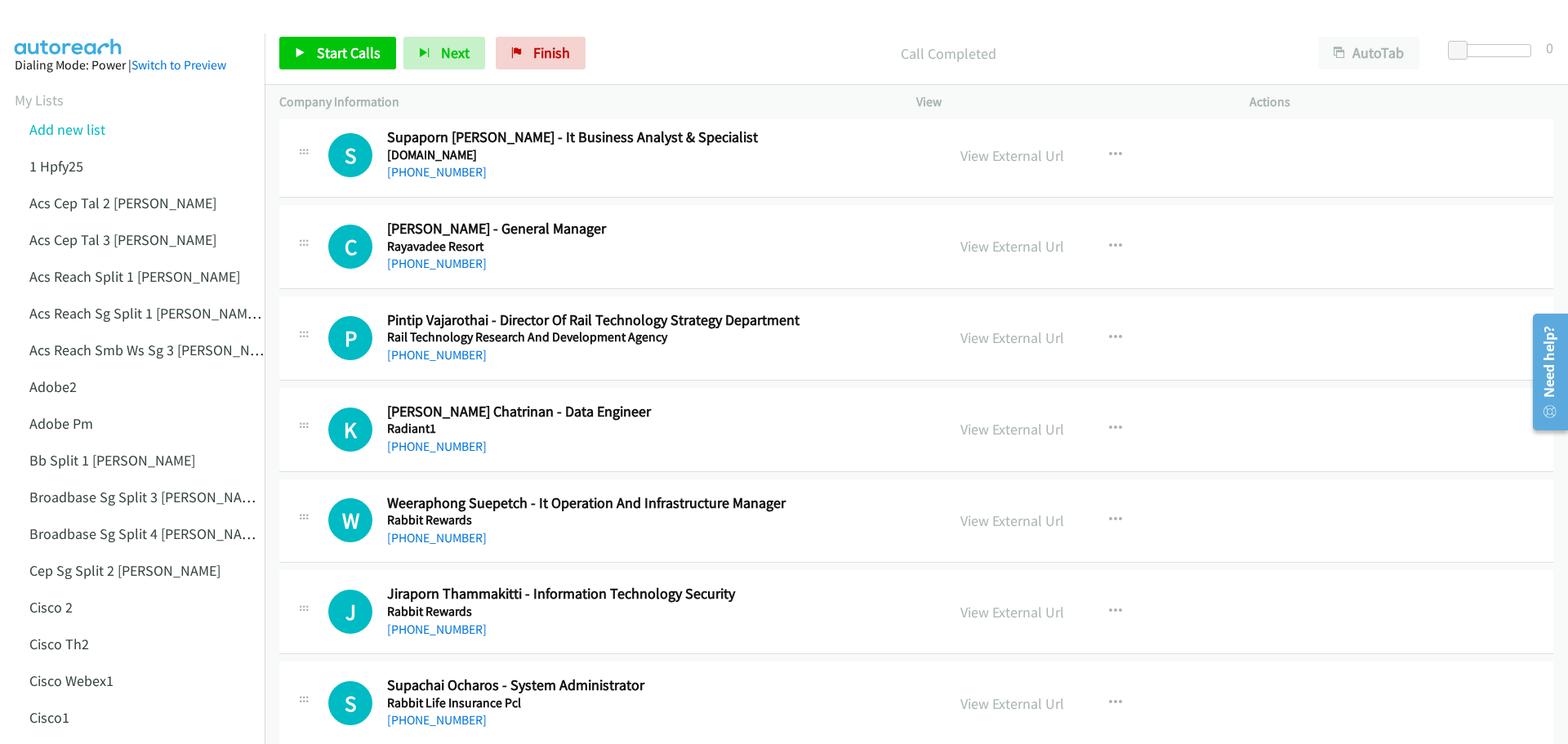
scroll to position [18695, 0]
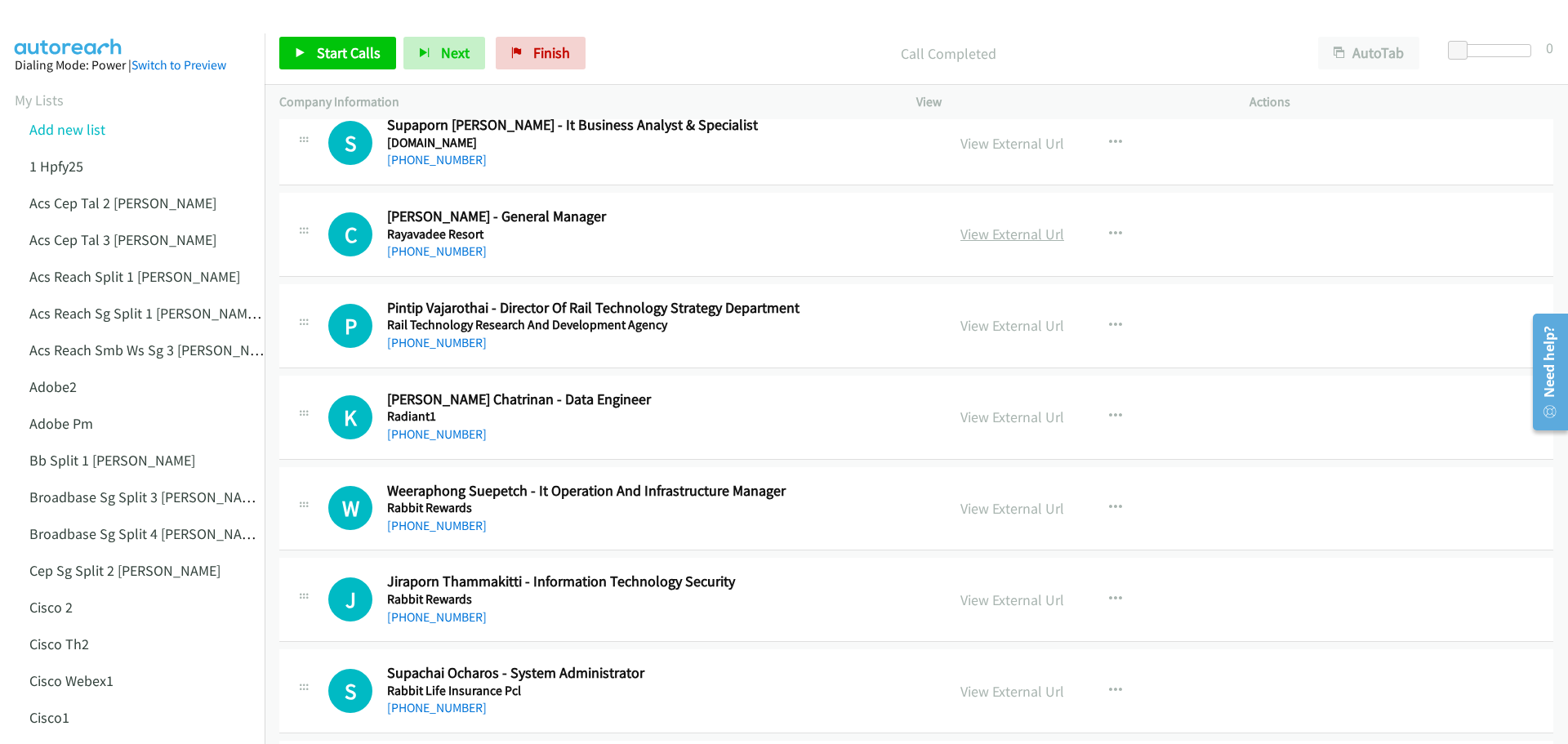
click at [1010, 232] on link "View External Url" at bounding box center [1013, 233] width 104 height 19
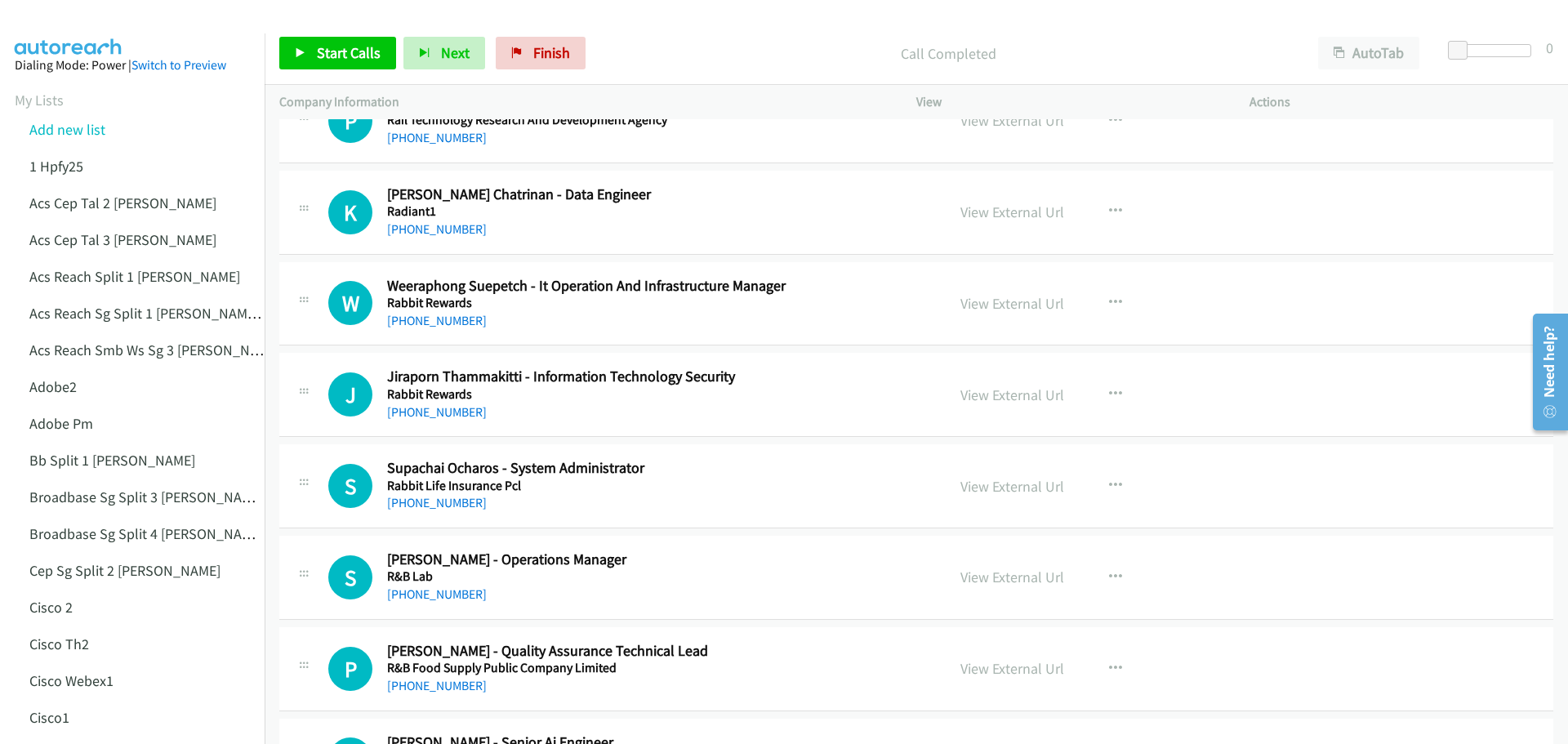
scroll to position [18940, 0]
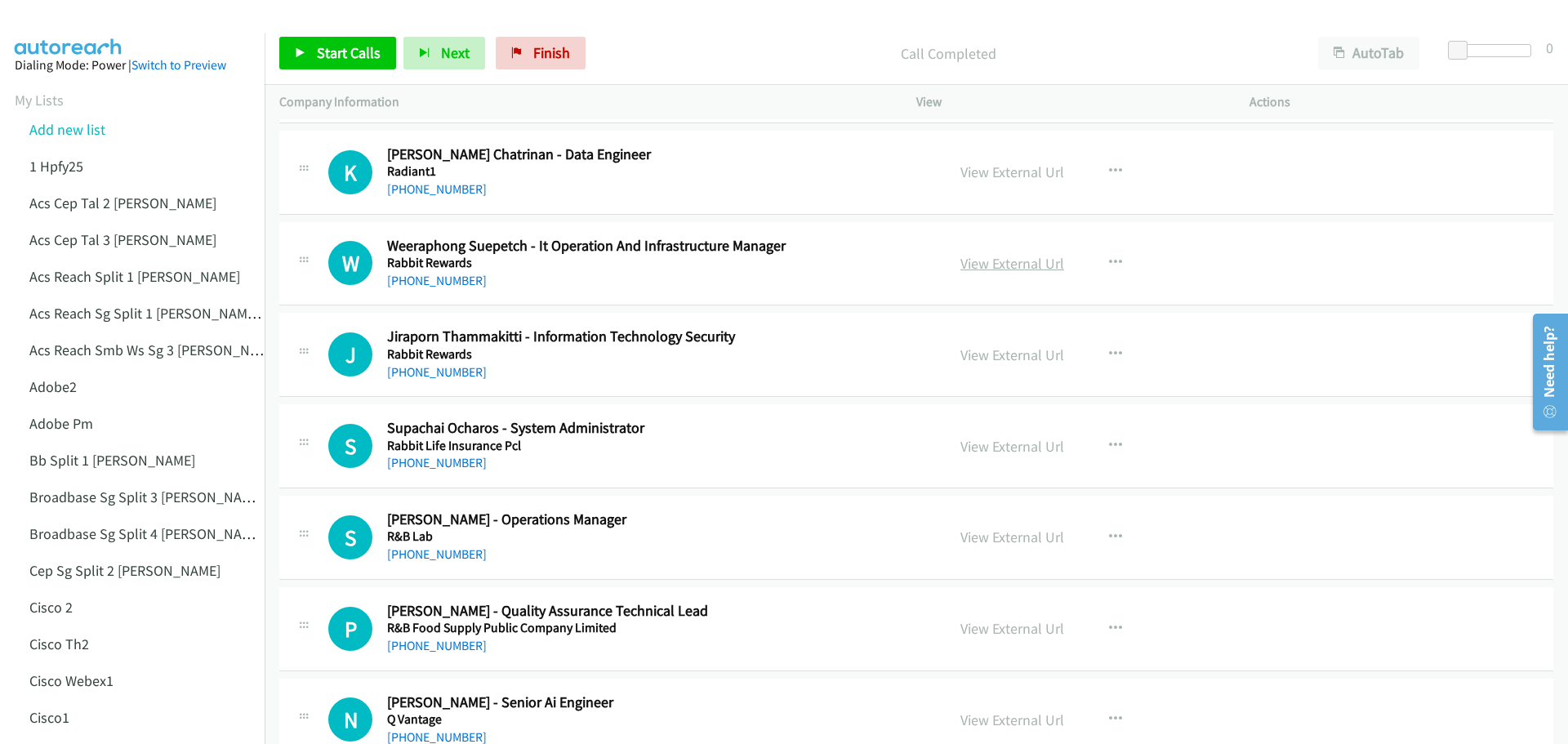
click at [1013, 256] on link "View External Url" at bounding box center [1013, 263] width 104 height 19
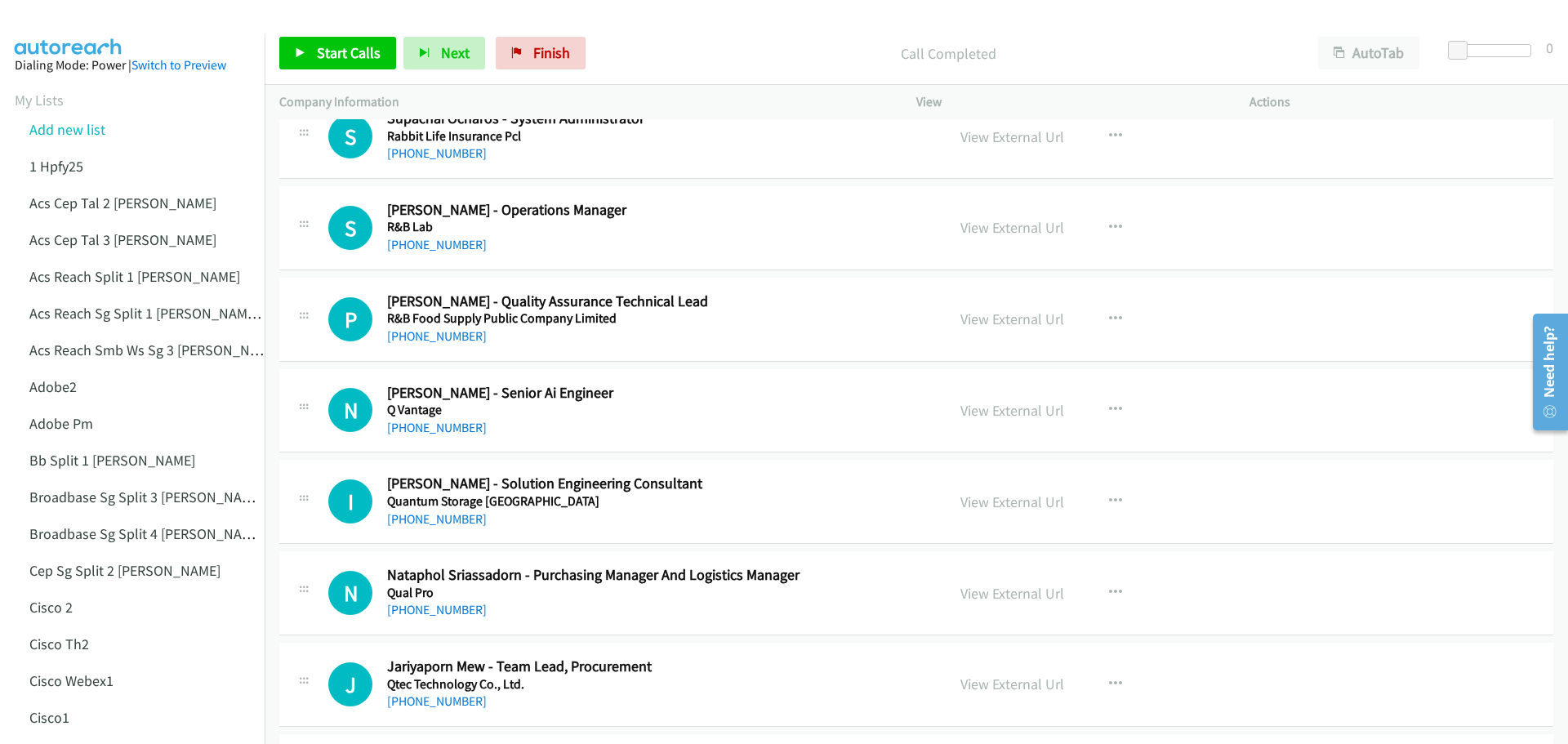
scroll to position [19266, 0]
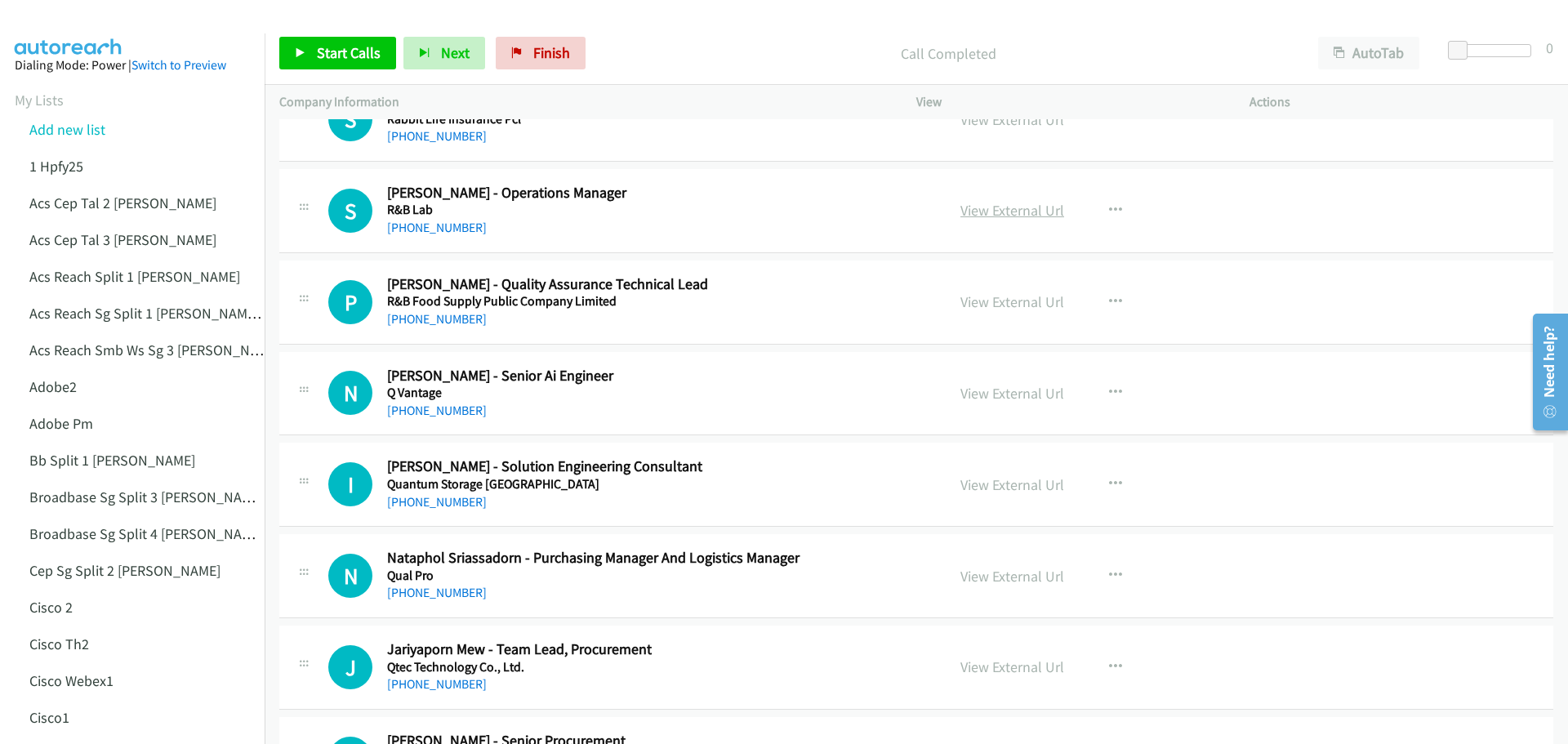
click at [979, 211] on link "View External Url" at bounding box center [1013, 210] width 104 height 19
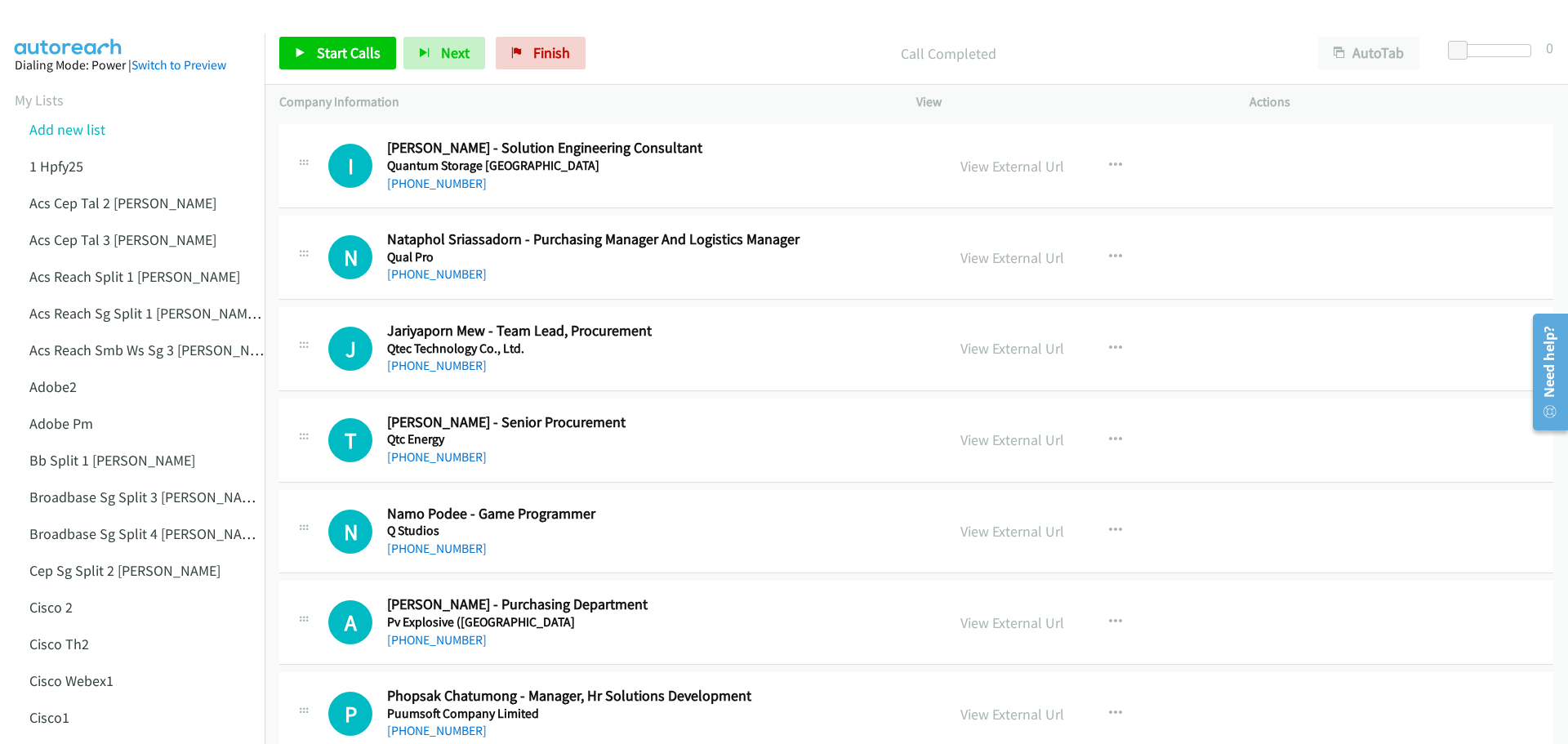
scroll to position [19593, 0]
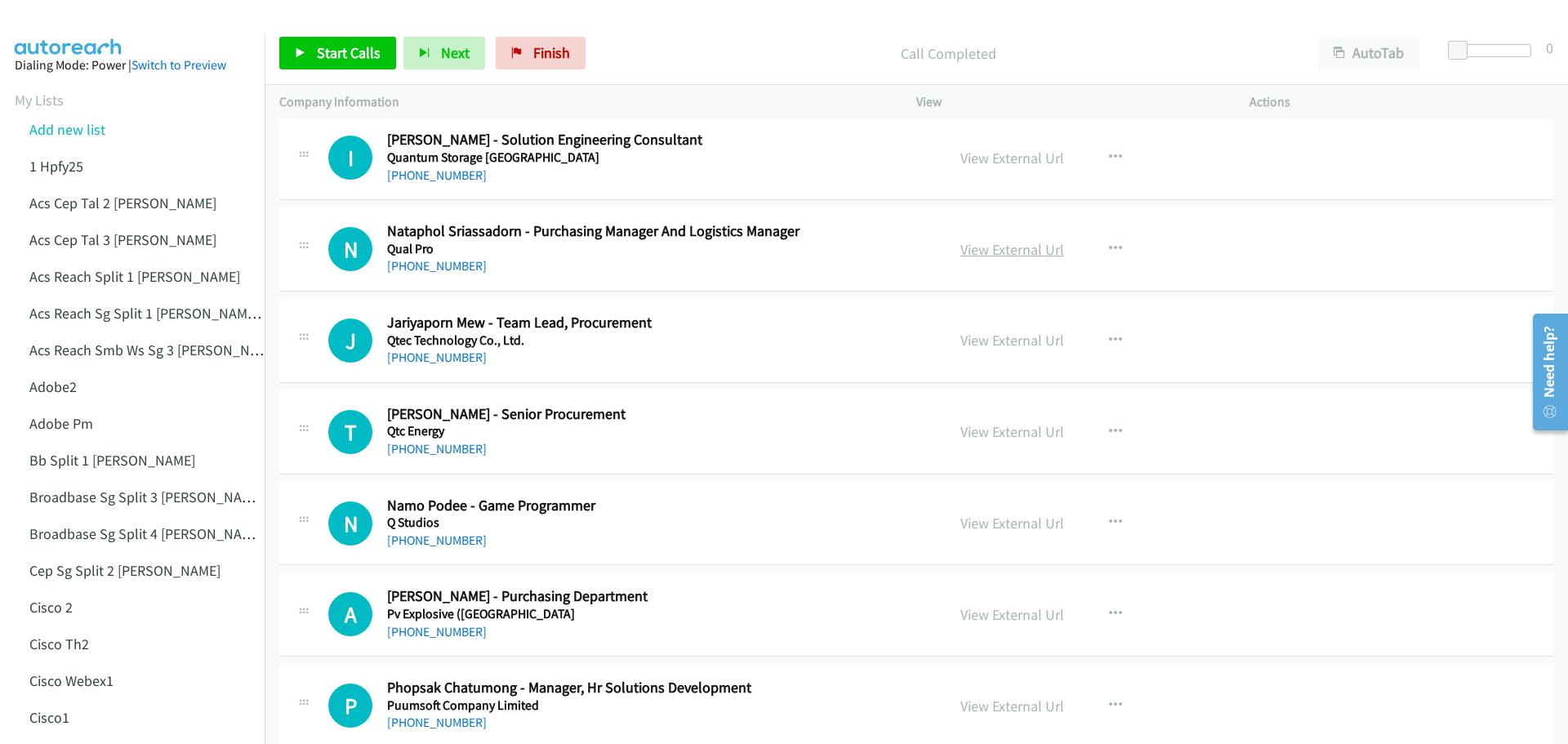
click at [1021, 249] on link "View External Url" at bounding box center [1013, 249] width 104 height 19
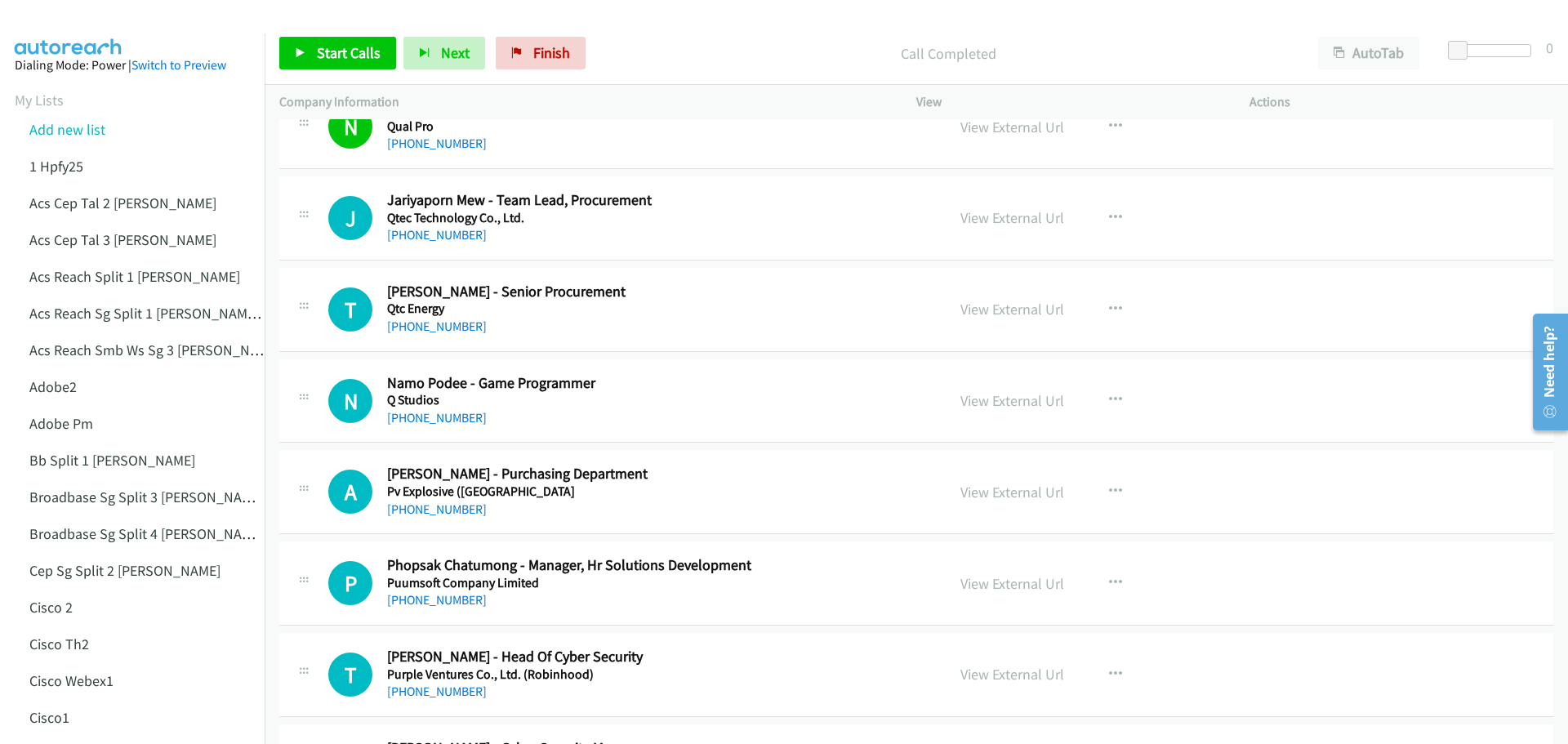
scroll to position [19755, 0]
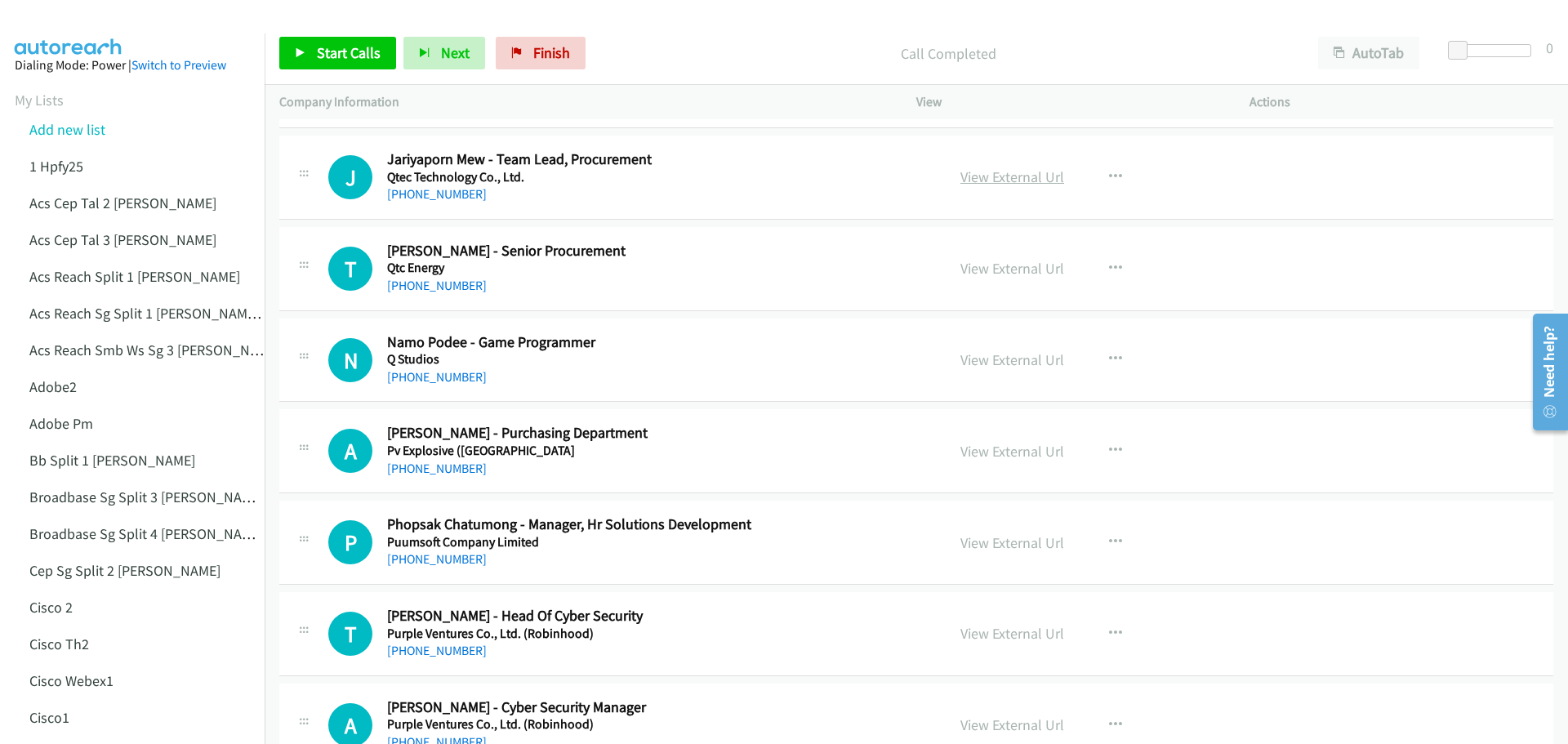
click at [1027, 175] on link "View External Url" at bounding box center [1013, 176] width 104 height 19
click at [1010, 267] on link "View External Url" at bounding box center [1013, 267] width 104 height 19
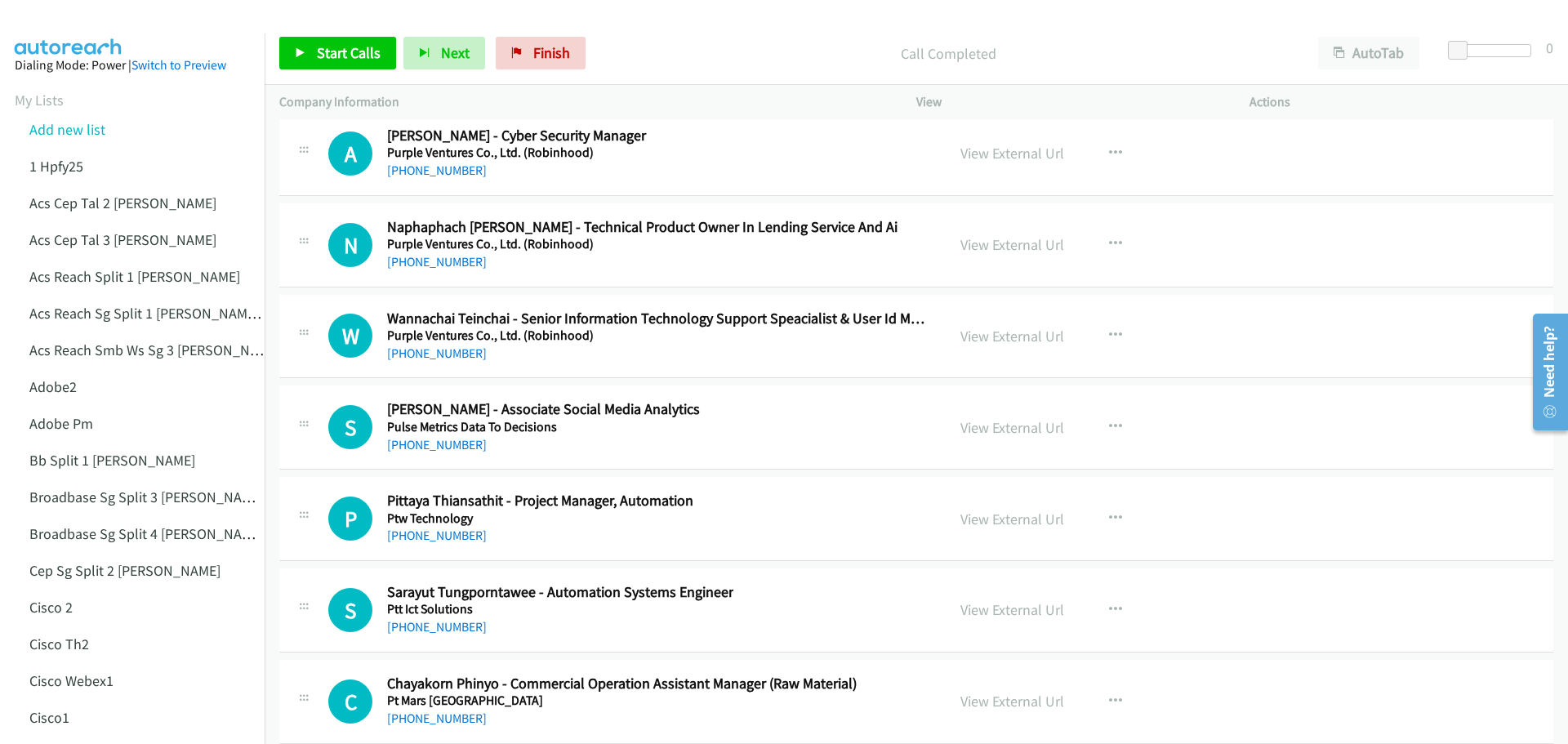
scroll to position [20245, 0]
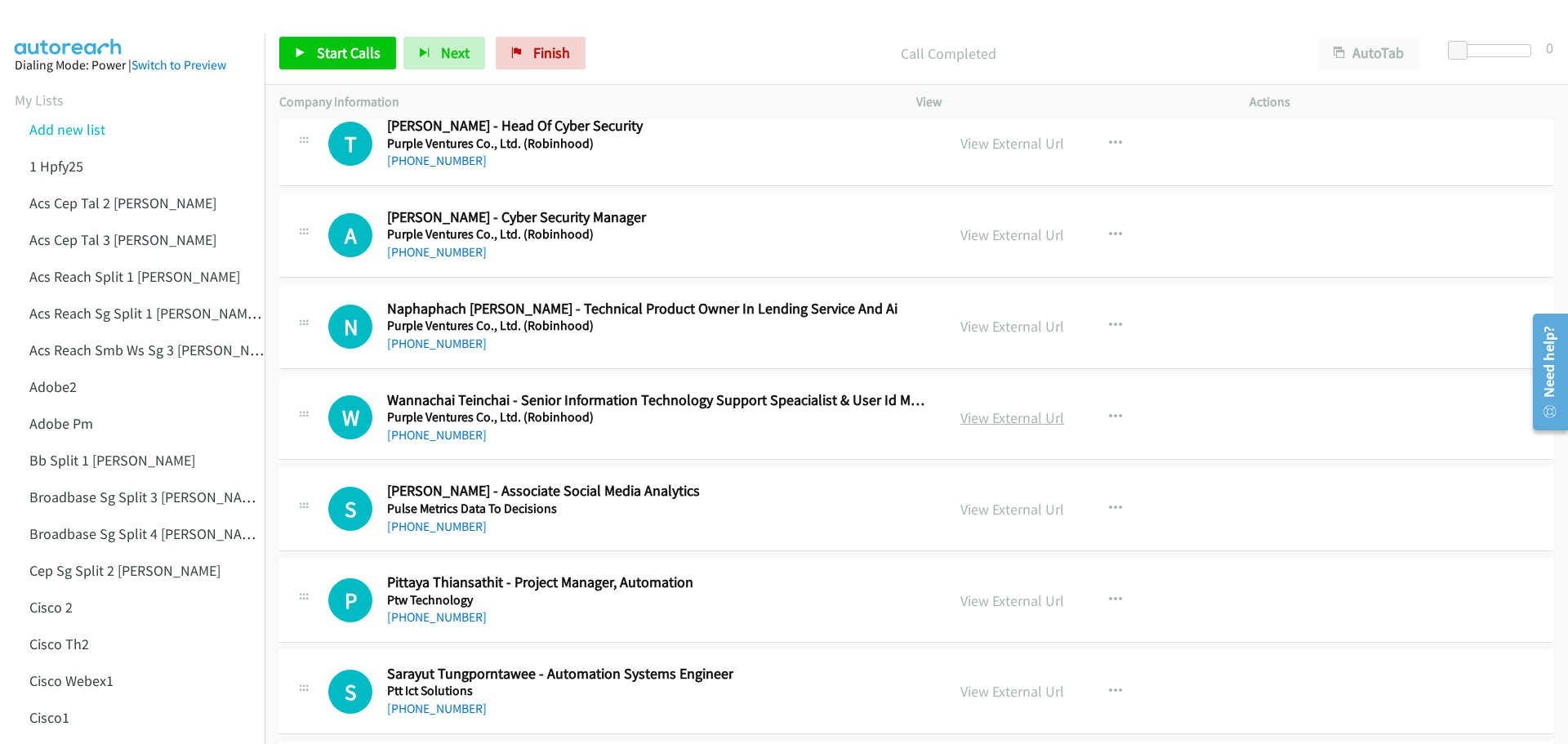
click at [1020, 420] on link "View External Url" at bounding box center [1013, 417] width 104 height 19
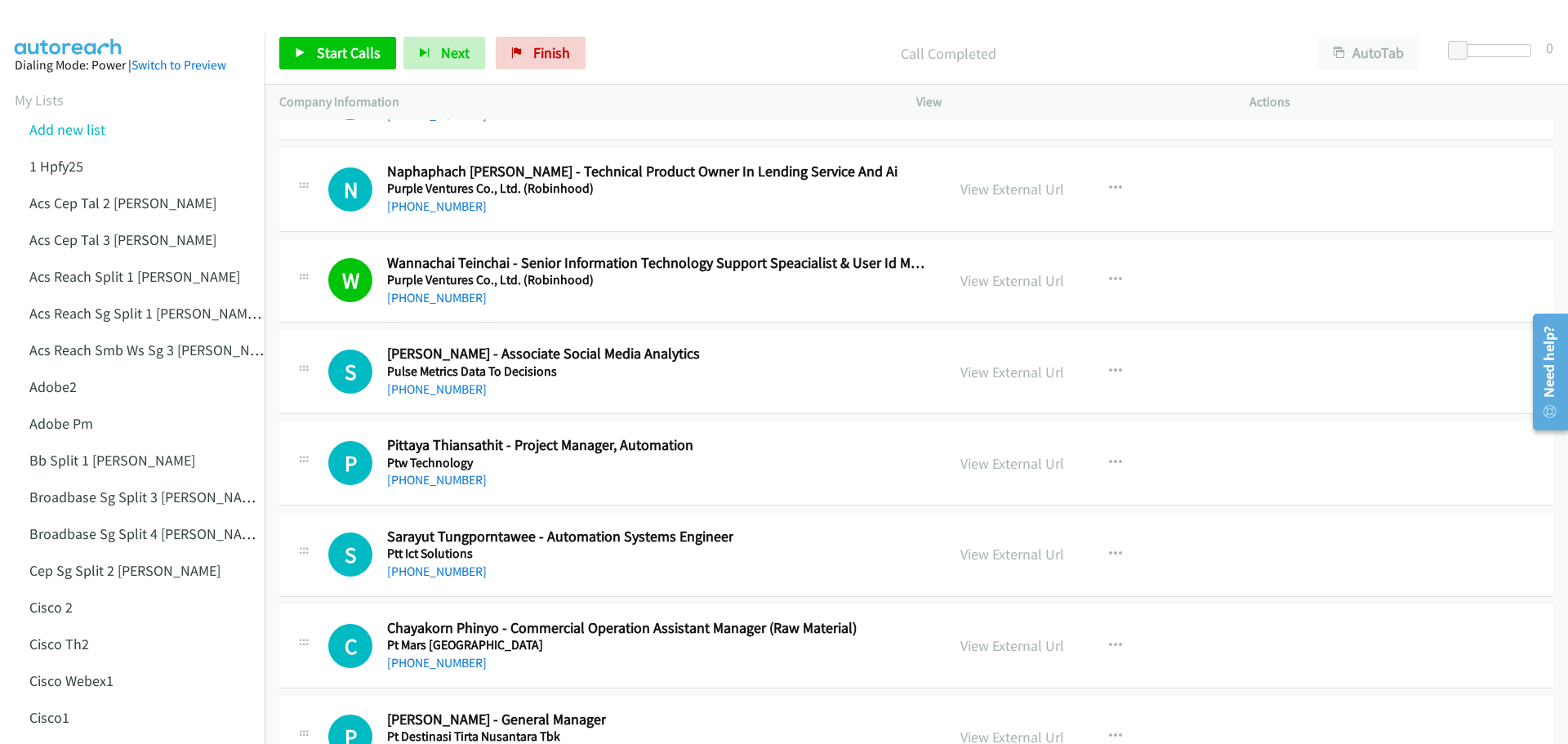
scroll to position [20409, 0]
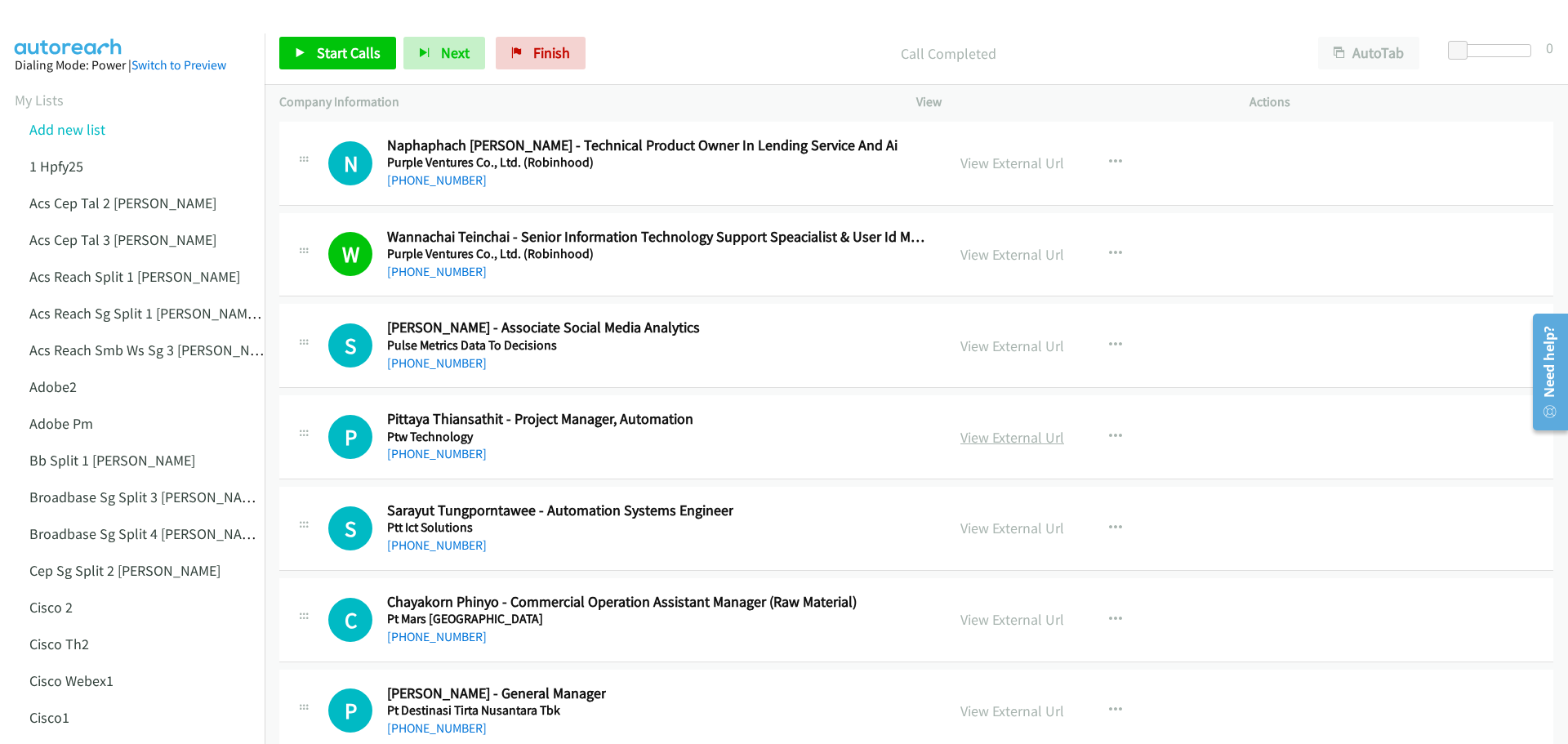
click at [1009, 441] on link "View External Url" at bounding box center [1013, 436] width 104 height 19
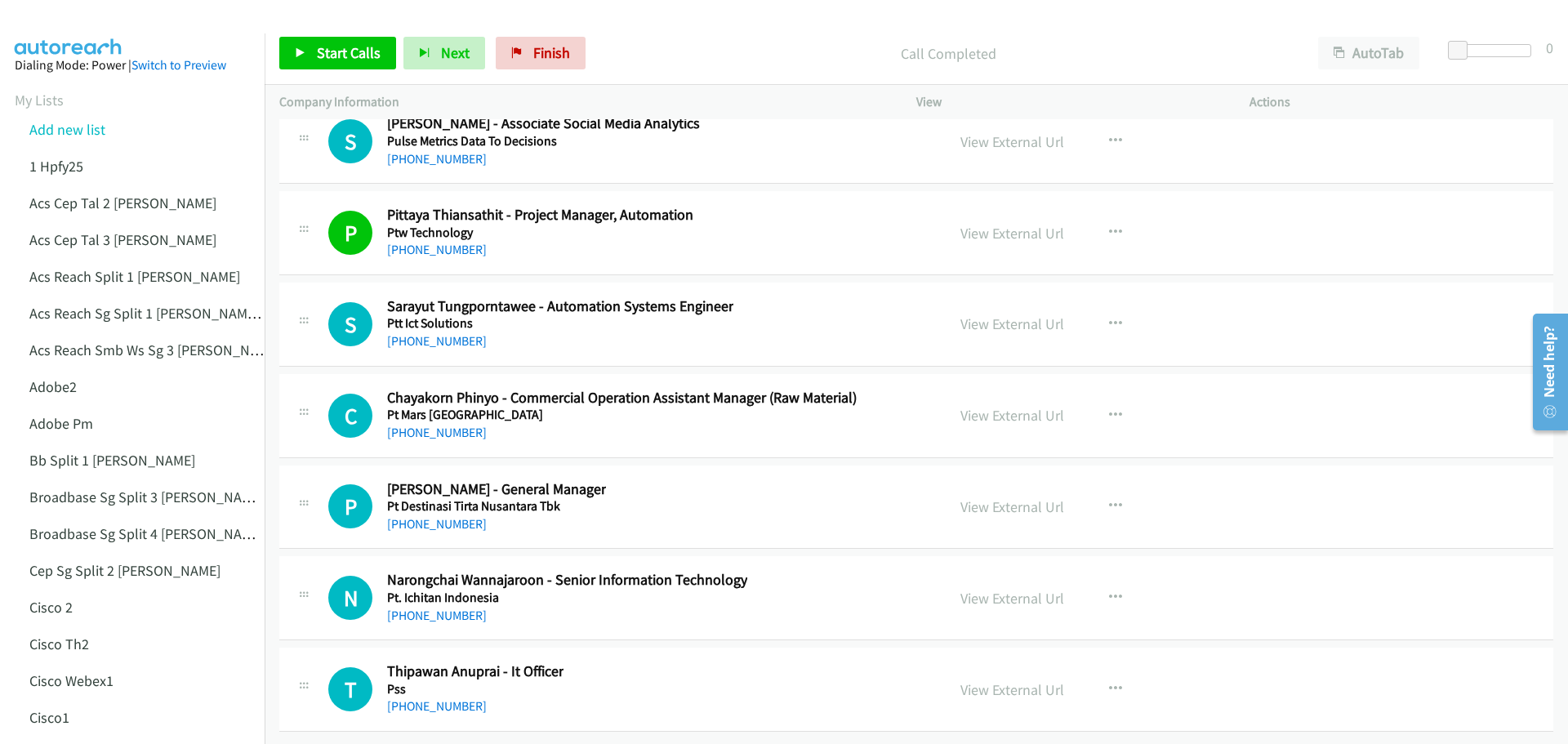
scroll to position [20625, 0]
click at [1023, 499] on link "View External Url" at bounding box center [1013, 506] width 104 height 19
click at [964, 588] on link "View External Url" at bounding box center [1013, 597] width 104 height 19
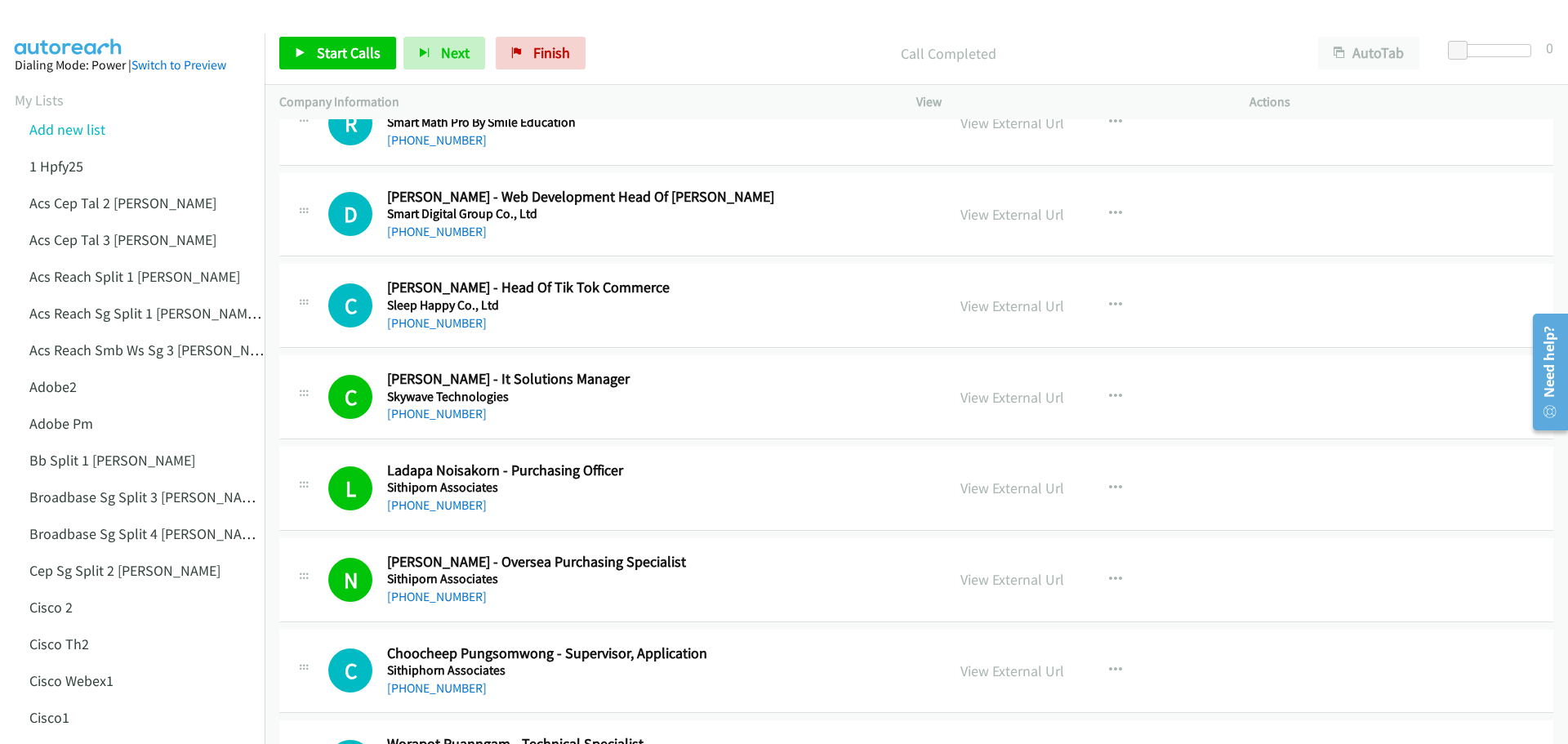
scroll to position [2938, 0]
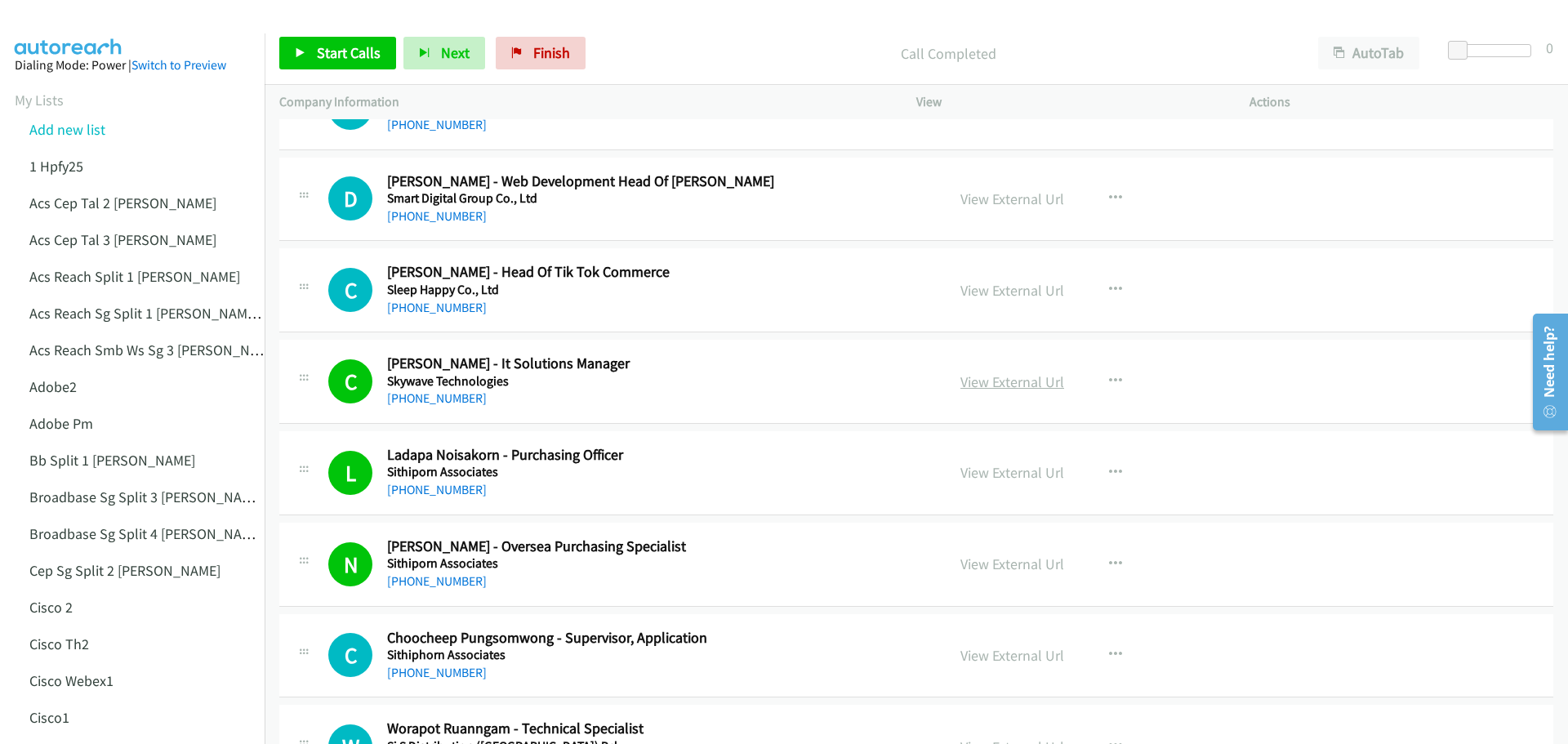
click at [1012, 387] on link "View External Url" at bounding box center [1013, 381] width 104 height 19
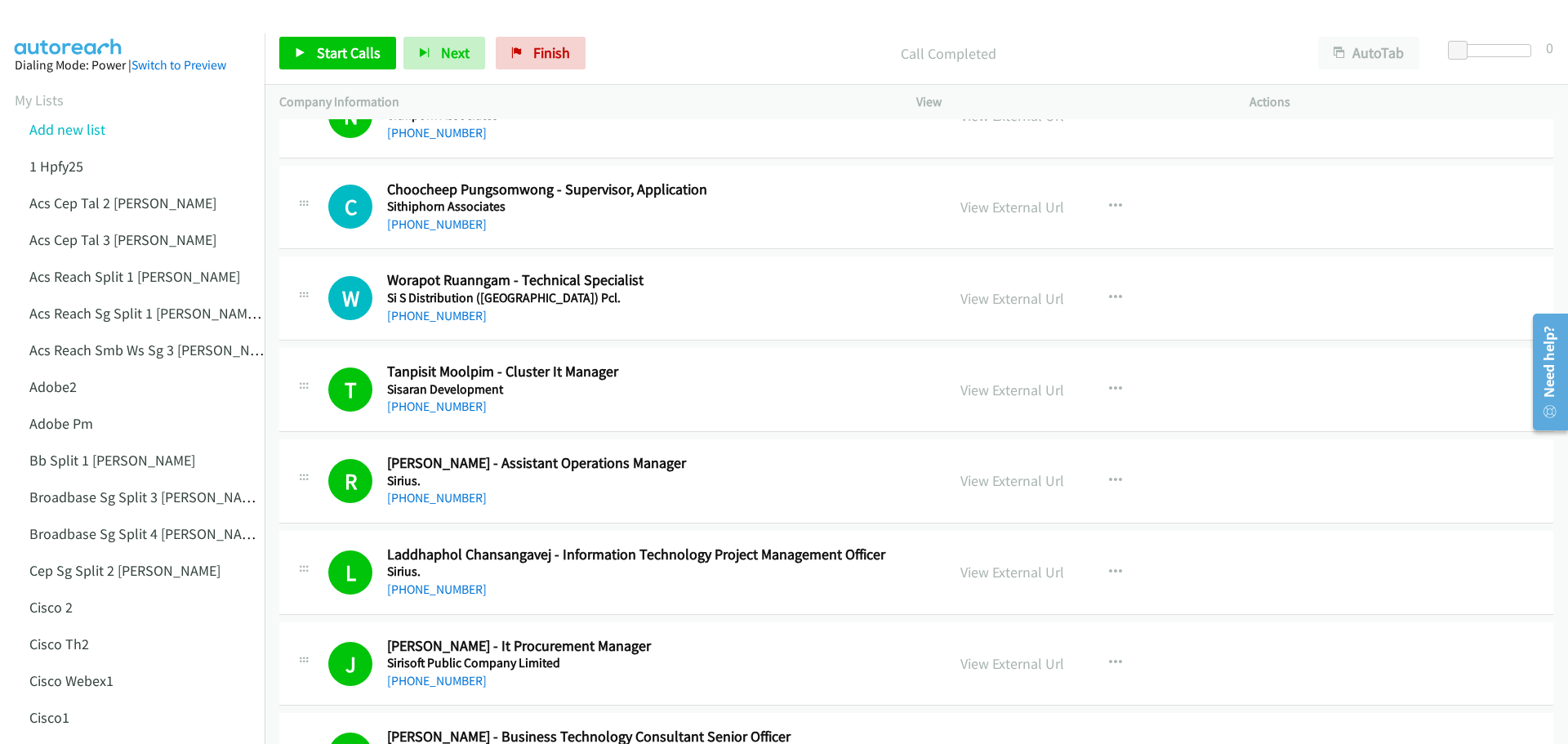
scroll to position [3428, 0]
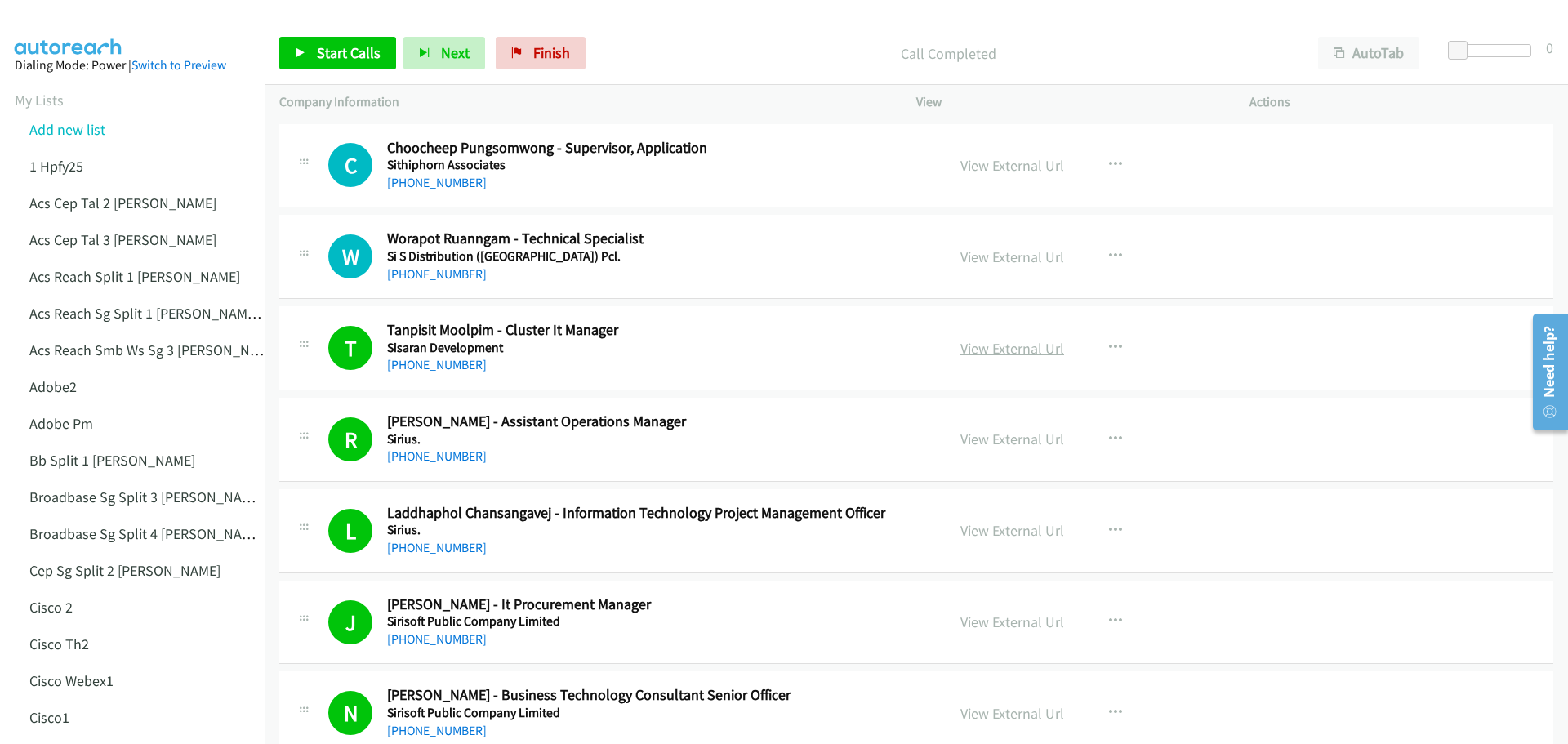
click at [1013, 342] on link "View External Url" at bounding box center [1013, 348] width 104 height 19
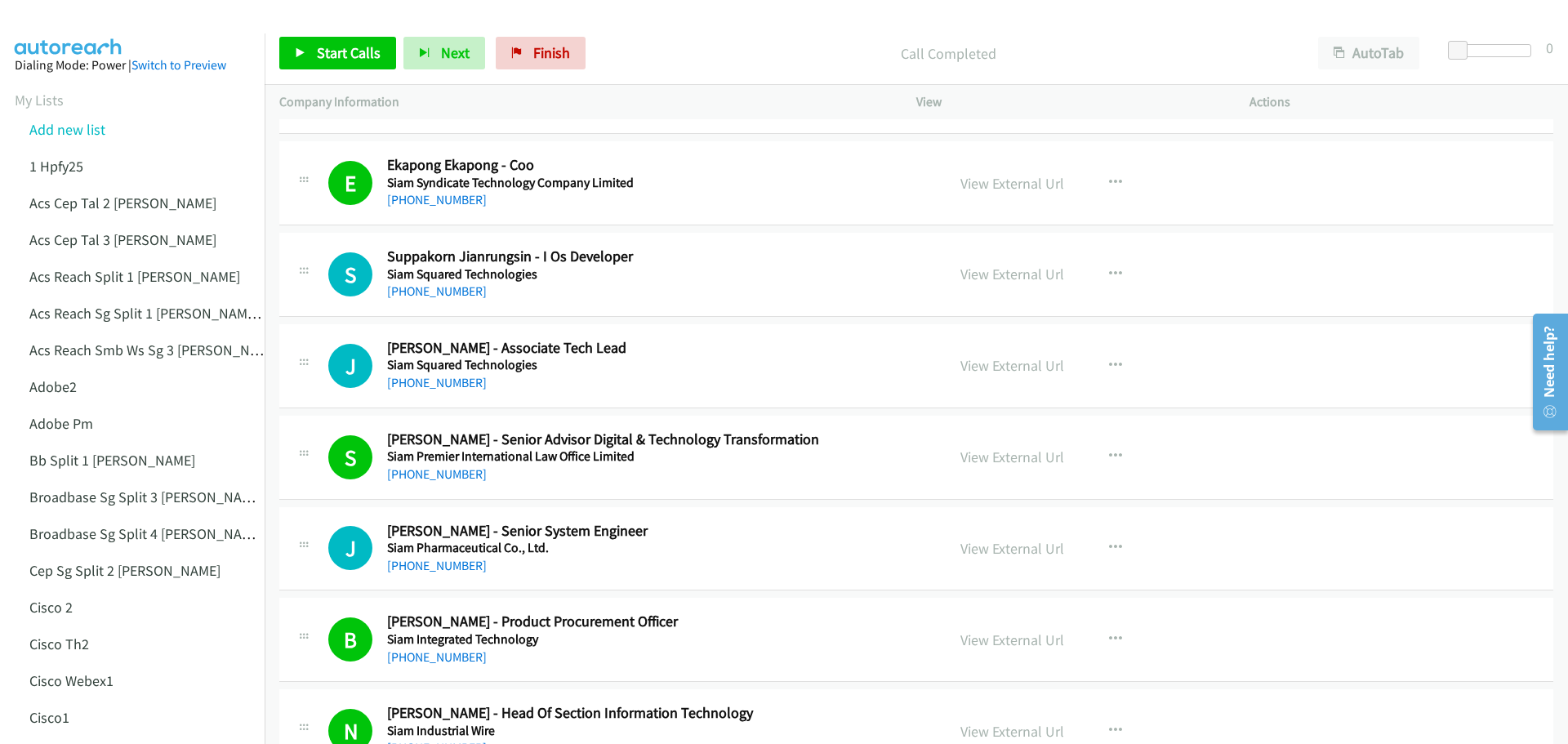
scroll to position [5551, 0]
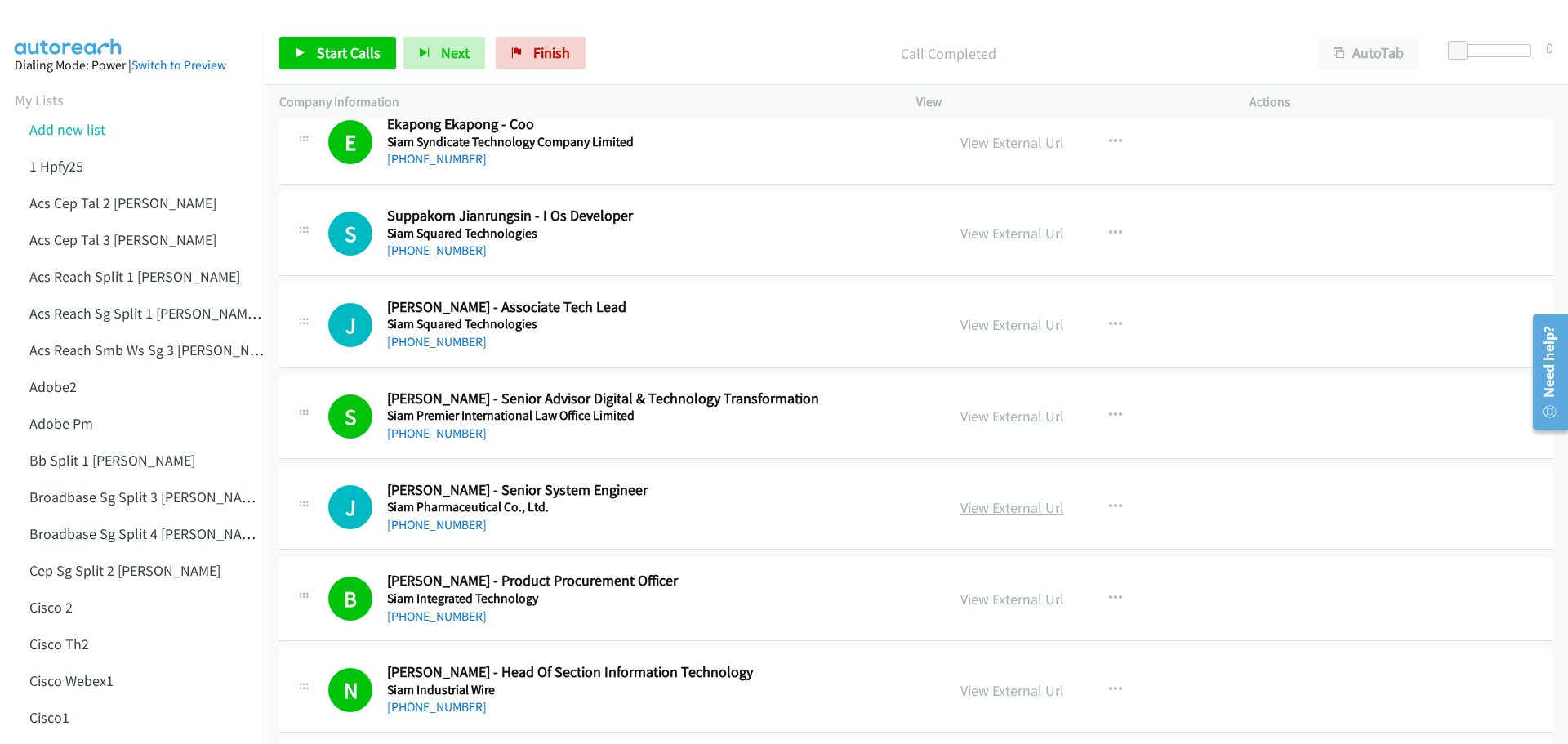
click at [1016, 513] on link "View External Url" at bounding box center [1013, 507] width 104 height 19
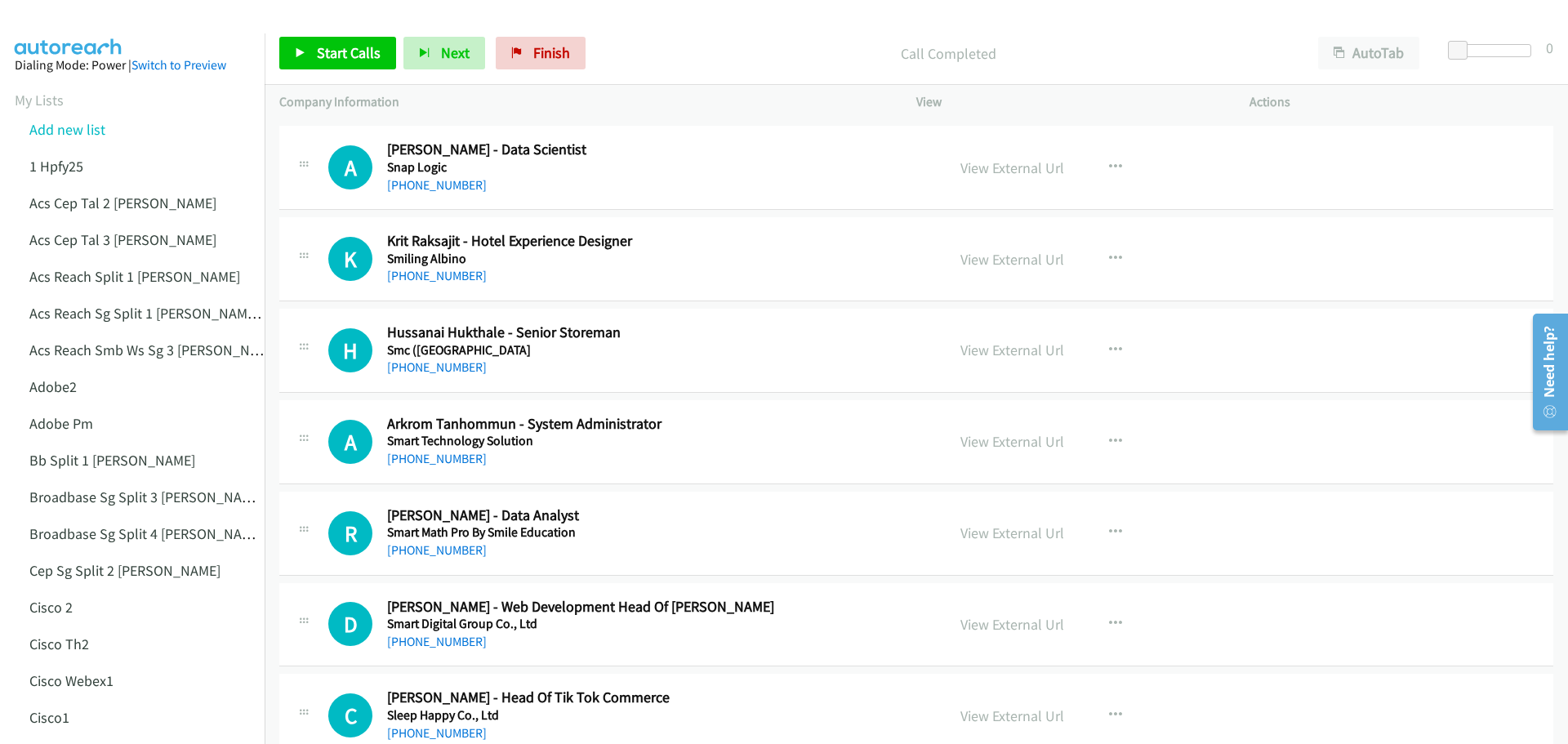
scroll to position [2531, 0]
